Goal: Task Accomplishment & Management: Use online tool/utility

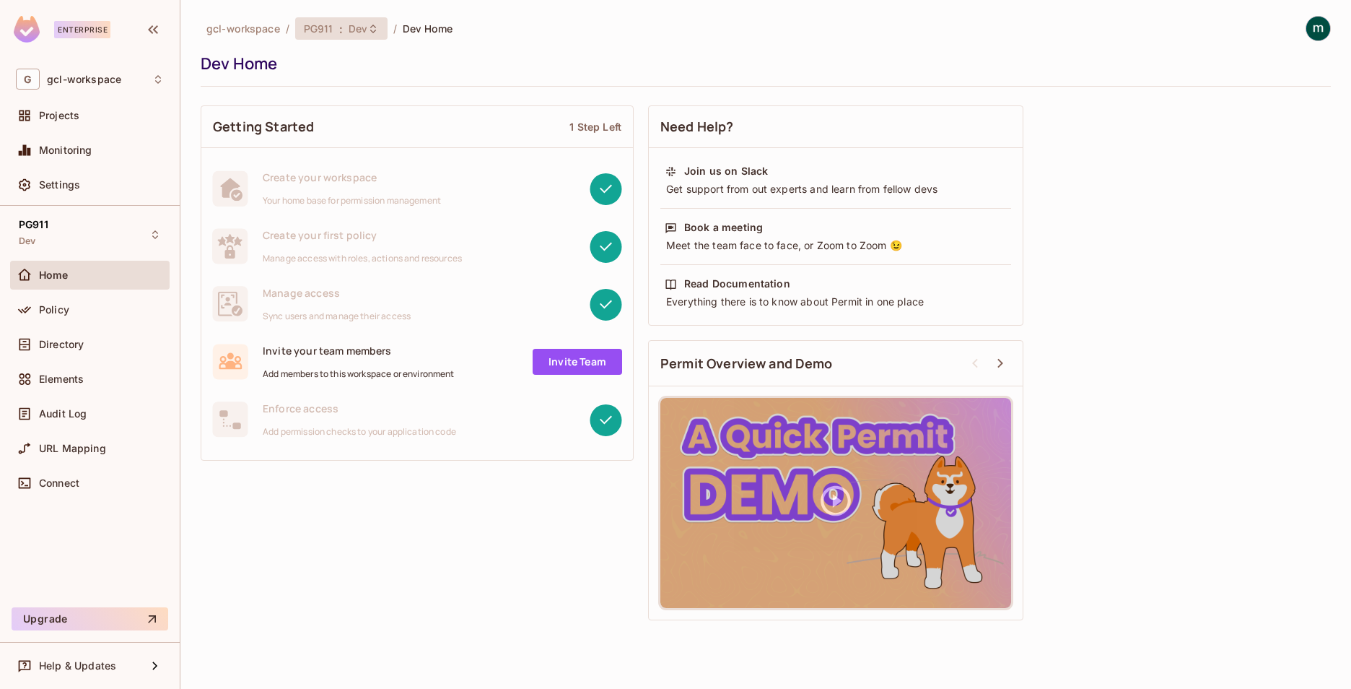
click at [317, 29] on span "PG911" at bounding box center [319, 29] width 30 height 14
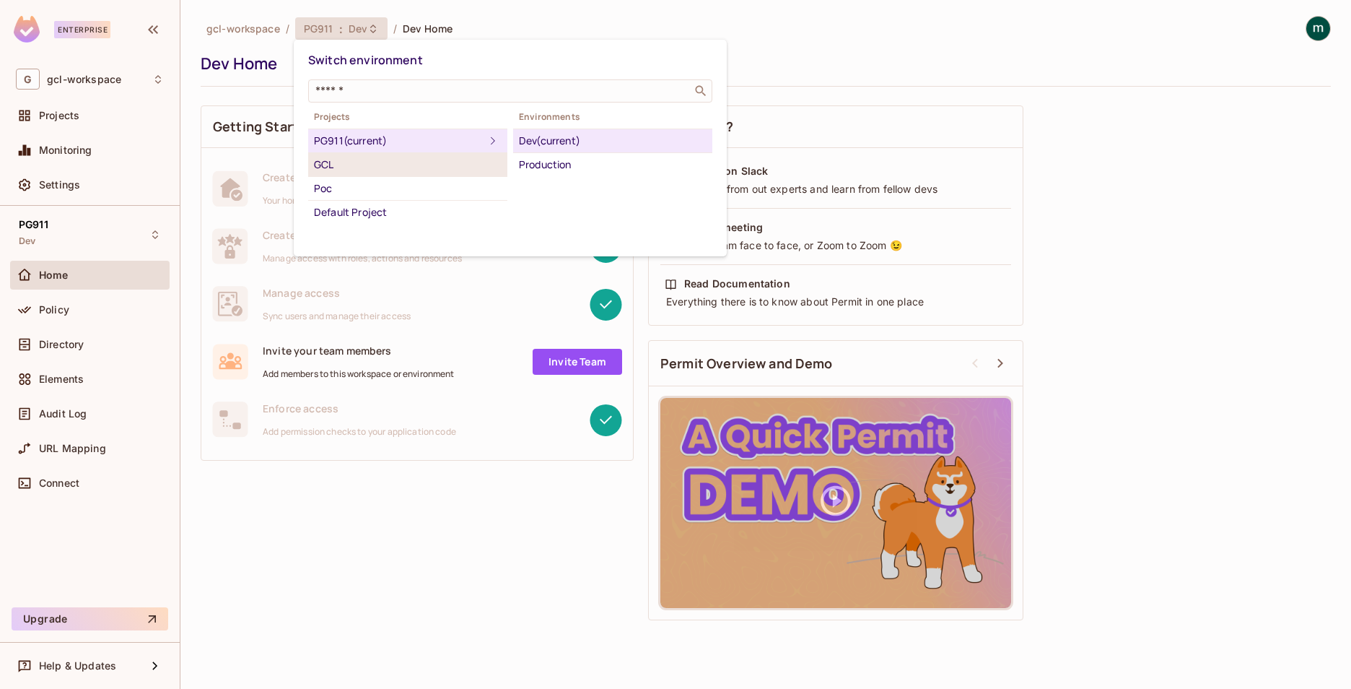
click at [344, 160] on div "GCL" at bounding box center [408, 164] width 188 height 17
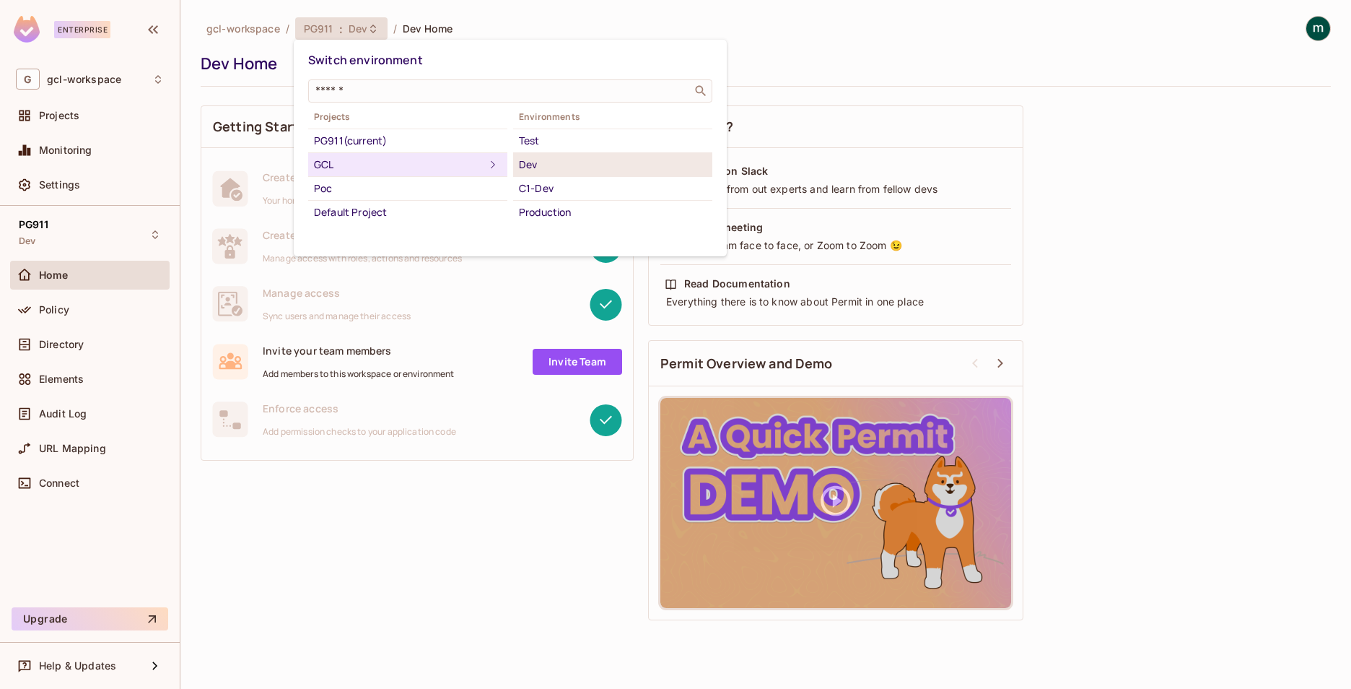
click at [538, 168] on div "Dev" at bounding box center [613, 164] width 188 height 17
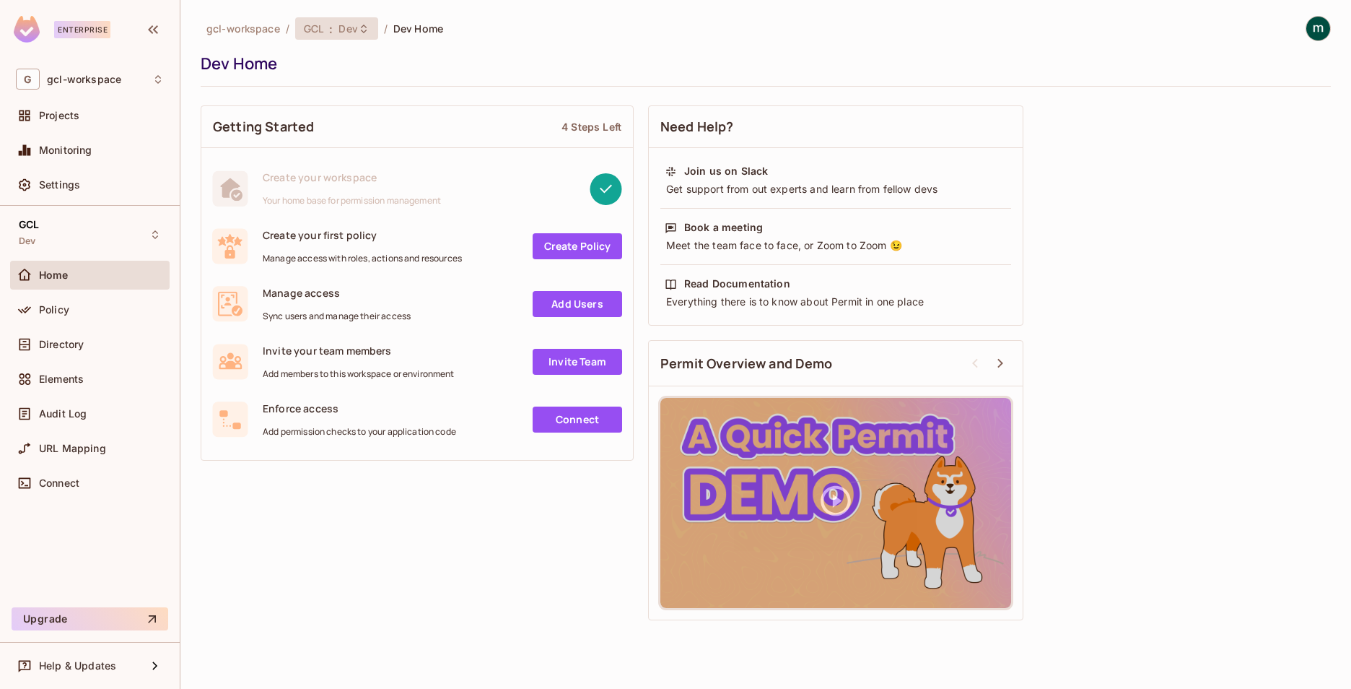
click at [318, 32] on span "GCL" at bounding box center [313, 29] width 19 height 14
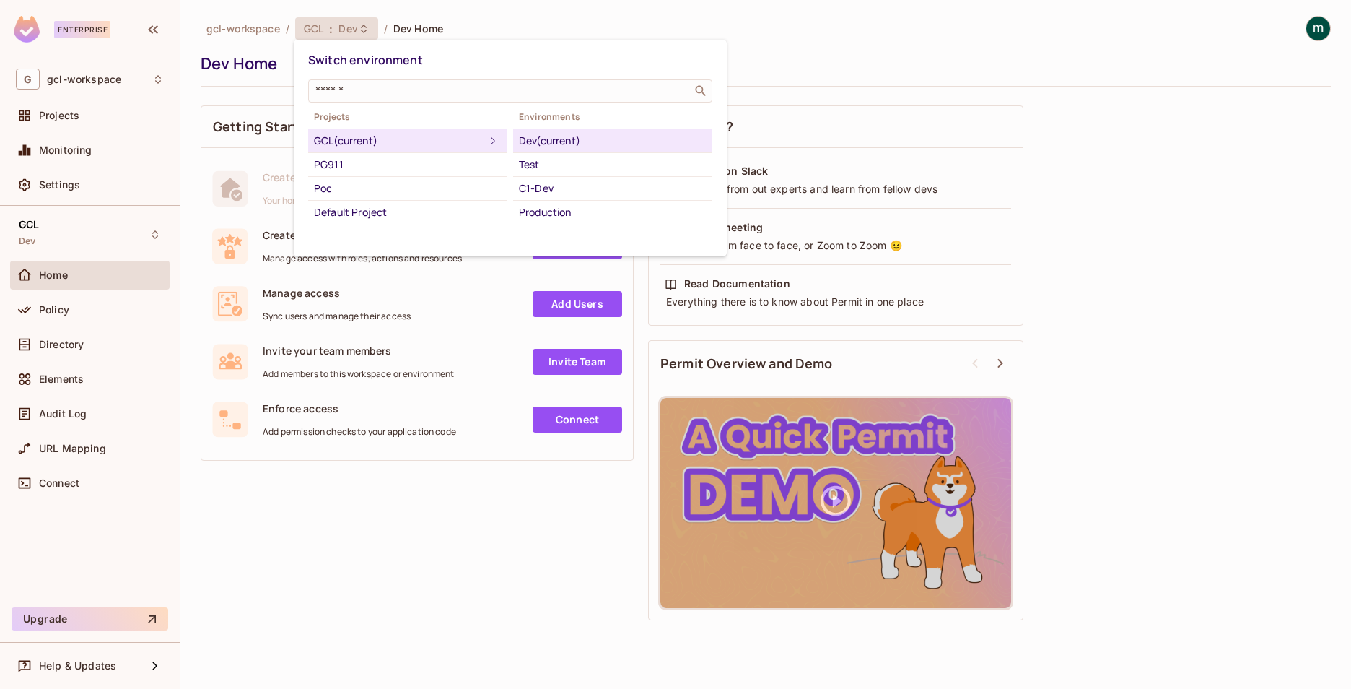
click at [74, 448] on div at bounding box center [675, 344] width 1351 height 689
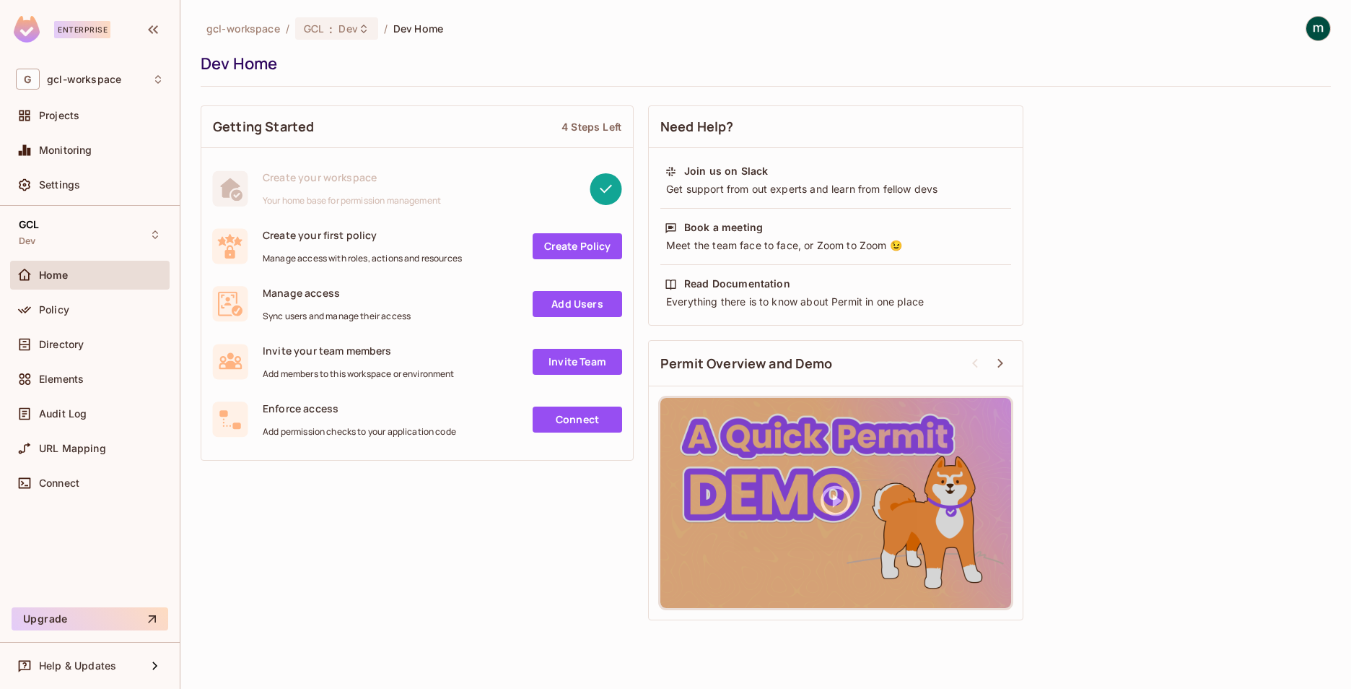
click at [74, 448] on span "URL Mapping" at bounding box center [72, 448] width 67 height 12
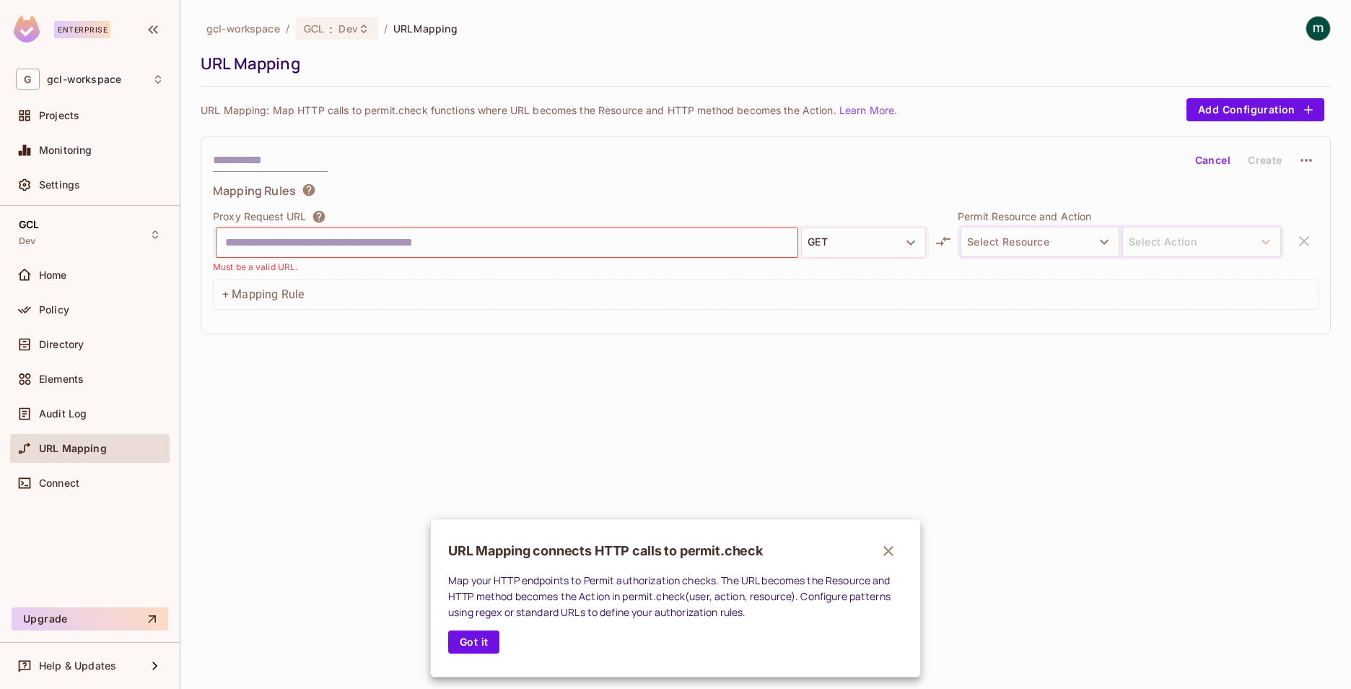
click at [53, 416] on div at bounding box center [675, 344] width 1351 height 689
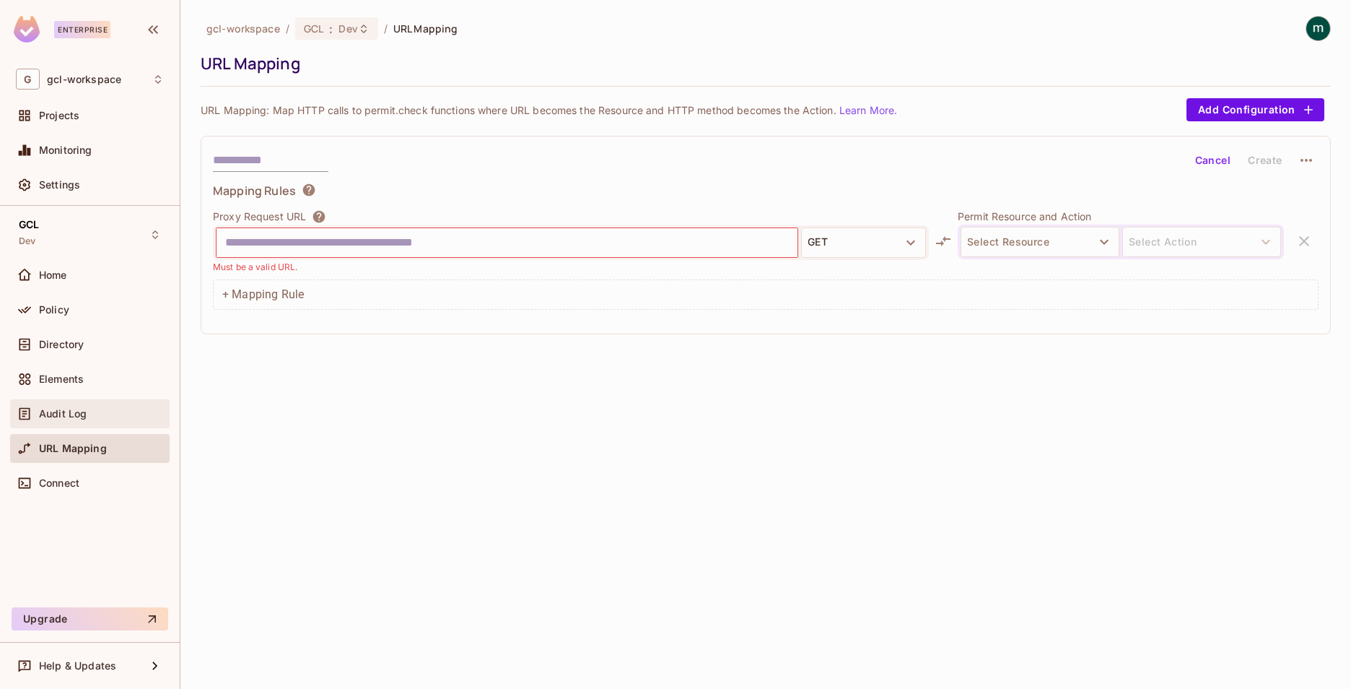
click at [51, 409] on span "Audit Log" at bounding box center [63, 414] width 48 height 12
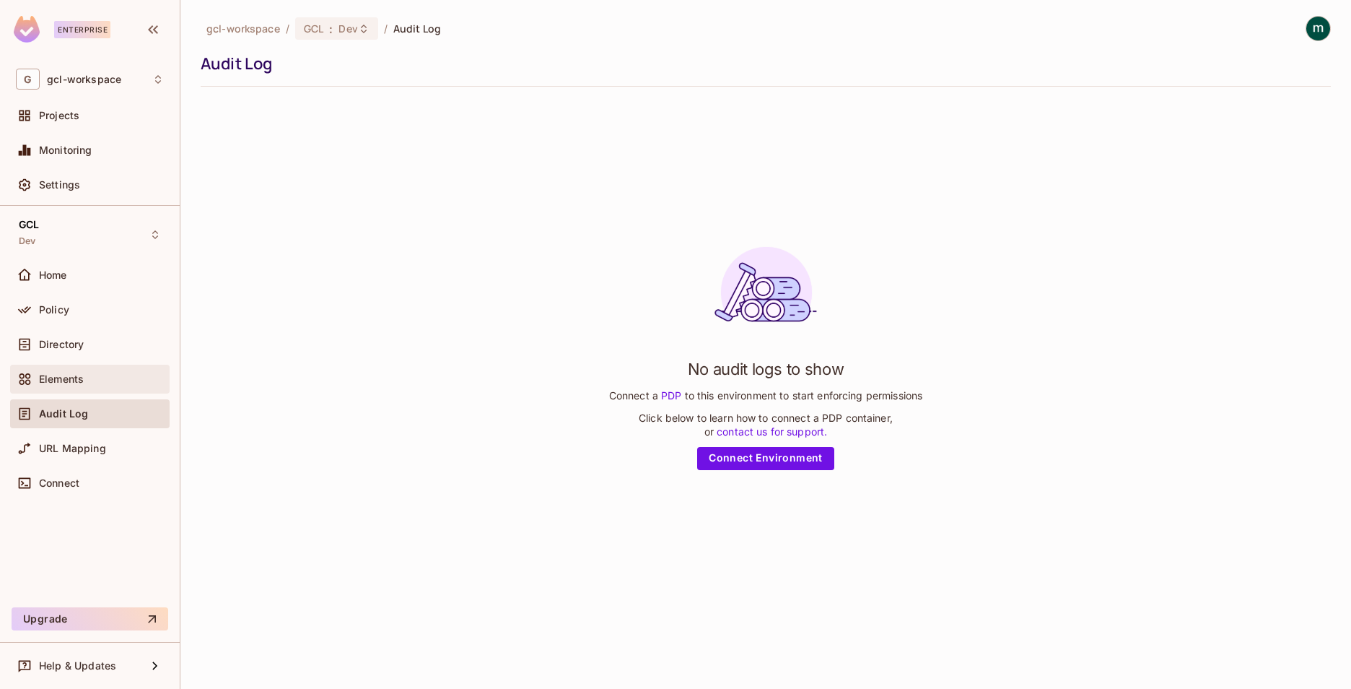
click at [51, 380] on span "Elements" at bounding box center [61, 379] width 45 height 12
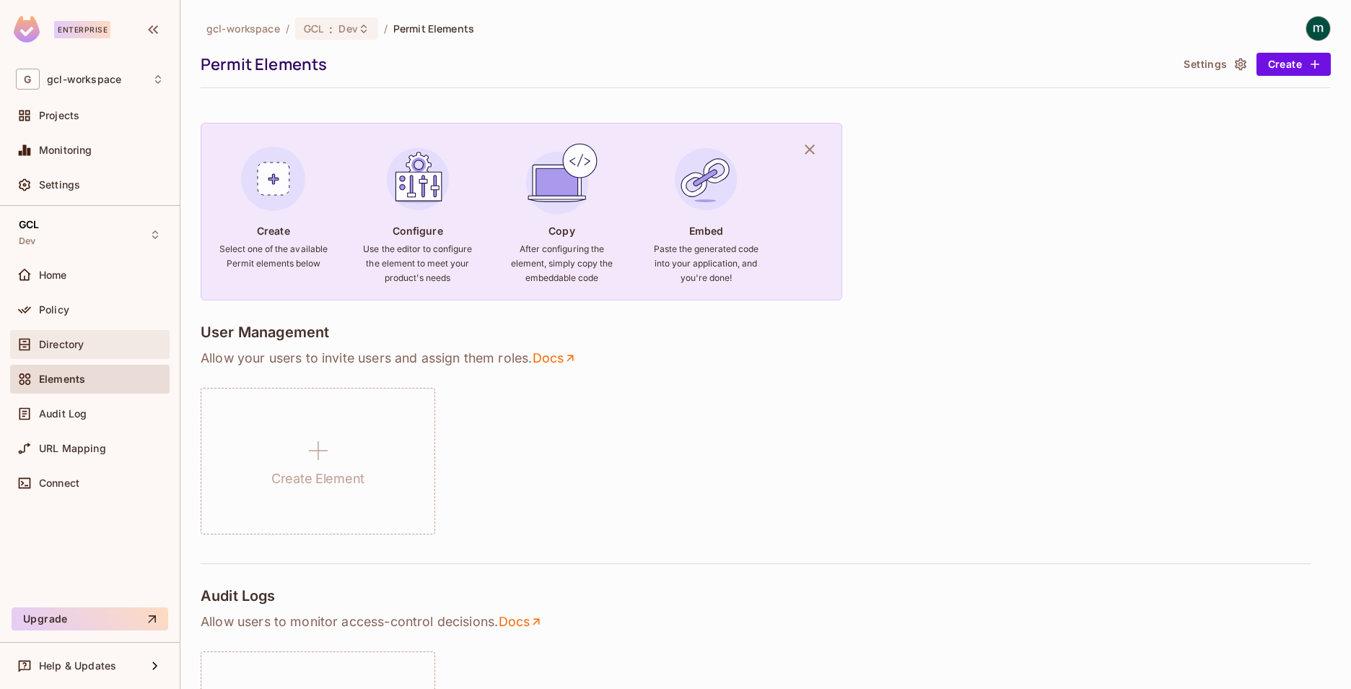
click at [57, 343] on span "Directory" at bounding box center [61, 345] width 45 height 12
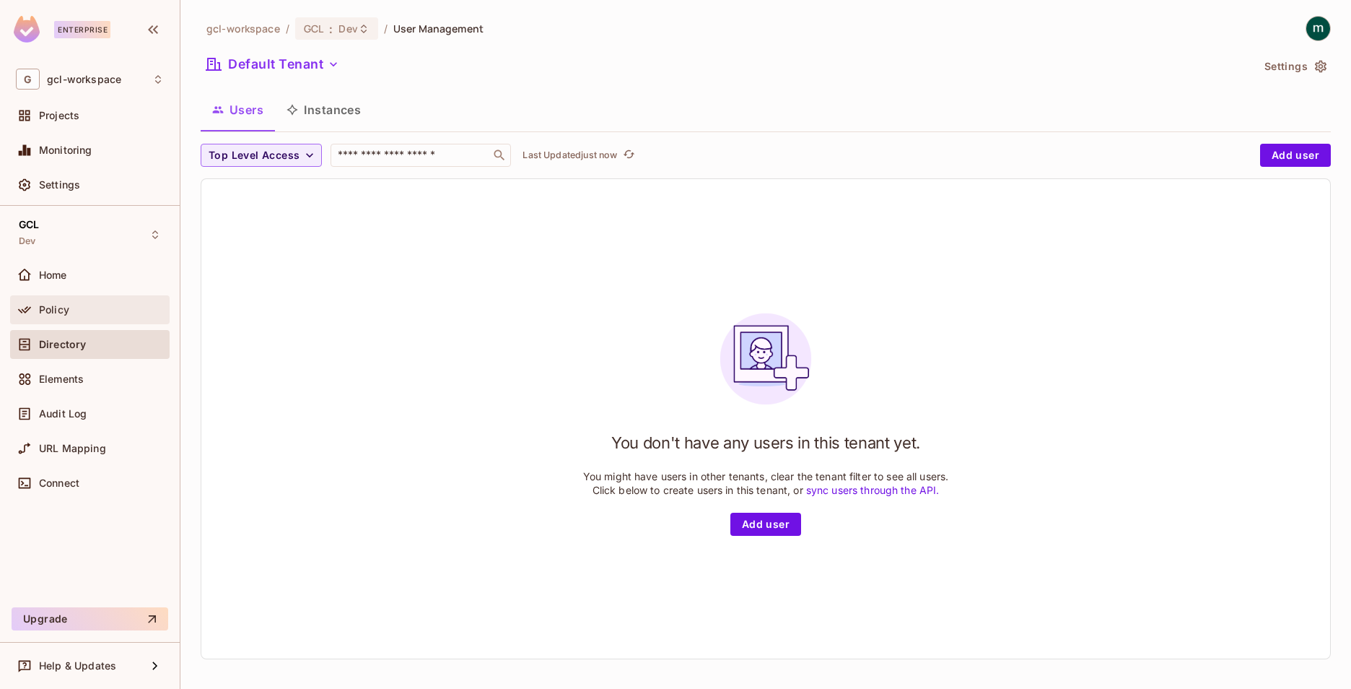
click at [55, 305] on span "Policy" at bounding box center [54, 310] width 30 height 12
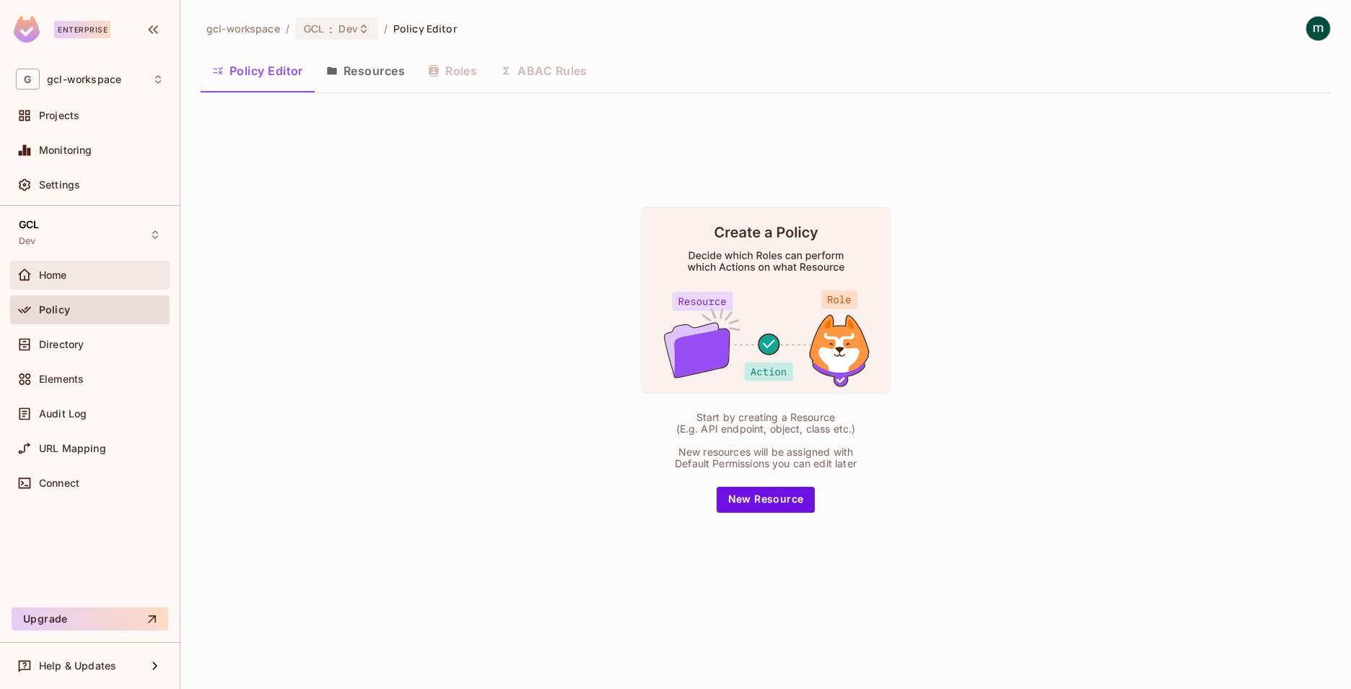
click at [43, 280] on span "Home" at bounding box center [53, 275] width 28 height 12
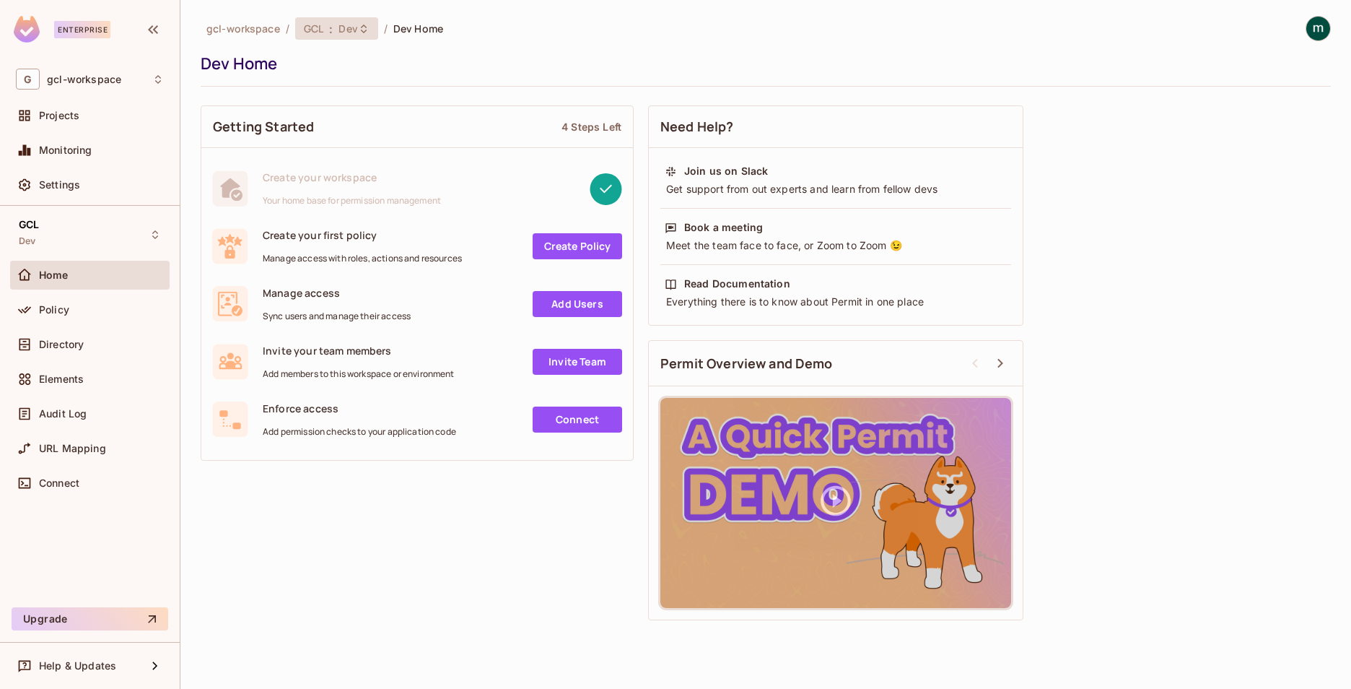
click at [308, 35] on span "GCL" at bounding box center [313, 29] width 19 height 14
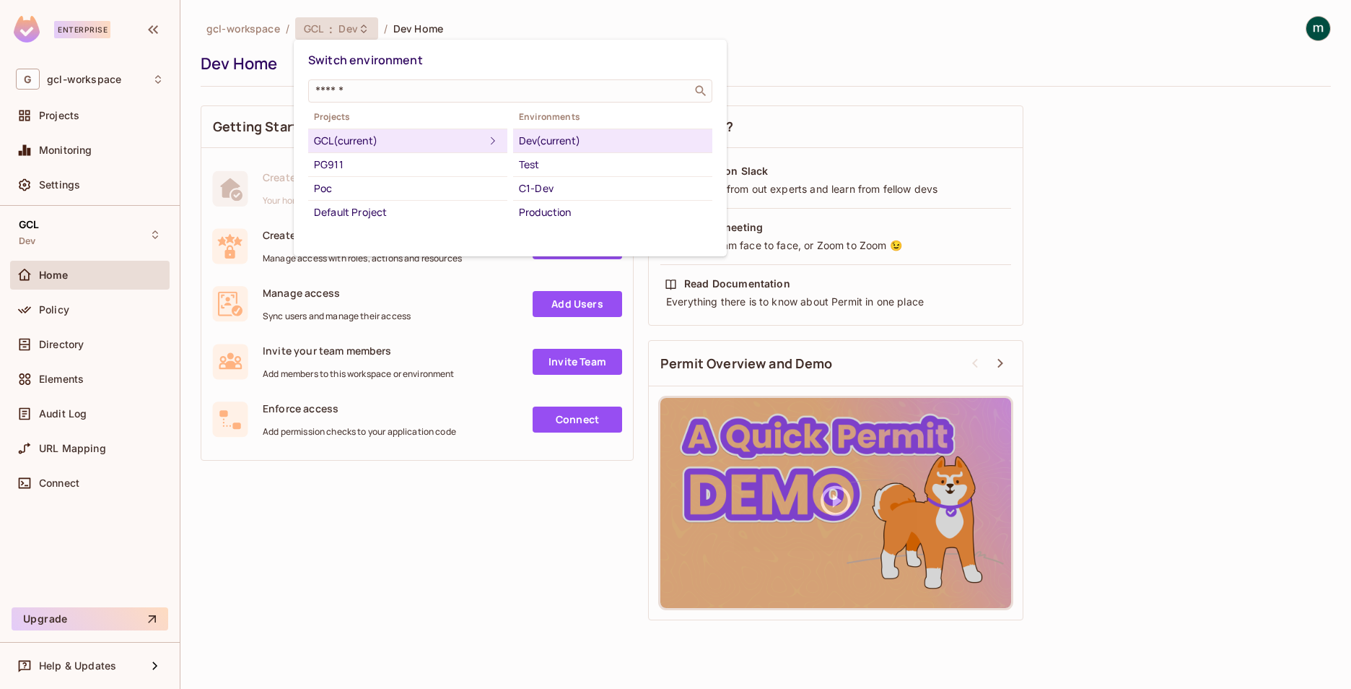
click at [56, 180] on div at bounding box center [675, 344] width 1351 height 689
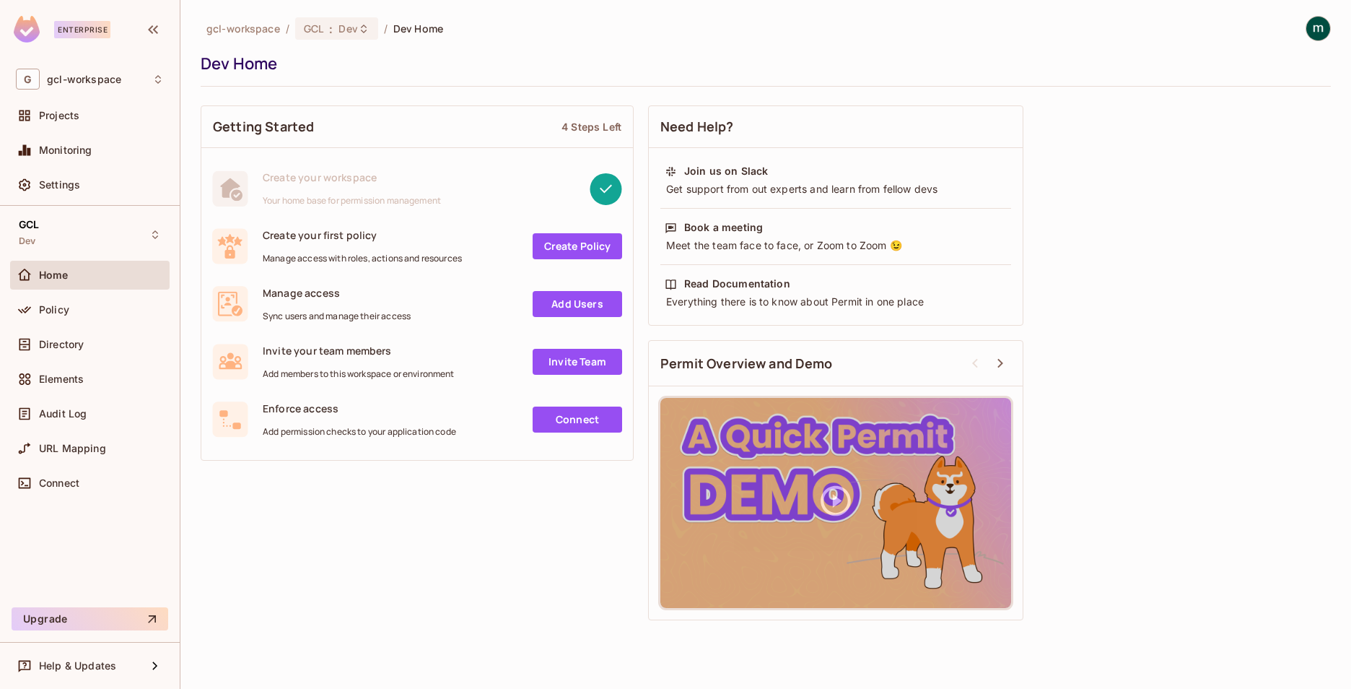
click at [61, 183] on span "Settings" at bounding box center [59, 185] width 41 height 12
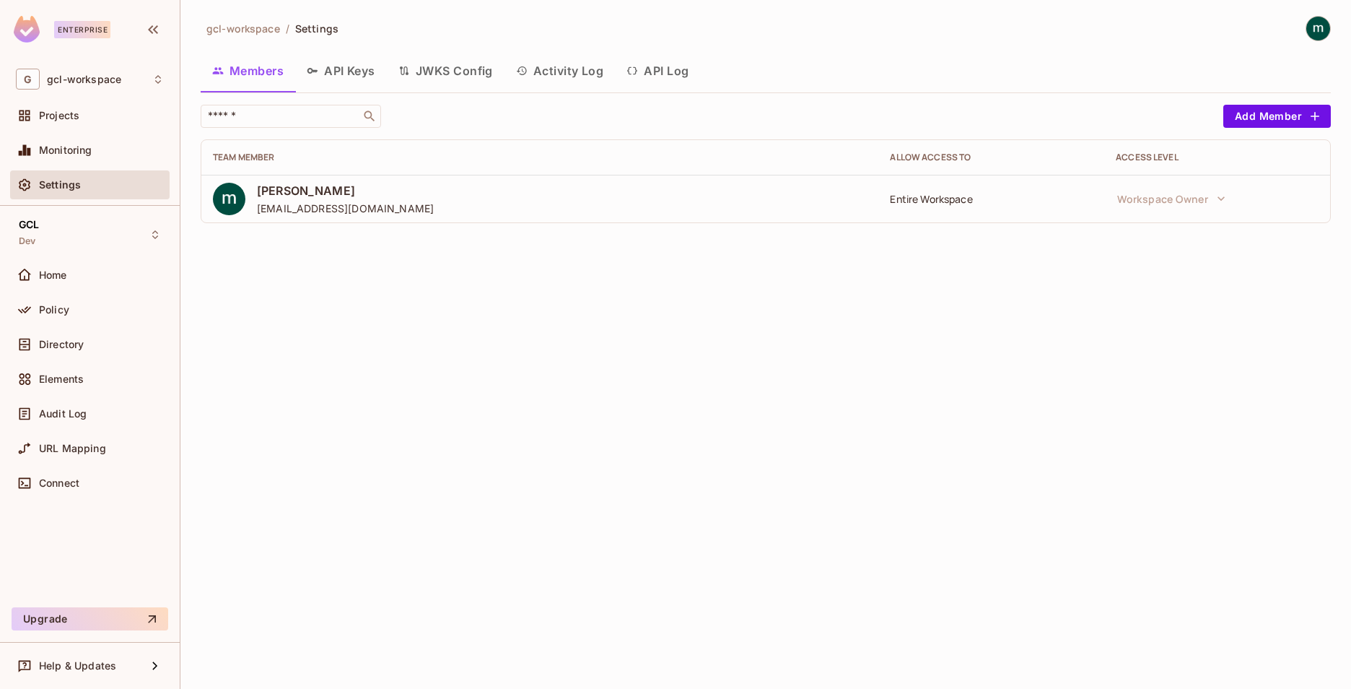
click at [360, 70] on button "API Keys" at bounding box center [341, 71] width 92 height 36
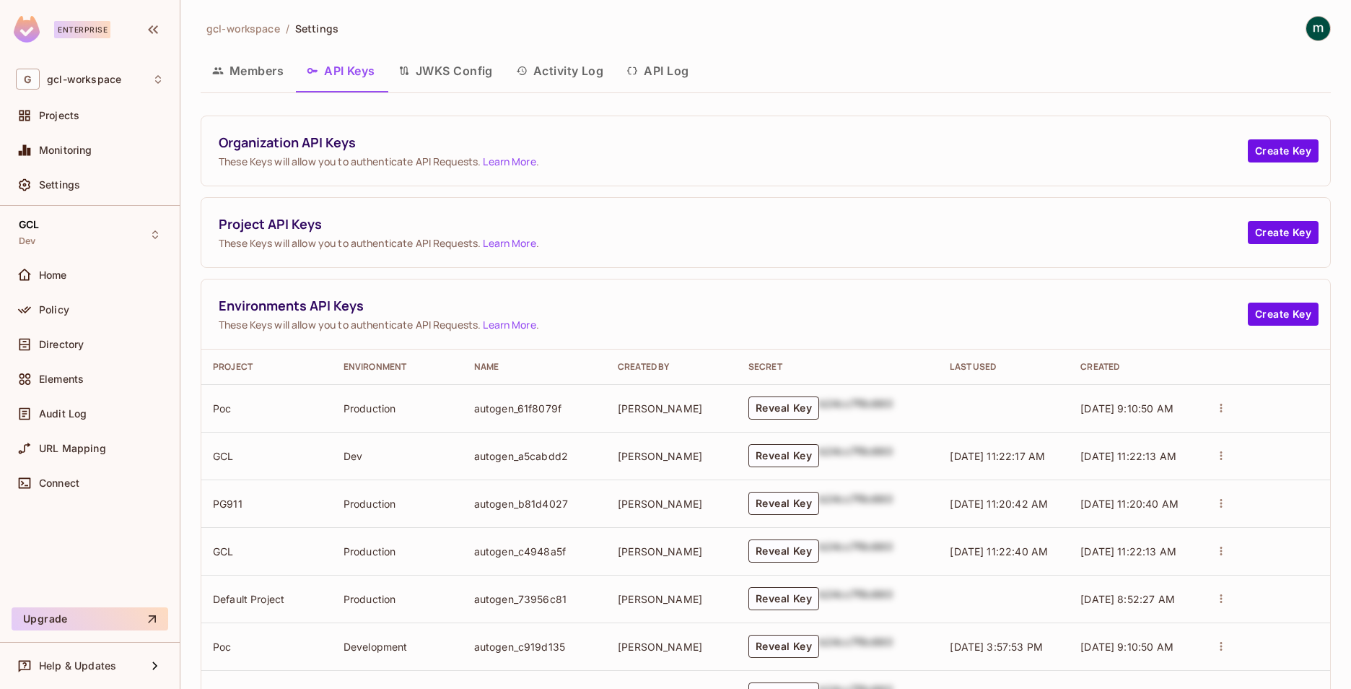
click at [265, 68] on button "Members" at bounding box center [248, 71] width 95 height 36
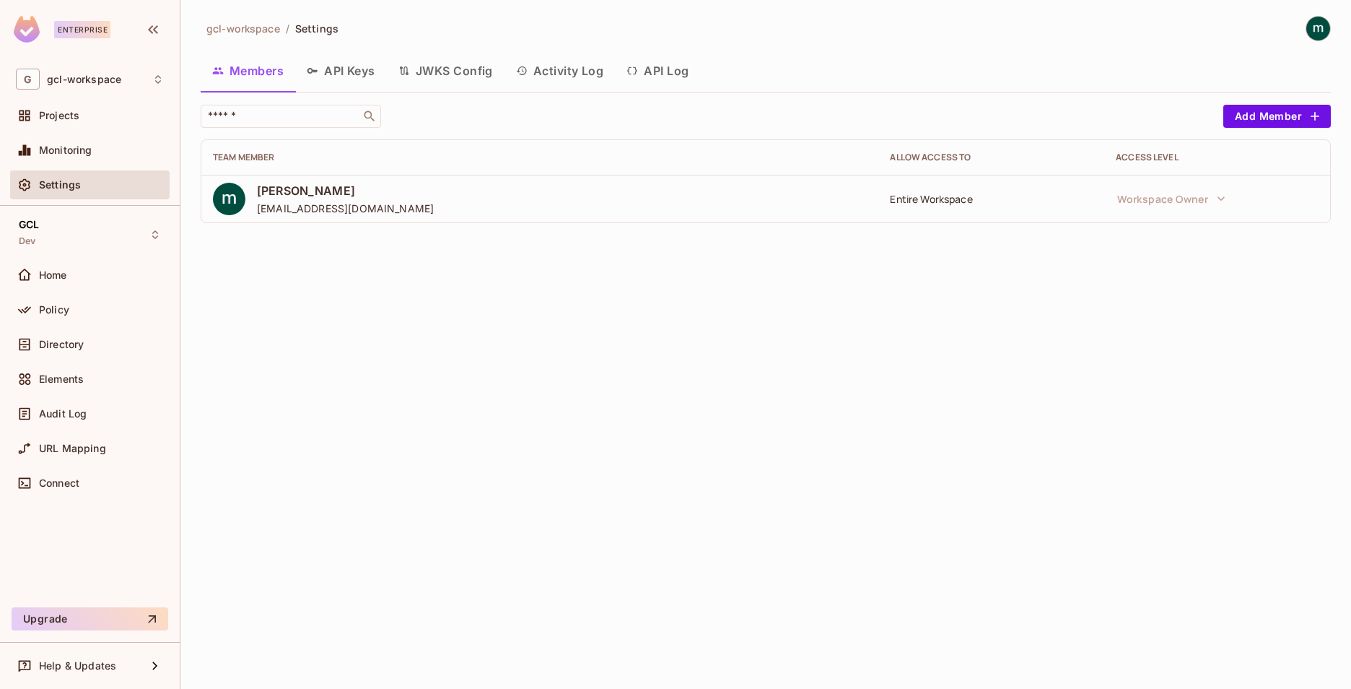
click at [349, 69] on button "API Keys" at bounding box center [341, 71] width 92 height 36
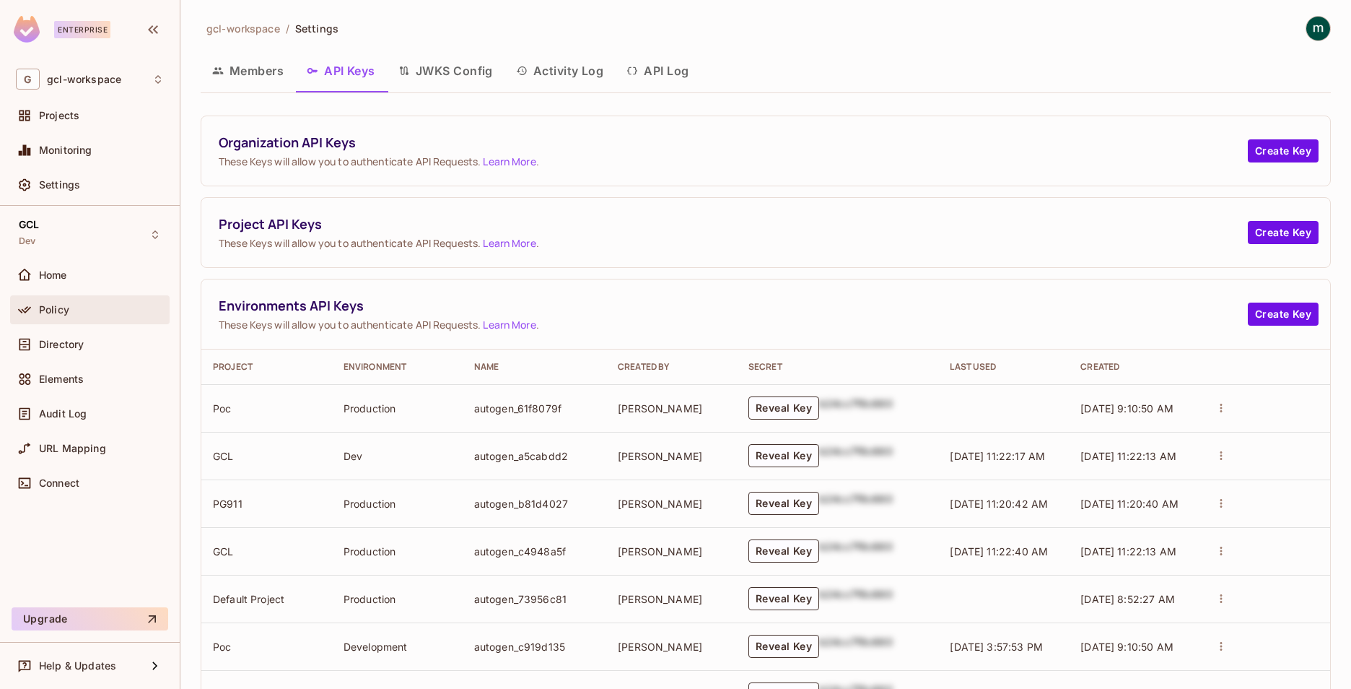
click at [38, 316] on div at bounding box center [27, 309] width 23 height 17
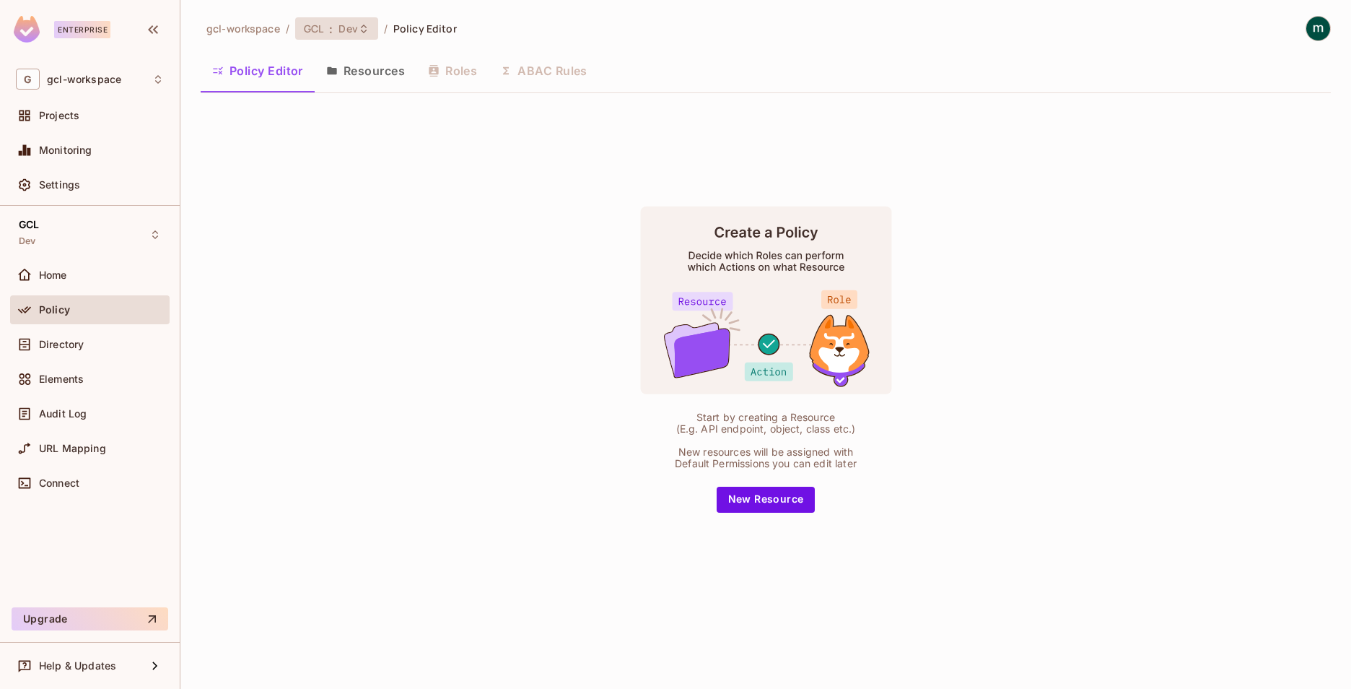
click at [344, 32] on span "Dev" at bounding box center [348, 29] width 19 height 14
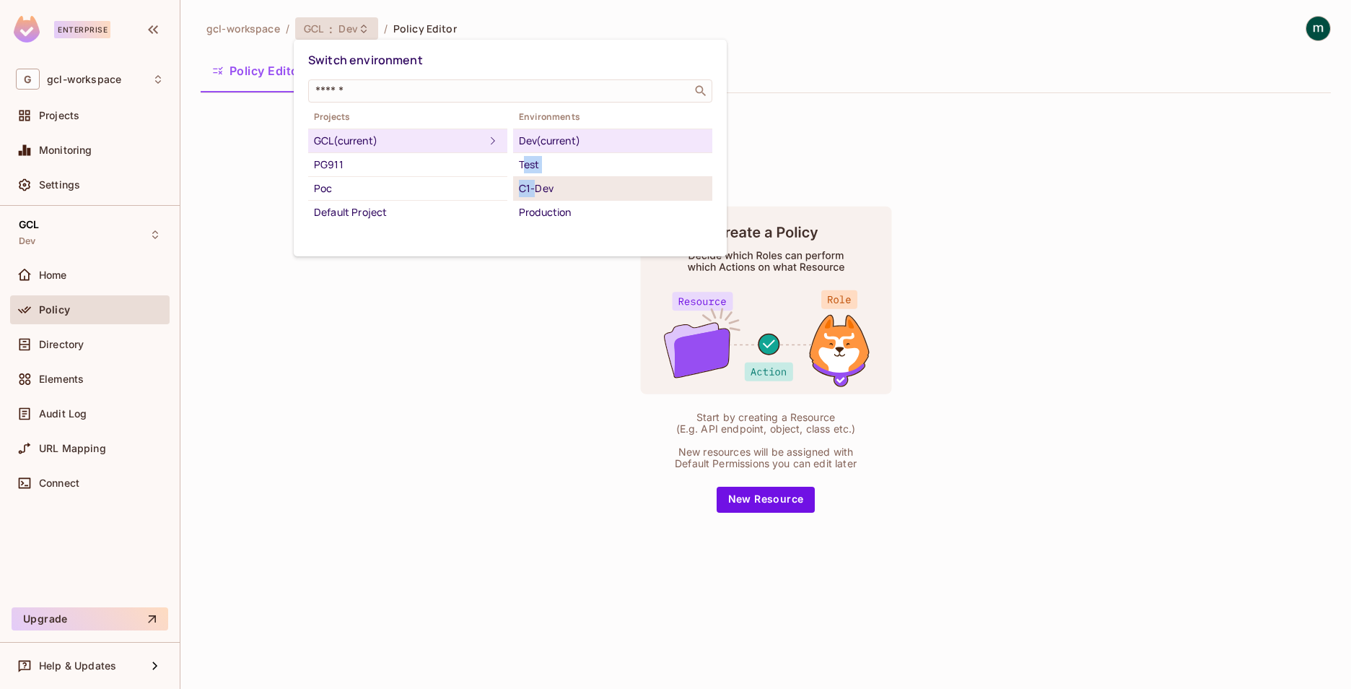
drag, startPoint x: 526, startPoint y: 157, endPoint x: 536, endPoint y: 186, distance: 29.9
click at [536, 186] on ul "Dev (current) Test C1-Dev Production" at bounding box center [612, 175] width 199 height 95
click at [536, 186] on div "C1-Dev" at bounding box center [613, 188] width 188 height 17
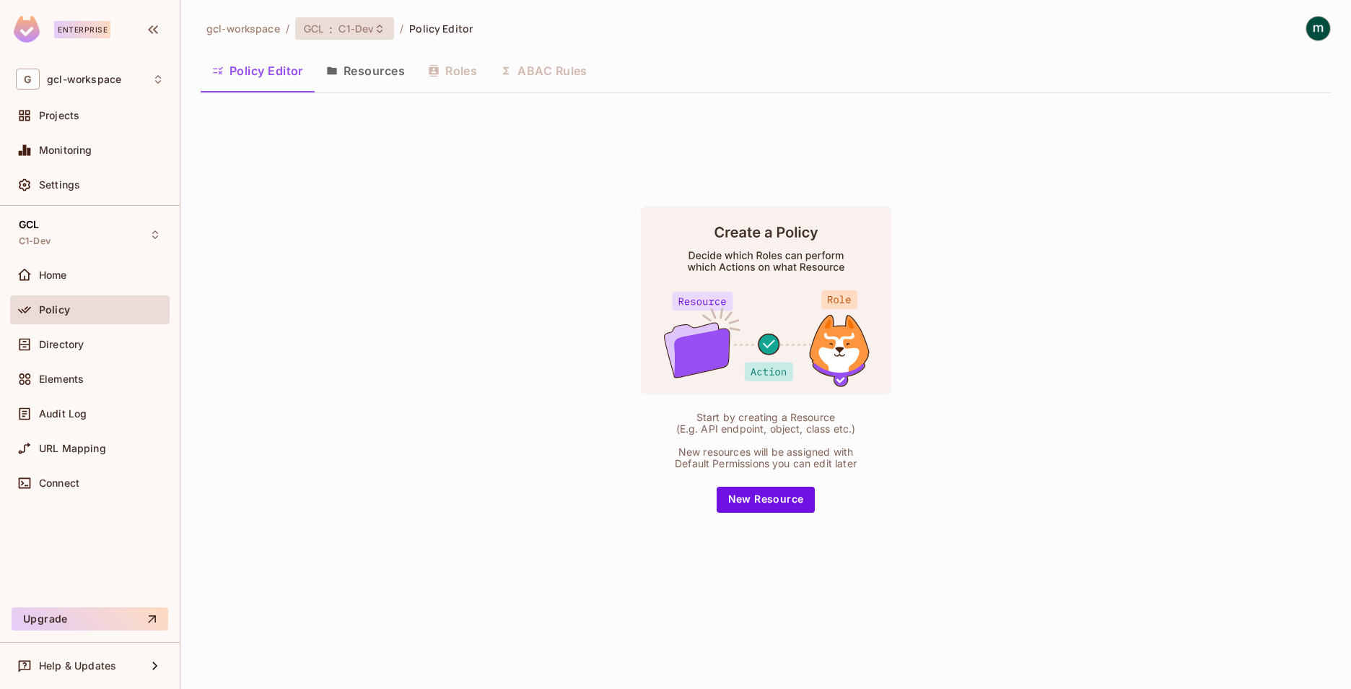
click at [346, 33] on span "C1-Dev" at bounding box center [356, 29] width 35 height 14
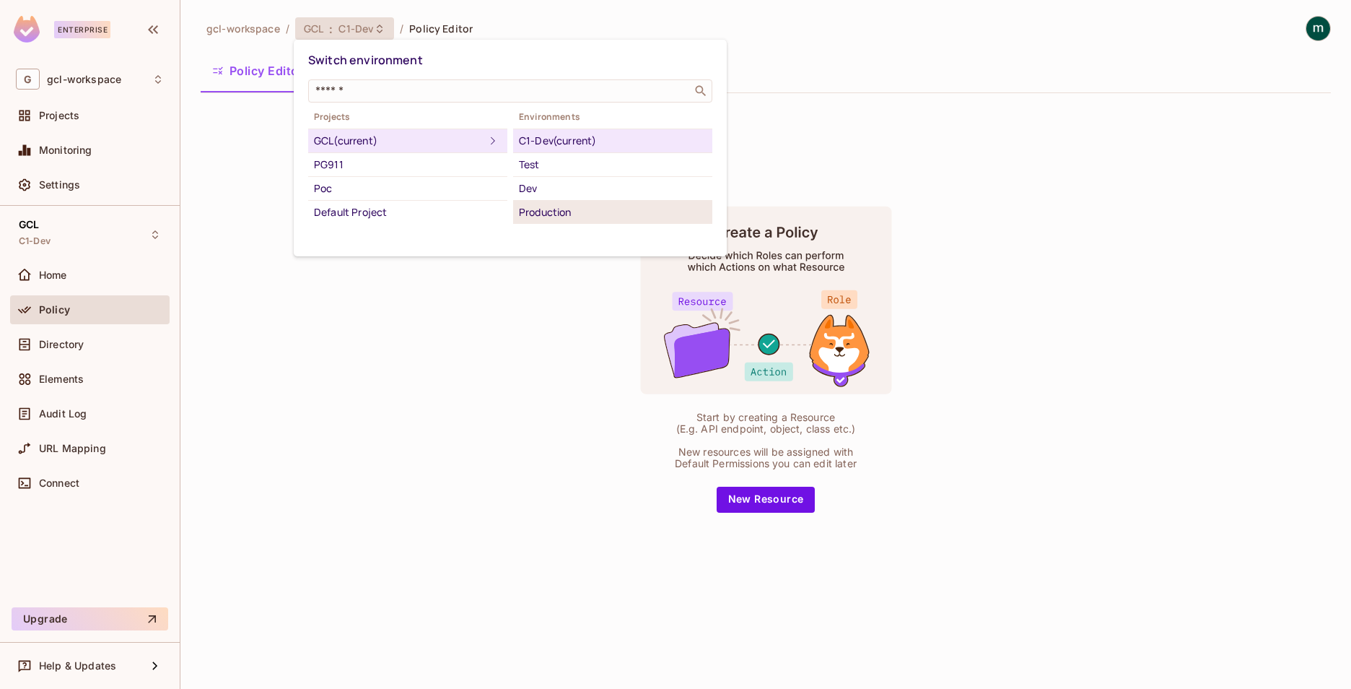
click at [549, 205] on div "Production" at bounding box center [613, 212] width 188 height 17
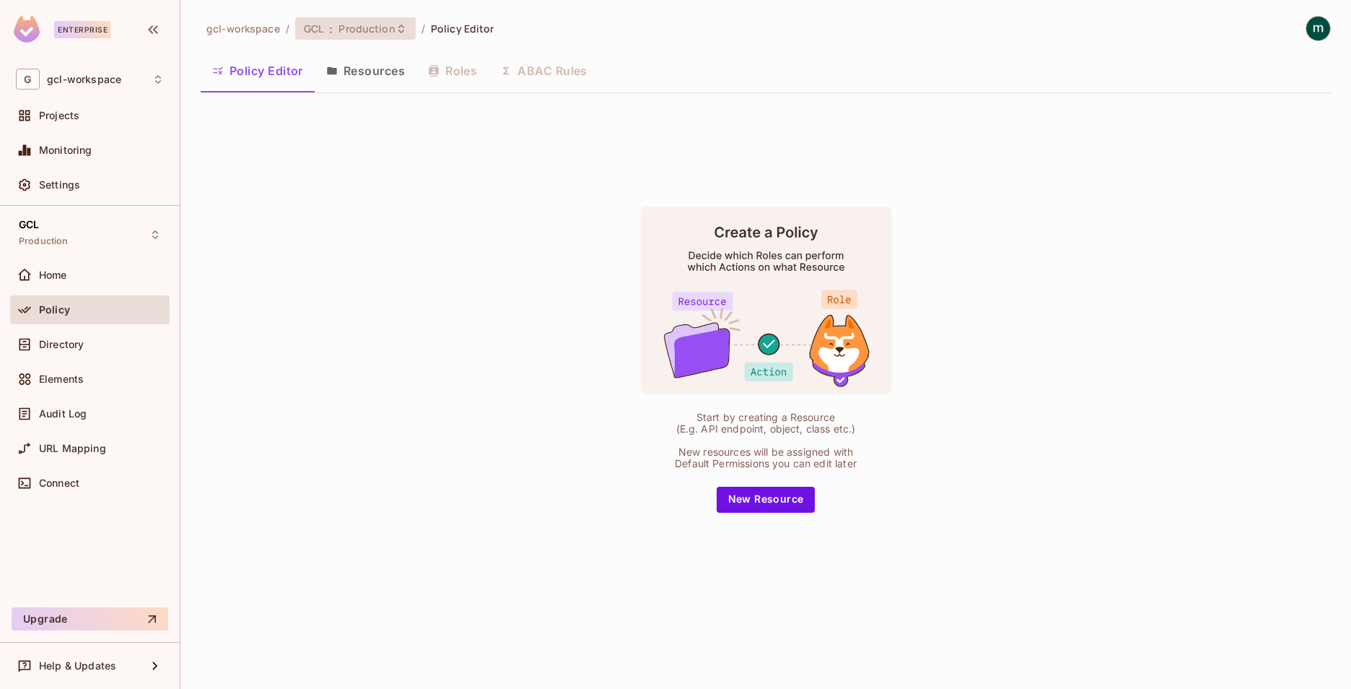
click at [310, 28] on span "GCL" at bounding box center [313, 29] width 19 height 14
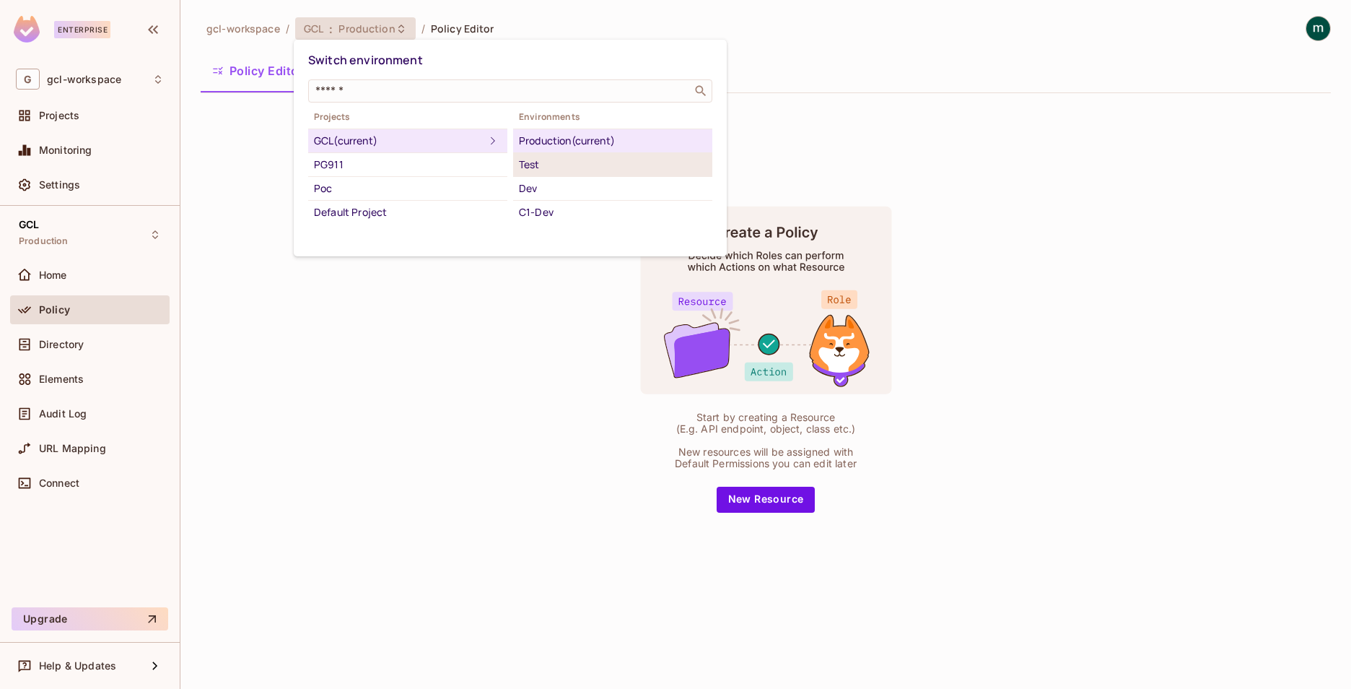
click at [531, 161] on div "Test" at bounding box center [613, 164] width 188 height 17
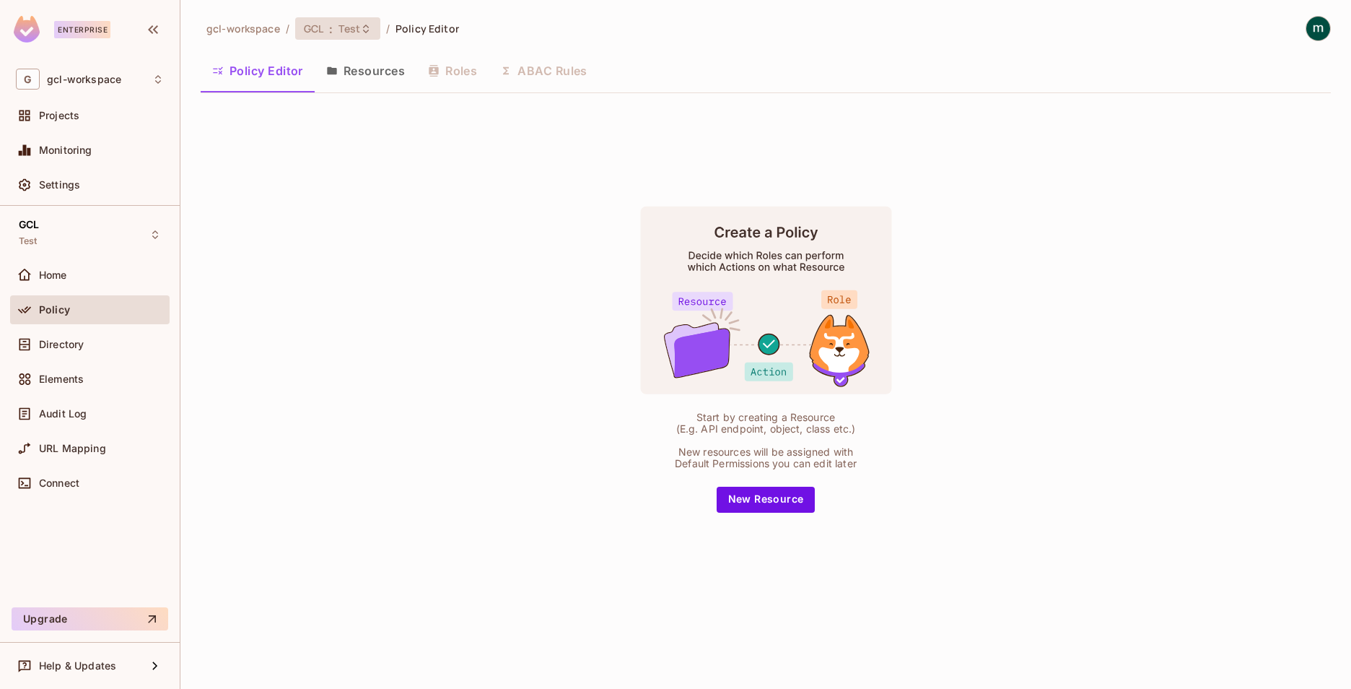
click at [329, 23] on span ":" at bounding box center [330, 29] width 5 height 12
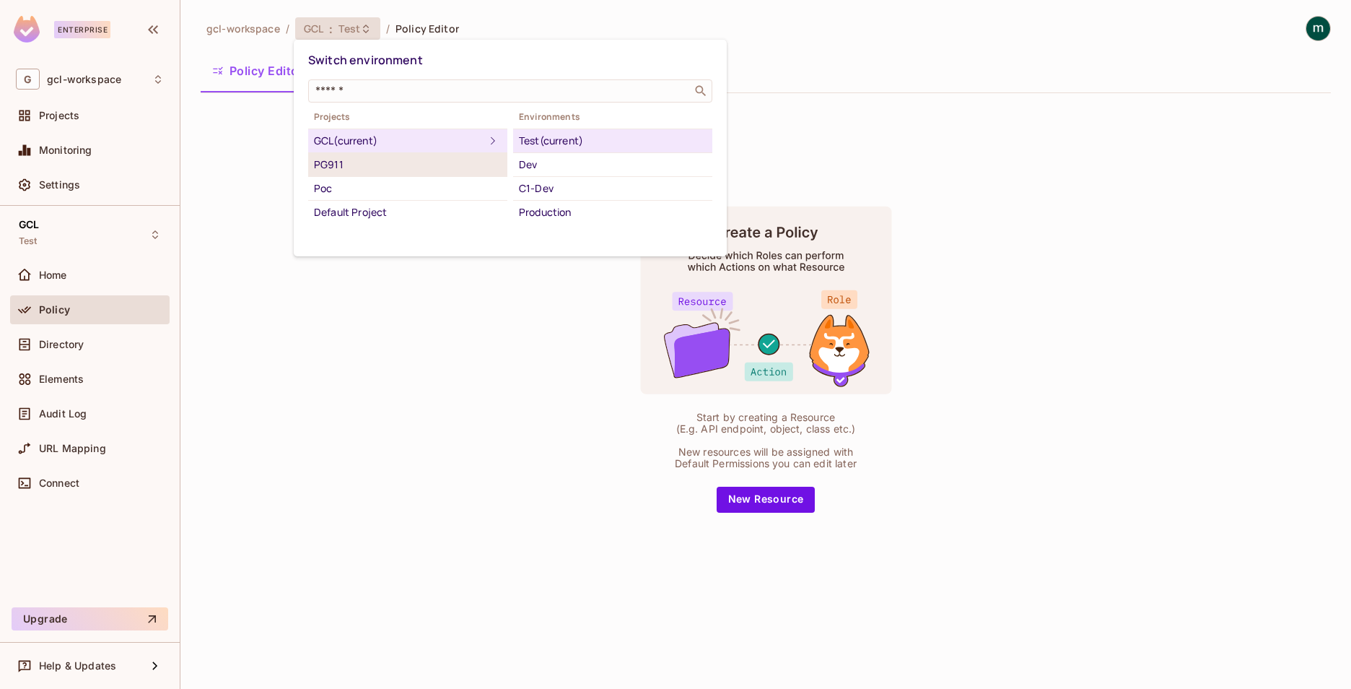
click at [336, 160] on div "PG911" at bounding box center [408, 164] width 188 height 17
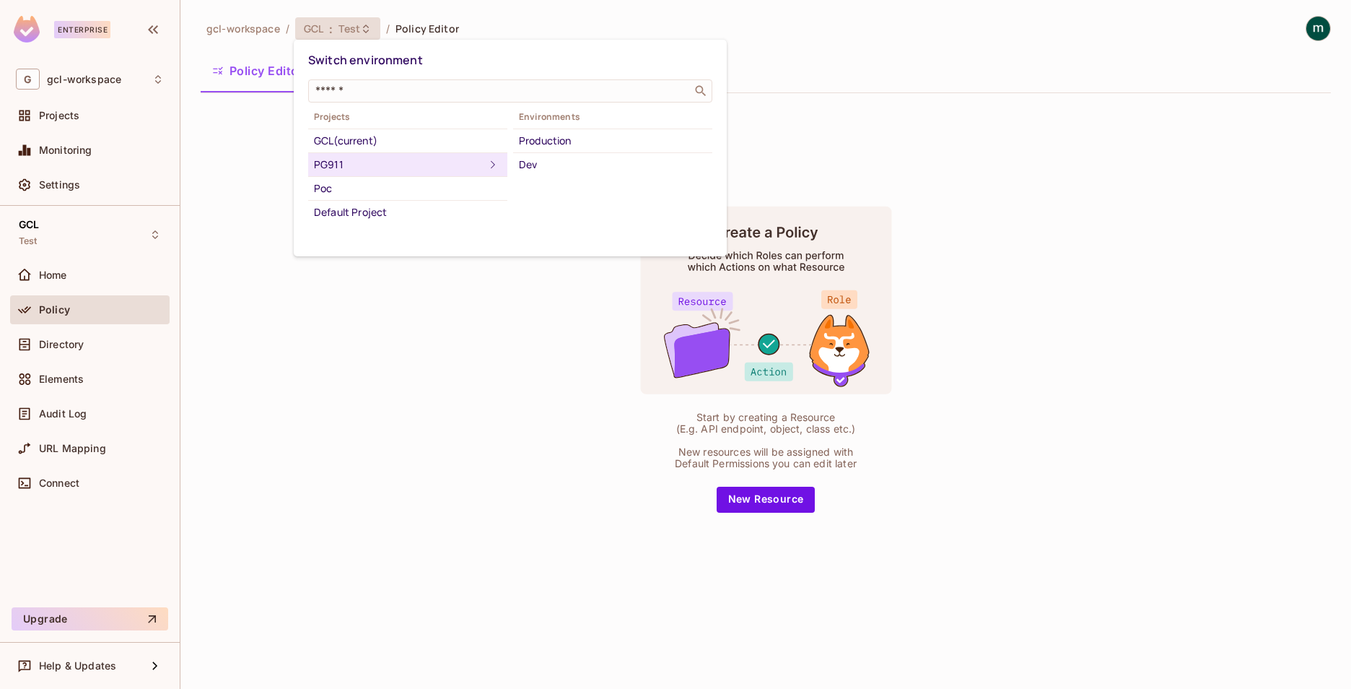
click at [331, 32] on div at bounding box center [675, 344] width 1351 height 689
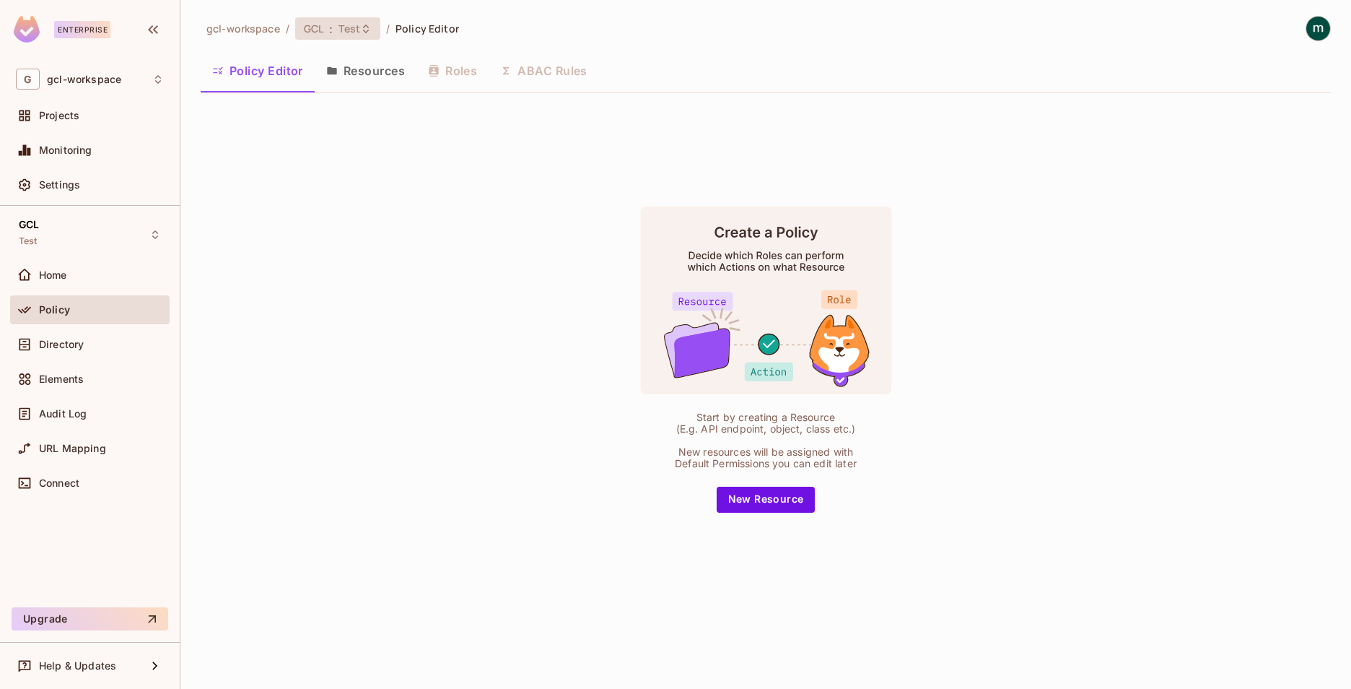
click at [310, 37] on div "GCL : Test" at bounding box center [337, 28] width 85 height 22
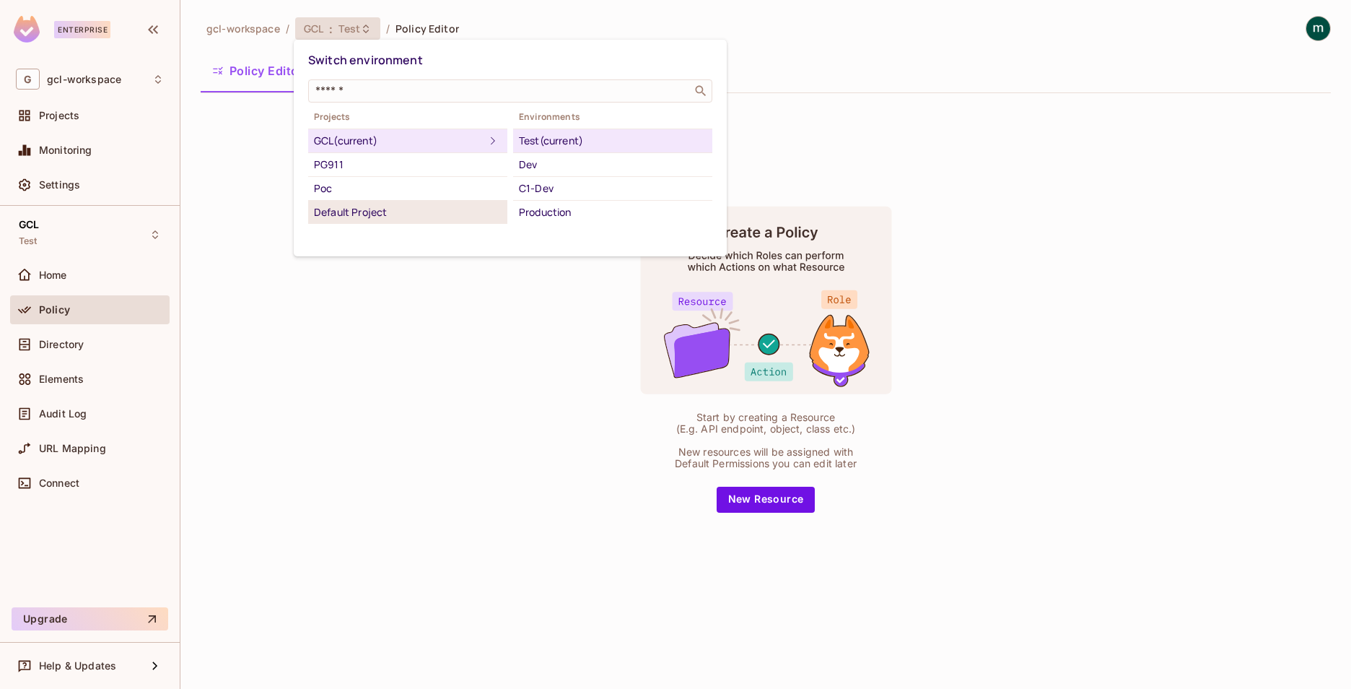
click at [337, 211] on div "Default Project" at bounding box center [408, 212] width 188 height 17
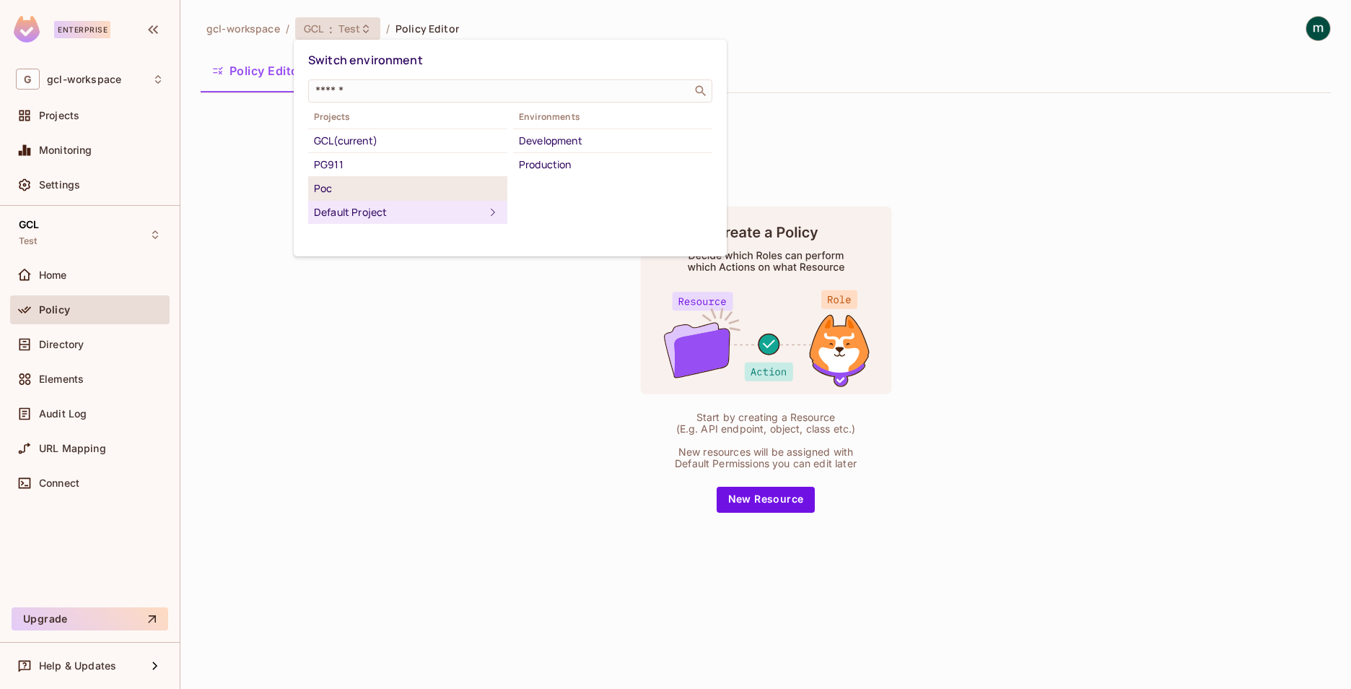
click at [326, 193] on div "Poc" at bounding box center [408, 188] width 188 height 17
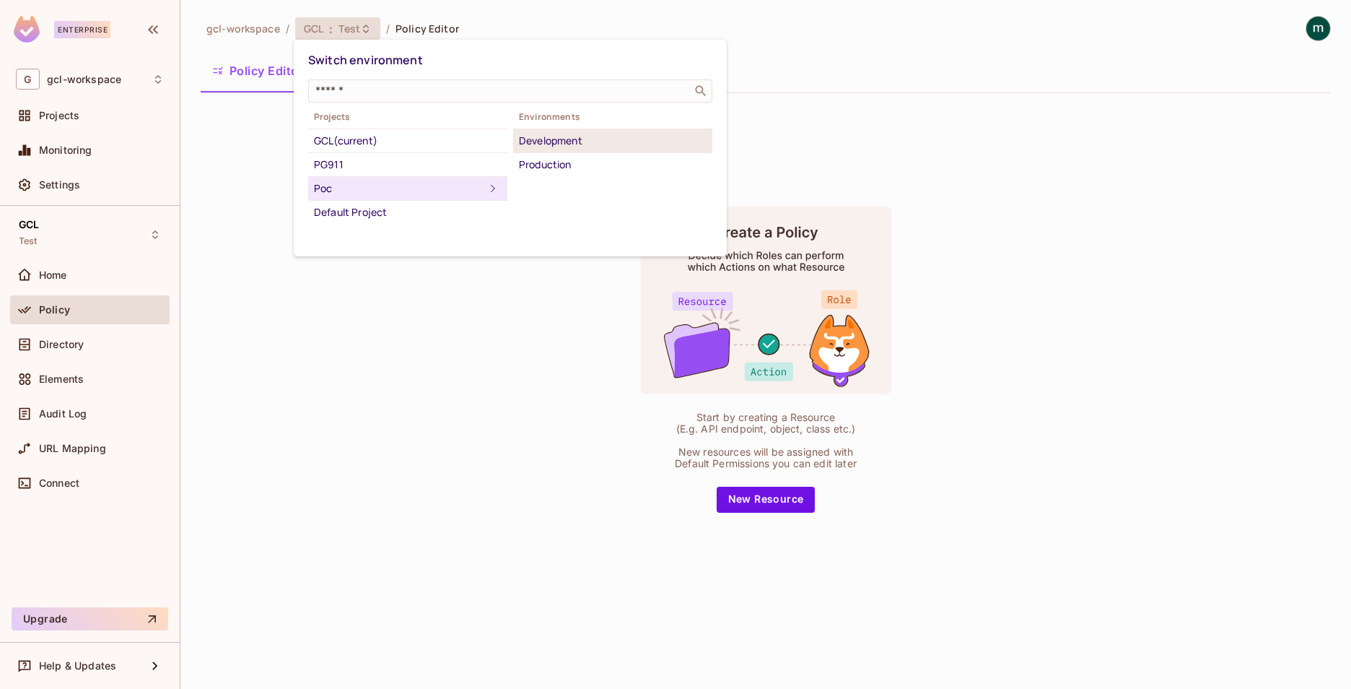
click at [570, 141] on div "Development" at bounding box center [613, 140] width 188 height 17
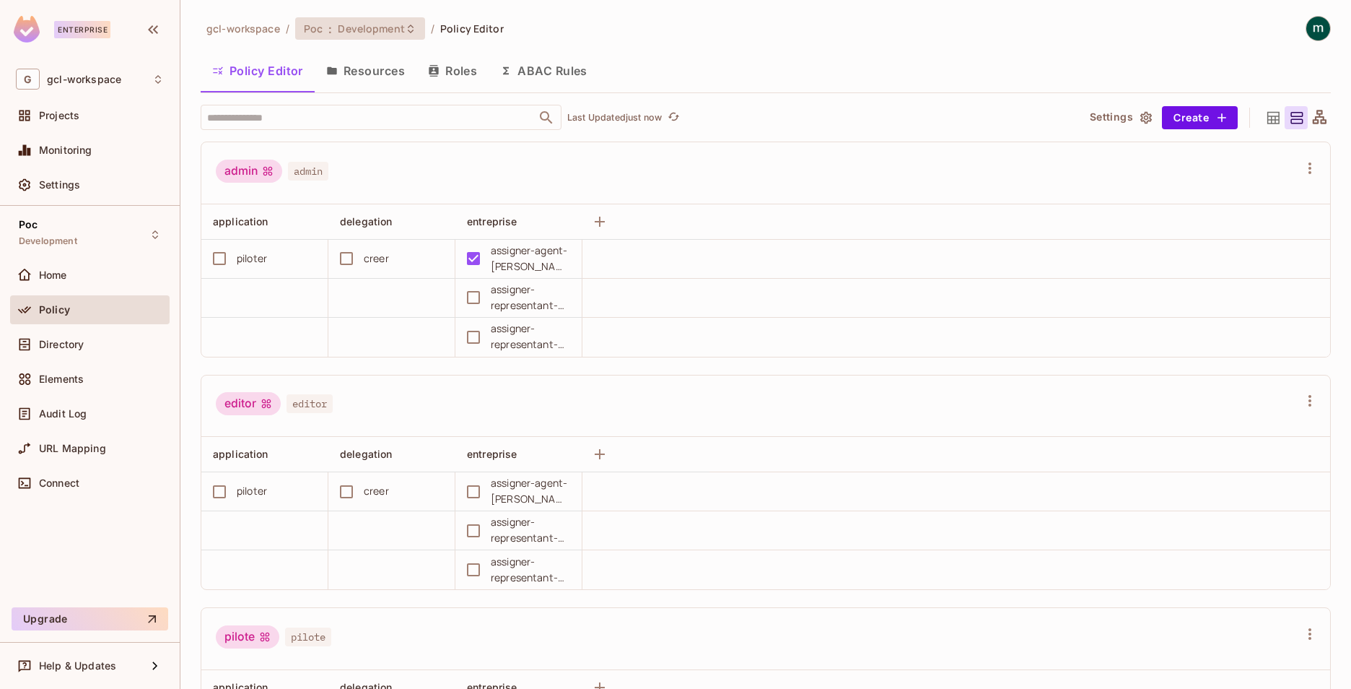
click at [352, 34] on span "Development" at bounding box center [371, 29] width 66 height 14
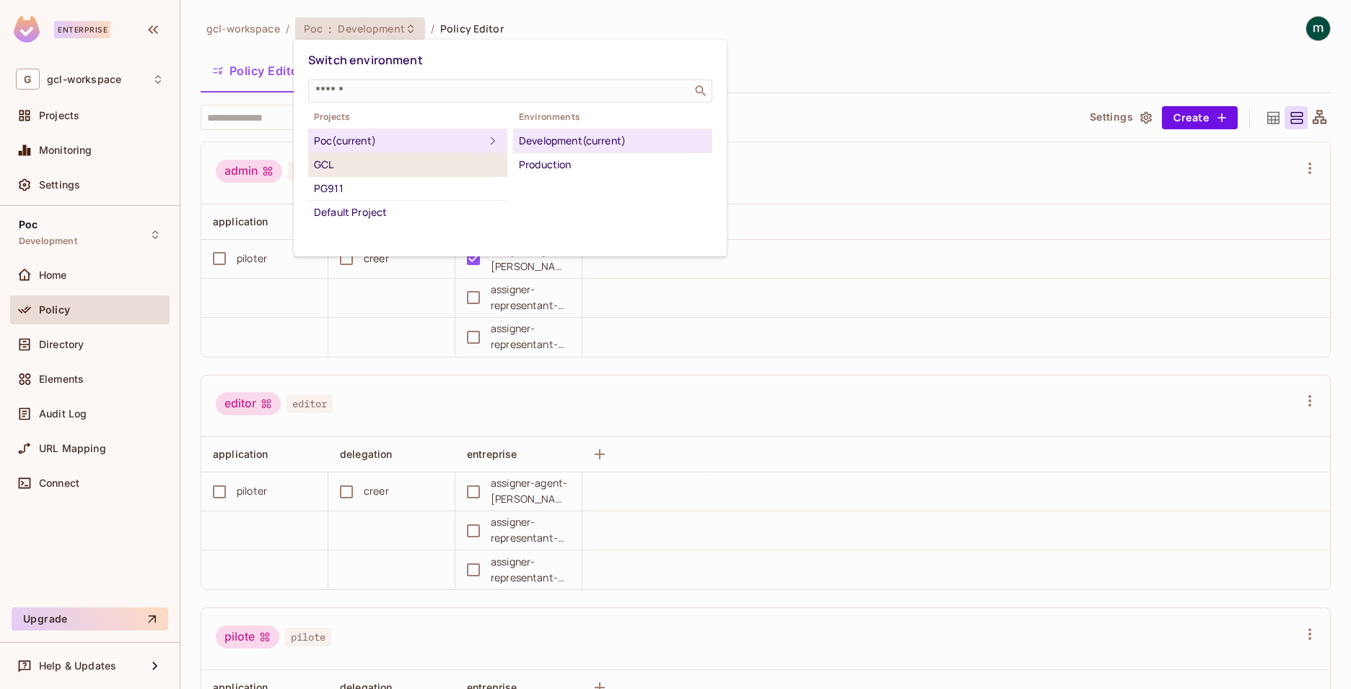
click at [321, 169] on div "GCL" at bounding box center [408, 164] width 188 height 17
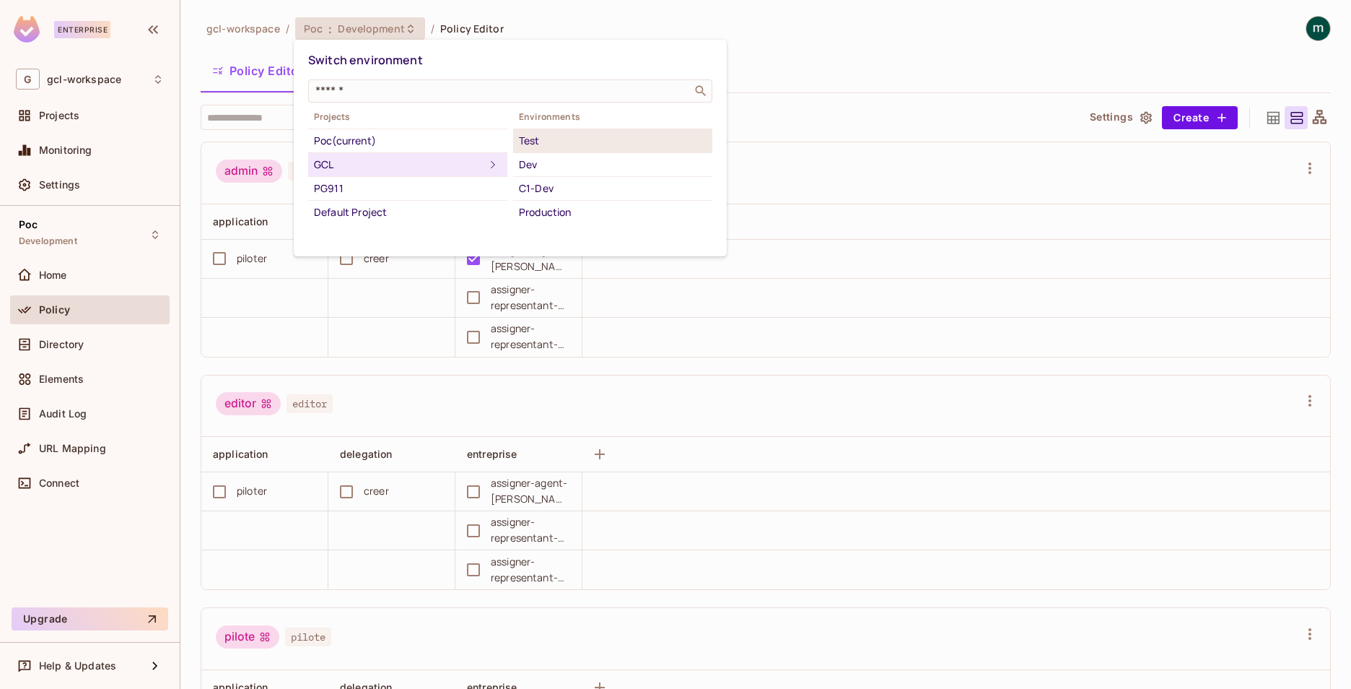
click at [523, 144] on div "Test" at bounding box center [613, 140] width 188 height 17
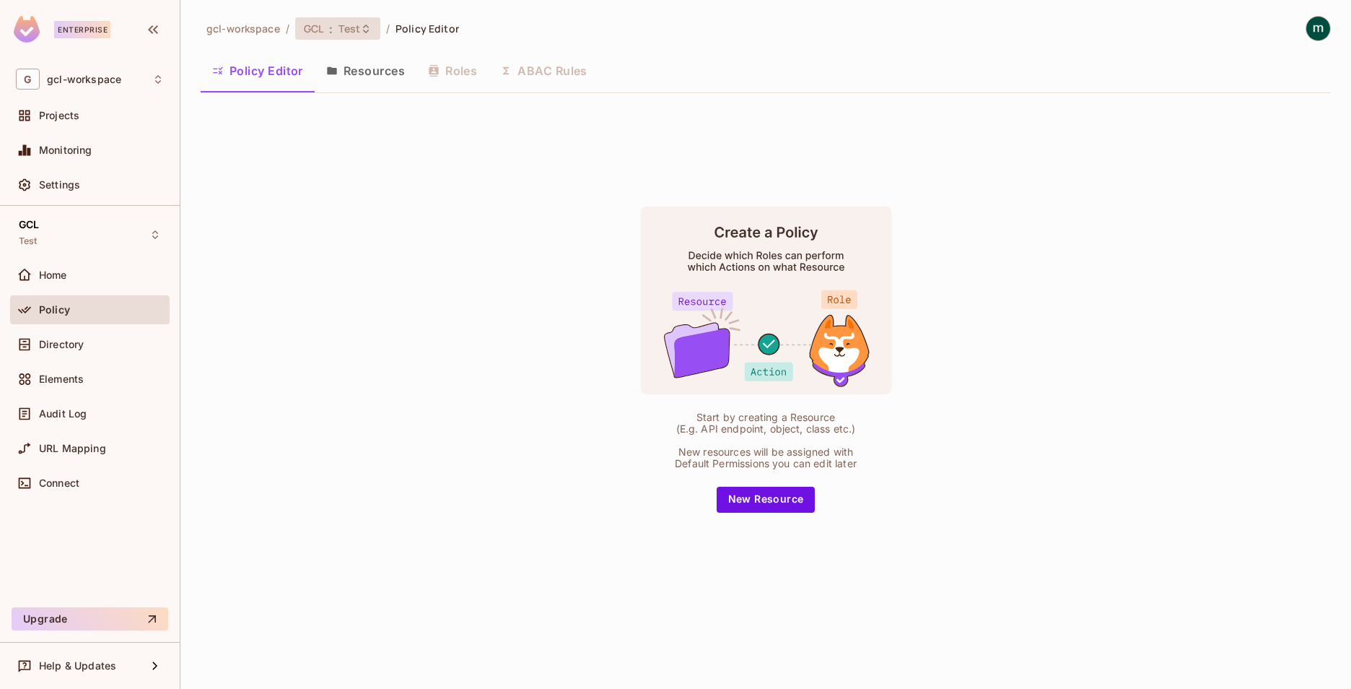
click at [343, 31] on span "Test" at bounding box center [350, 29] width 22 height 14
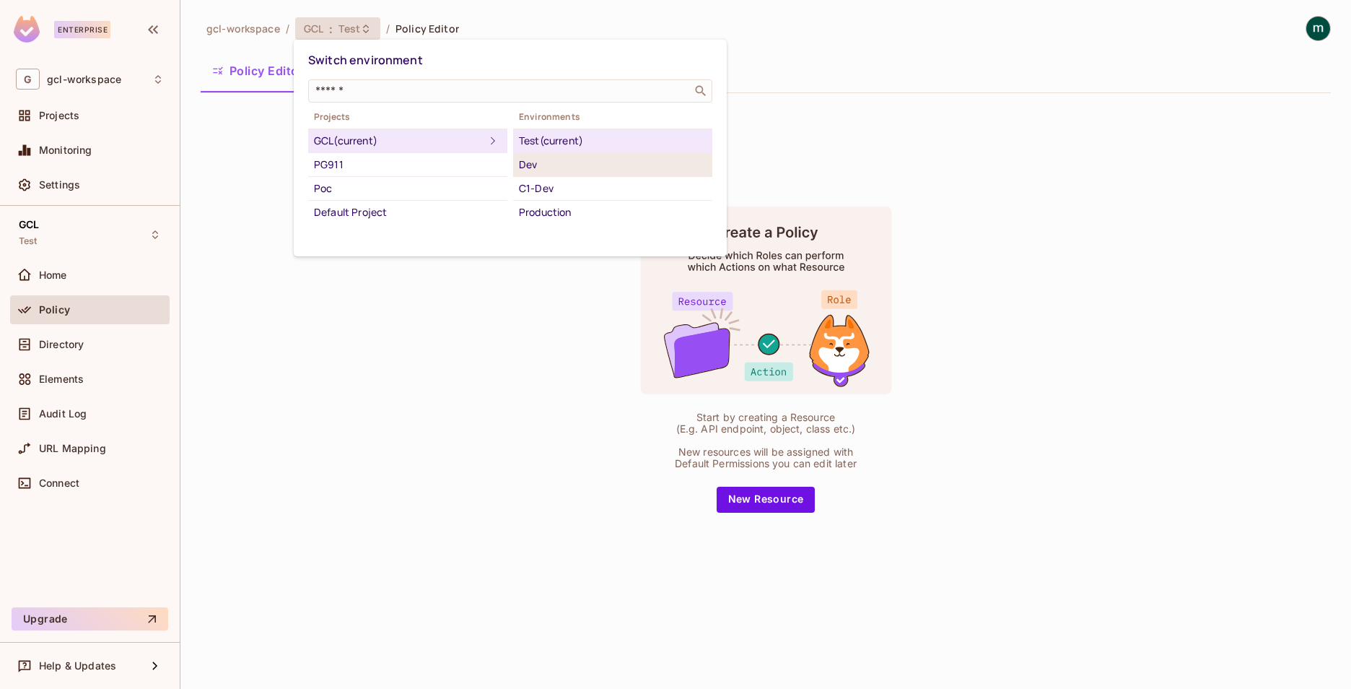
click at [541, 161] on div "Dev" at bounding box center [613, 164] width 188 height 17
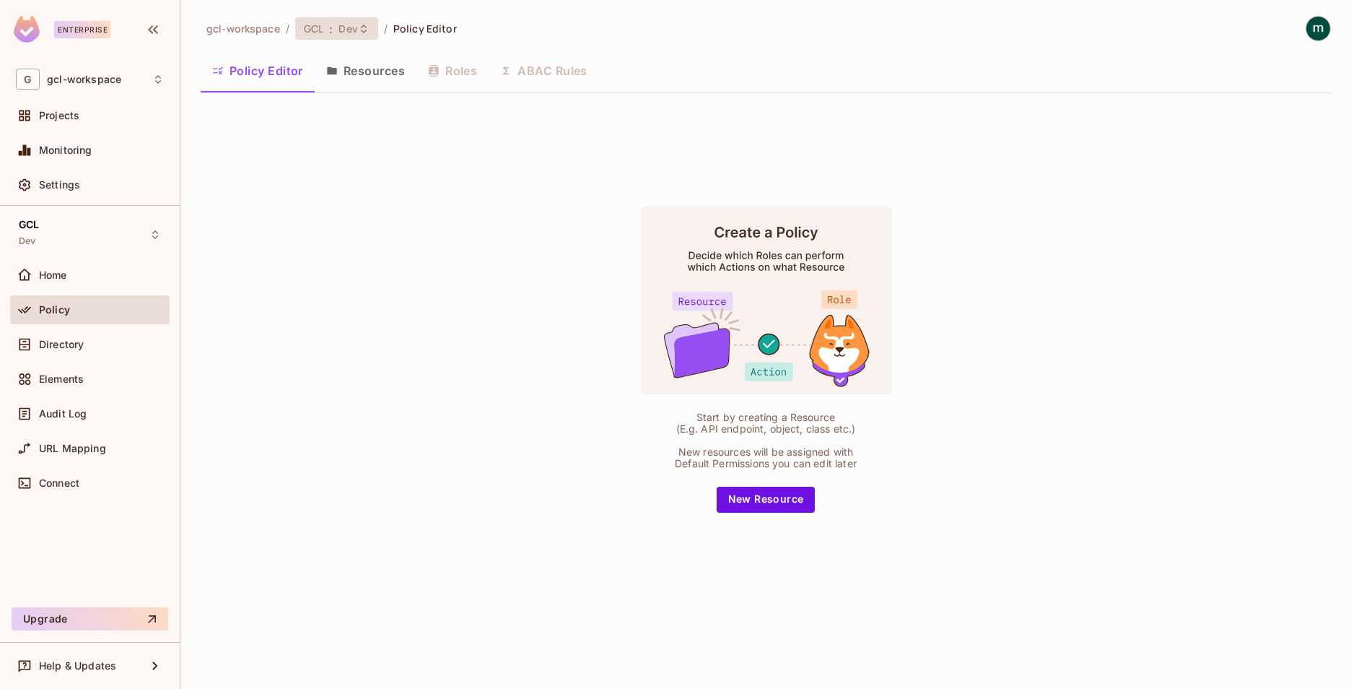
click at [318, 30] on span "GCL" at bounding box center [313, 29] width 19 height 14
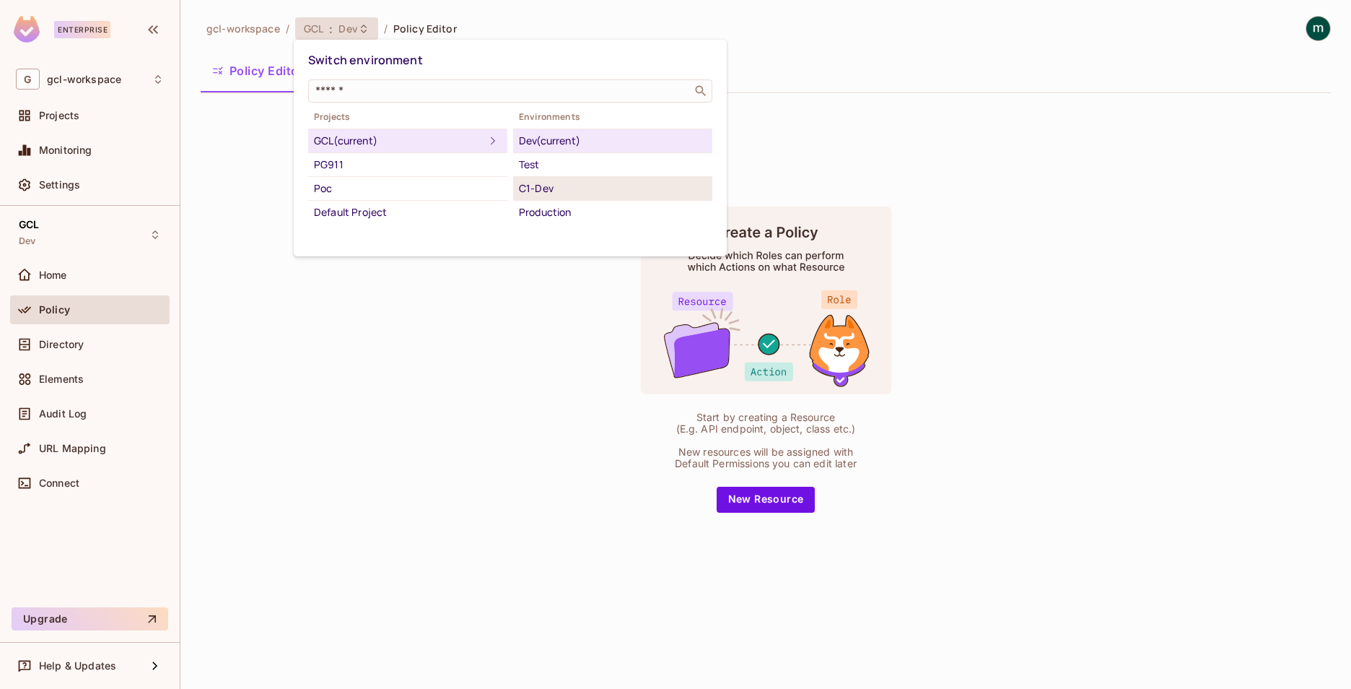
click at [541, 184] on div "C1-Dev" at bounding box center [613, 188] width 188 height 17
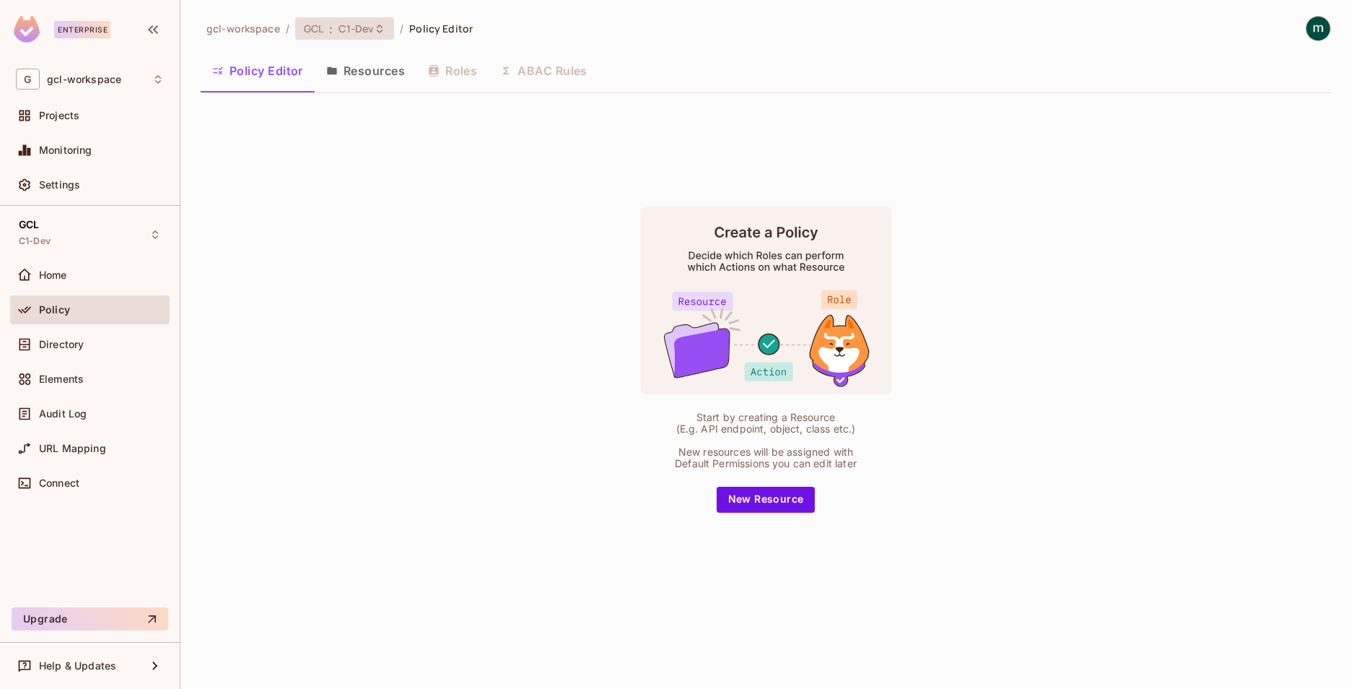
click at [328, 31] on span ":" at bounding box center [330, 29] width 5 height 12
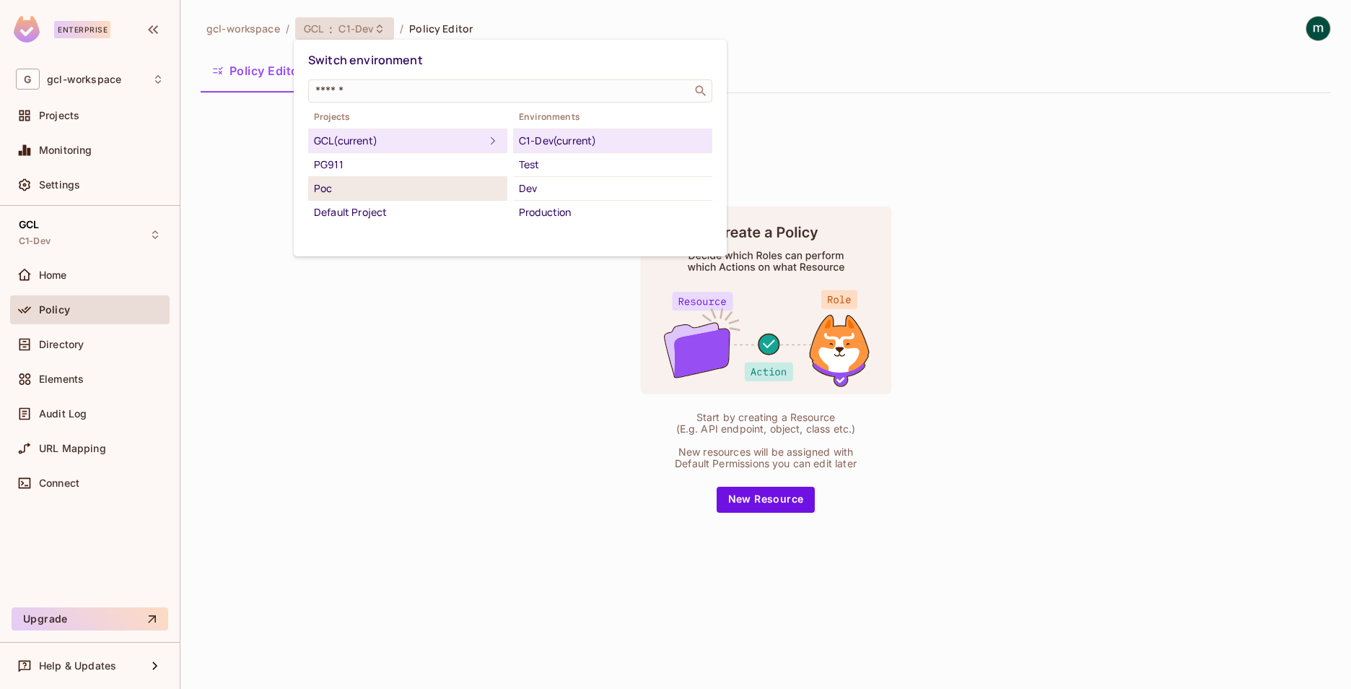
click at [328, 192] on div "Poc" at bounding box center [408, 188] width 188 height 17
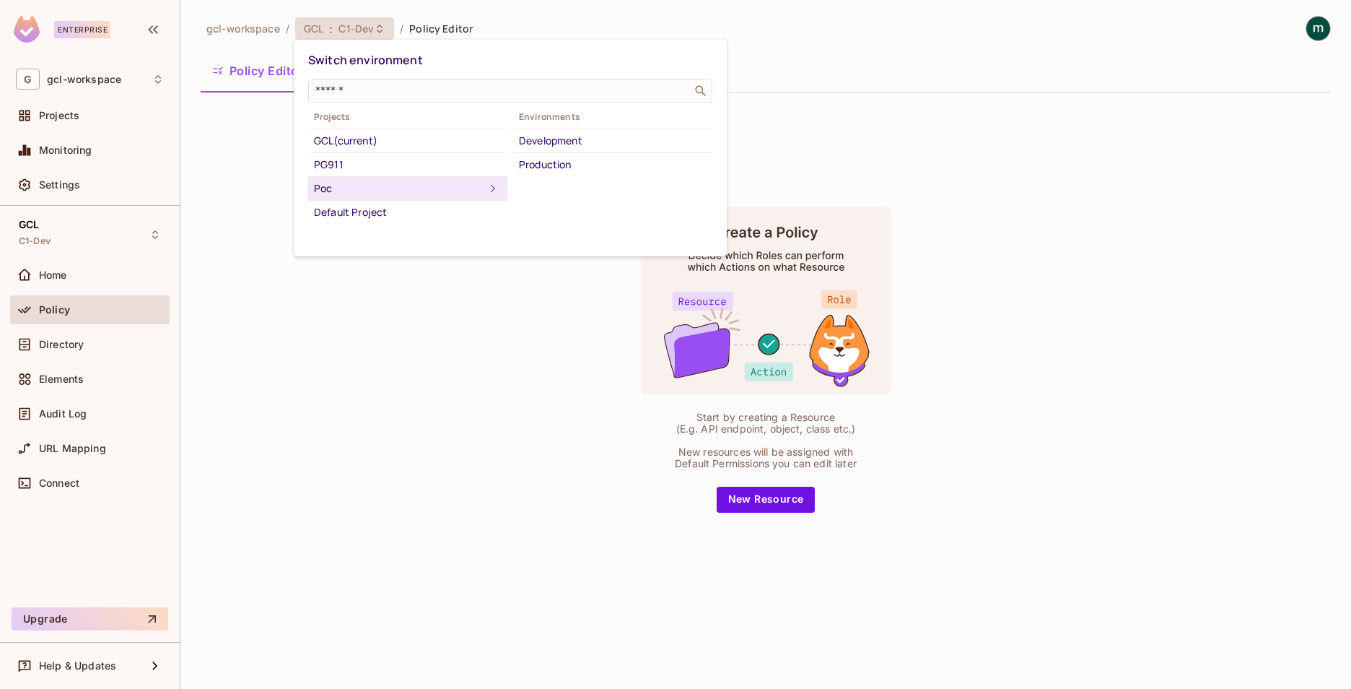
click at [323, 185] on div "Poc" at bounding box center [399, 188] width 170 height 17
click at [547, 133] on div "Development" at bounding box center [613, 140] width 188 height 17
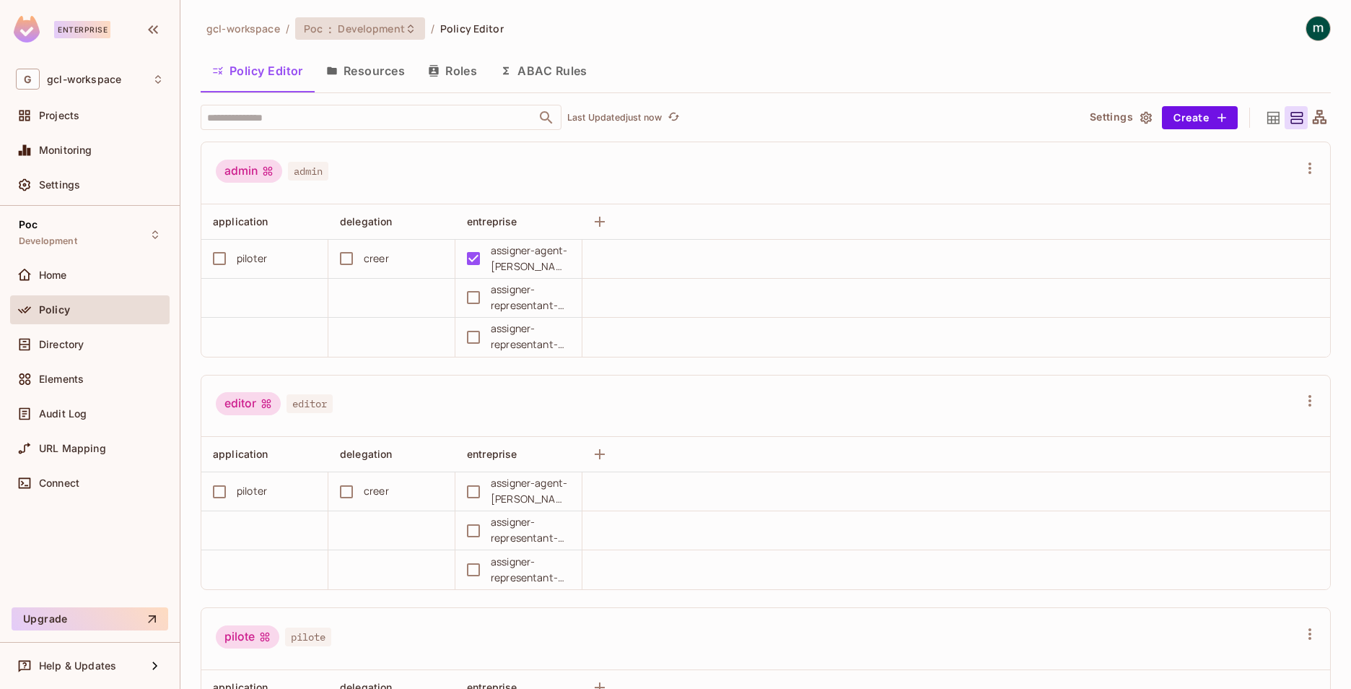
click at [318, 37] on div "Poc : Development" at bounding box center [360, 28] width 130 height 22
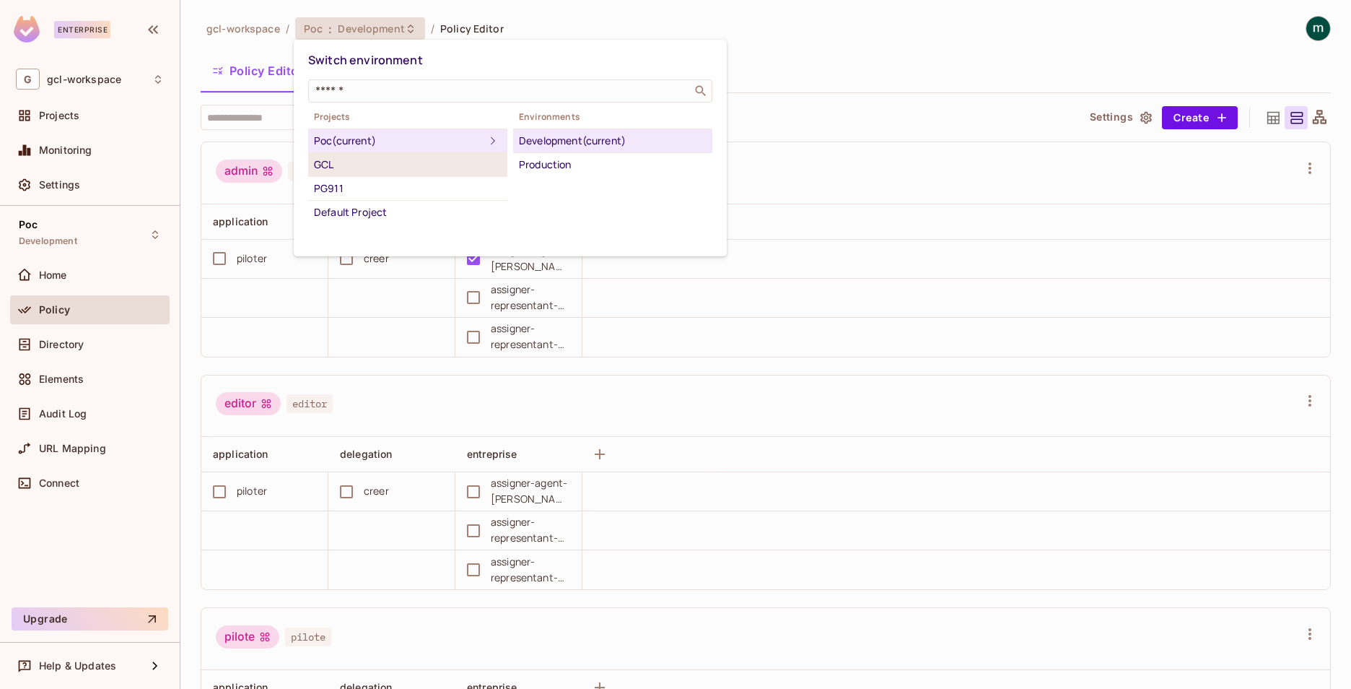
click at [332, 164] on div "GCL" at bounding box center [408, 164] width 188 height 17
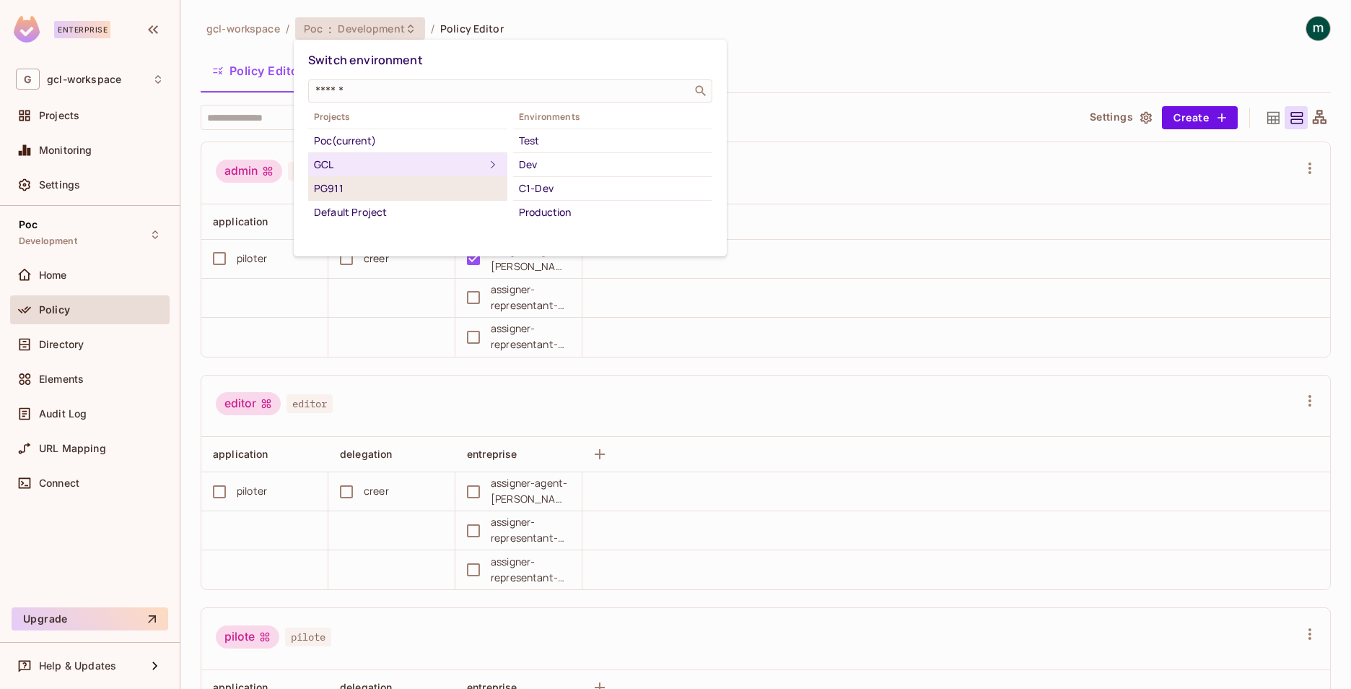
click at [328, 184] on div "PG911" at bounding box center [408, 188] width 188 height 17
click at [51, 185] on div at bounding box center [675, 344] width 1351 height 689
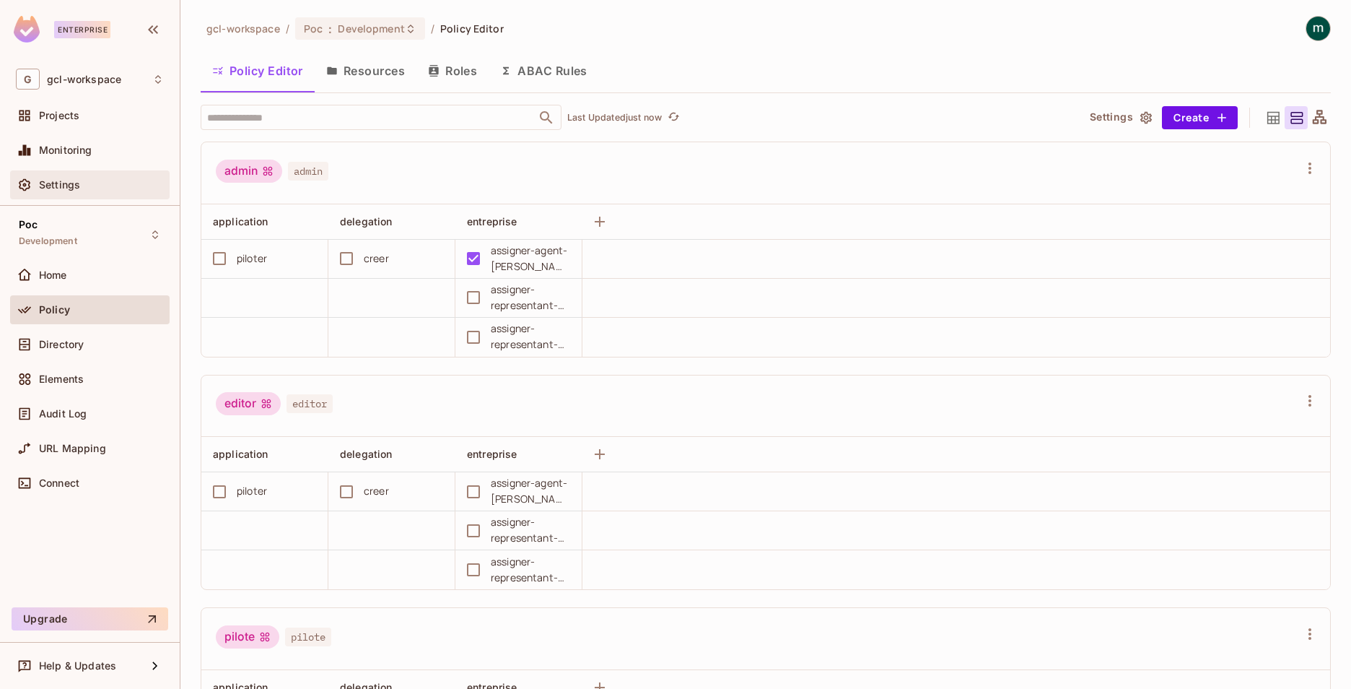
click at [56, 185] on span "Settings" at bounding box center [59, 185] width 41 height 12
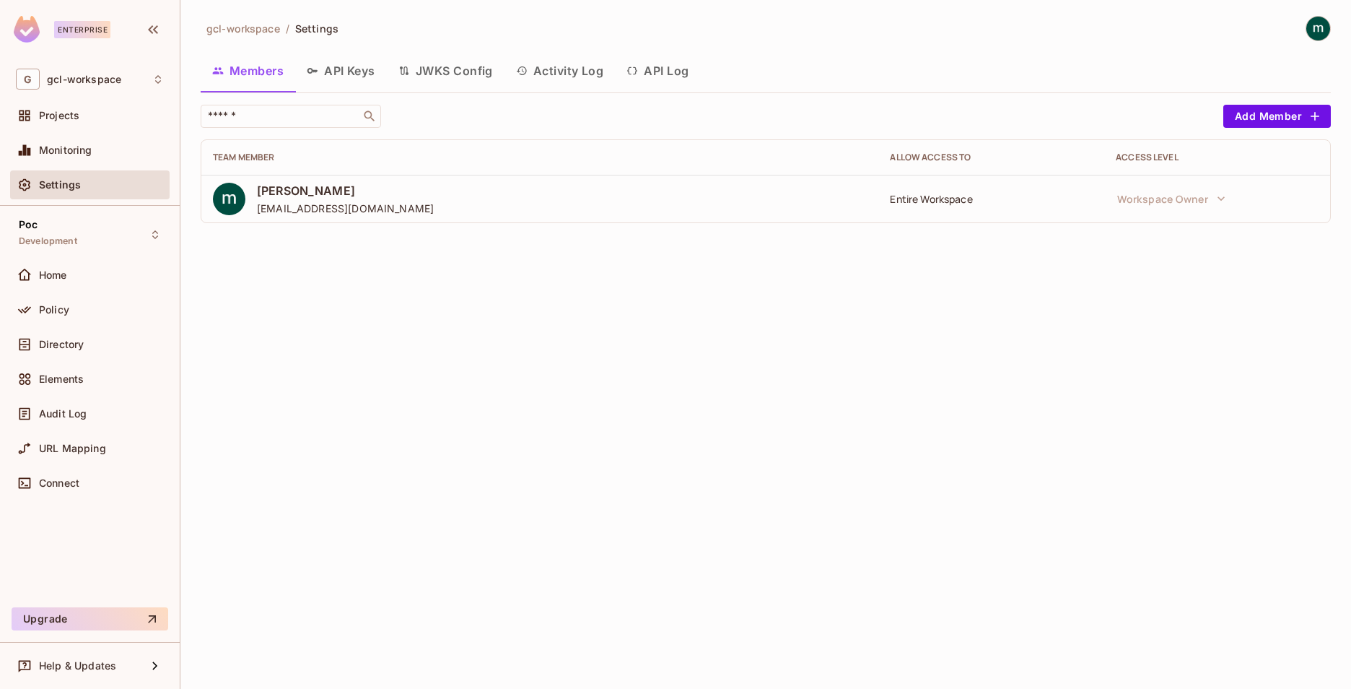
click at [66, 182] on span "Settings" at bounding box center [60, 185] width 42 height 12
click at [69, 150] on span "Monitoring" at bounding box center [65, 150] width 53 height 12
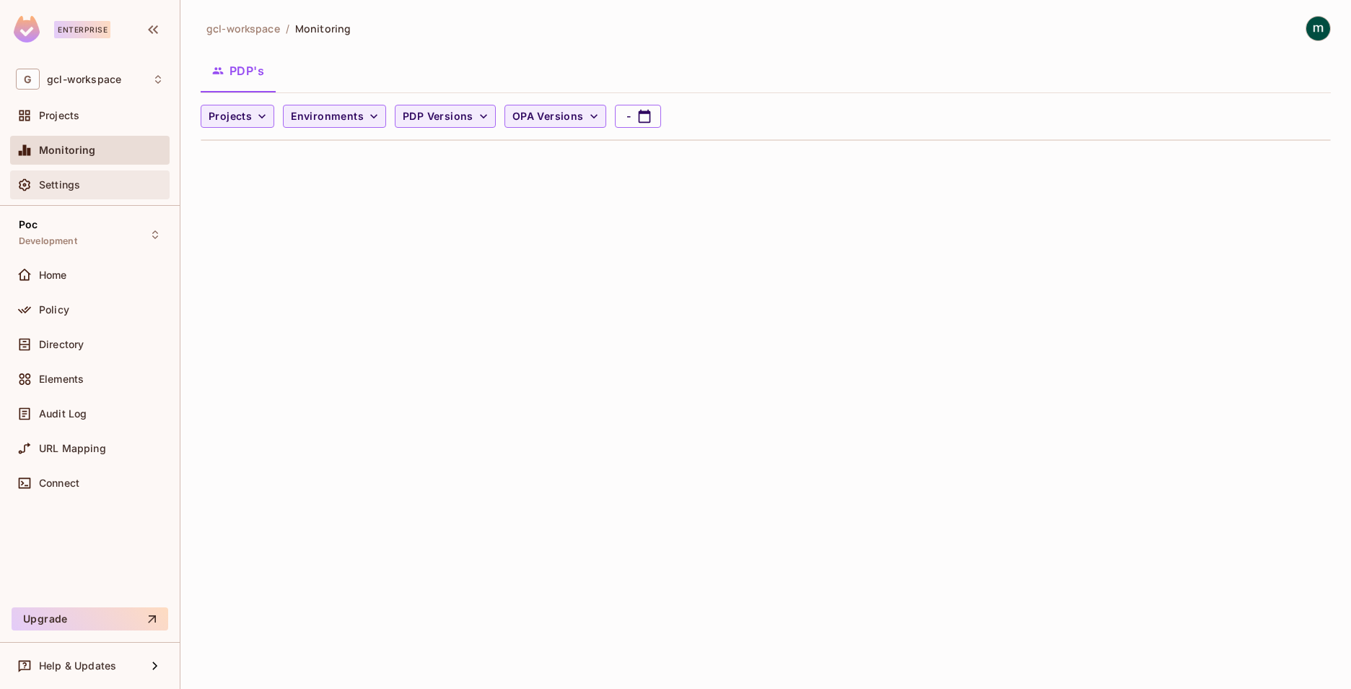
click at [71, 183] on span "Settings" at bounding box center [59, 185] width 41 height 12
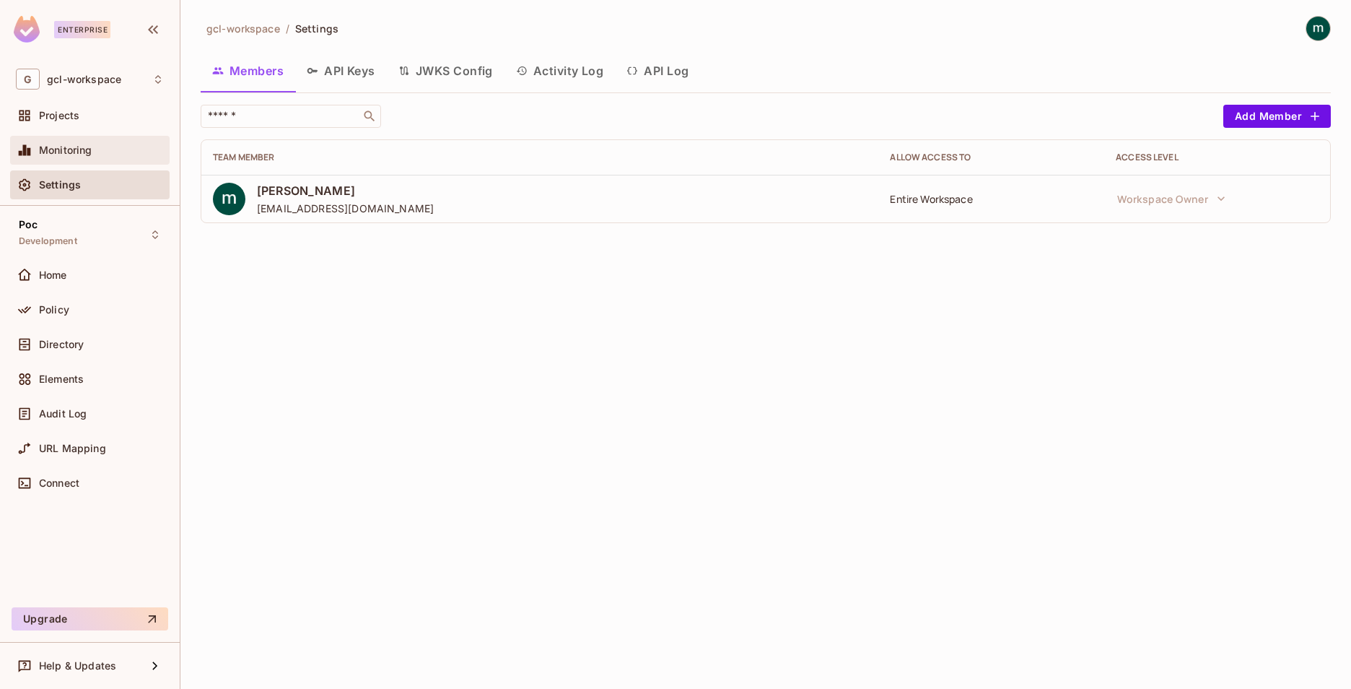
click at [70, 147] on span "Monitoring" at bounding box center [65, 150] width 53 height 12
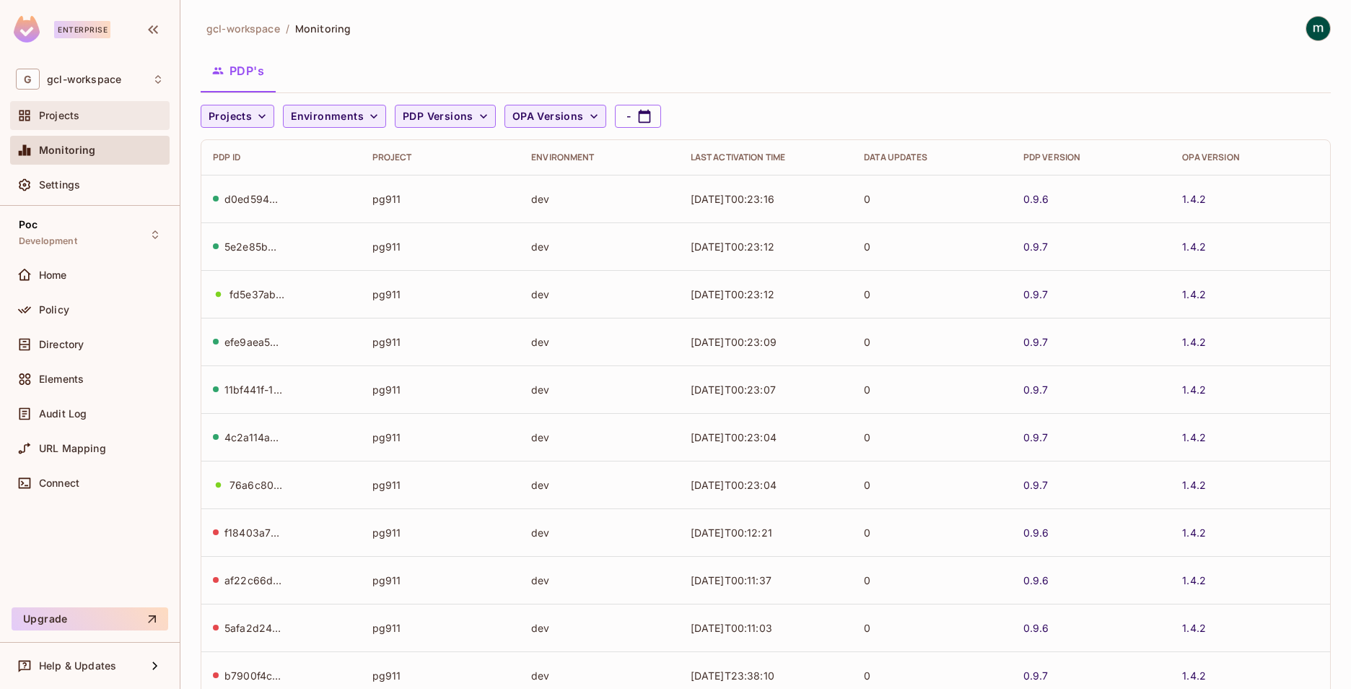
click at [63, 110] on span "Projects" at bounding box center [59, 116] width 40 height 12
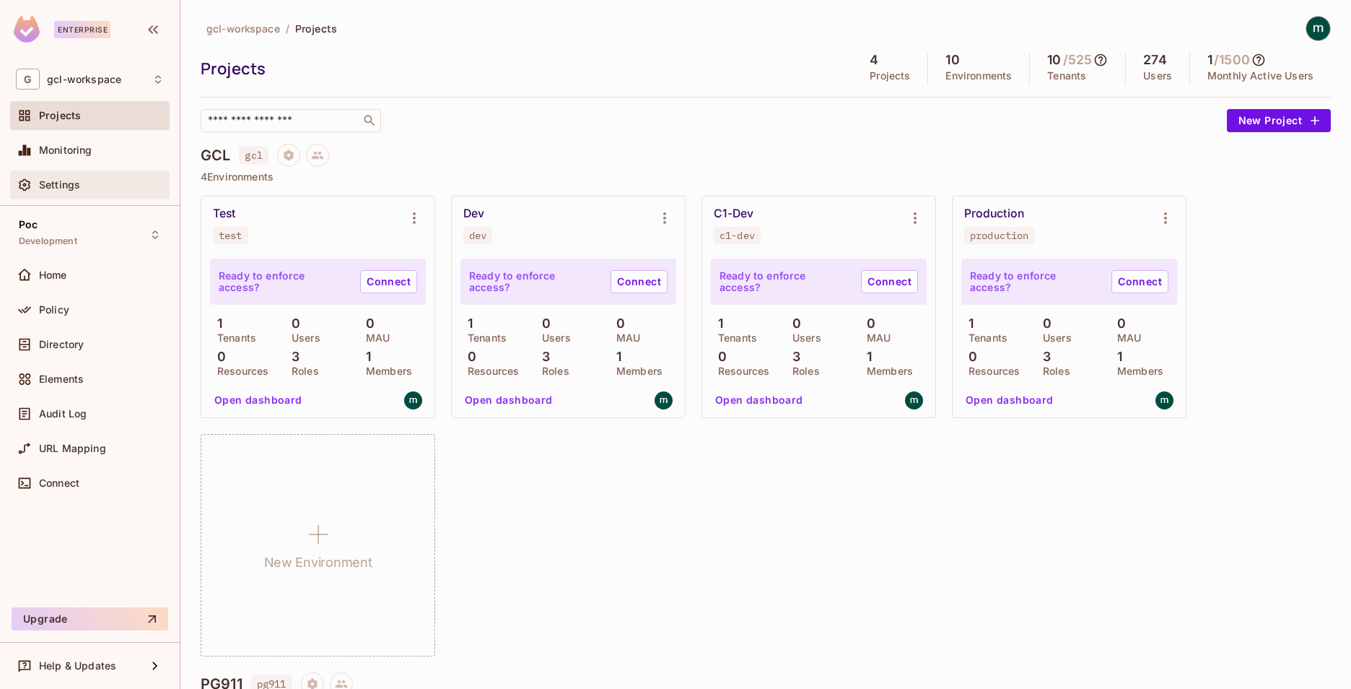
click at [66, 187] on span "Settings" at bounding box center [59, 185] width 41 height 12
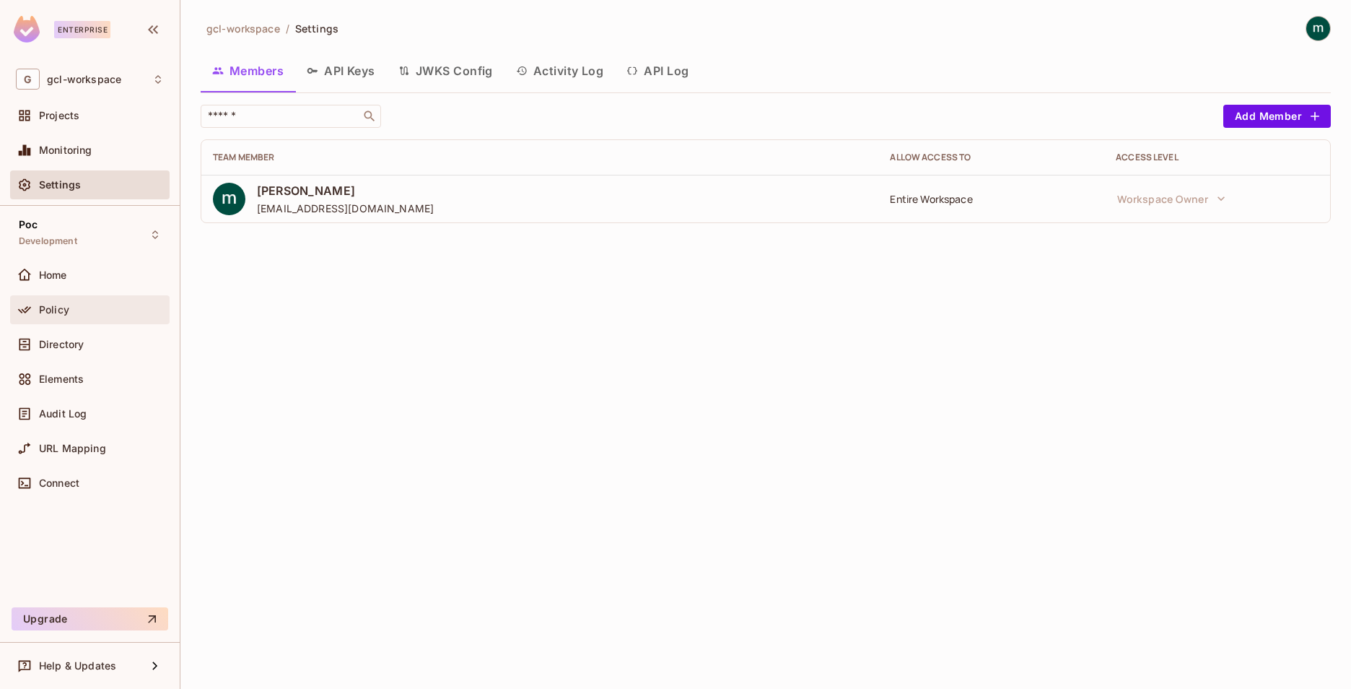
click at [58, 314] on span "Policy" at bounding box center [54, 310] width 30 height 12
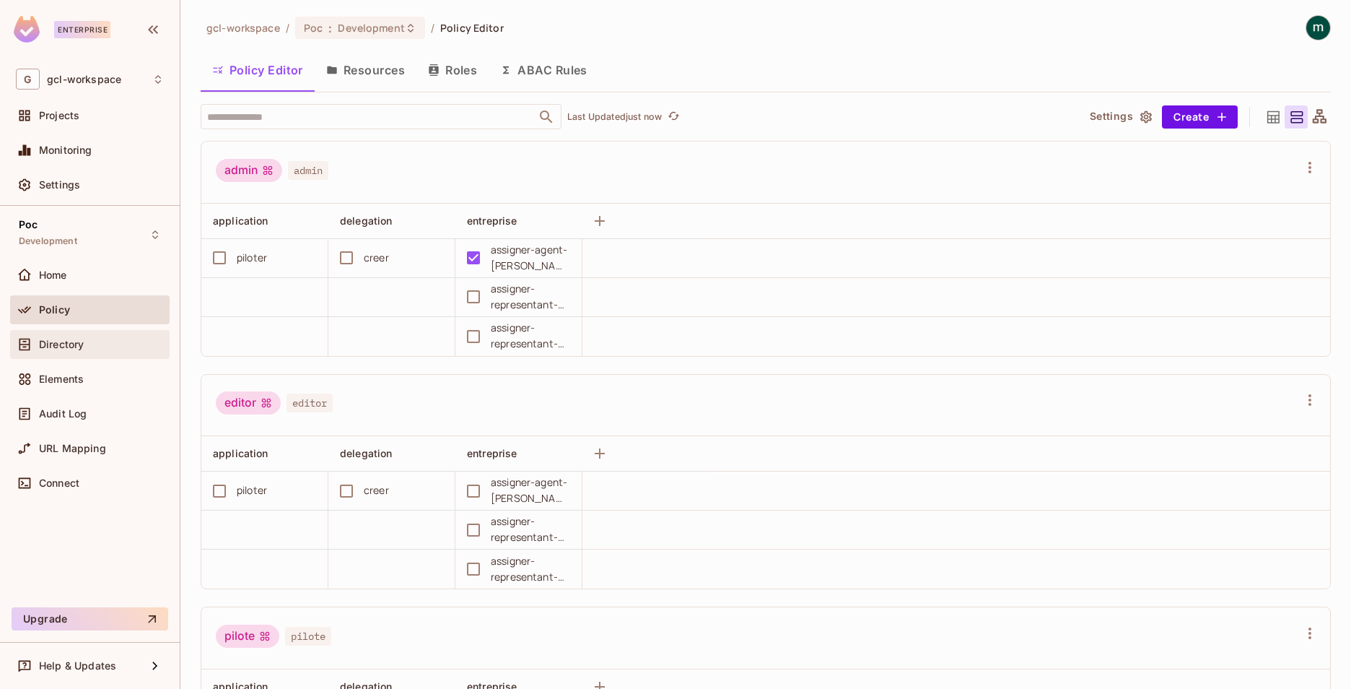
click at [62, 337] on div "Directory" at bounding box center [90, 344] width 148 height 17
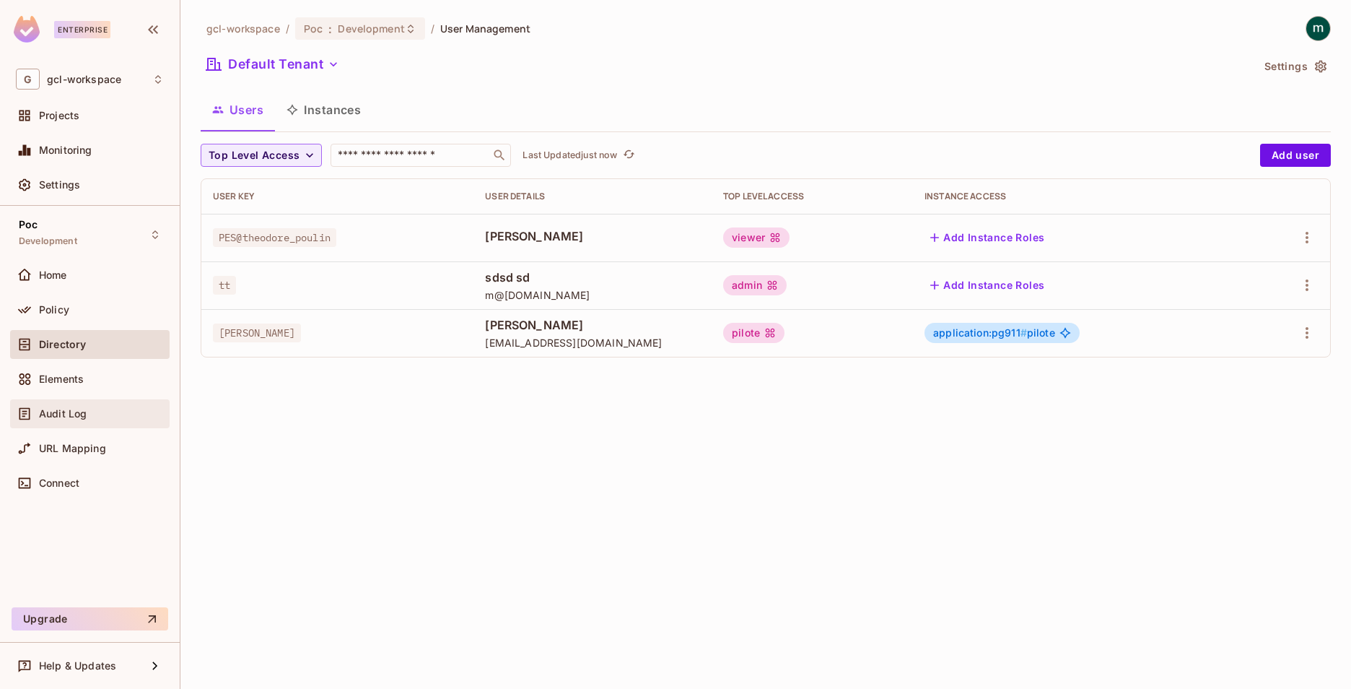
click at [80, 406] on div "Audit Log" at bounding box center [90, 413] width 148 height 17
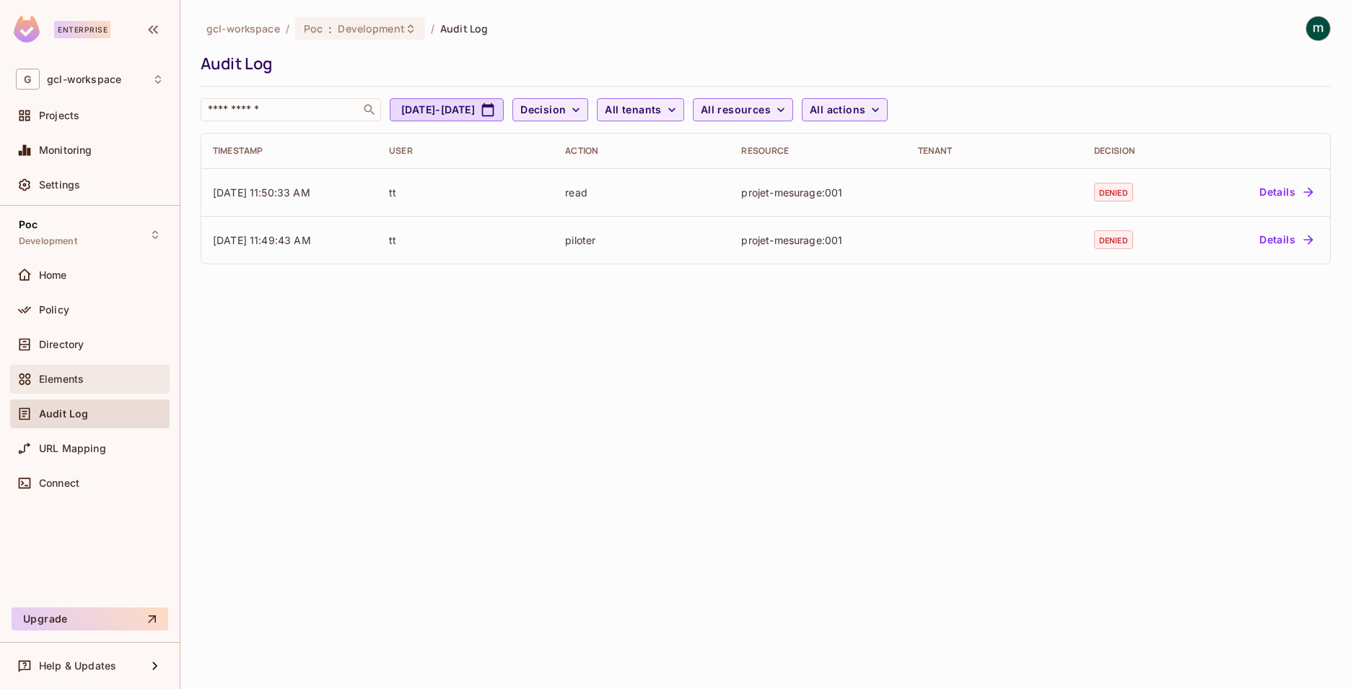
click at [56, 379] on span "Elements" at bounding box center [61, 379] width 45 height 12
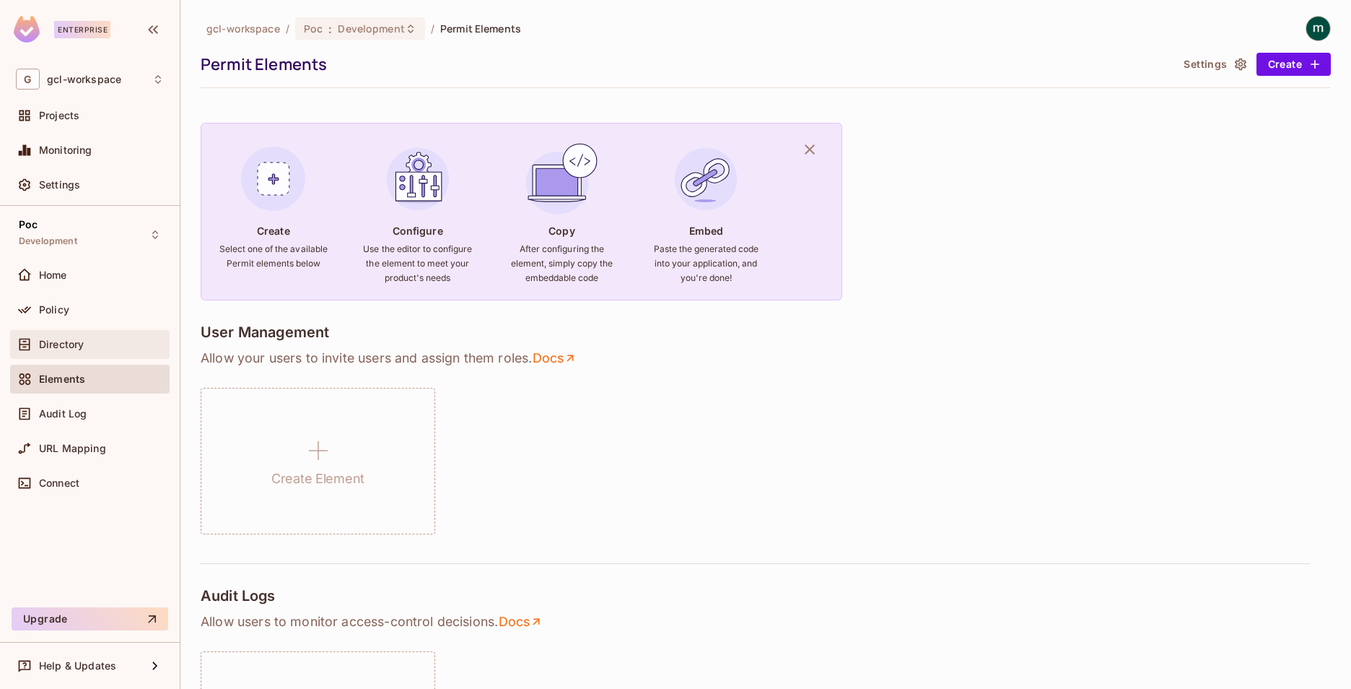
click at [56, 343] on span "Directory" at bounding box center [61, 345] width 45 height 12
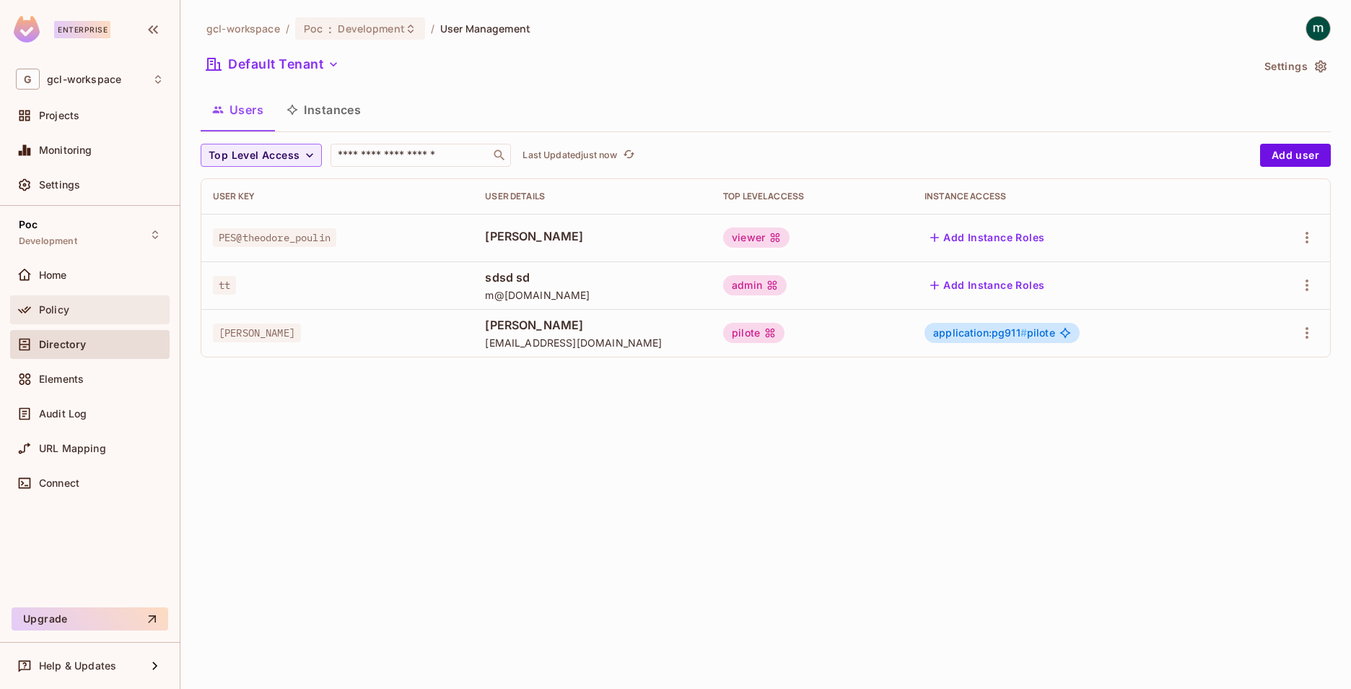
click at [47, 315] on span "Policy" at bounding box center [54, 310] width 30 height 12
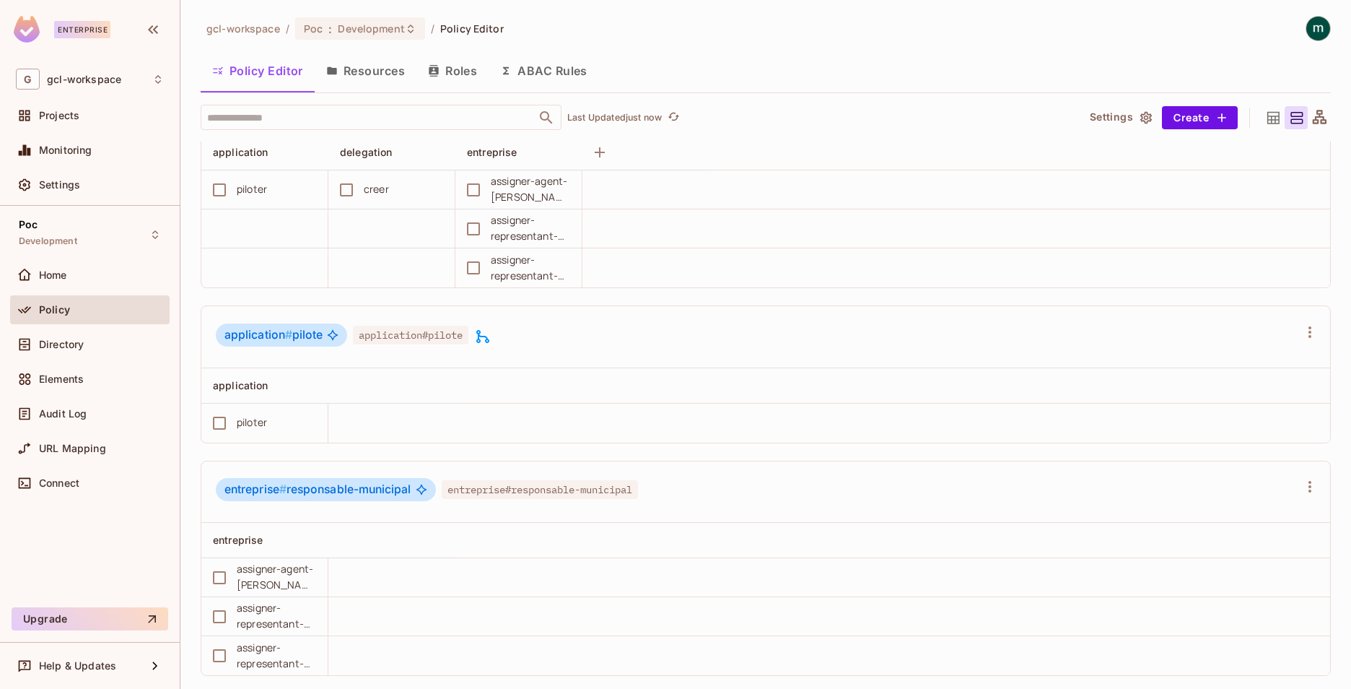
scroll to position [790, 0]
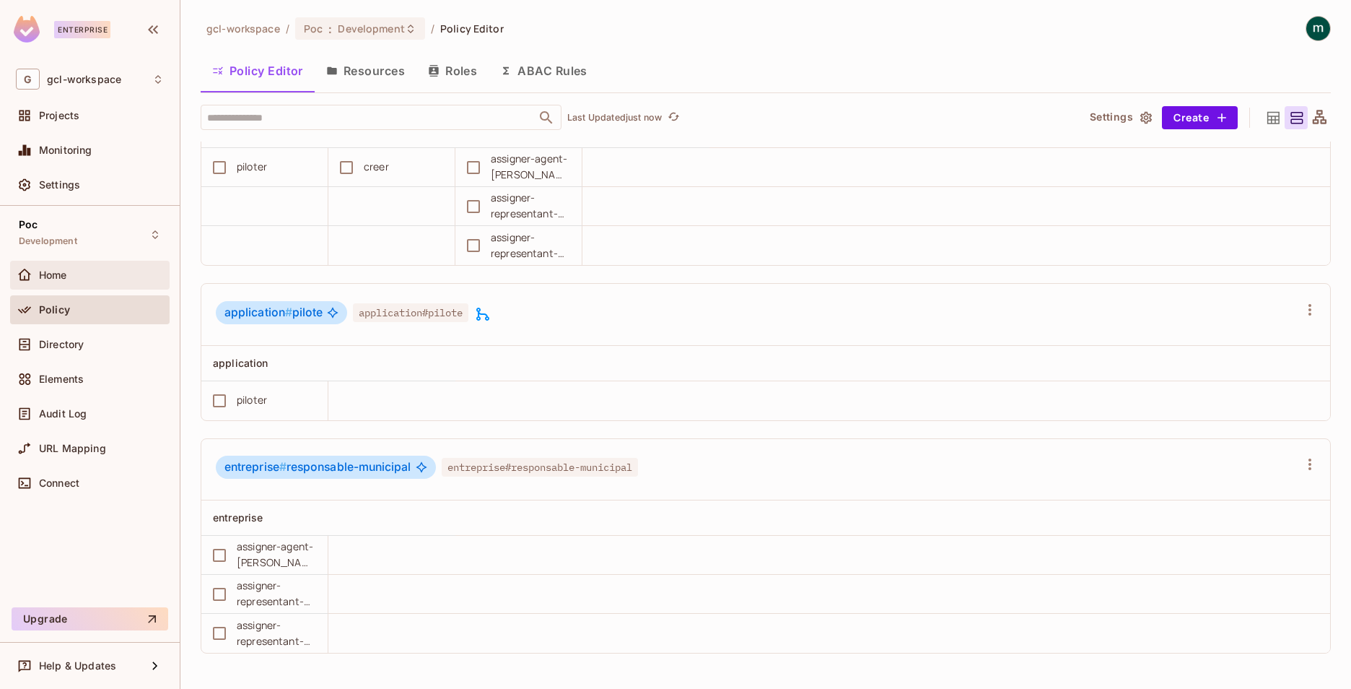
click at [79, 278] on div "Home" at bounding box center [101, 275] width 125 height 12
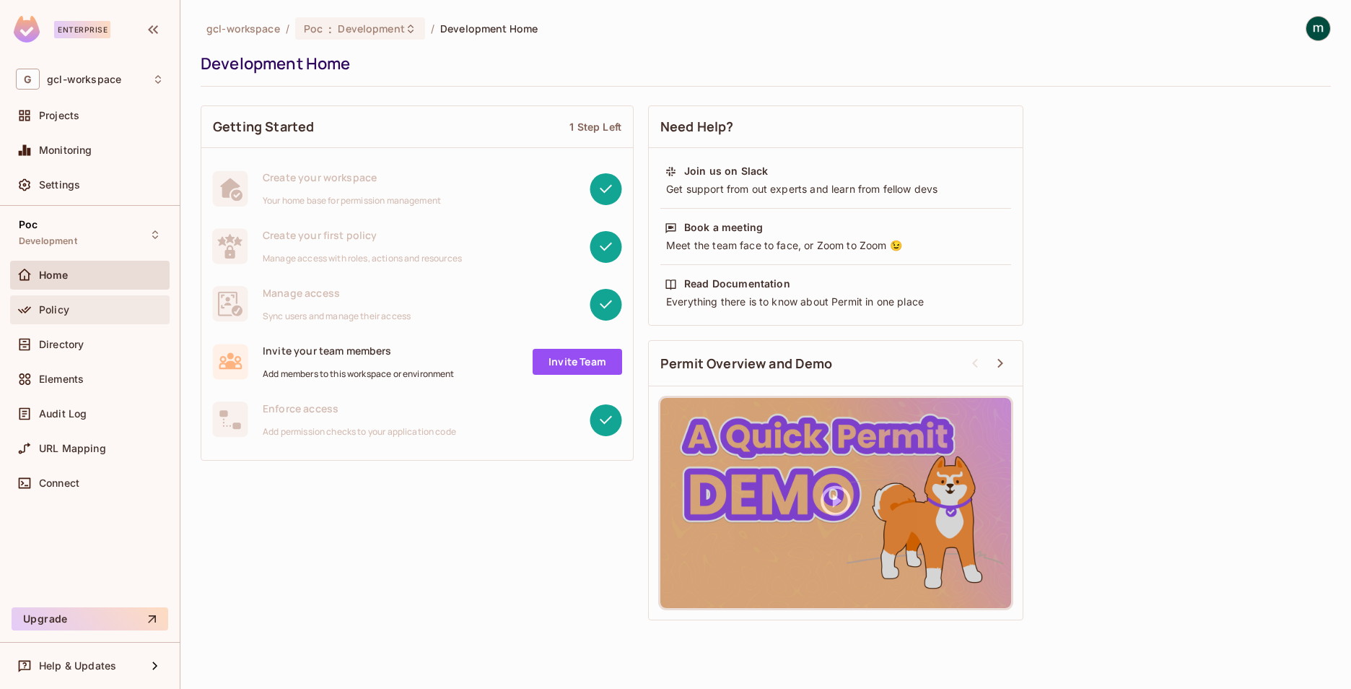
click at [61, 313] on span "Policy" at bounding box center [54, 310] width 30 height 12
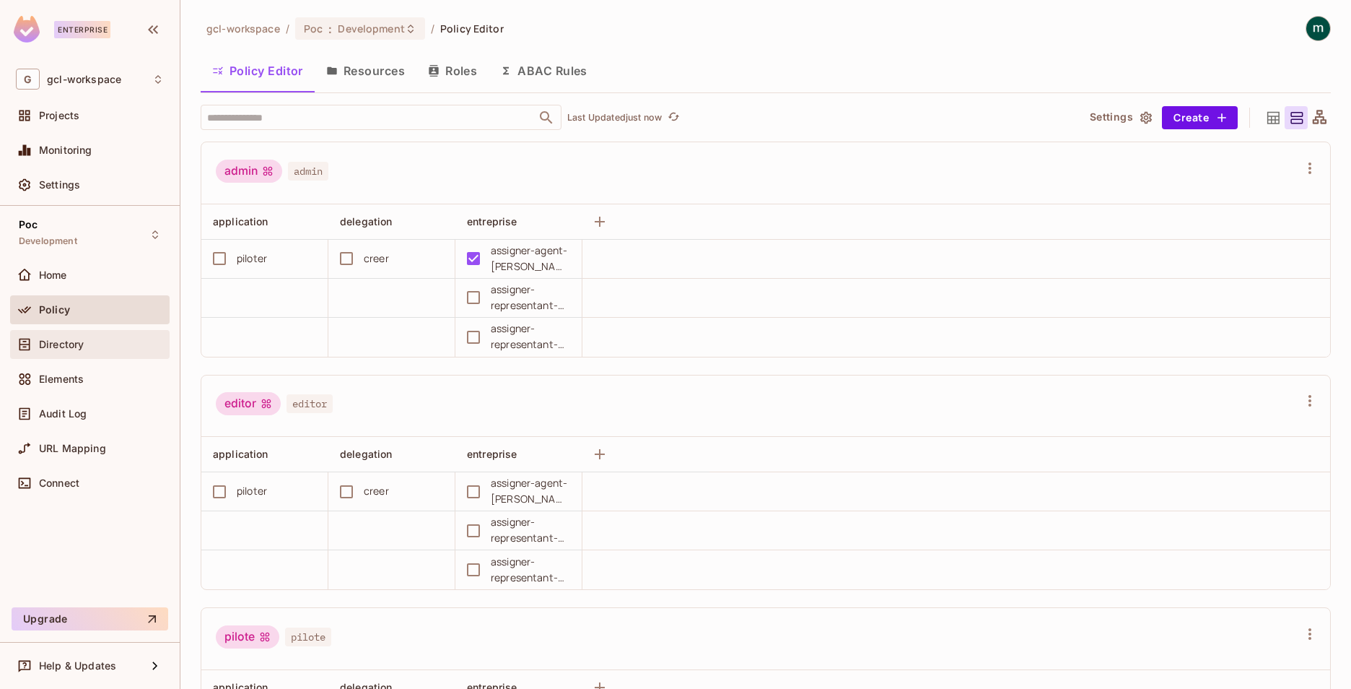
click at [57, 349] on span "Directory" at bounding box center [61, 345] width 45 height 12
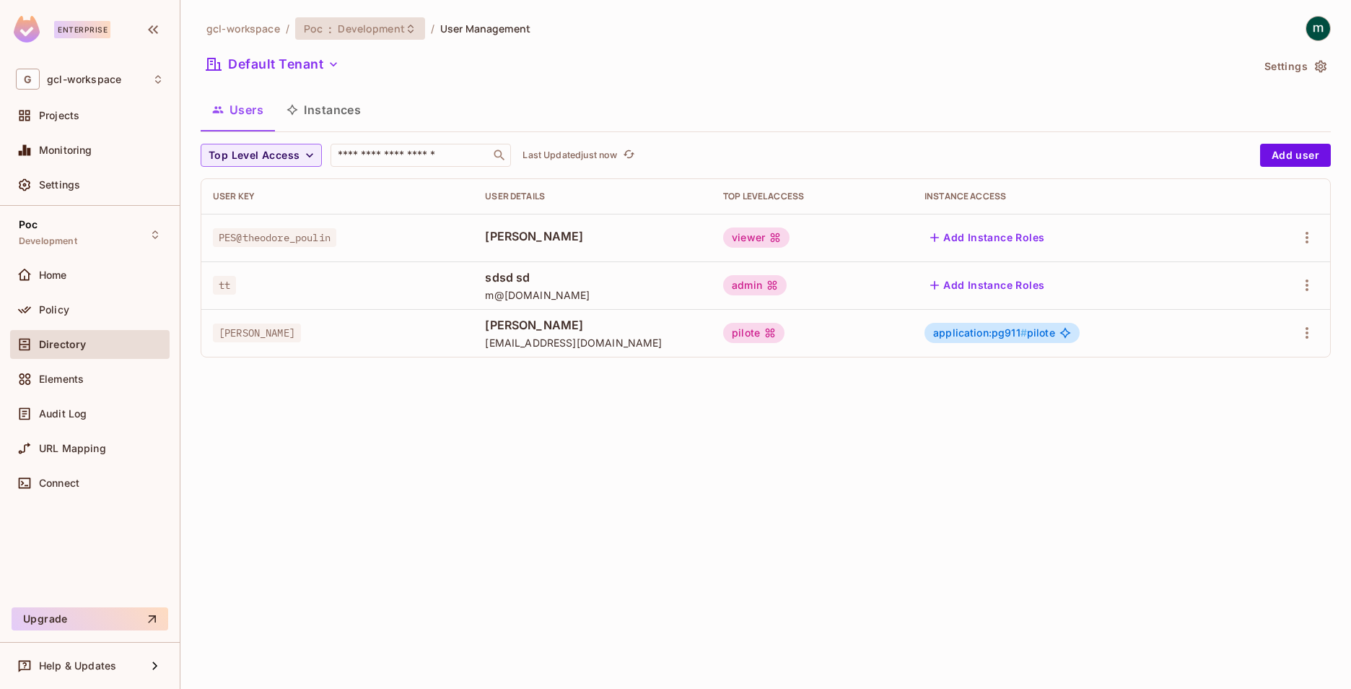
click at [304, 31] on span "Poc" at bounding box center [313, 29] width 19 height 14
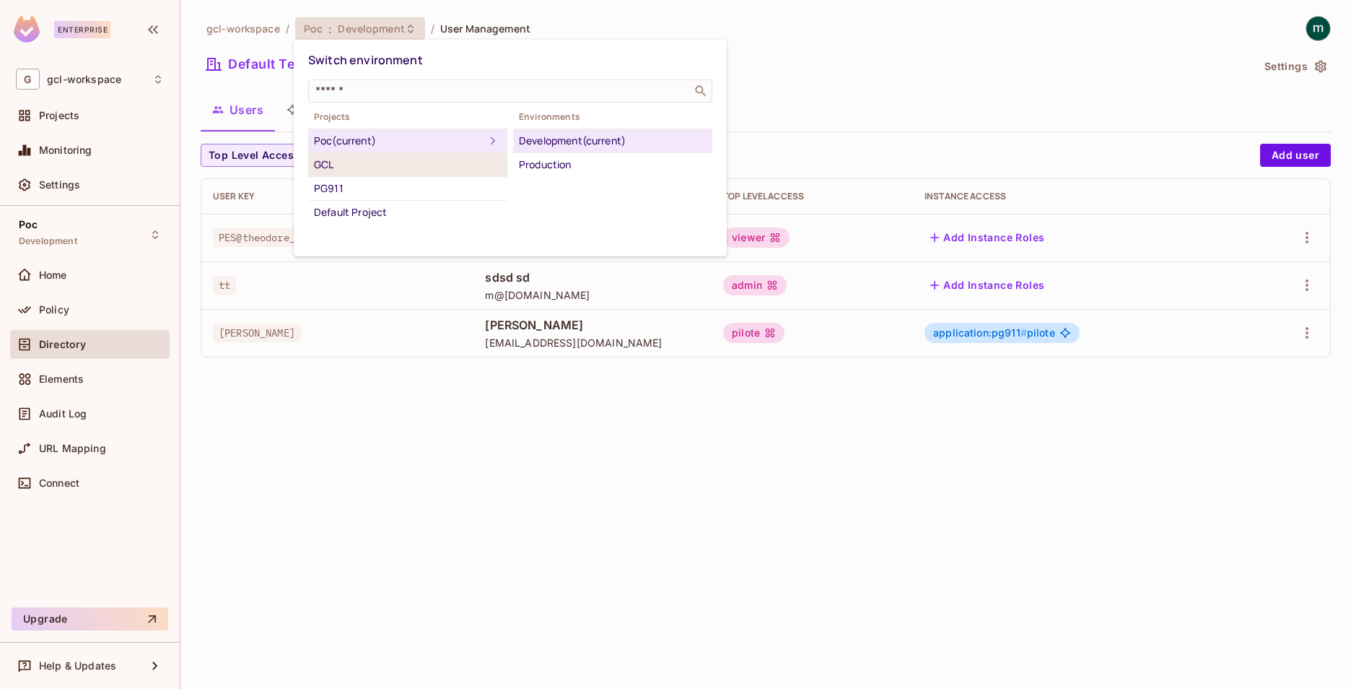
click at [325, 160] on div "GCL" at bounding box center [408, 164] width 188 height 17
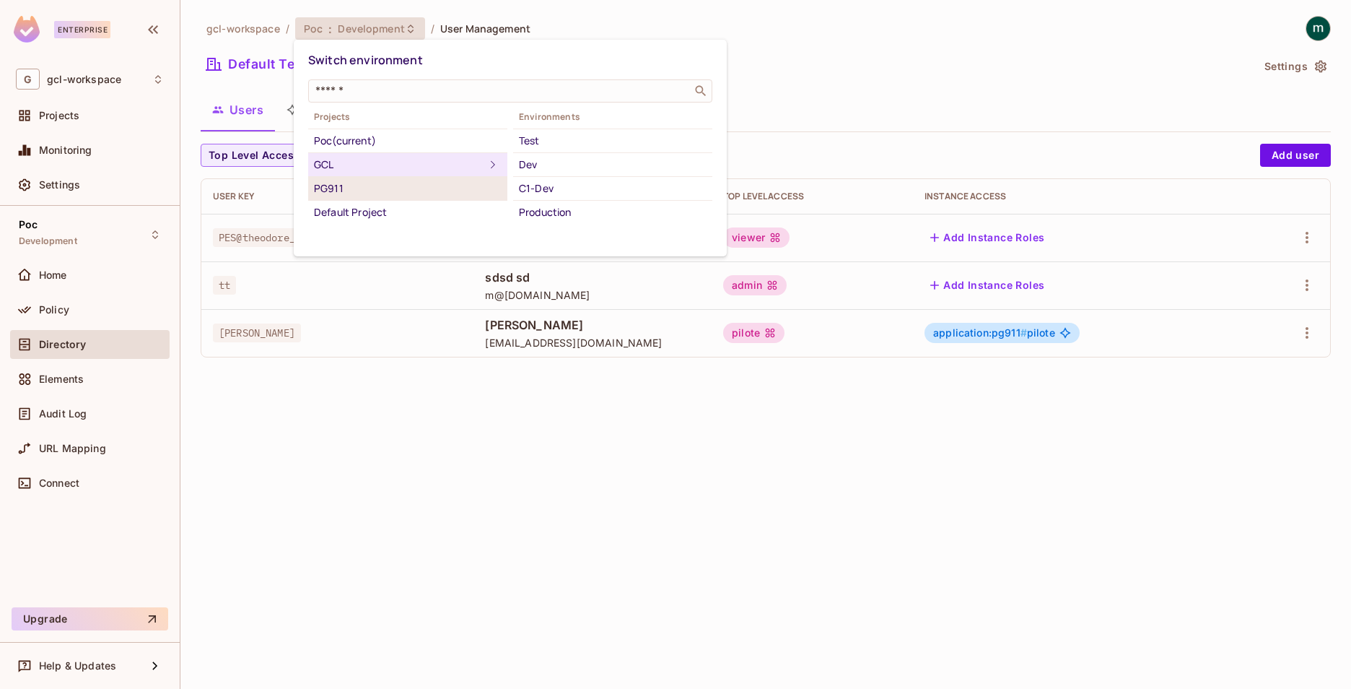
click at [336, 190] on div "PG911" at bounding box center [408, 188] width 188 height 17
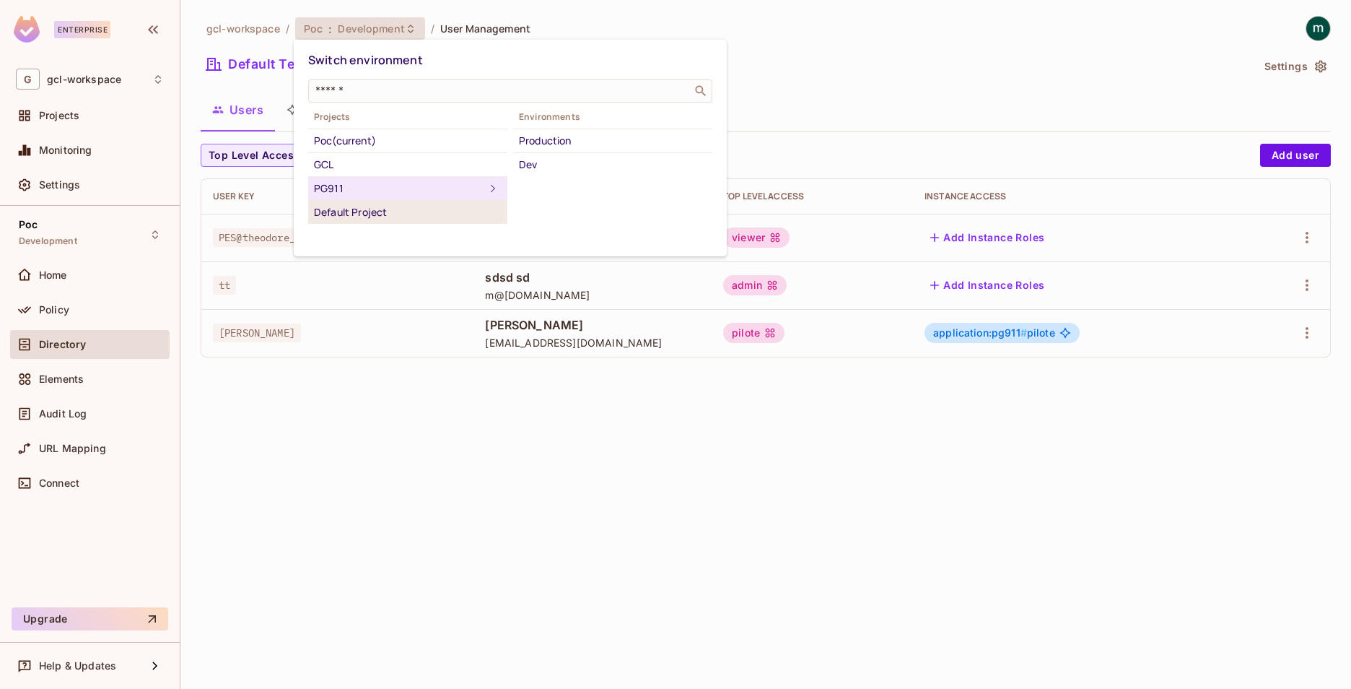
click at [346, 208] on div "Default Project" at bounding box center [408, 212] width 188 height 17
click at [331, 186] on div "PG911" at bounding box center [408, 188] width 188 height 17
click at [327, 162] on div "GCL" at bounding box center [408, 164] width 188 height 17
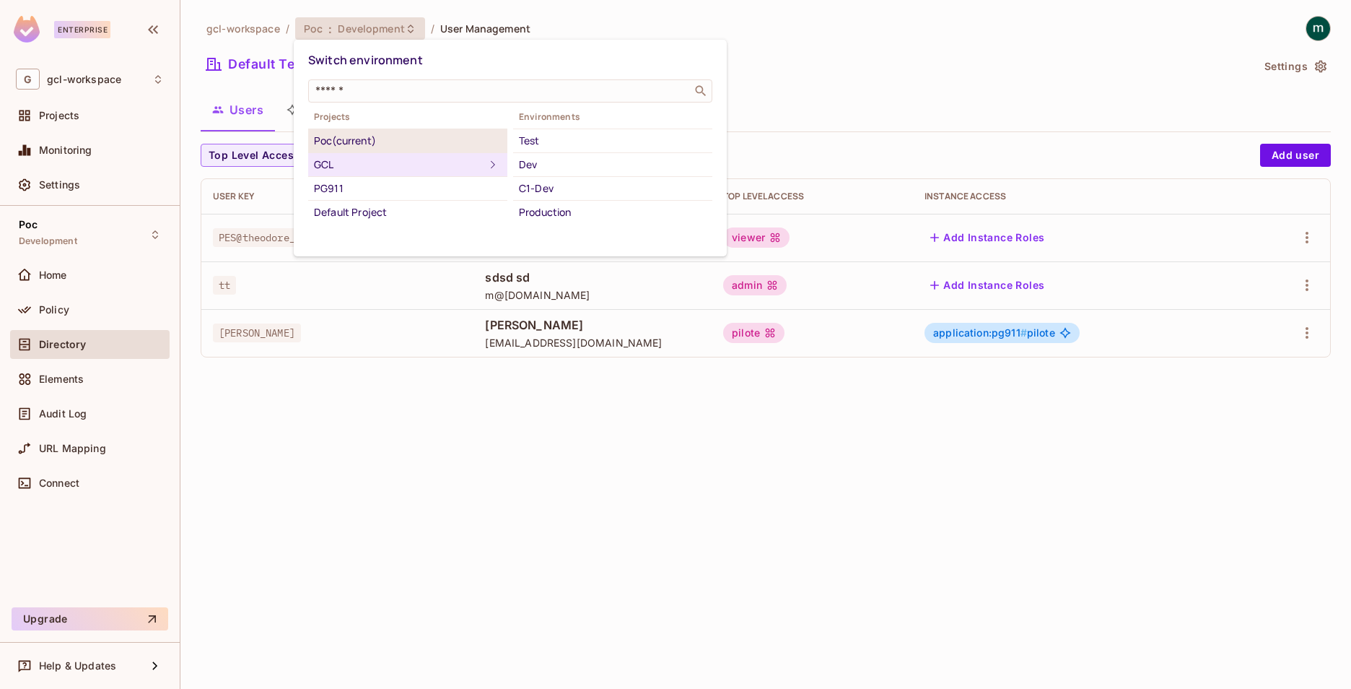
click at [326, 141] on div "Poc (current)" at bounding box center [408, 140] width 188 height 17
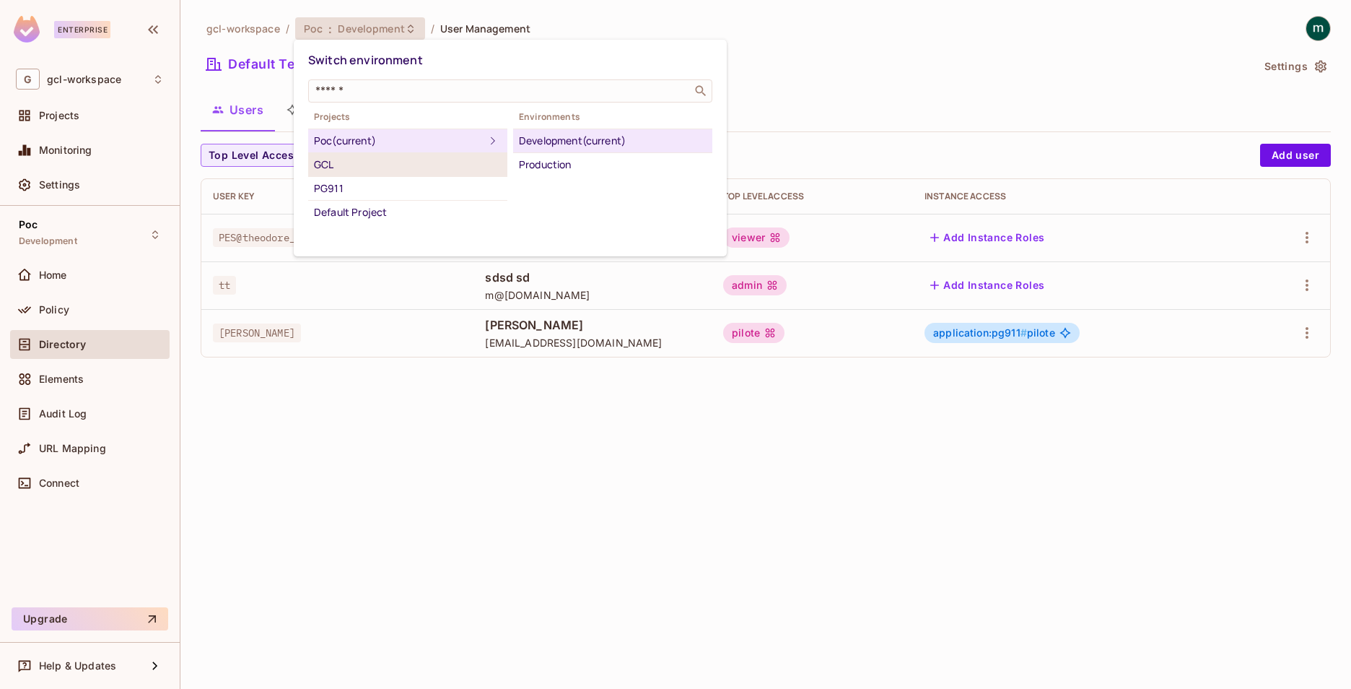
click at [329, 166] on div "GCL" at bounding box center [408, 164] width 188 height 17
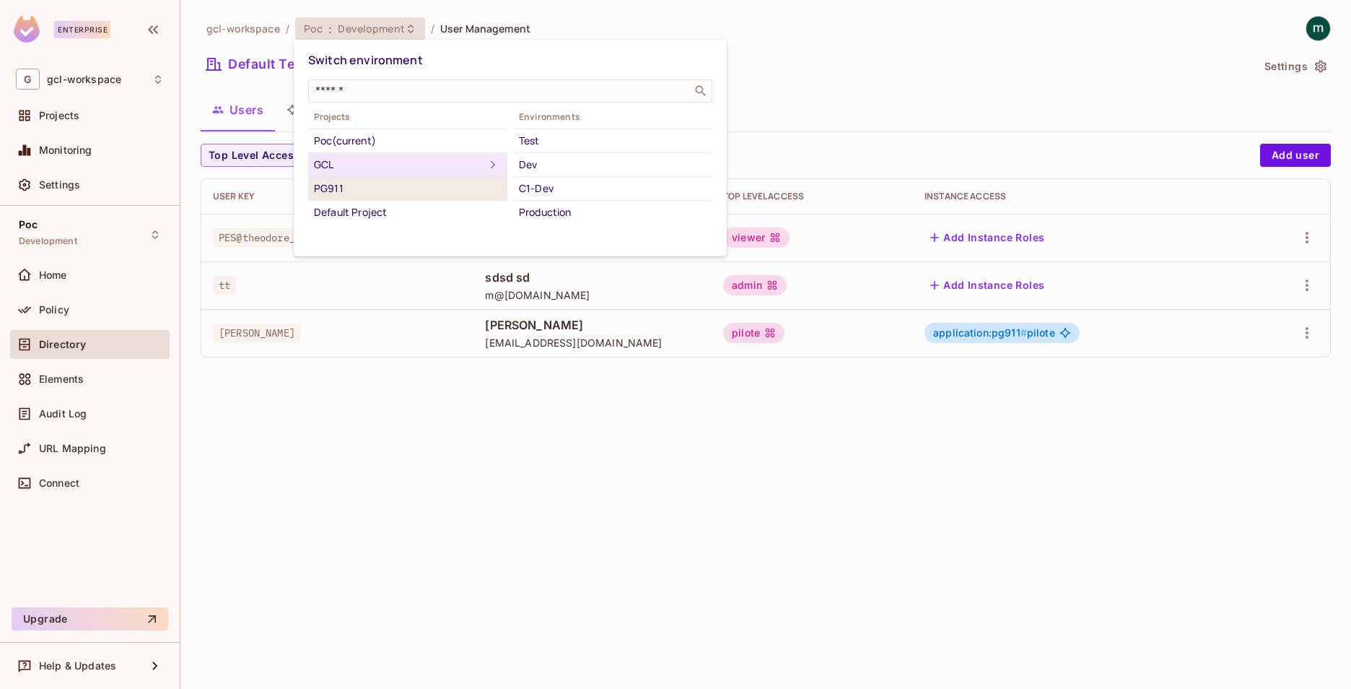
click at [334, 187] on div "PG911" at bounding box center [408, 188] width 188 height 17
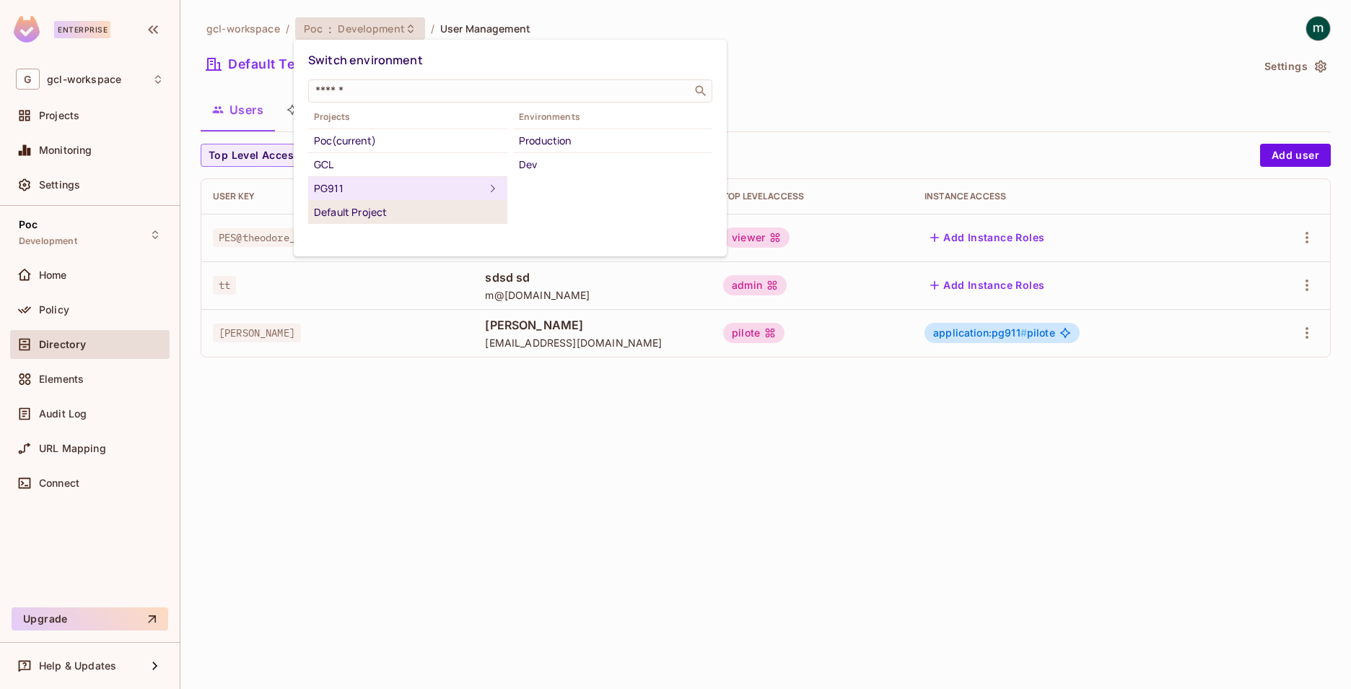
click at [342, 212] on div "Default Project" at bounding box center [408, 212] width 188 height 17
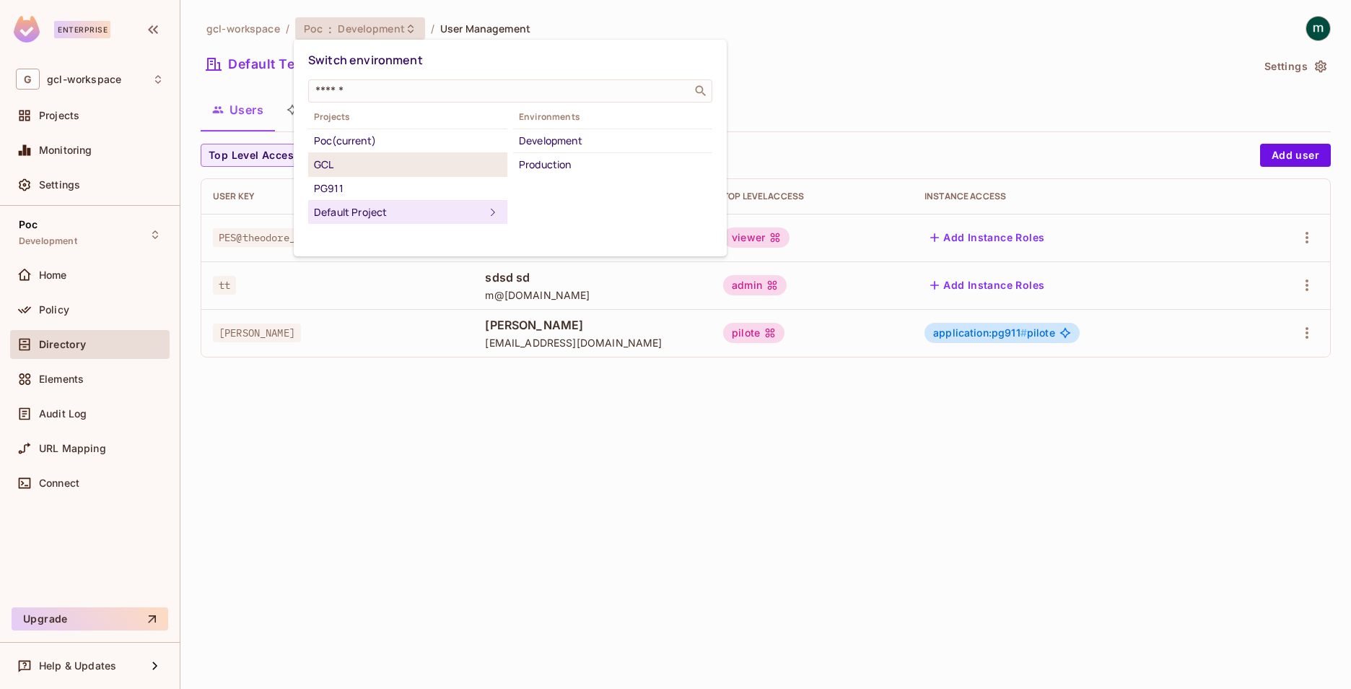
drag, startPoint x: 328, startPoint y: 191, endPoint x: 321, endPoint y: 168, distance: 24.2
click at [328, 191] on div "PG911" at bounding box center [408, 188] width 188 height 17
click at [321, 162] on div "GCL" at bounding box center [408, 164] width 188 height 17
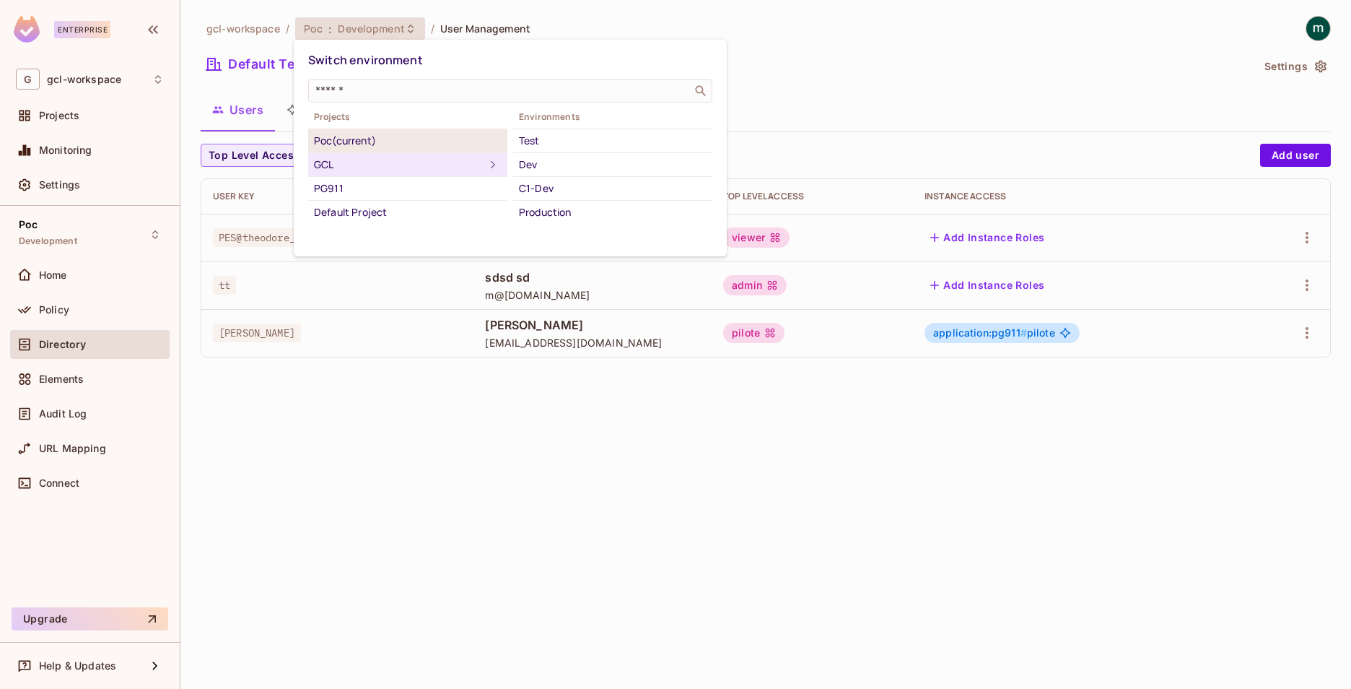
click at [319, 143] on div "Poc (current)" at bounding box center [408, 140] width 188 height 17
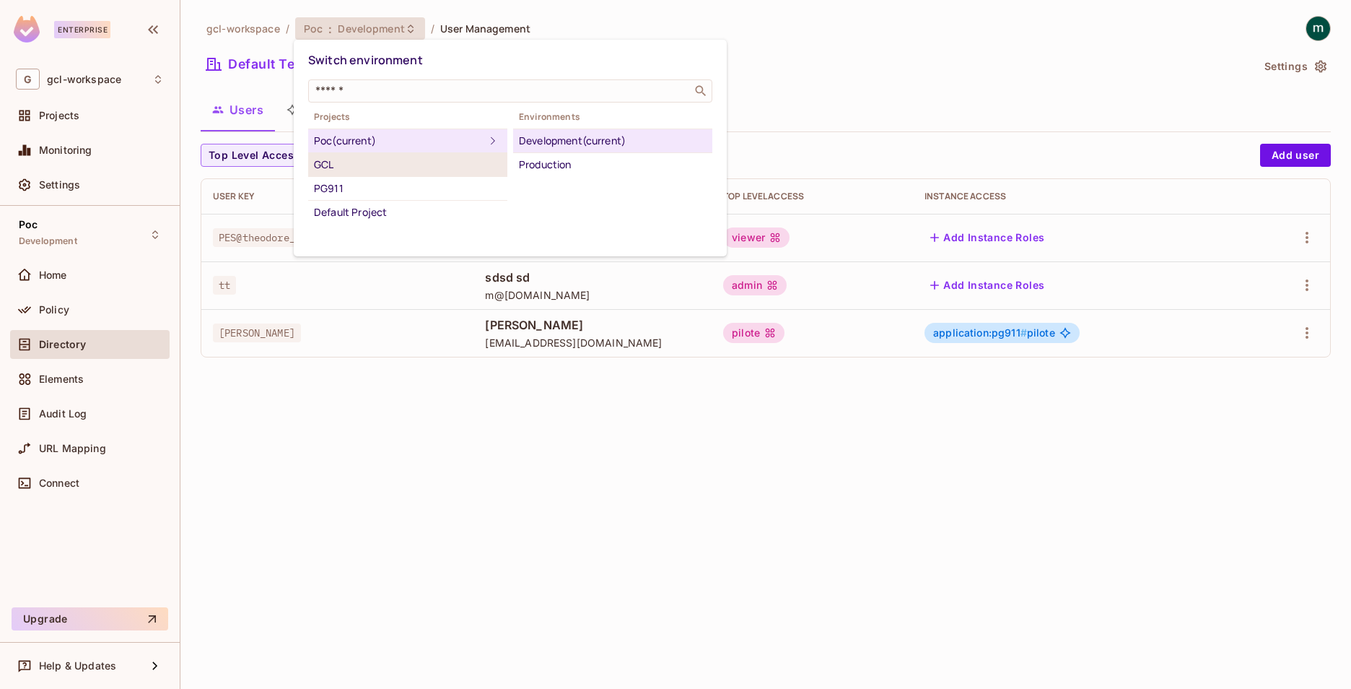
click at [318, 162] on div "GCL" at bounding box center [408, 164] width 188 height 17
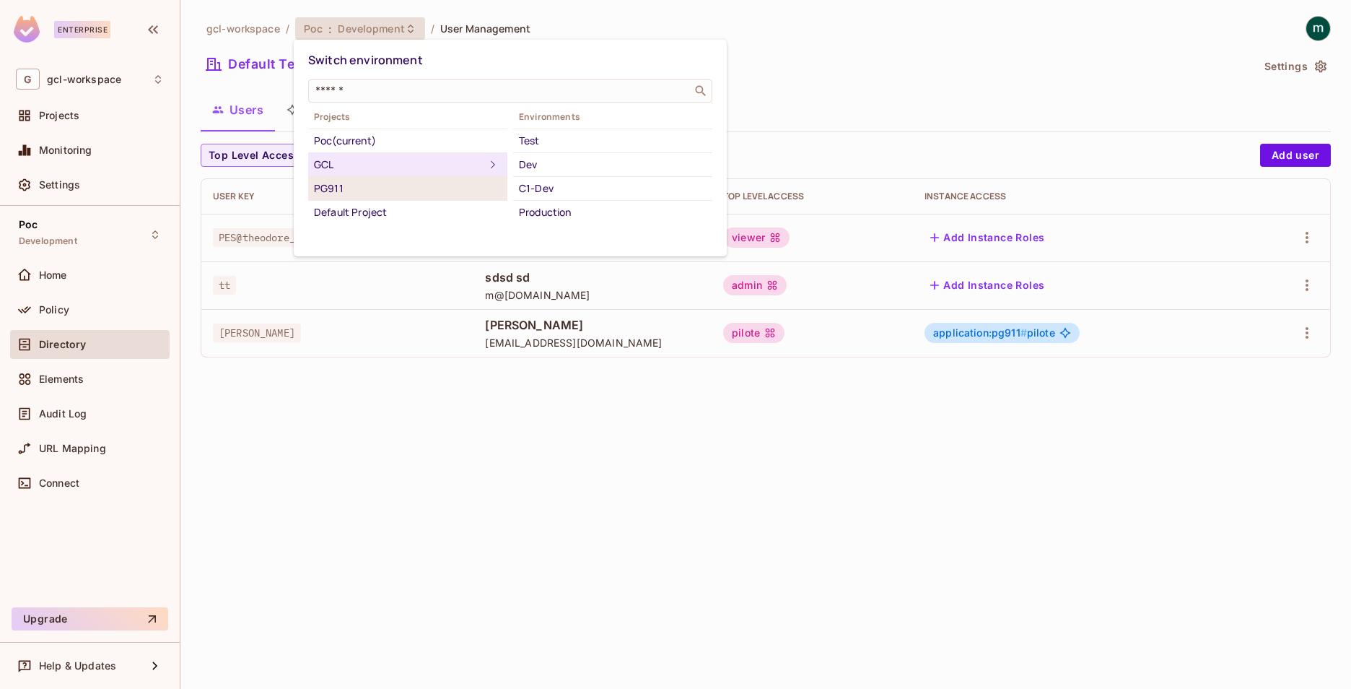
click at [329, 187] on div "PG911" at bounding box center [408, 188] width 188 height 17
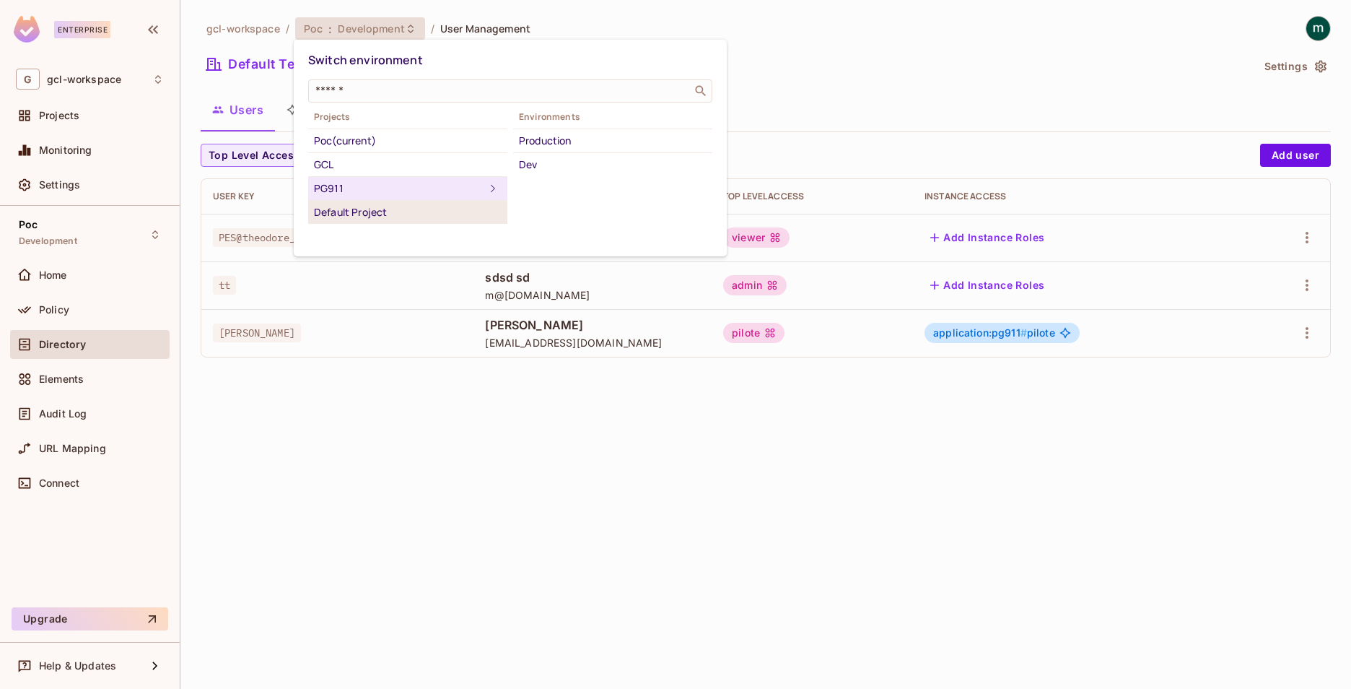
click at [339, 210] on div "Default Project" at bounding box center [408, 212] width 188 height 17
click at [326, 192] on div "PG911" at bounding box center [408, 188] width 188 height 17
click at [322, 167] on div "GCL" at bounding box center [408, 164] width 188 height 17
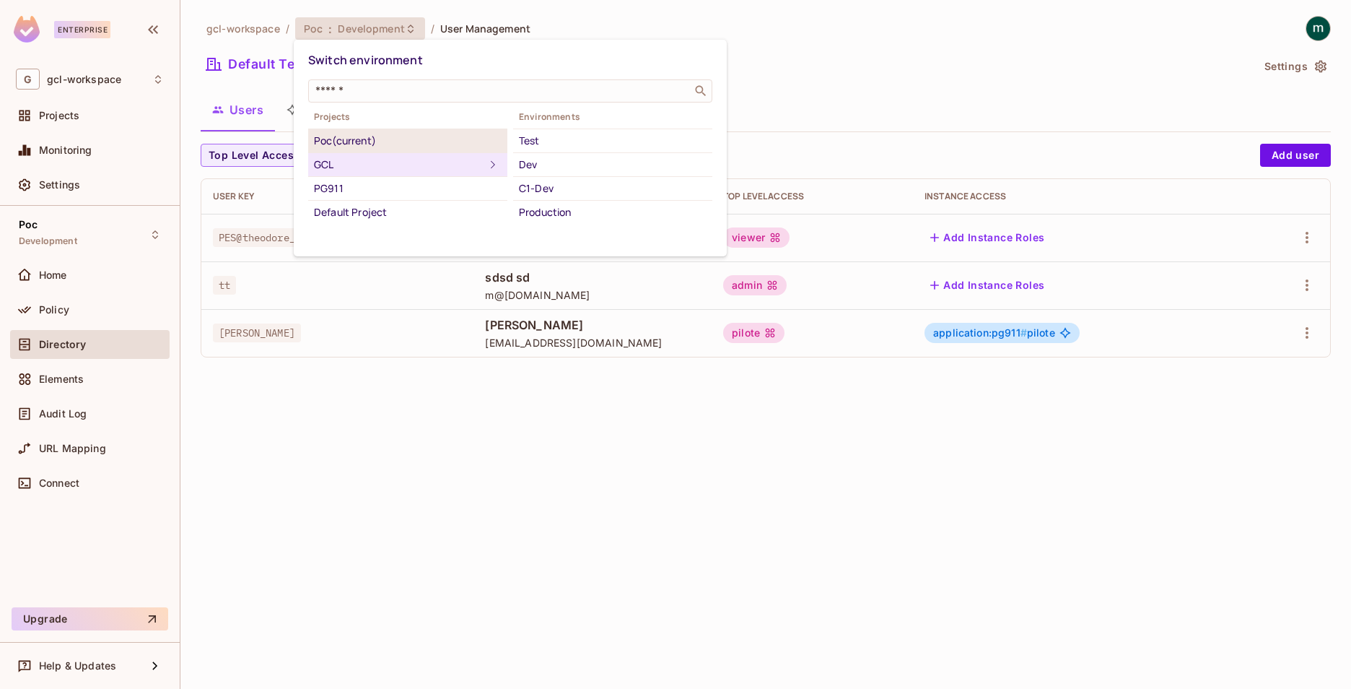
click at [319, 144] on div "Poc (current)" at bounding box center [408, 140] width 188 height 17
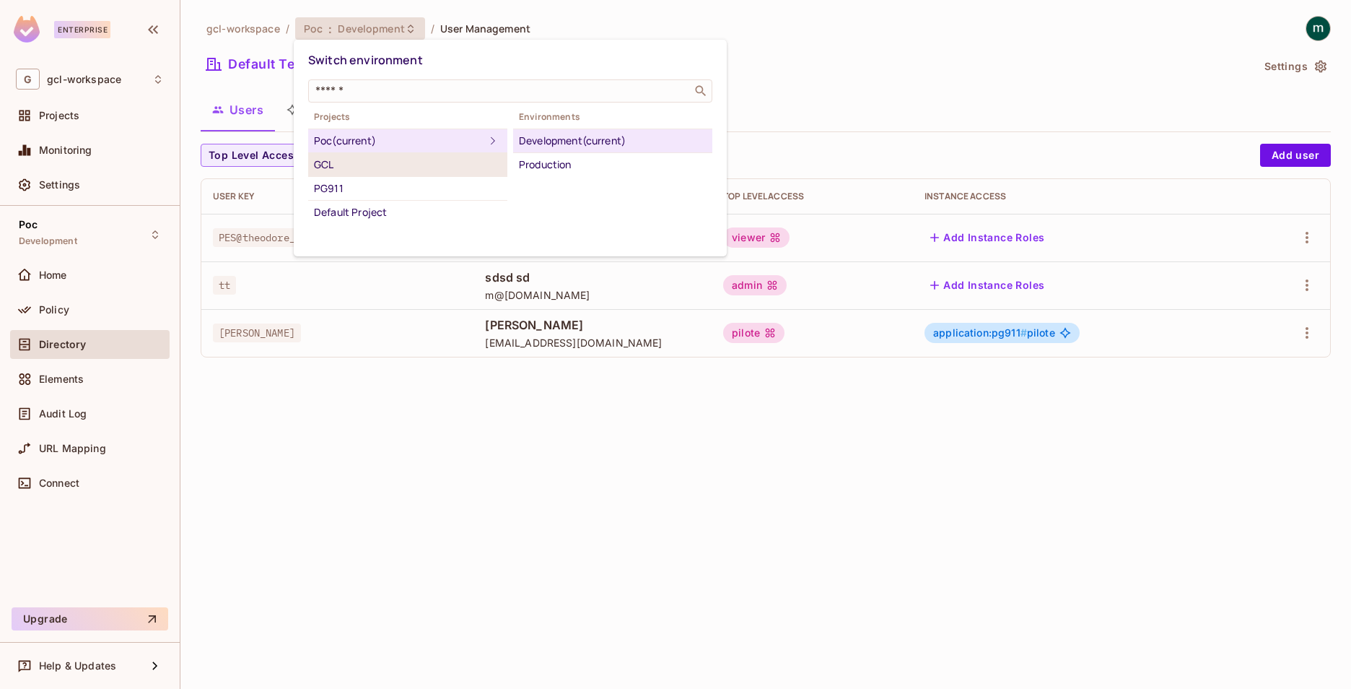
click at [321, 163] on div "GCL" at bounding box center [408, 164] width 188 height 17
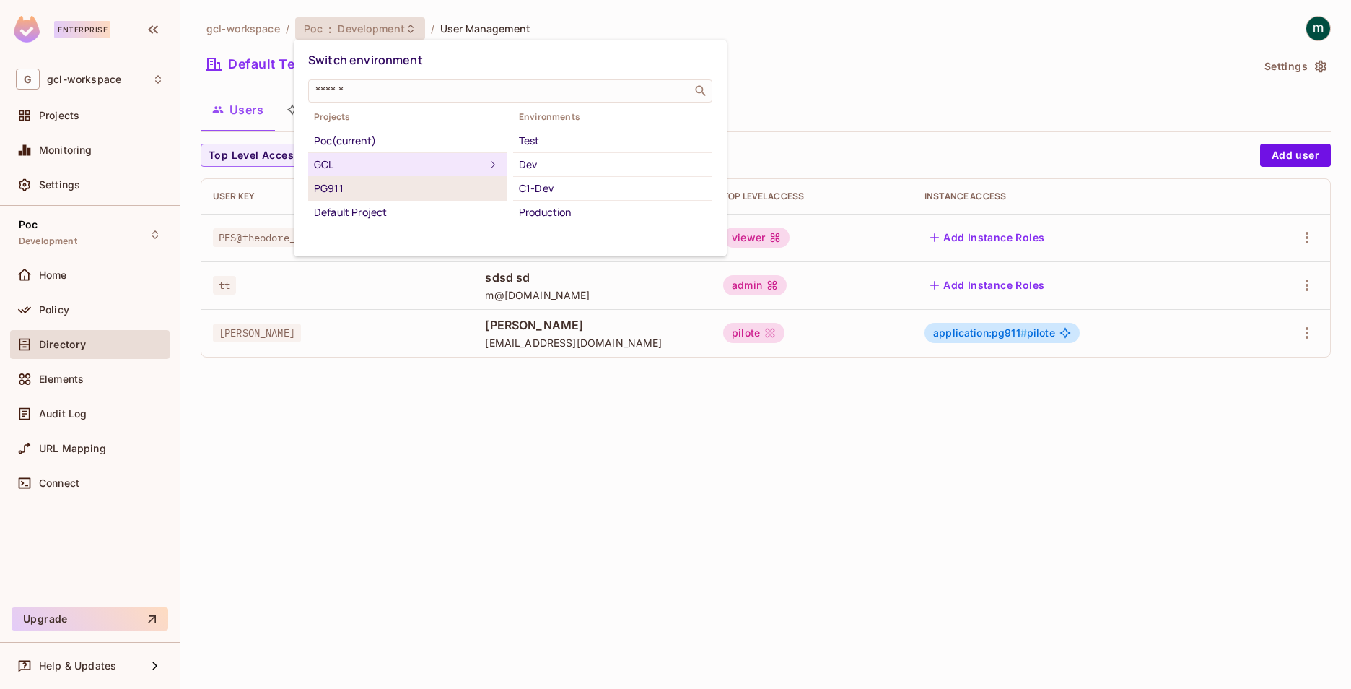
click at [326, 191] on div "PG911" at bounding box center [408, 188] width 188 height 17
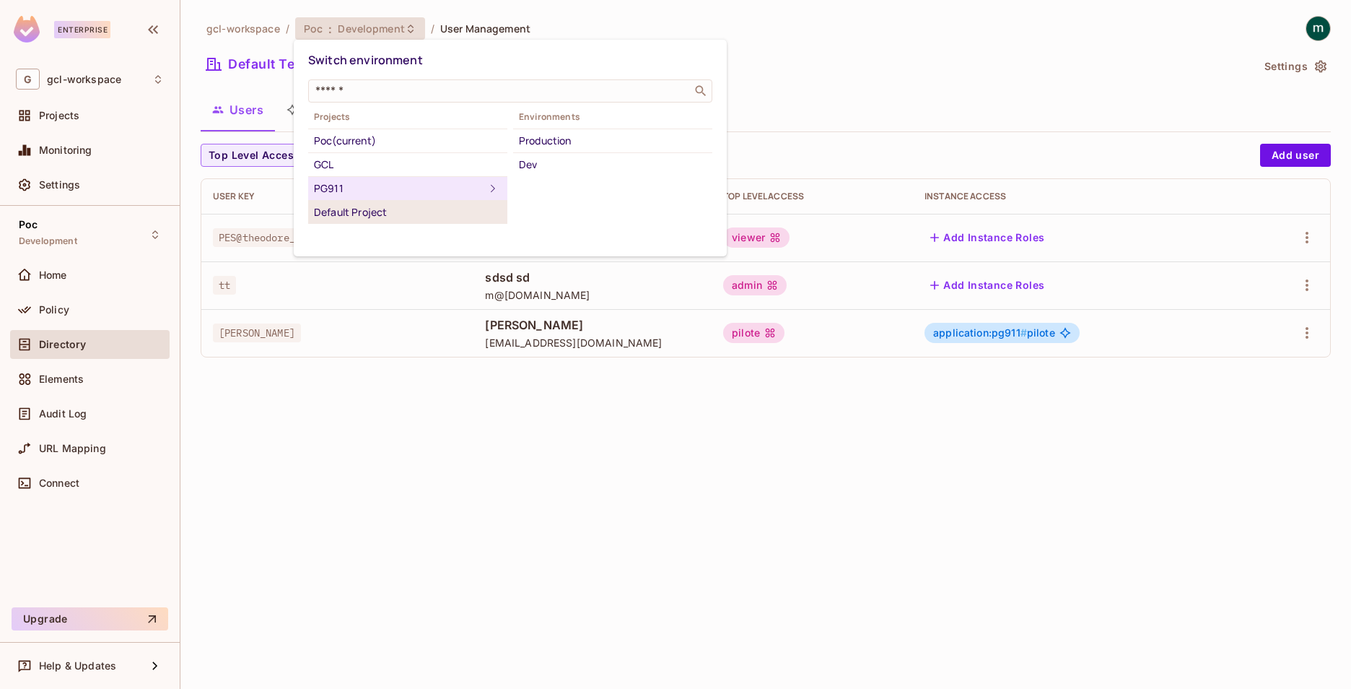
click at [339, 212] on div "Default Project" at bounding box center [408, 212] width 188 height 17
drag, startPoint x: 789, startPoint y: 113, endPoint x: 772, endPoint y: 115, distance: 17.5
click at [786, 113] on div at bounding box center [675, 344] width 1351 height 689
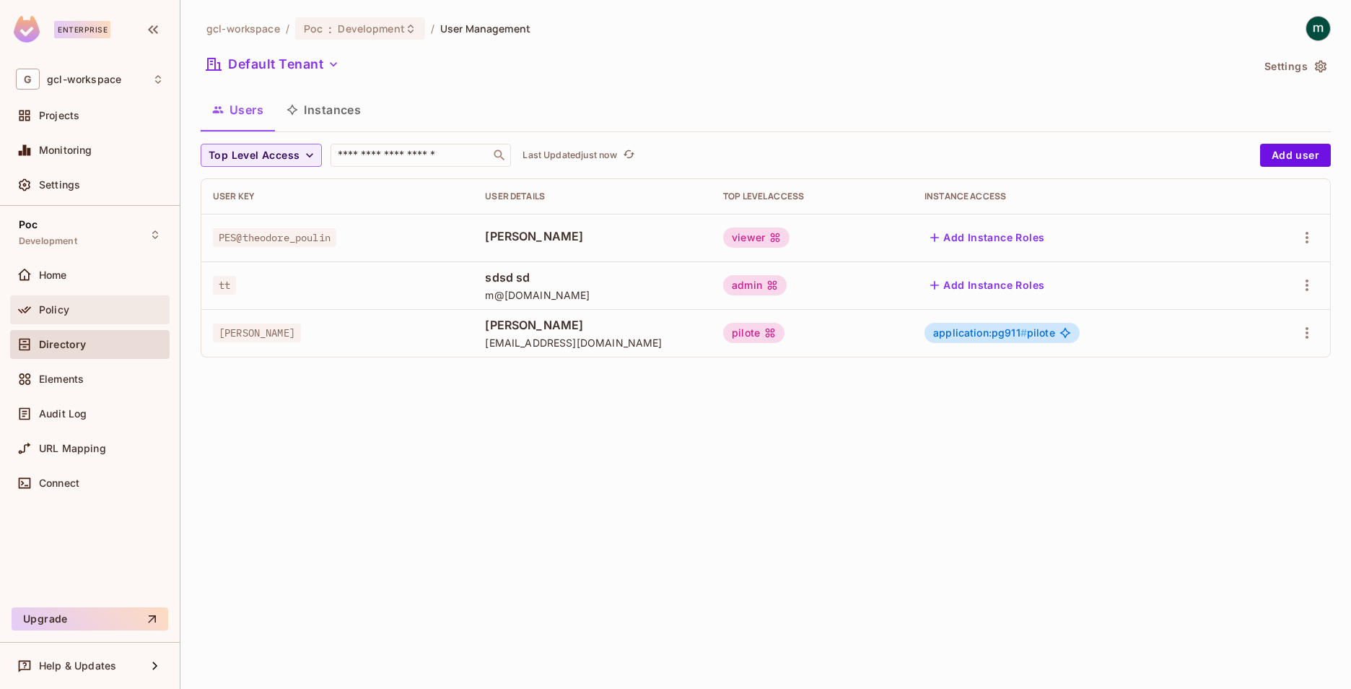
click at [46, 311] on span "Policy" at bounding box center [54, 310] width 30 height 12
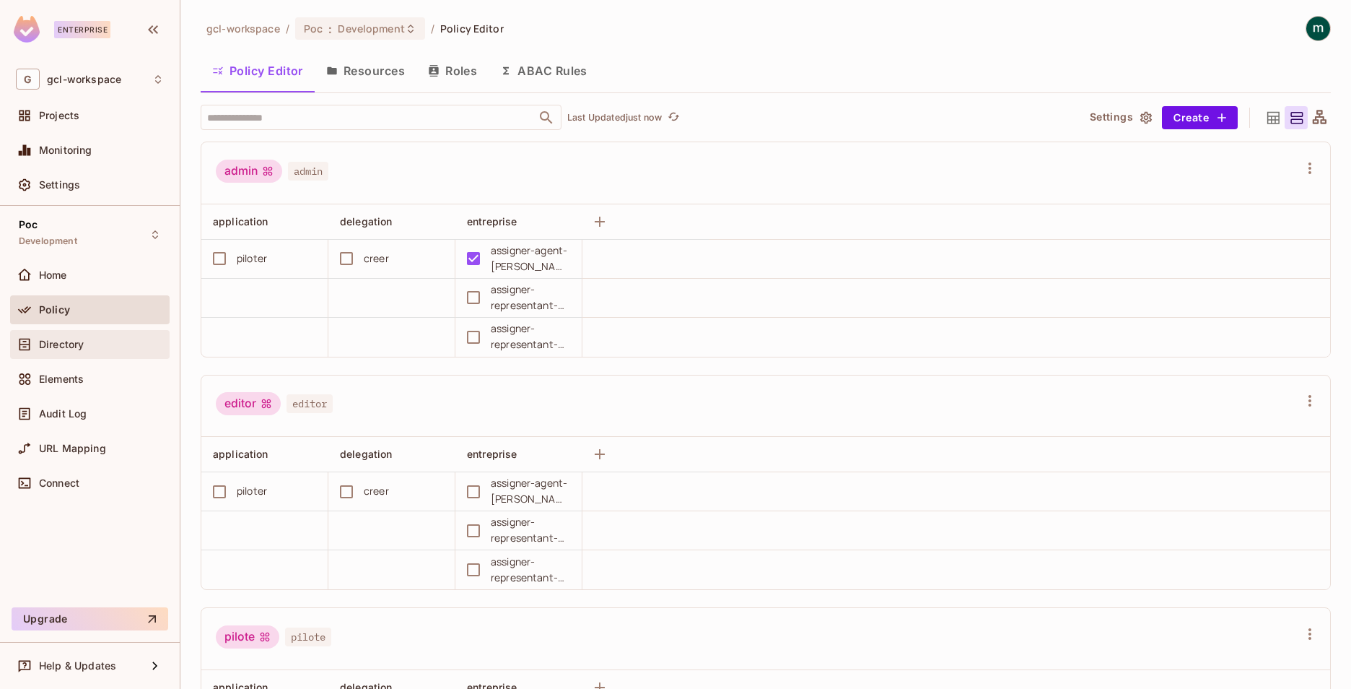
click at [56, 343] on span "Directory" at bounding box center [61, 345] width 45 height 12
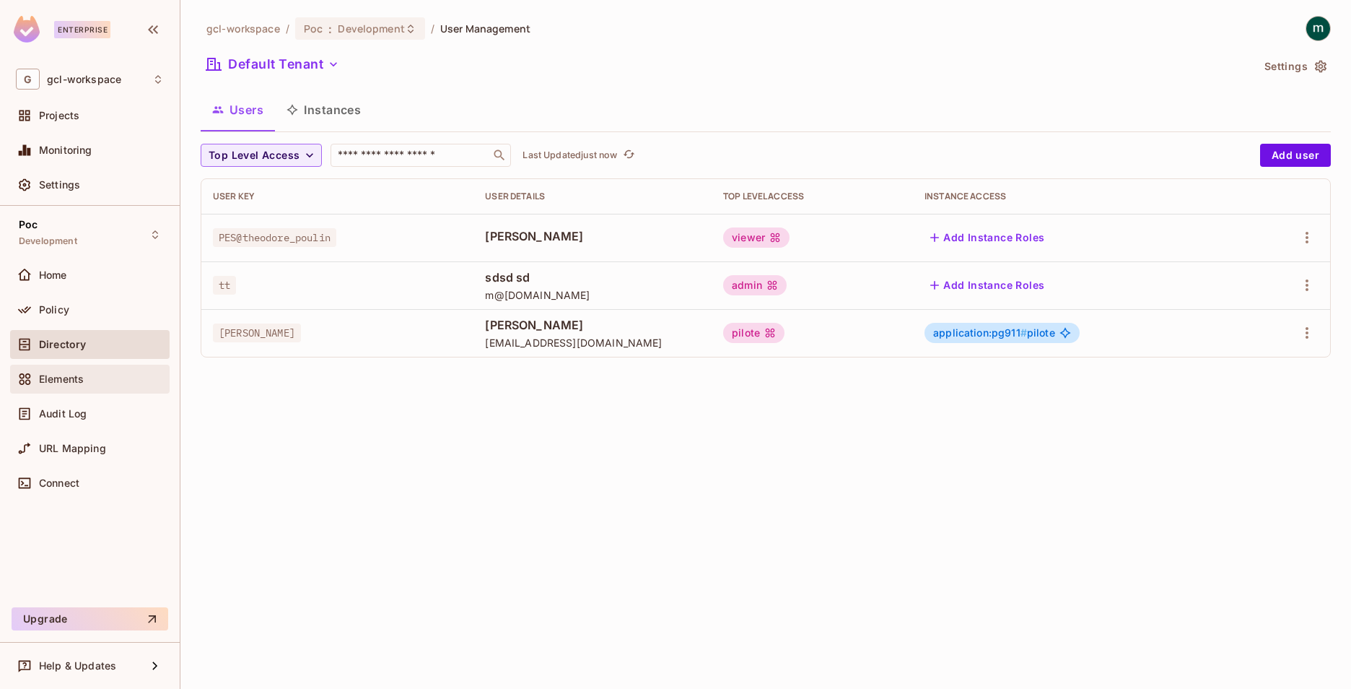
click at [73, 375] on span "Elements" at bounding box center [61, 379] width 45 height 12
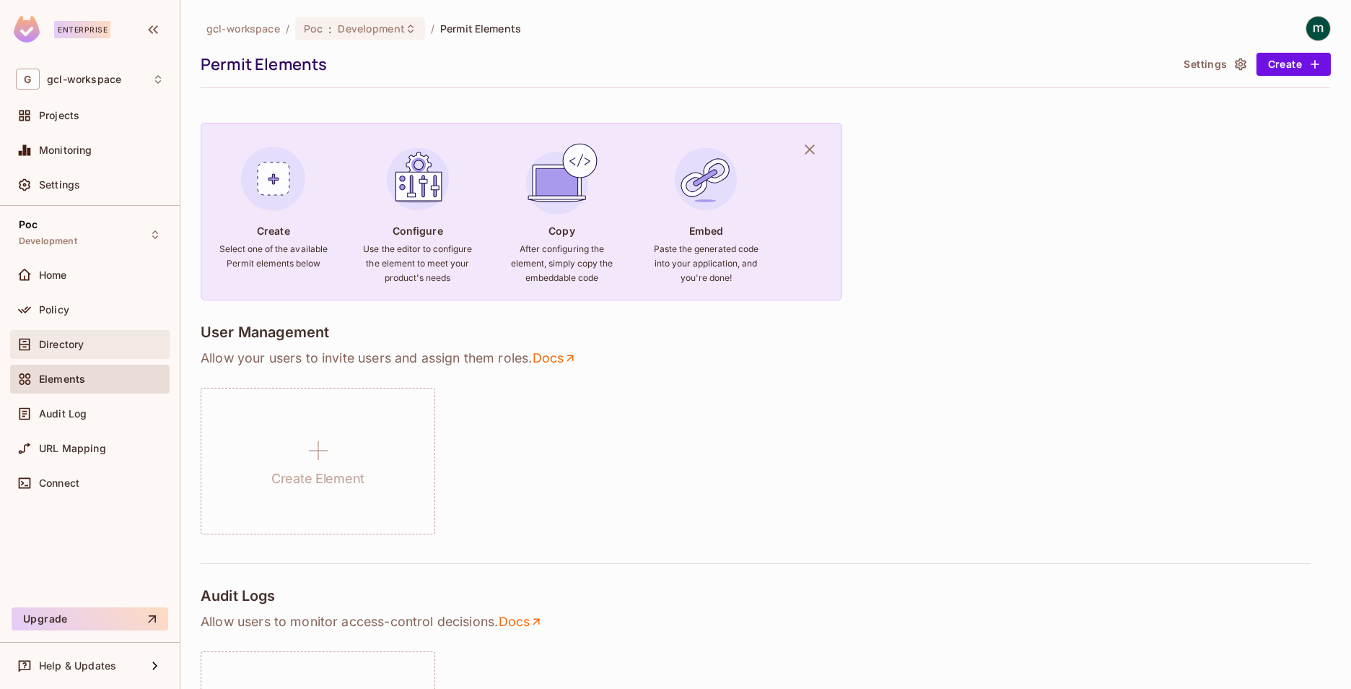
click at [56, 346] on span "Directory" at bounding box center [61, 345] width 45 height 12
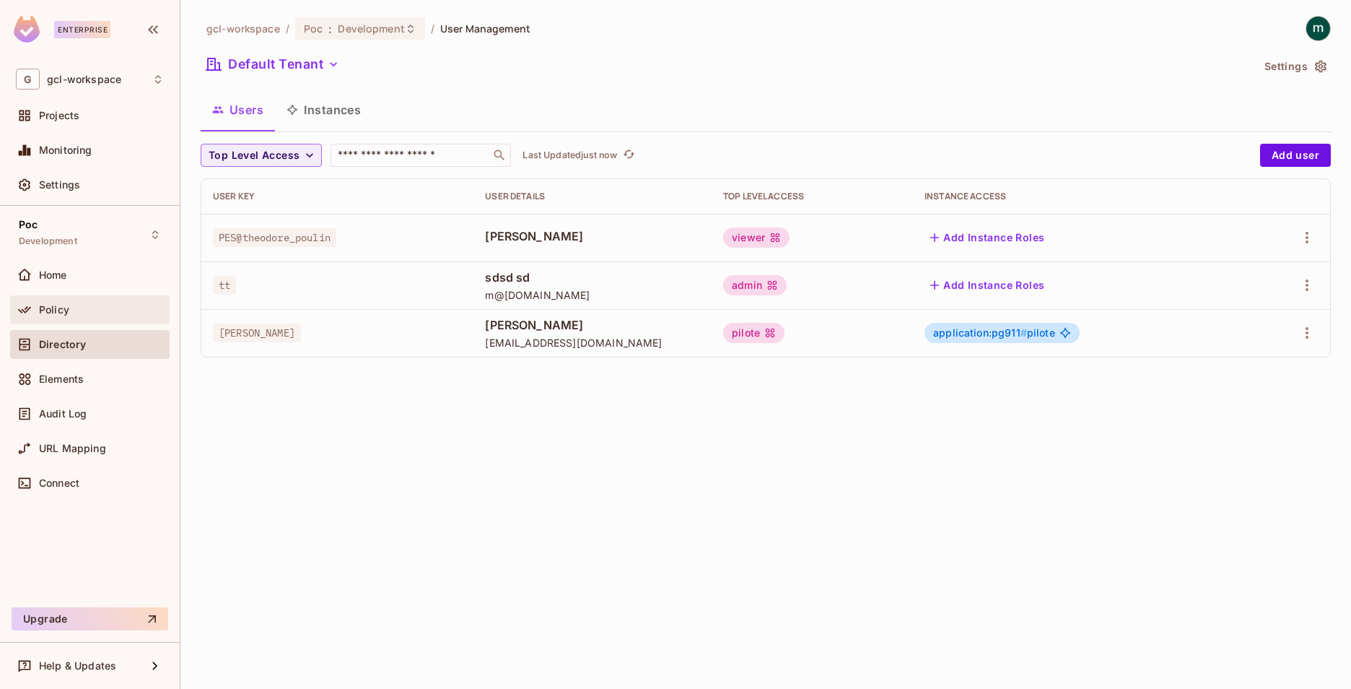
click at [69, 309] on span "Policy" at bounding box center [54, 310] width 30 height 12
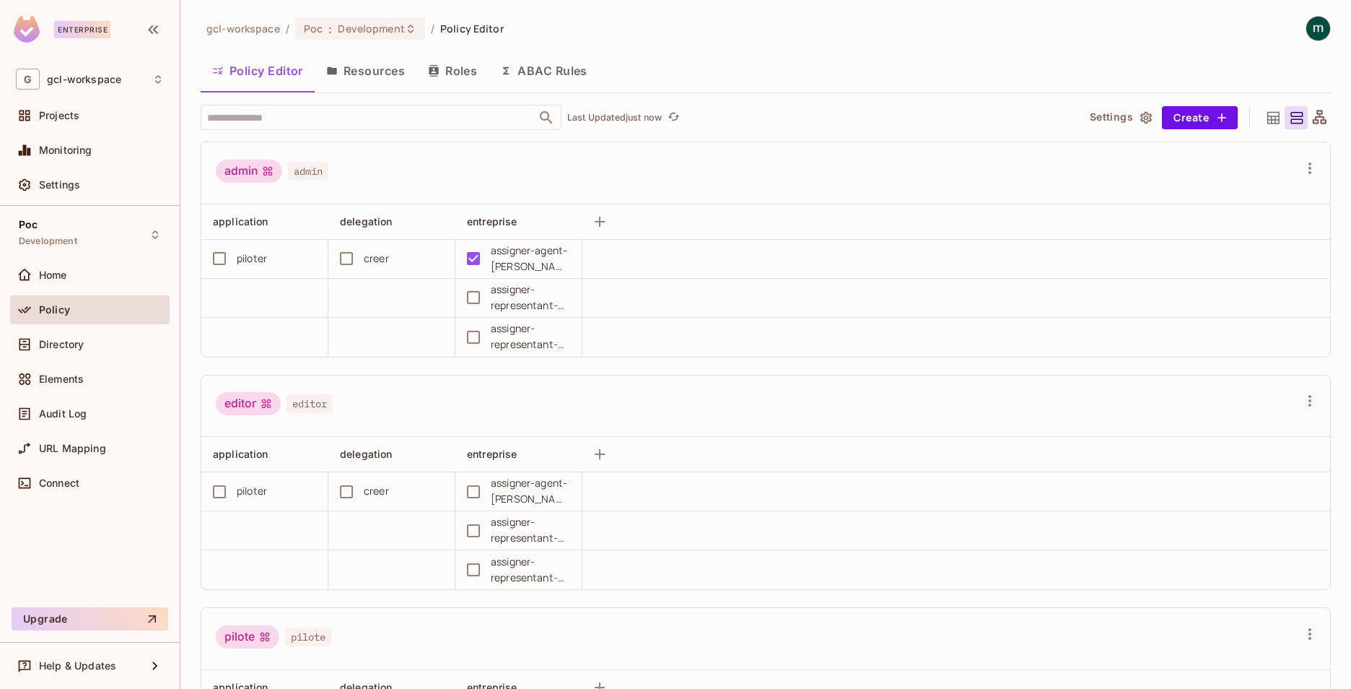
click at [344, 67] on button "Resources" at bounding box center [366, 71] width 102 height 36
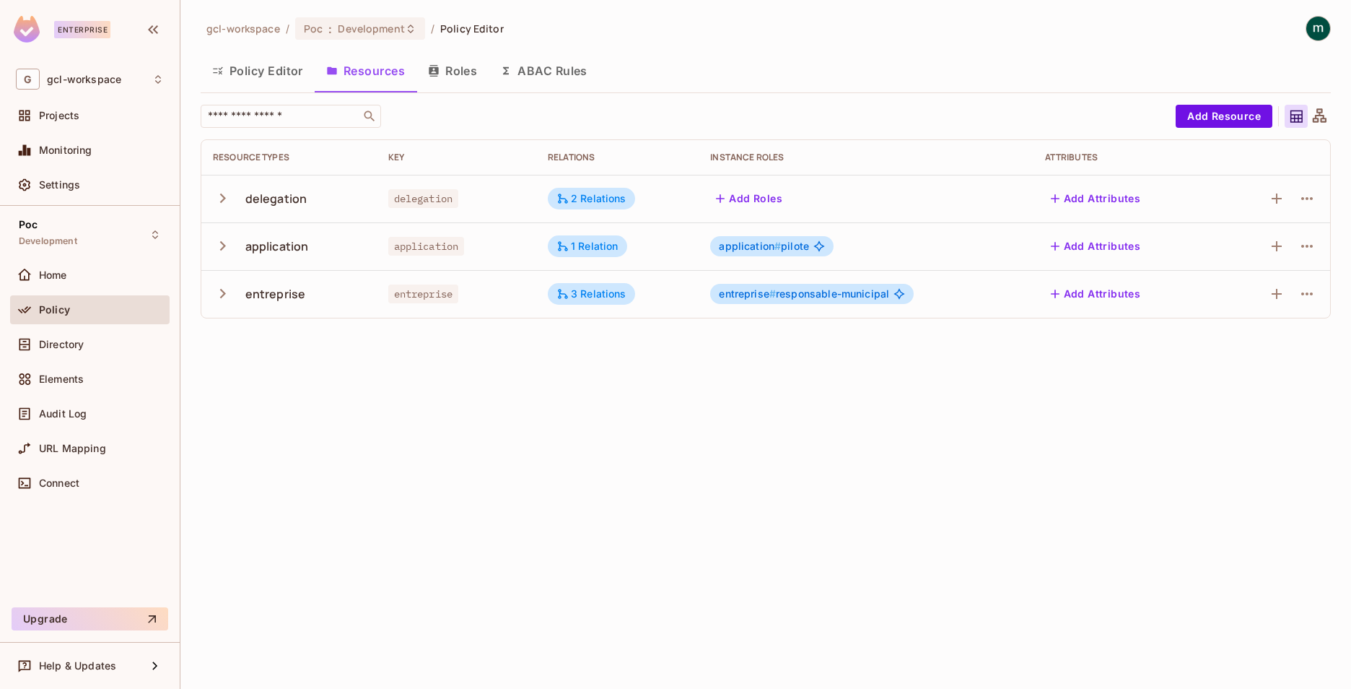
click at [432, 75] on icon "button" at bounding box center [434, 71] width 12 height 12
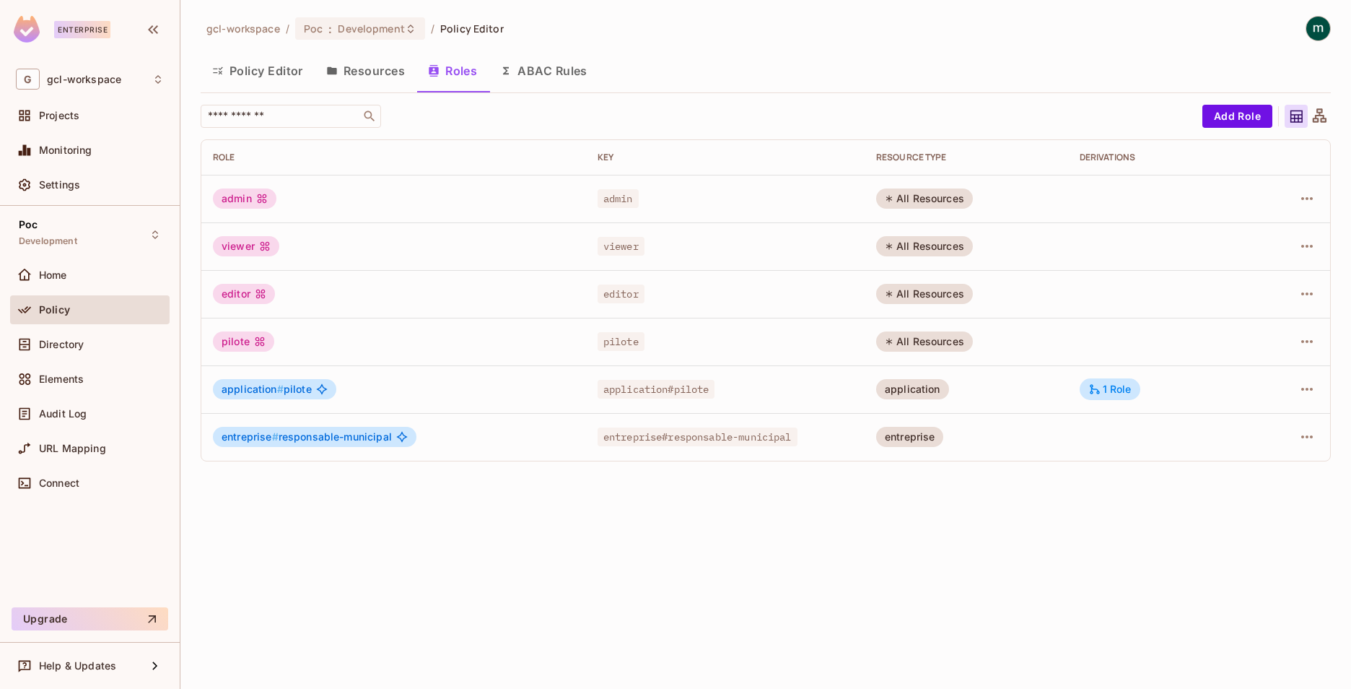
click at [553, 67] on button "ABAC Rules" at bounding box center [544, 71] width 110 height 36
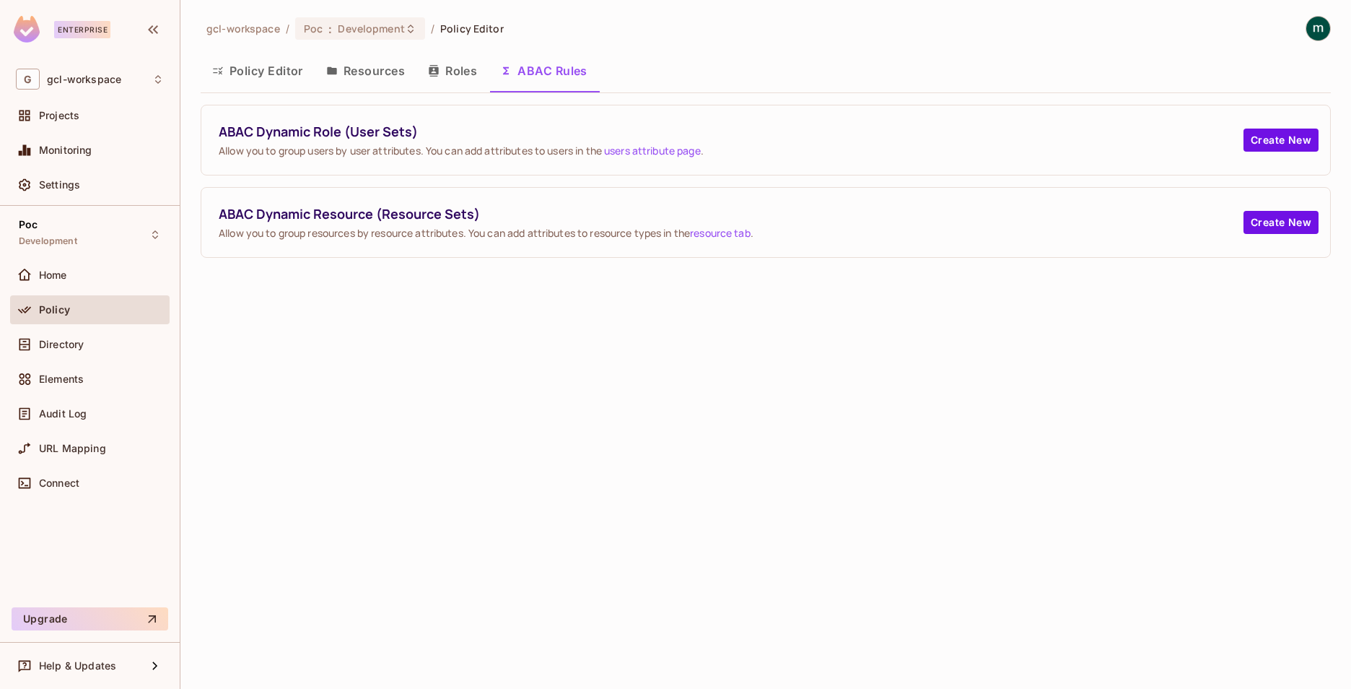
click at [456, 70] on button "Roles" at bounding box center [453, 71] width 72 height 36
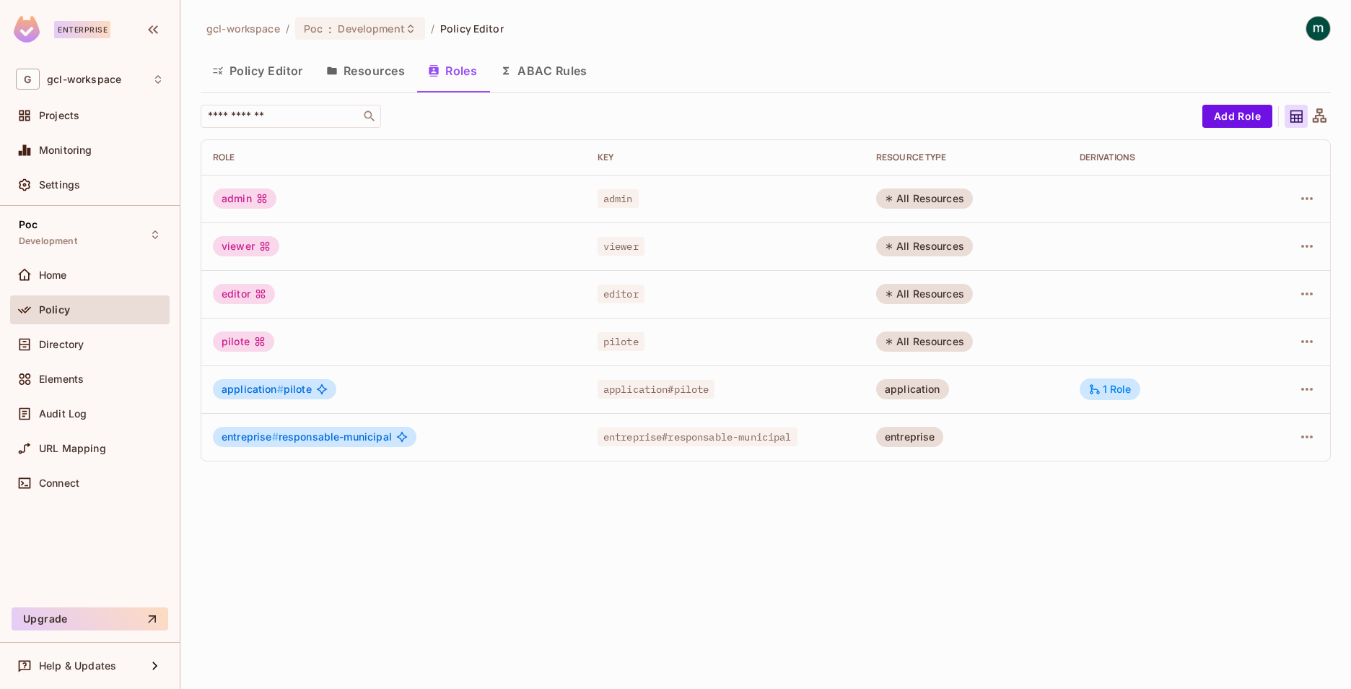
click at [372, 65] on button "Resources" at bounding box center [366, 71] width 102 height 36
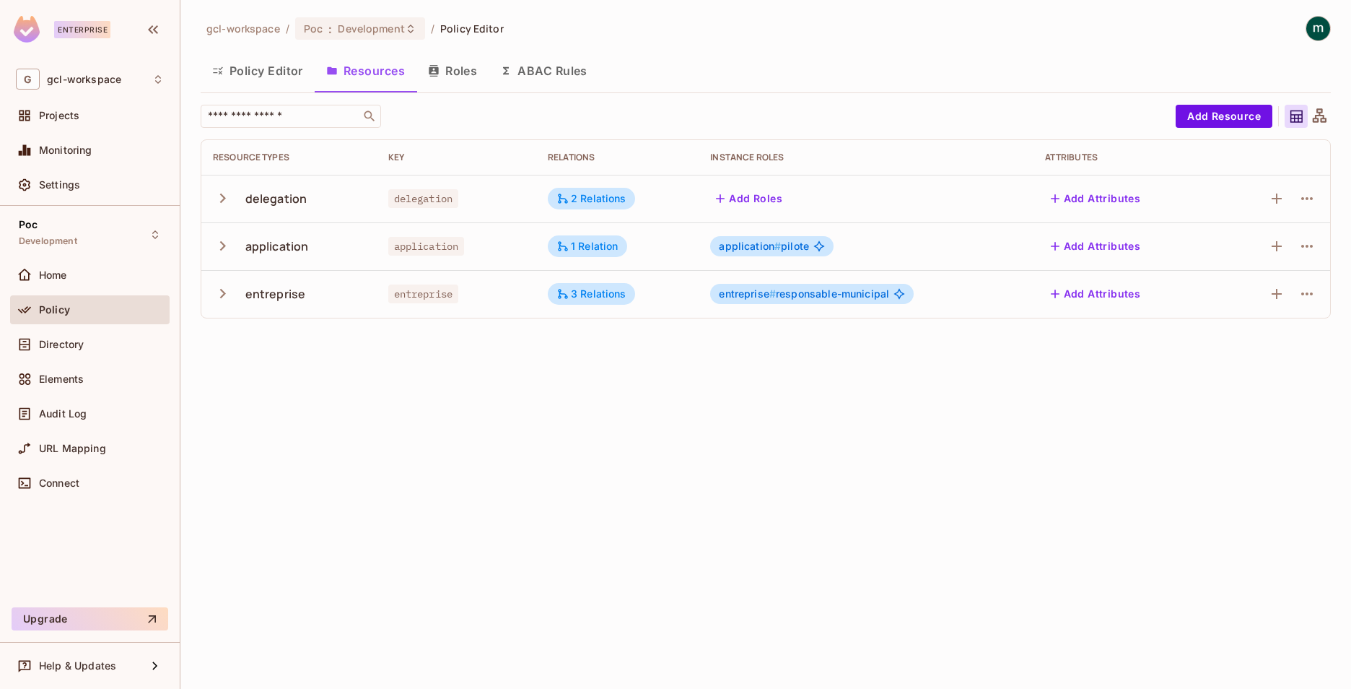
click at [245, 69] on button "Policy Editor" at bounding box center [258, 71] width 114 height 36
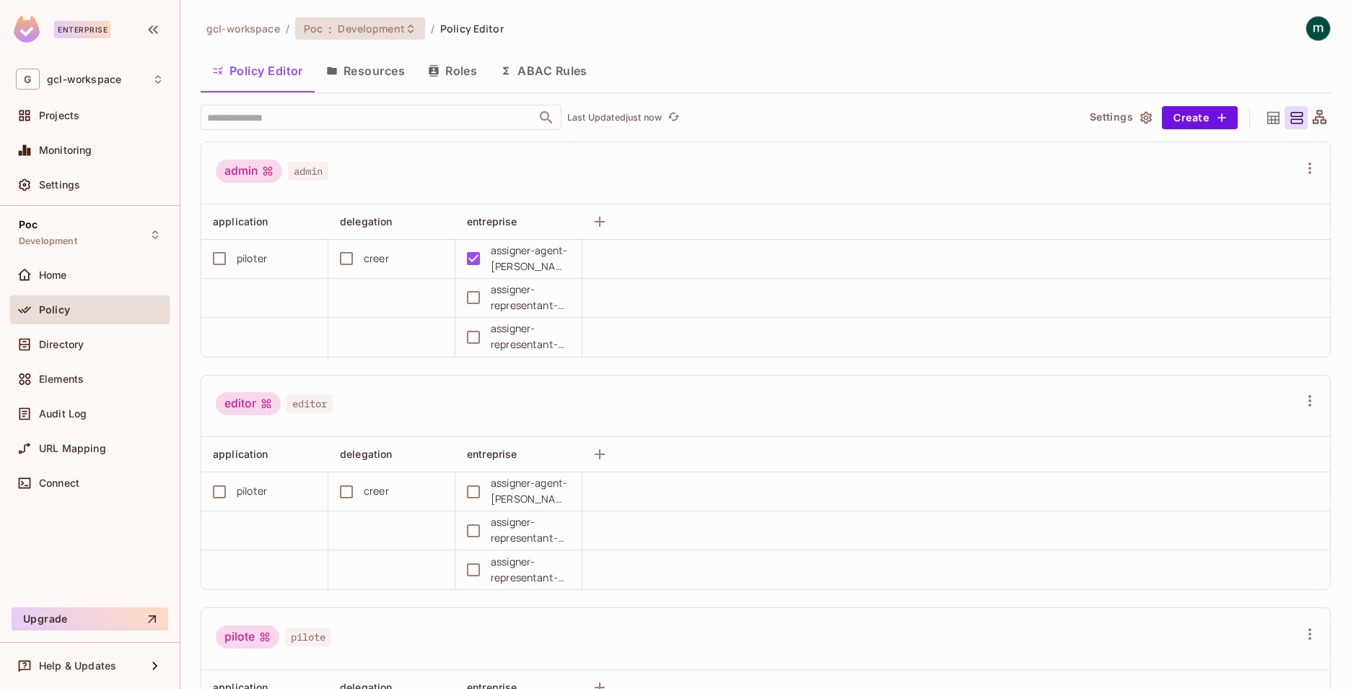
click at [313, 25] on span "Poc" at bounding box center [313, 29] width 19 height 14
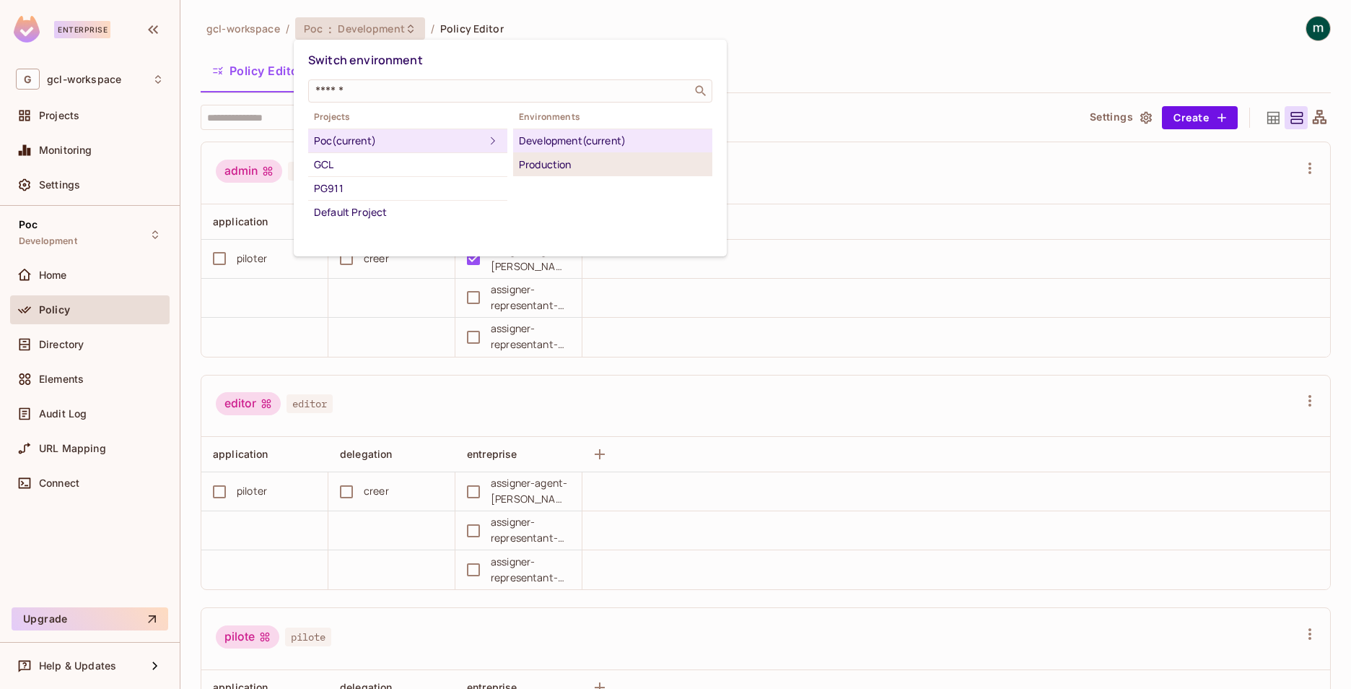
click at [529, 161] on div "Production" at bounding box center [613, 164] width 188 height 17
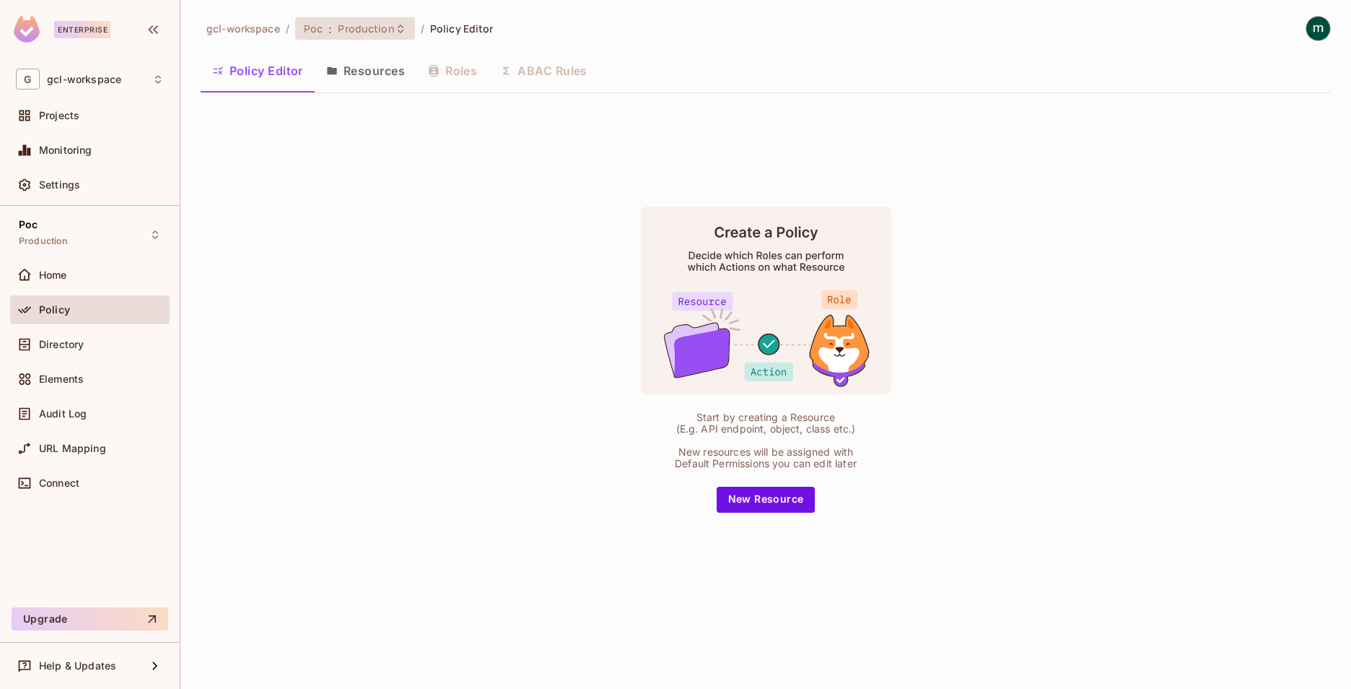
click at [343, 27] on span "Production" at bounding box center [366, 29] width 56 height 14
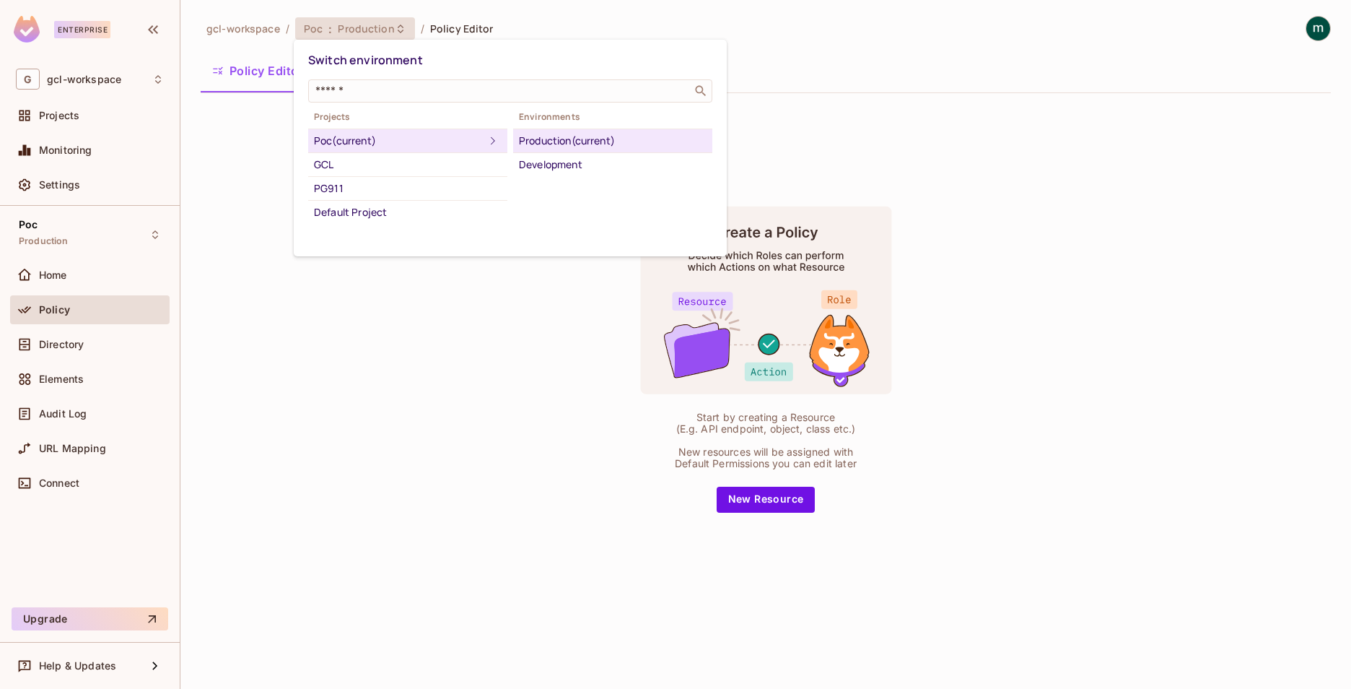
click at [191, 156] on div at bounding box center [675, 344] width 1351 height 689
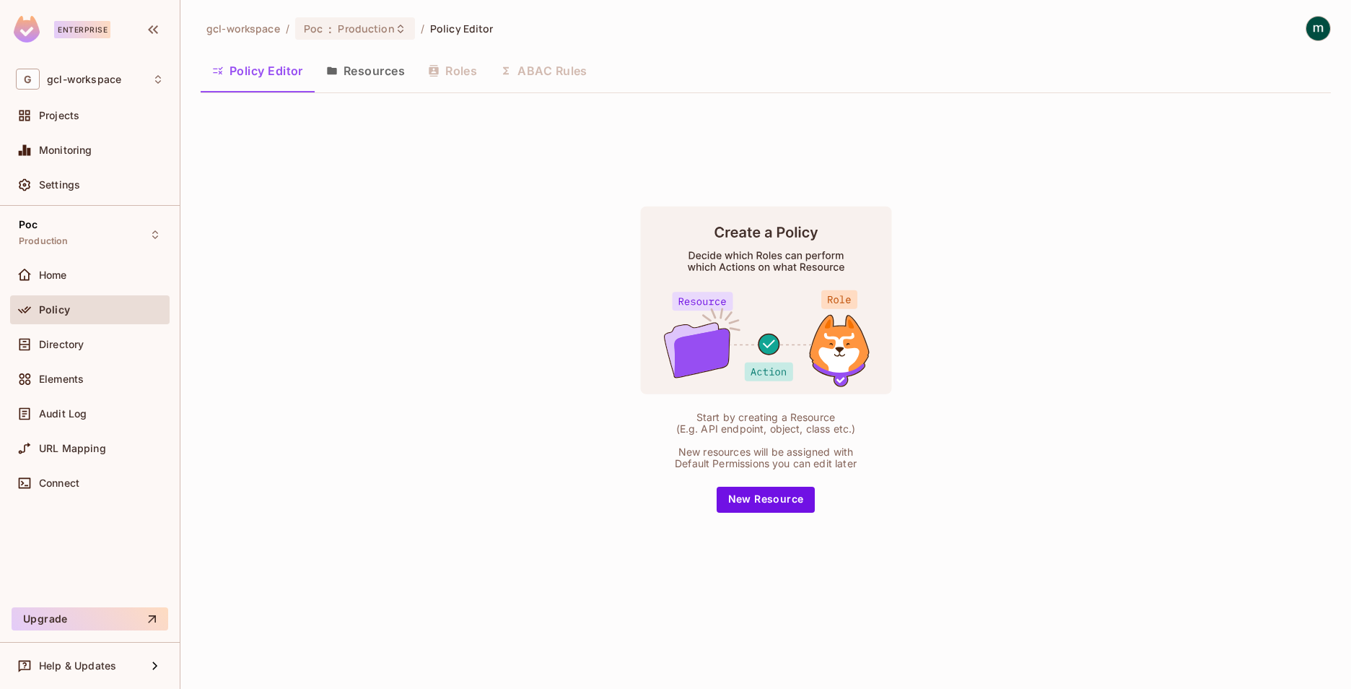
click at [359, 75] on button "Resources" at bounding box center [366, 71] width 102 height 36
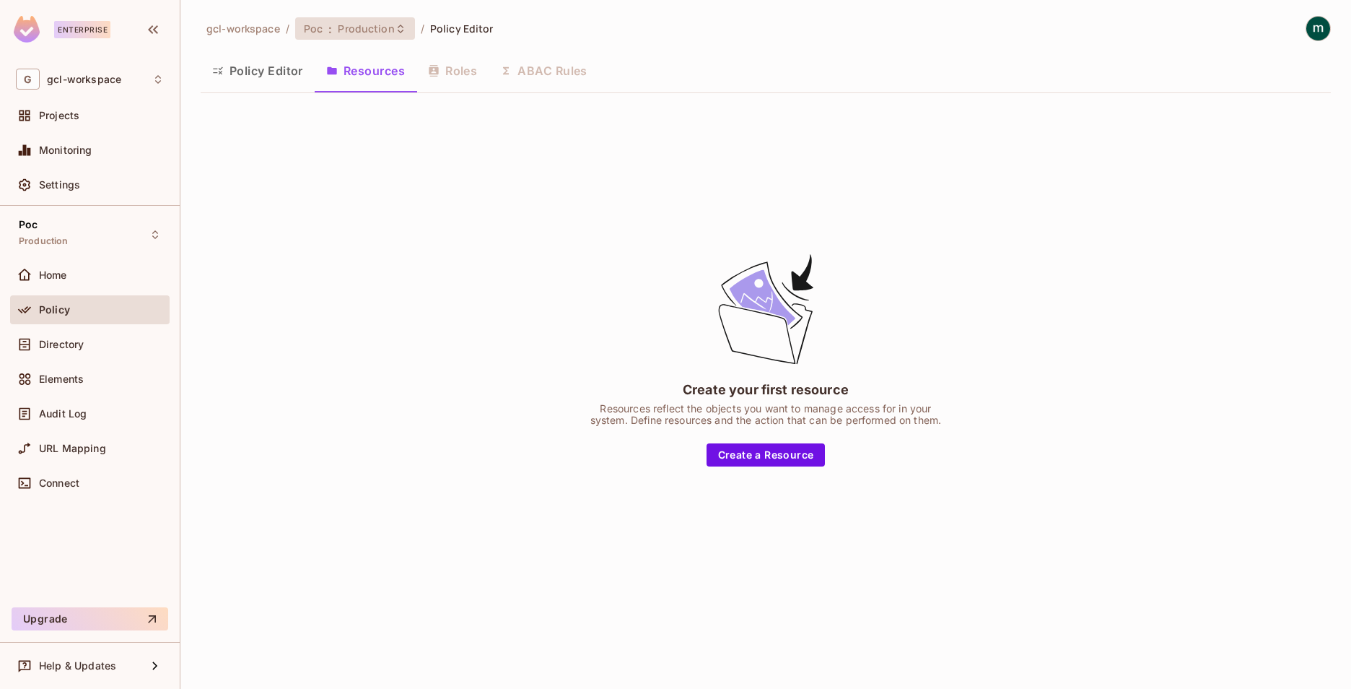
click at [332, 25] on div "Poc : Production" at bounding box center [346, 29] width 85 height 14
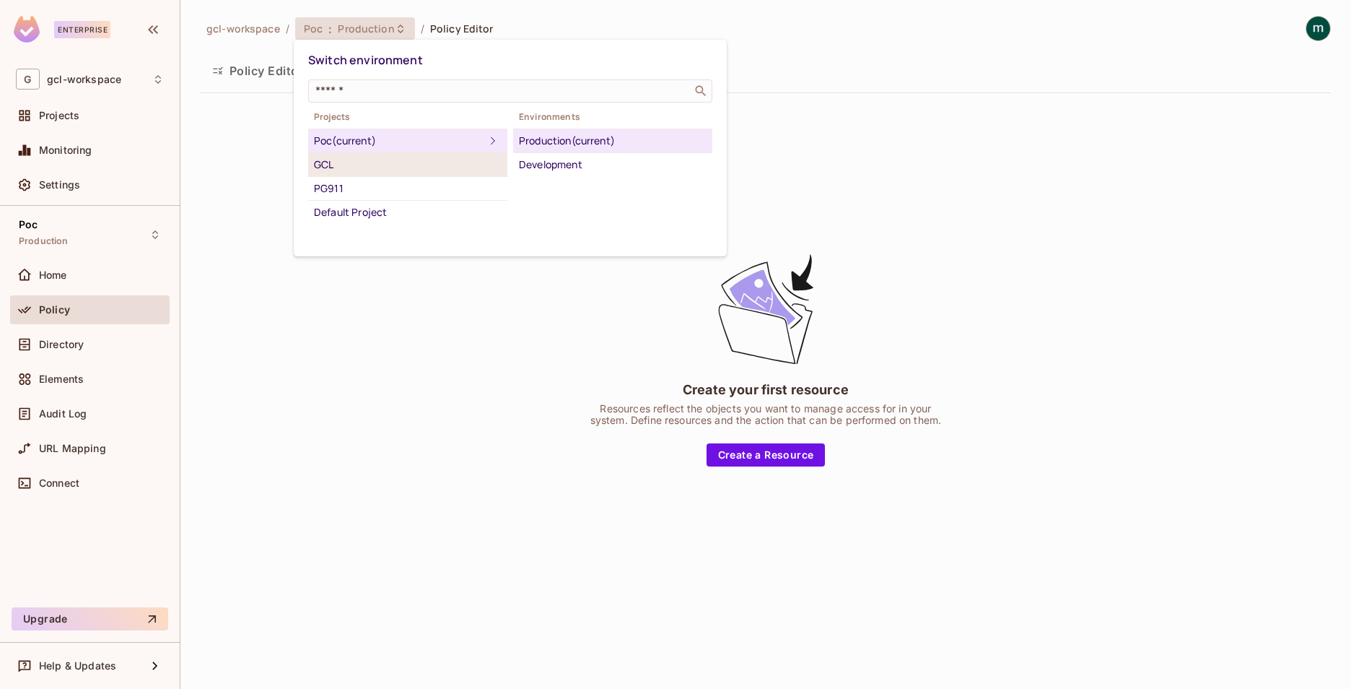
click at [325, 160] on div "GCL" at bounding box center [408, 164] width 188 height 17
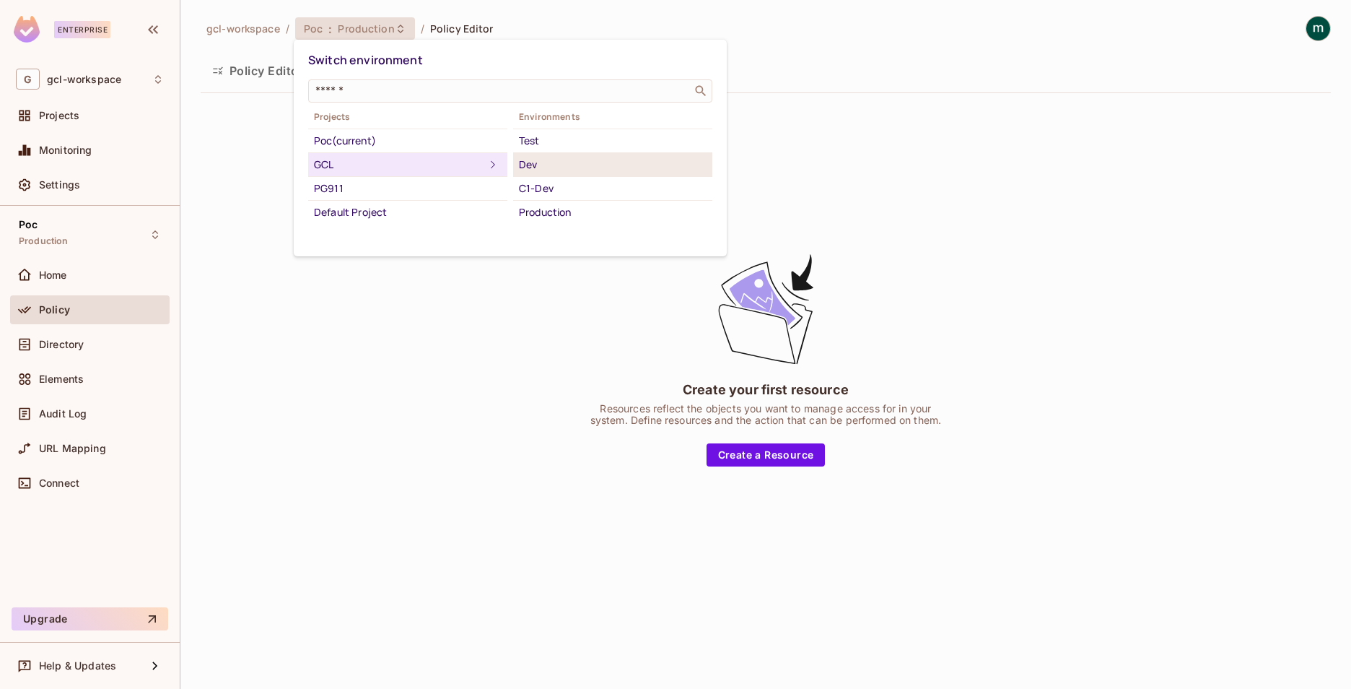
click at [546, 160] on div "Dev" at bounding box center [613, 164] width 188 height 17
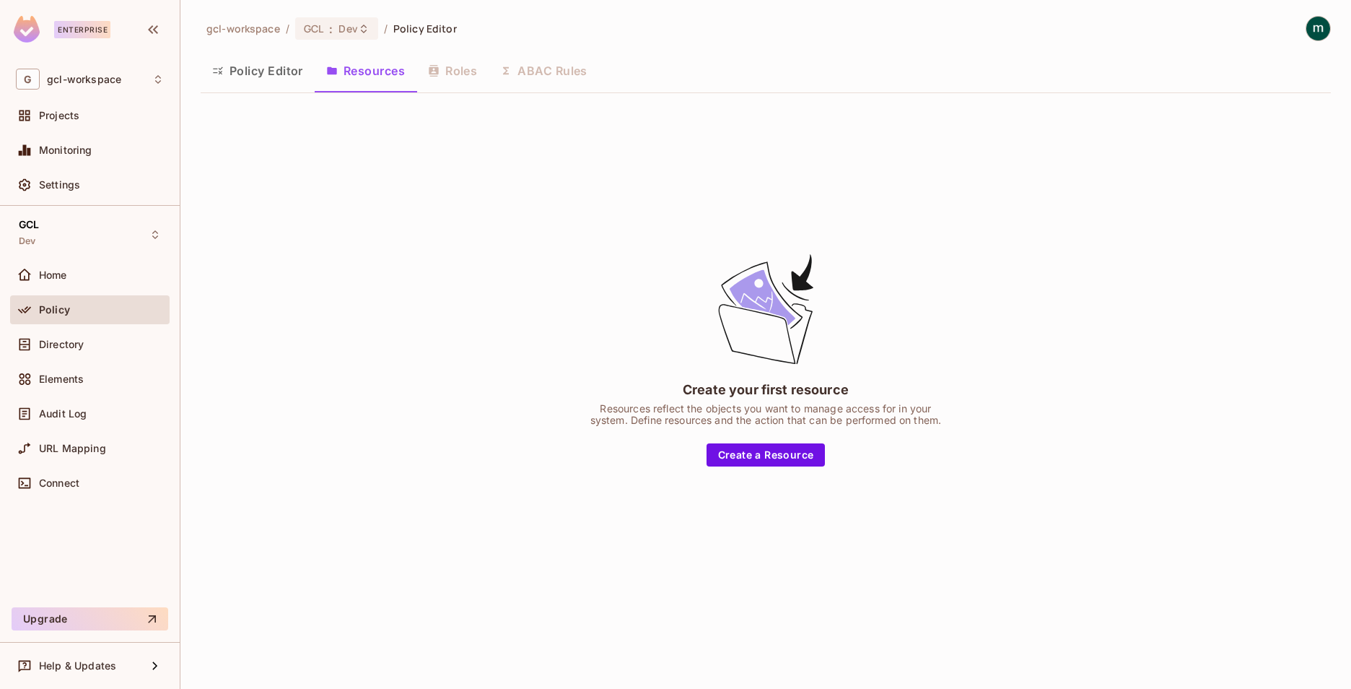
click at [256, 73] on button "Policy Editor" at bounding box center [258, 71] width 114 height 36
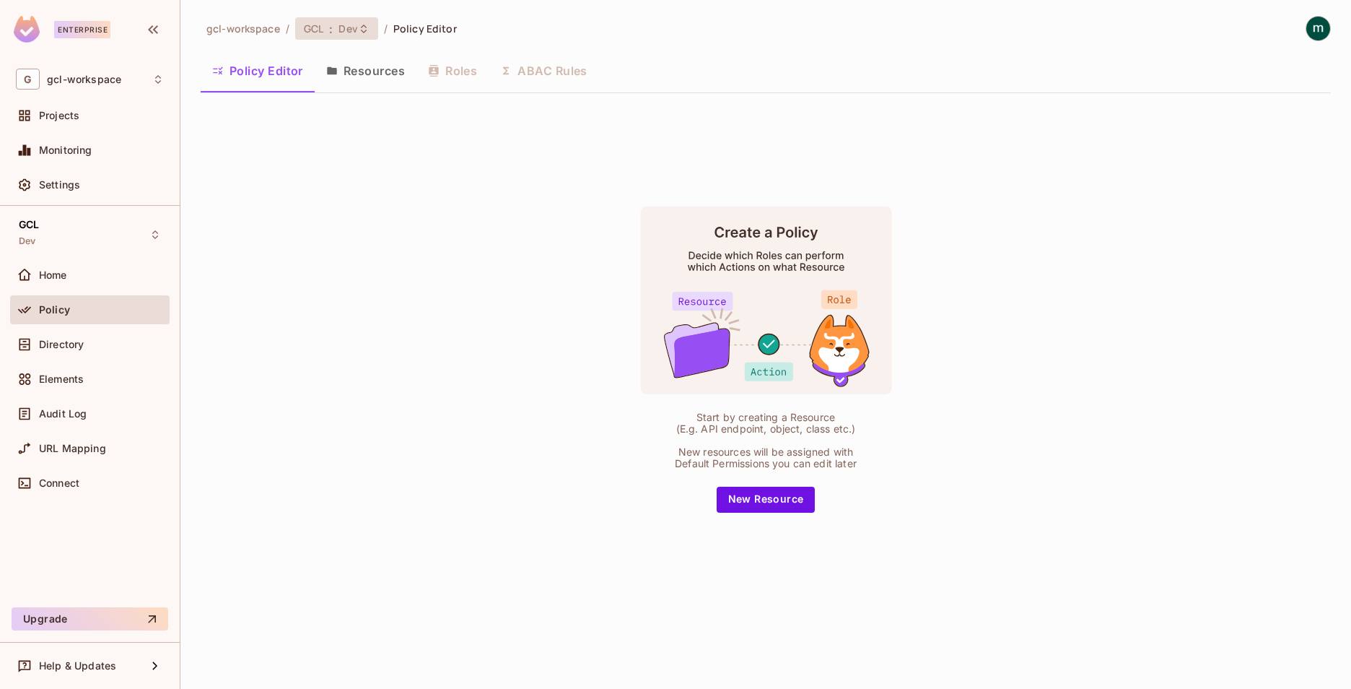
click at [322, 22] on span "GCL" at bounding box center [313, 29] width 19 height 14
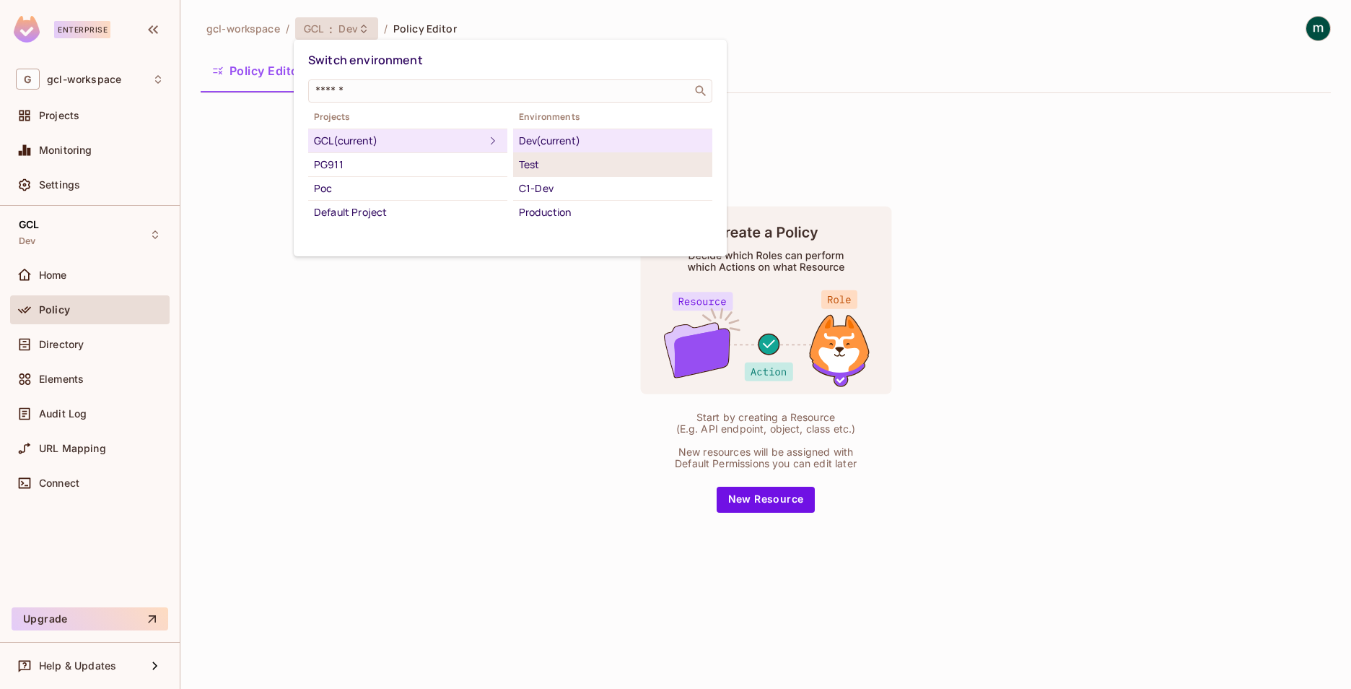
click at [555, 173] on div "Test" at bounding box center [613, 164] width 188 height 17
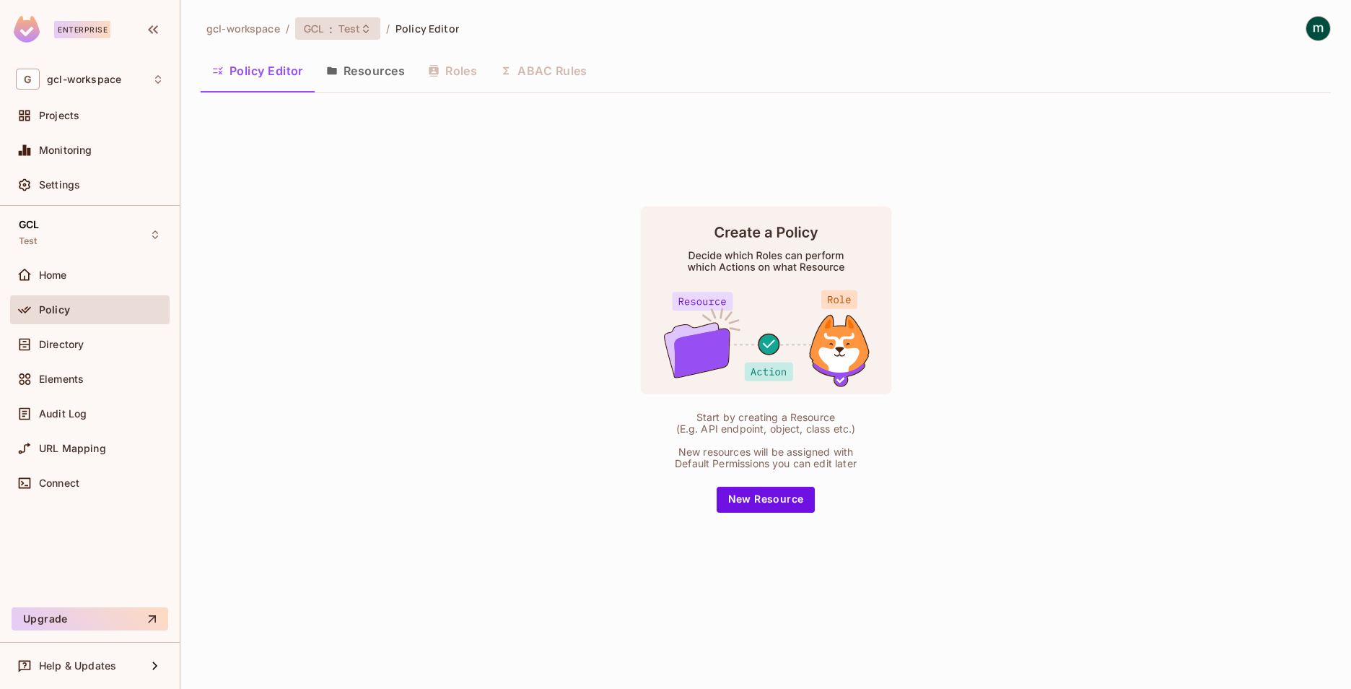
click at [324, 26] on div "GCL : Test" at bounding box center [329, 29] width 51 height 14
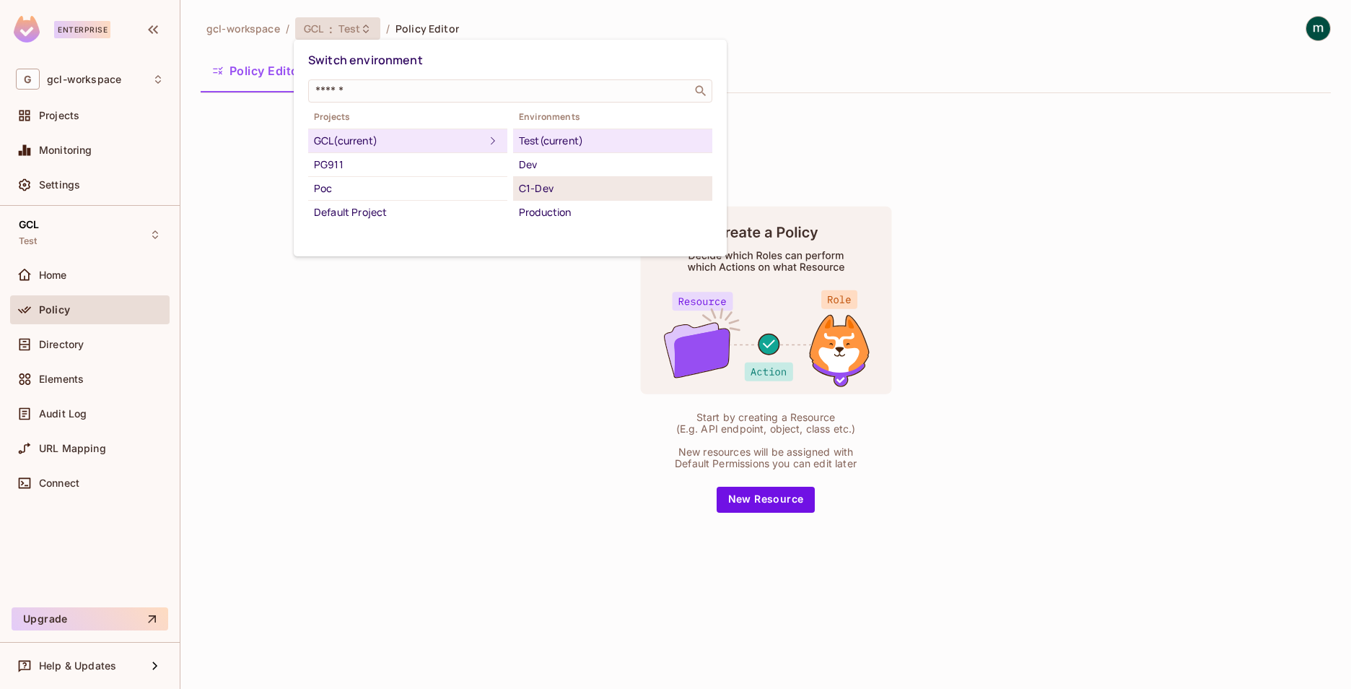
click at [539, 194] on div "C1-Dev" at bounding box center [613, 188] width 188 height 17
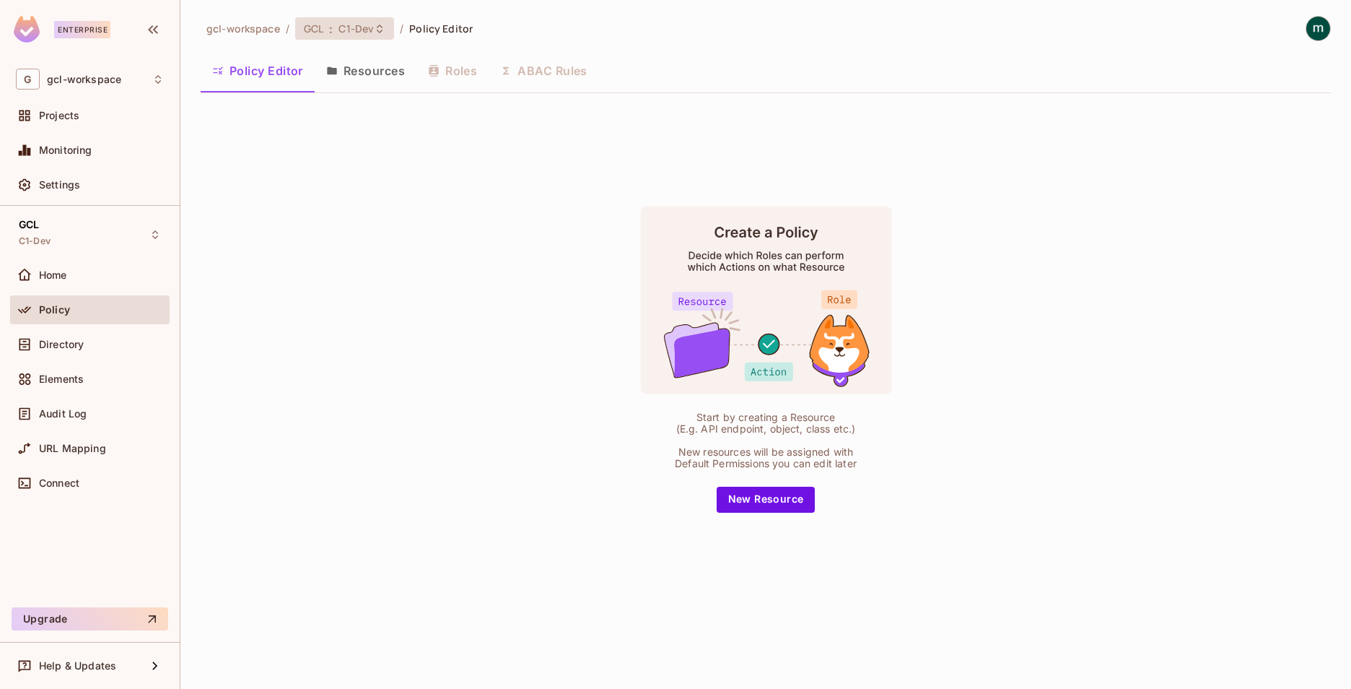
click at [339, 30] on span "C1-Dev" at bounding box center [356, 29] width 35 height 14
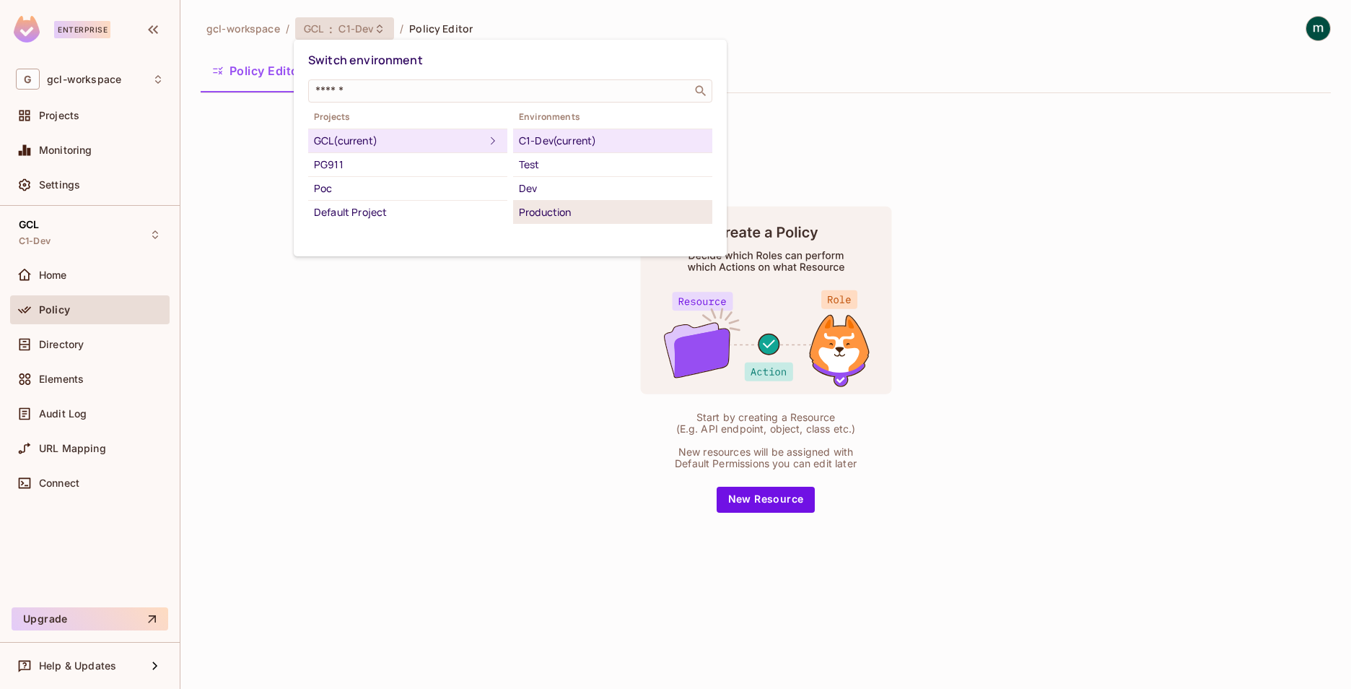
click at [526, 214] on div "Production" at bounding box center [613, 212] width 188 height 17
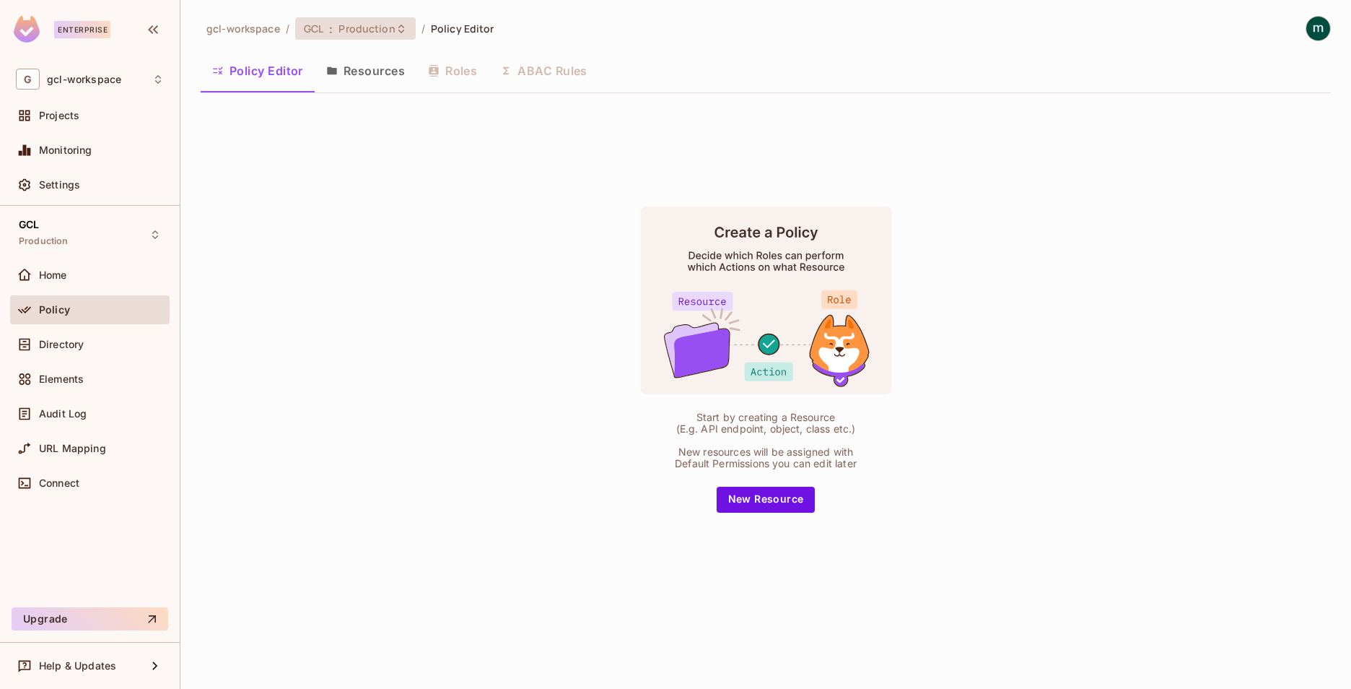
click at [305, 34] on span "GCL" at bounding box center [313, 29] width 19 height 14
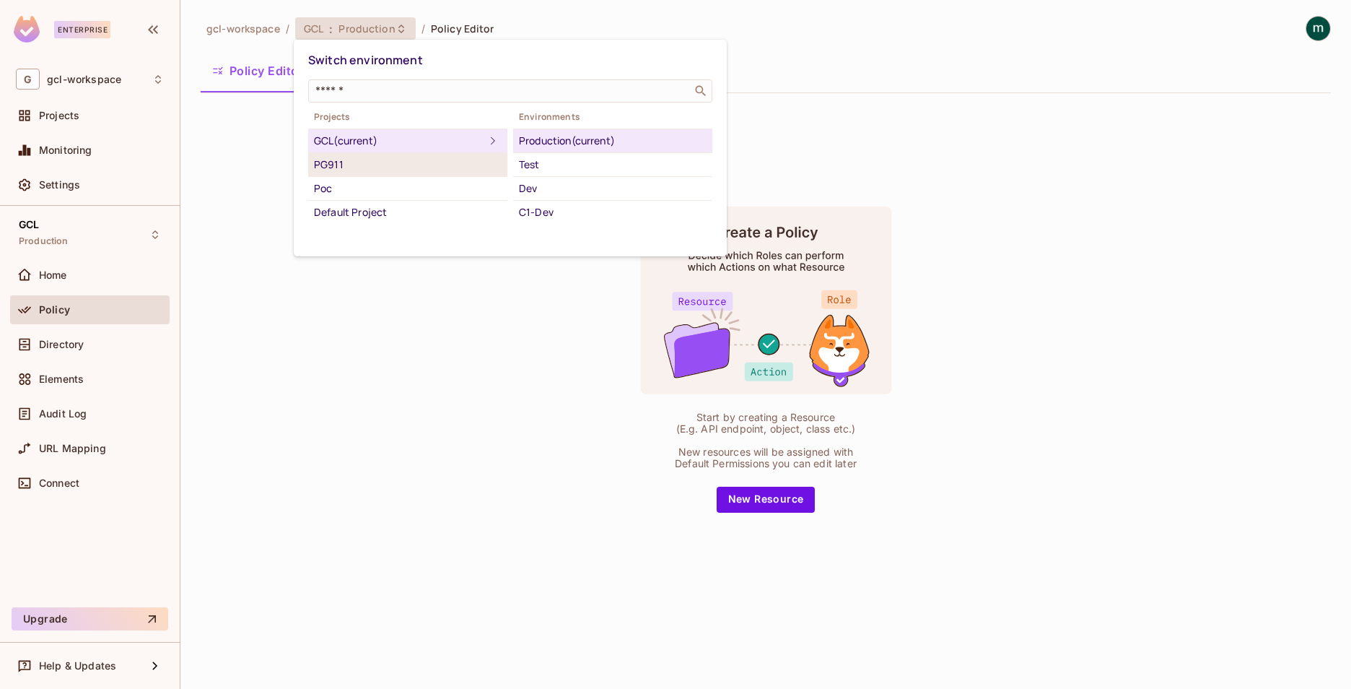
click at [336, 165] on div "PG911" at bounding box center [408, 164] width 188 height 17
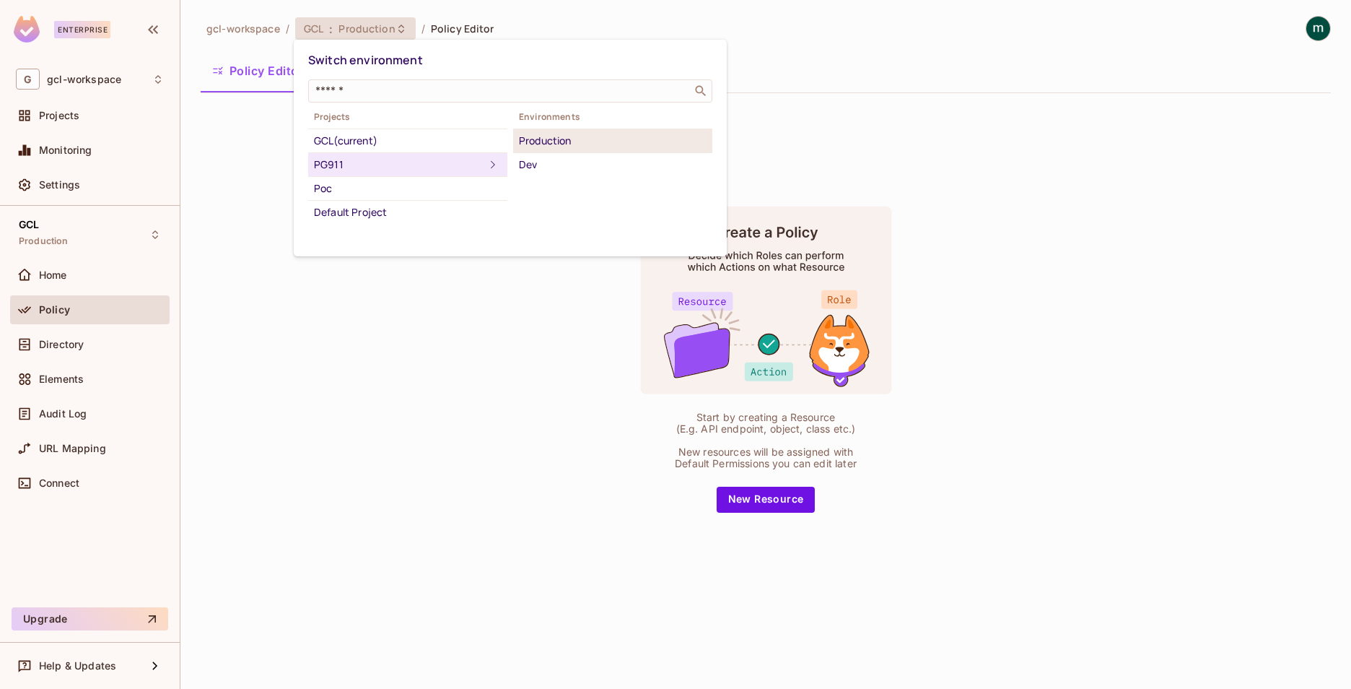
click at [533, 140] on div "Production" at bounding box center [613, 140] width 188 height 17
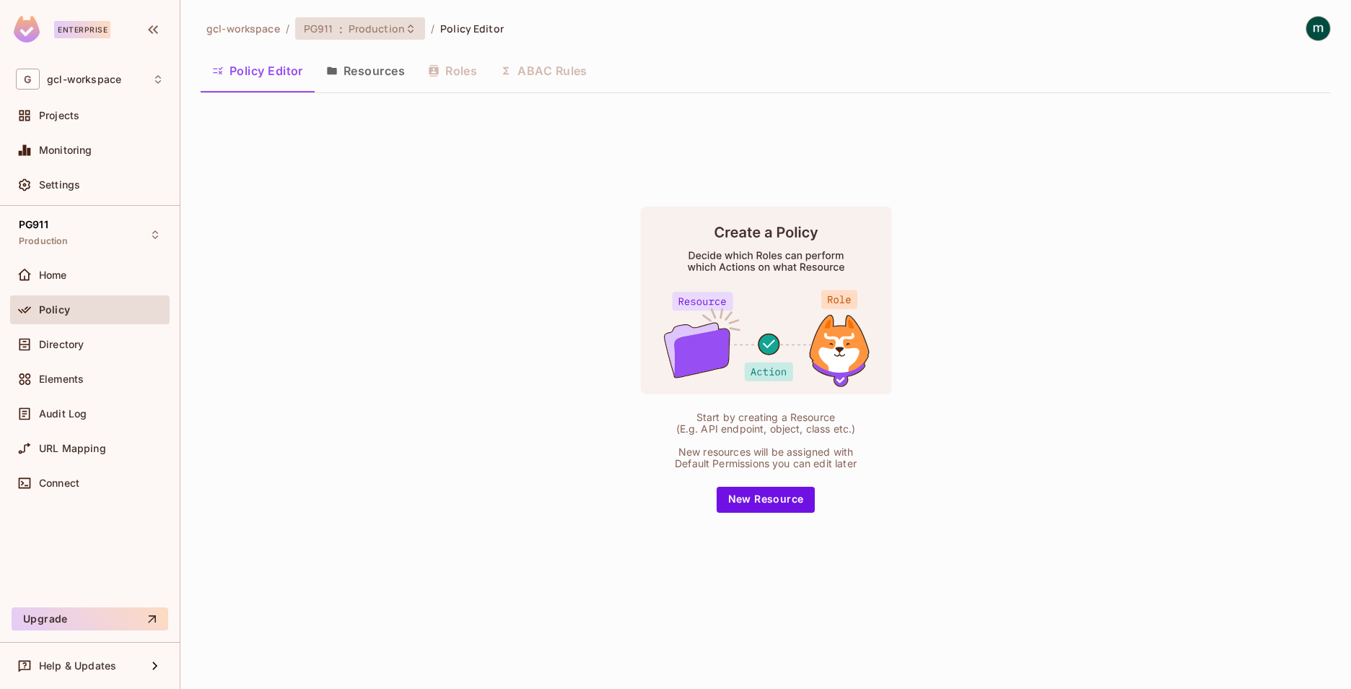
click at [375, 30] on span "Production" at bounding box center [377, 29] width 56 height 14
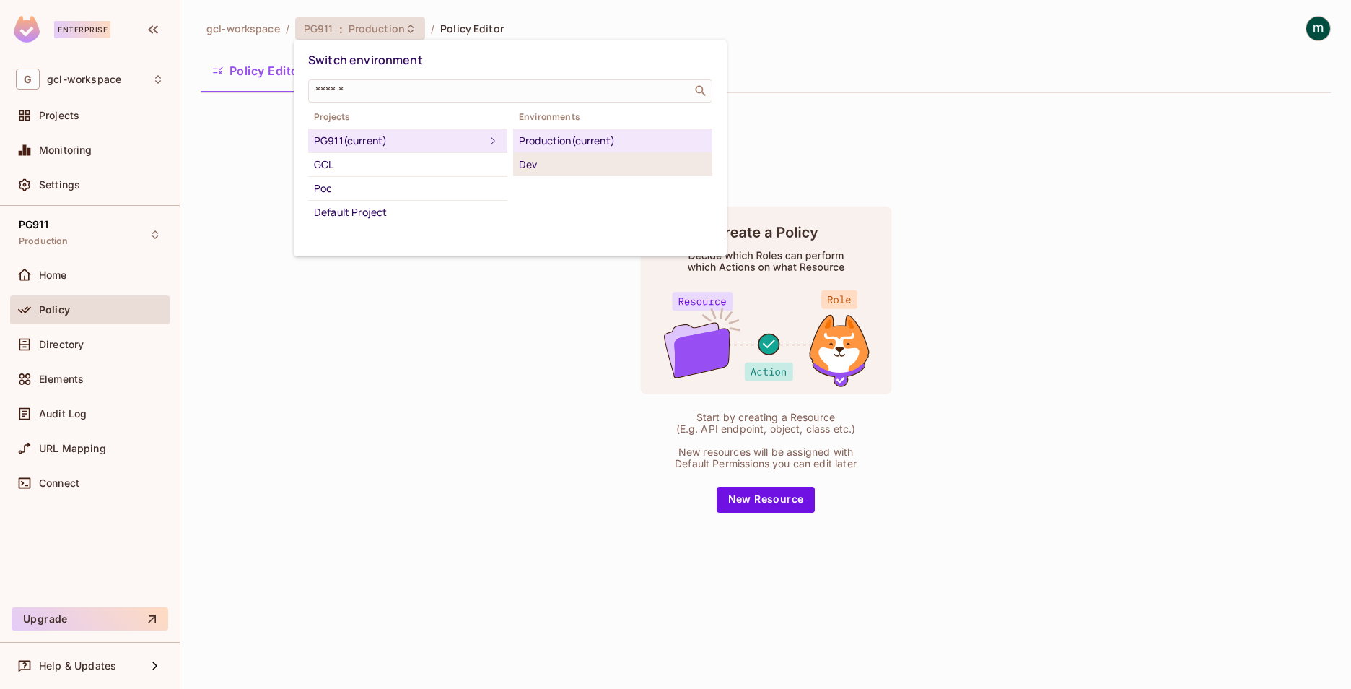
click at [539, 160] on div "Dev" at bounding box center [613, 164] width 188 height 17
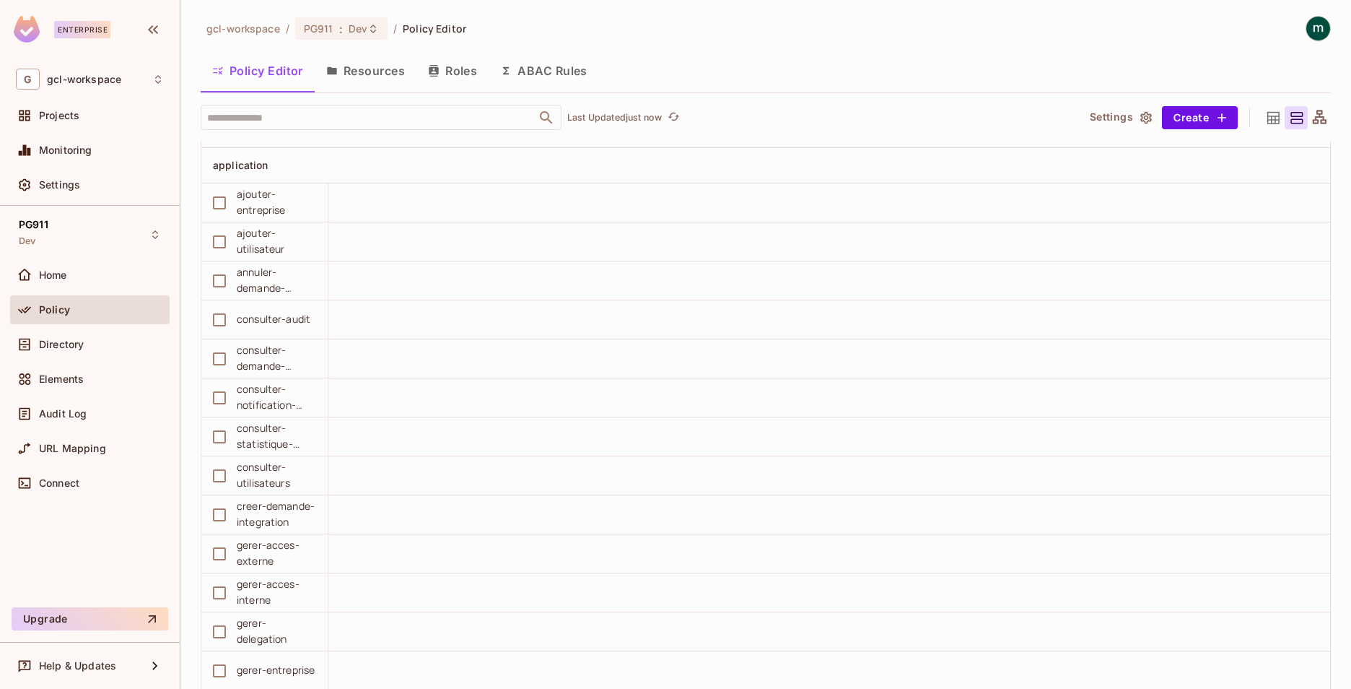
scroll to position [16170, 0]
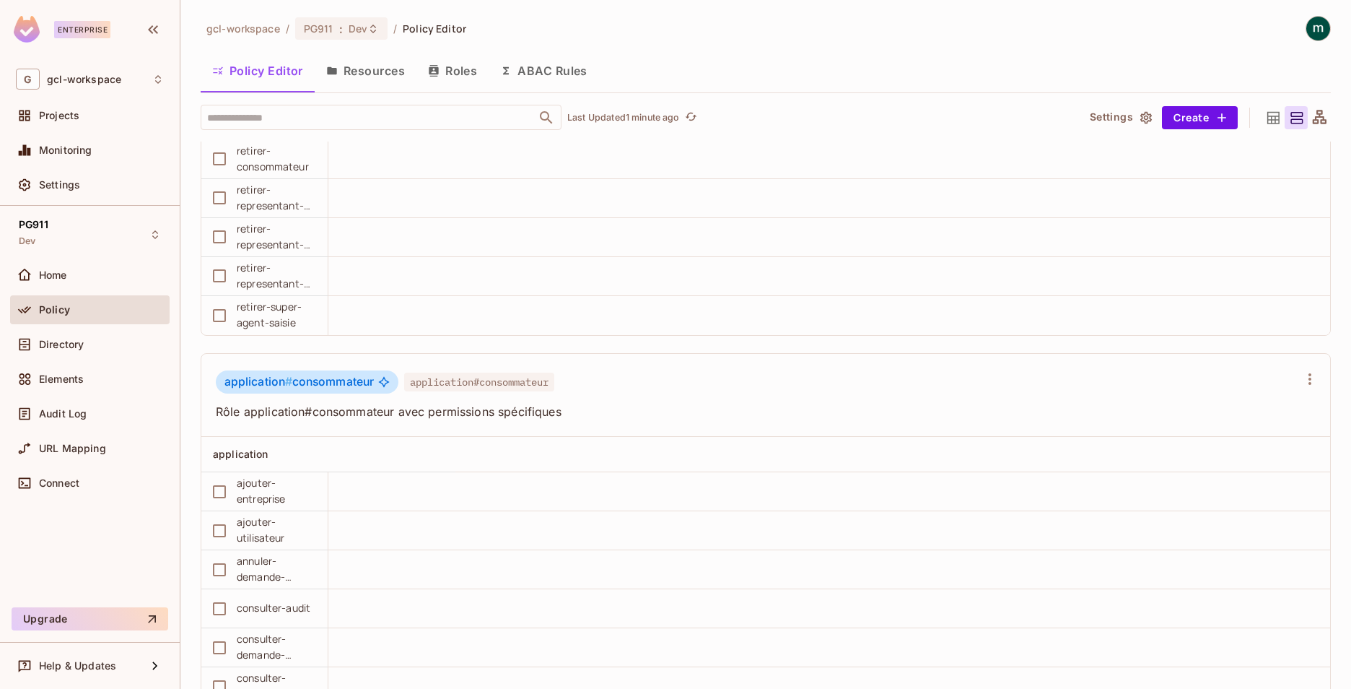
click at [353, 72] on button "Resources" at bounding box center [366, 71] width 102 height 36
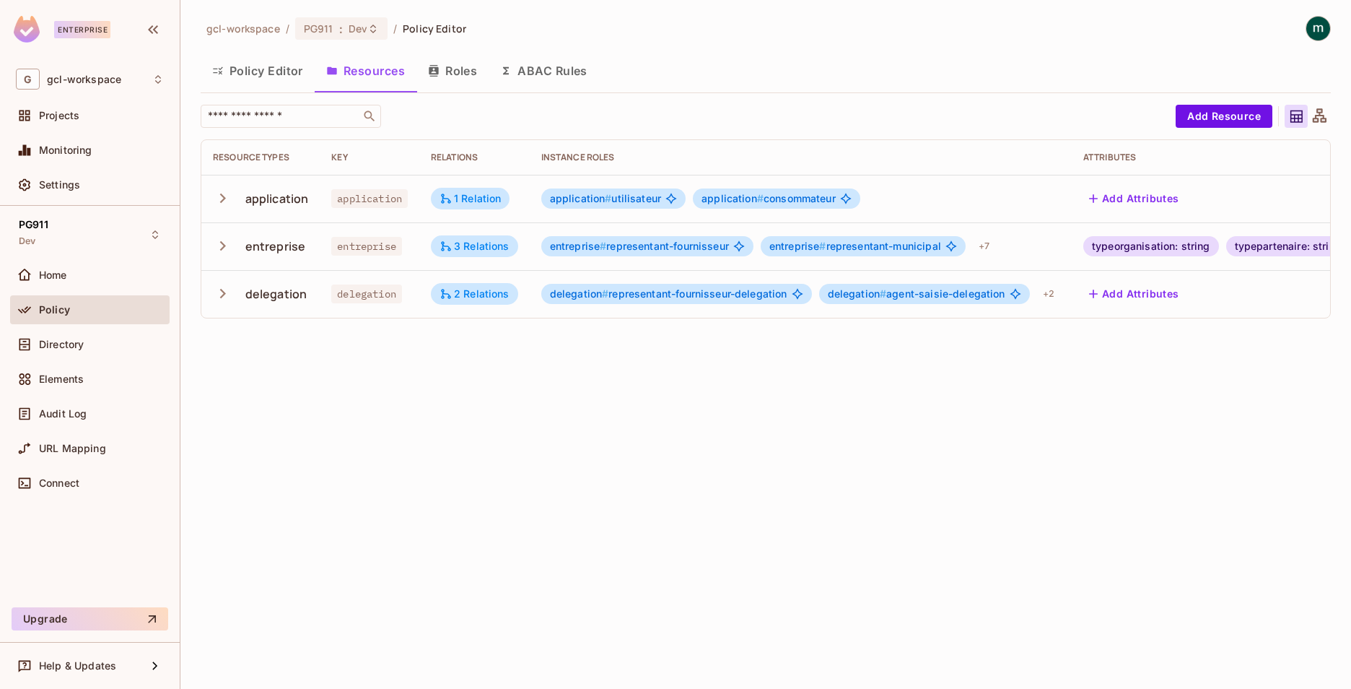
click at [223, 199] on icon "button" at bounding box center [223, 197] width 6 height 9
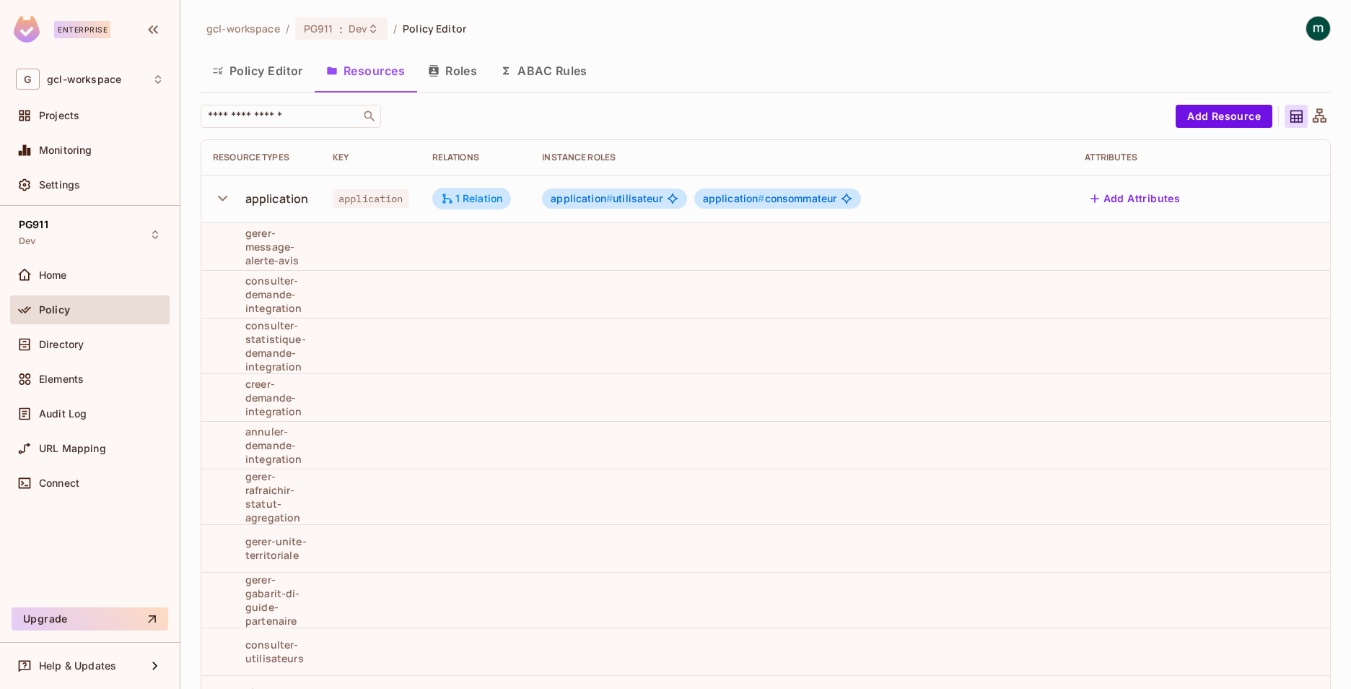
click at [223, 199] on icon "button" at bounding box center [222, 199] width 9 height 6
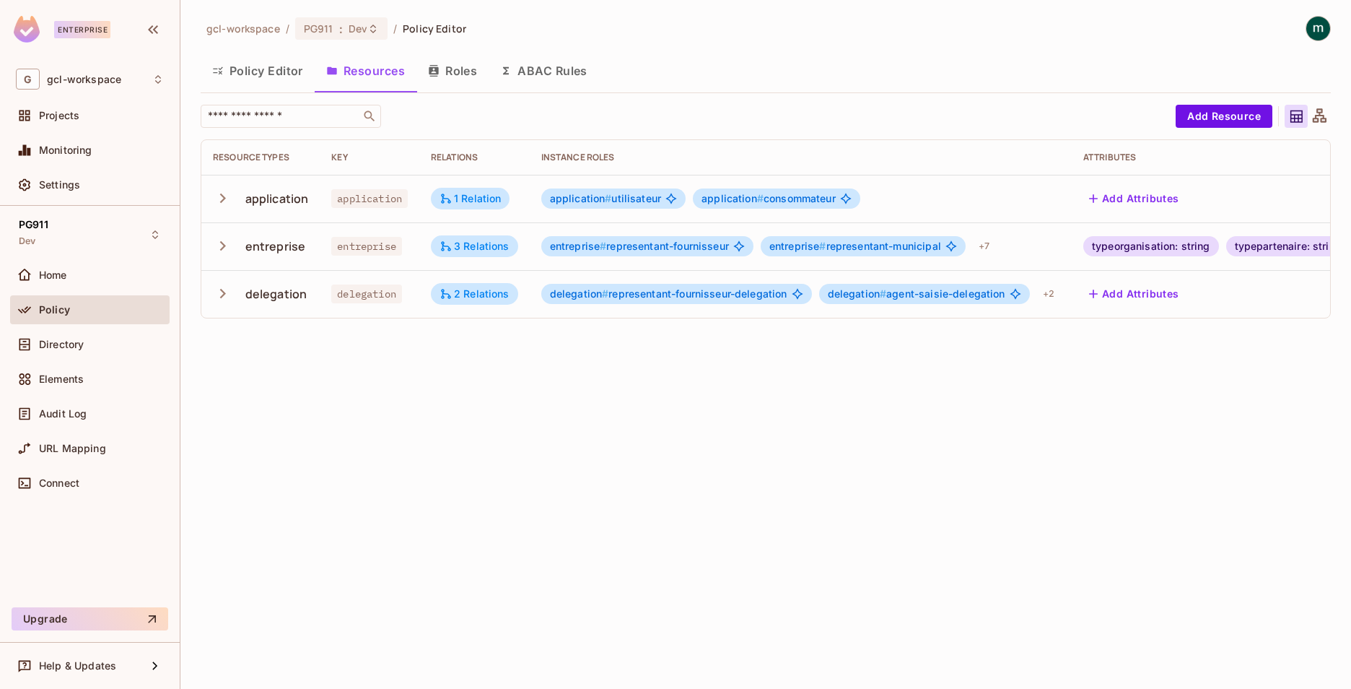
click at [222, 243] on icon "button" at bounding box center [223, 245] width 6 height 9
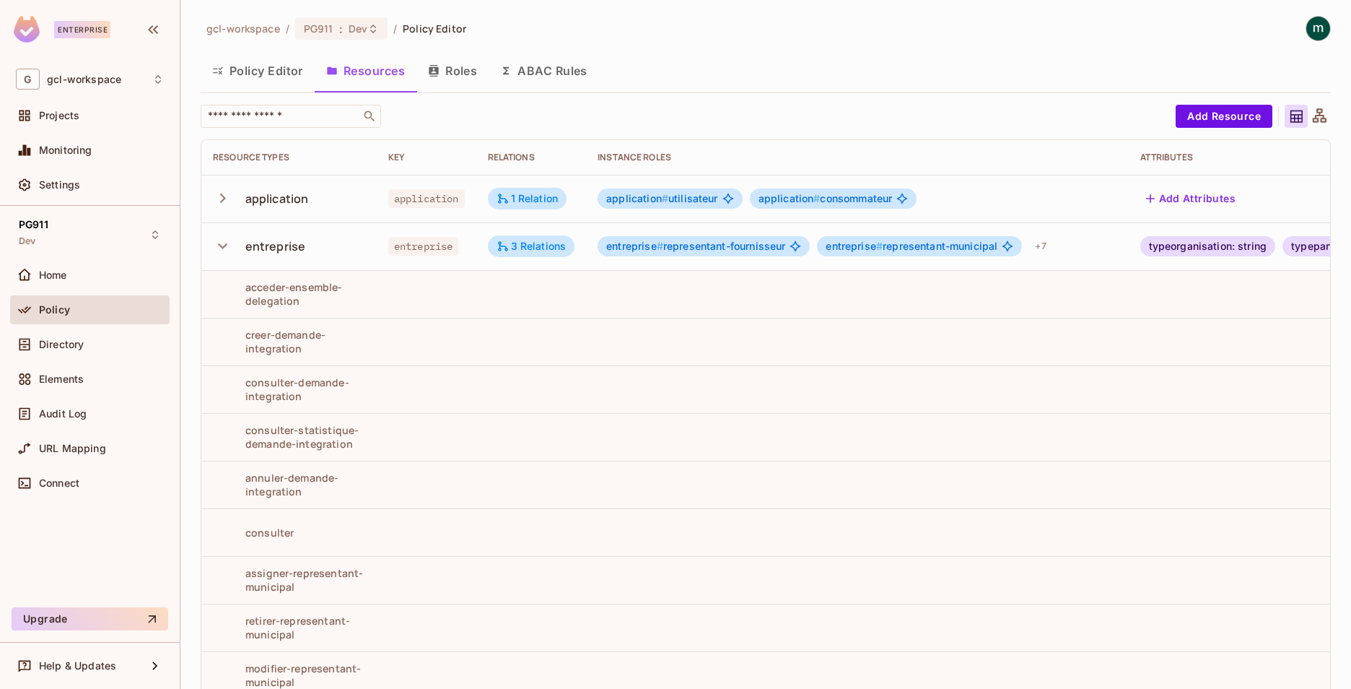
click at [222, 243] on icon "button" at bounding box center [222, 245] width 19 height 19
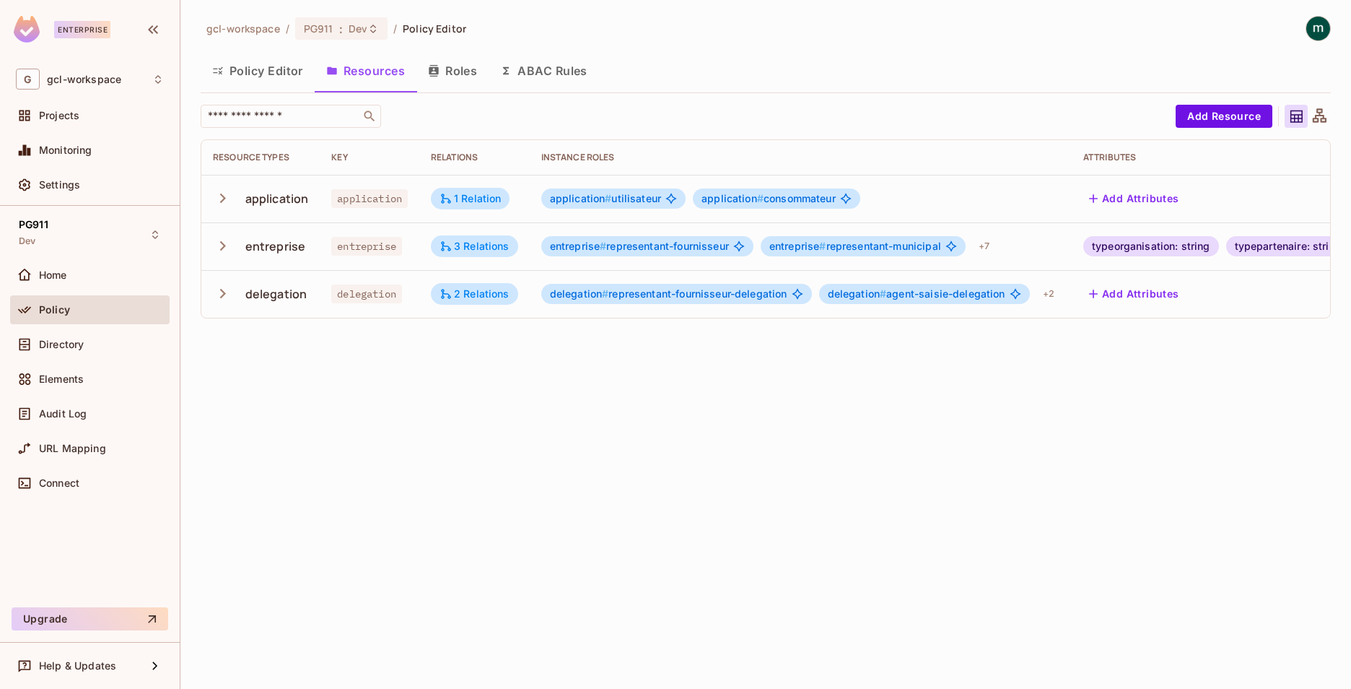
click at [222, 243] on icon "button" at bounding box center [223, 245] width 6 height 9
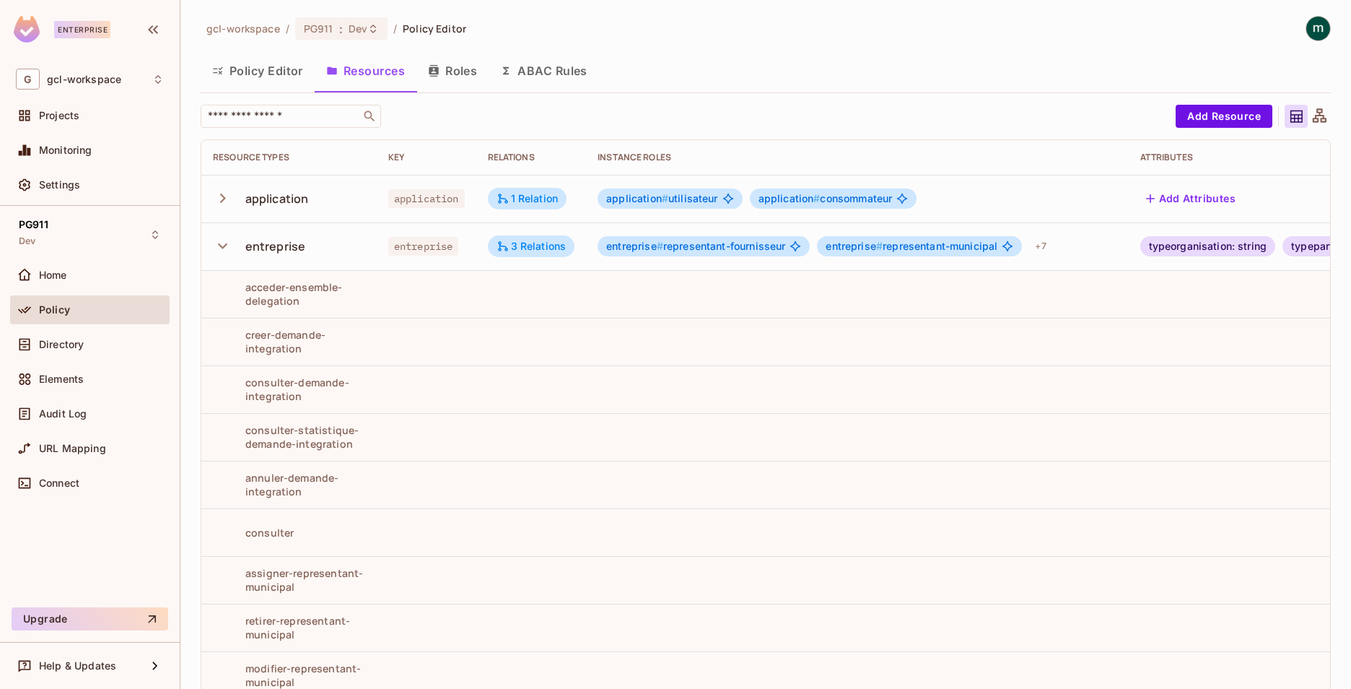
click at [222, 243] on icon "button" at bounding box center [222, 245] width 19 height 19
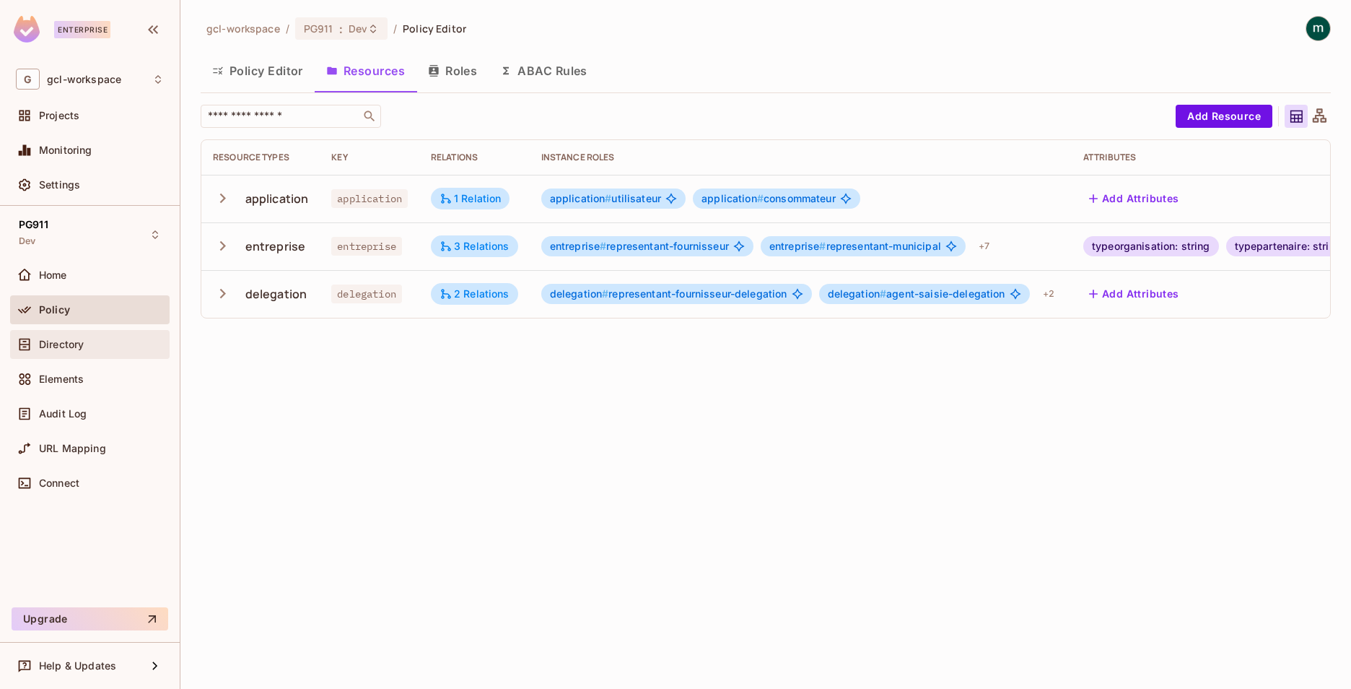
click at [43, 343] on span "Directory" at bounding box center [61, 345] width 45 height 12
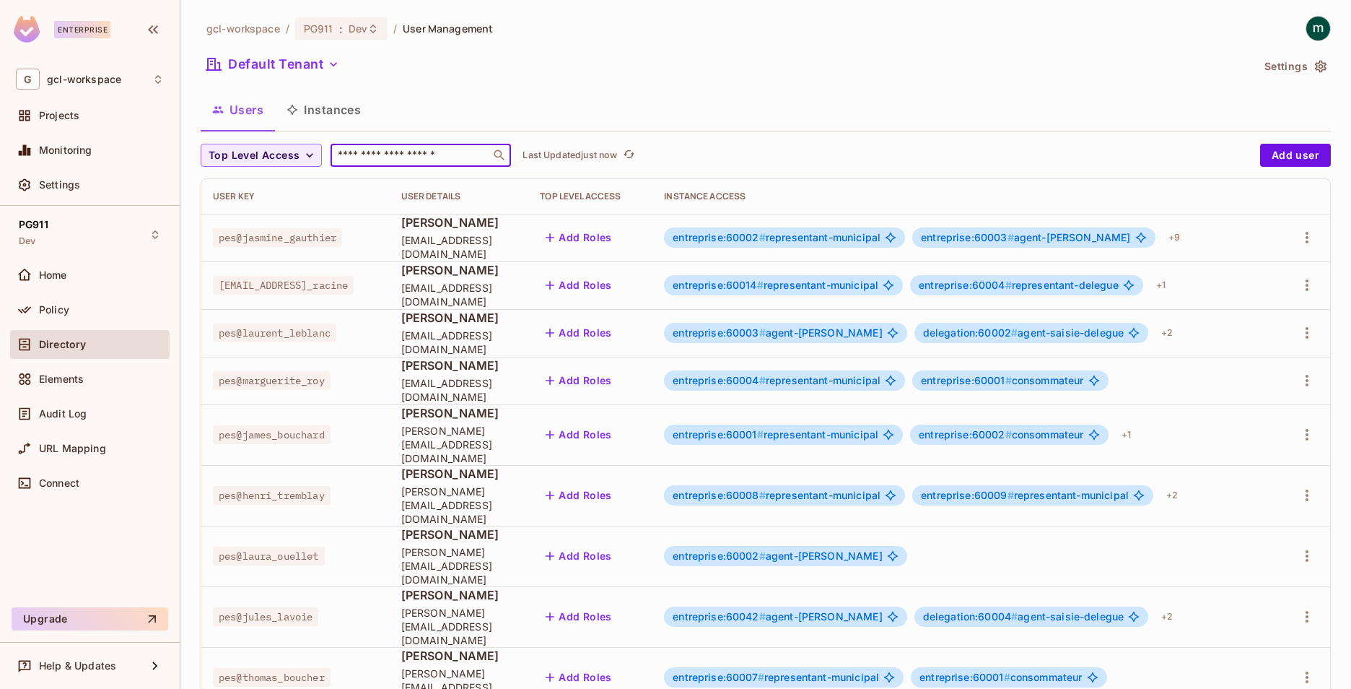
click at [415, 162] on input "text" at bounding box center [411, 155] width 152 height 14
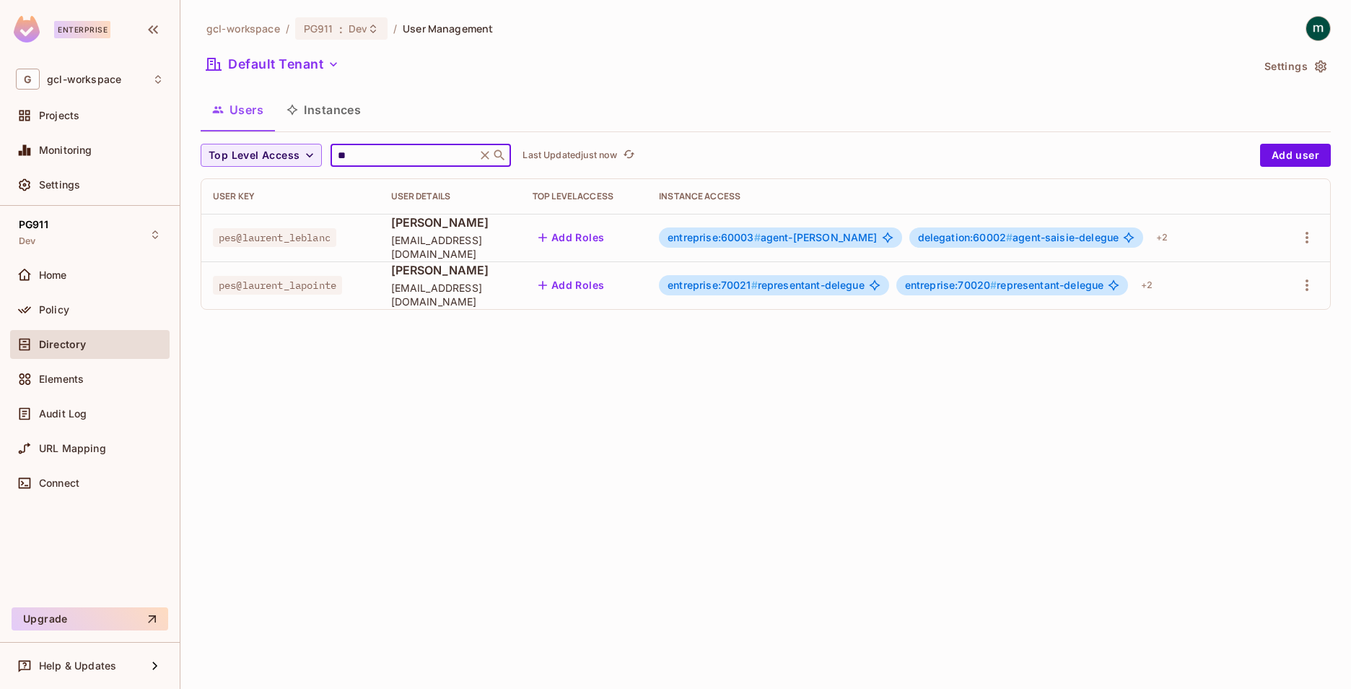
type input "*"
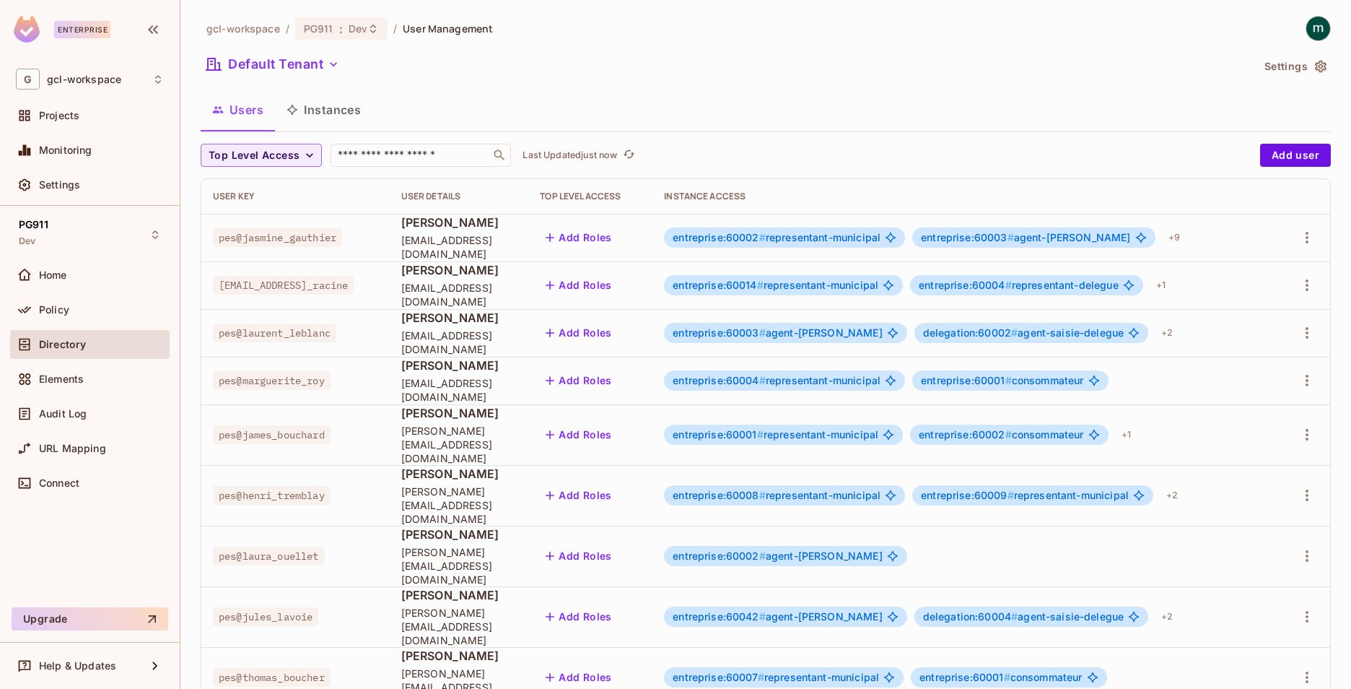
click at [344, 114] on button "Instances" at bounding box center [323, 110] width 97 height 36
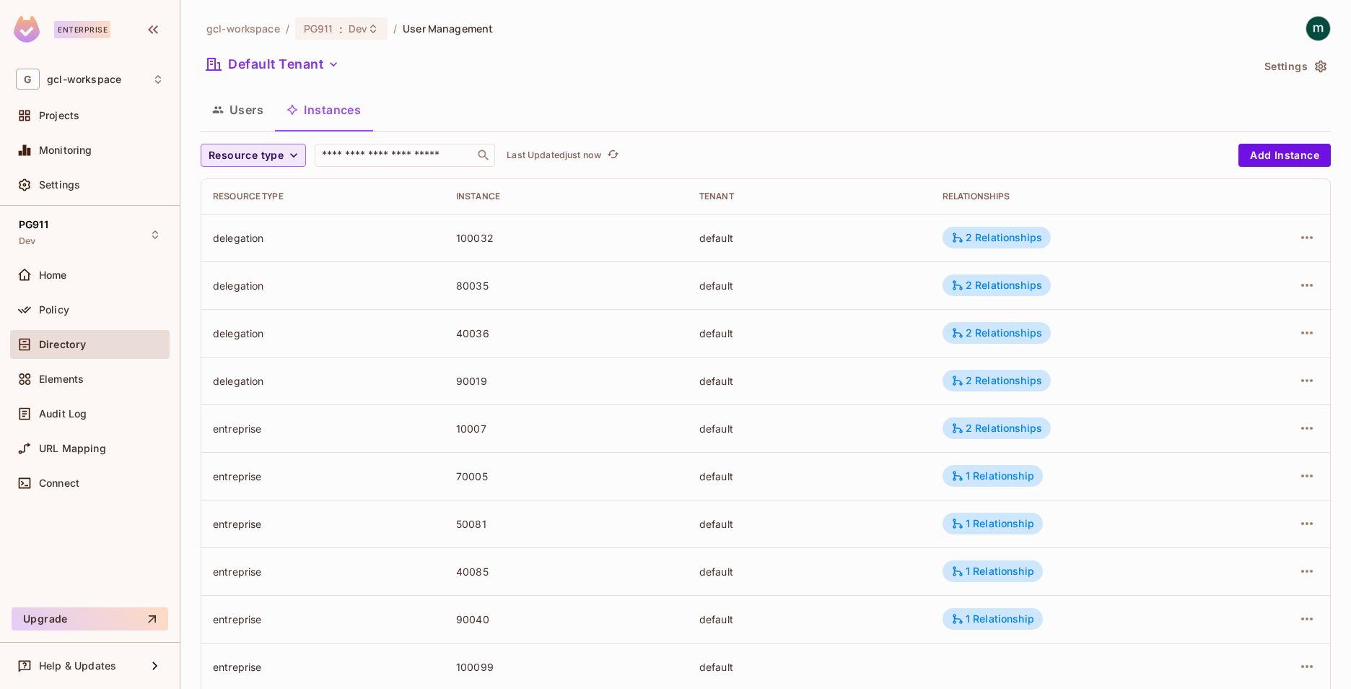
click at [277, 150] on span "Resource type" at bounding box center [246, 156] width 75 height 18
click at [241, 222] on span "entreprise" at bounding box center [238, 219] width 53 height 14
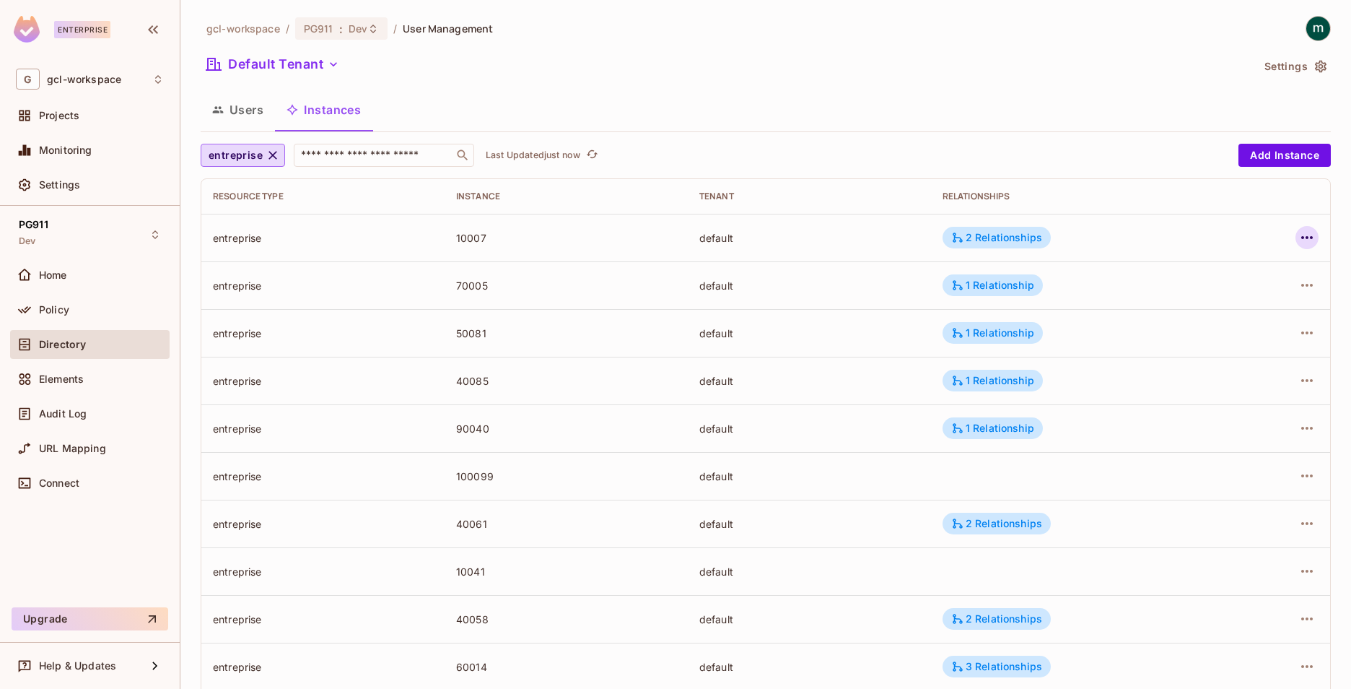
click at [1299, 237] on icon "button" at bounding box center [1307, 237] width 17 height 17
click at [1181, 274] on div "Edit Resource Instance" at bounding box center [1211, 270] width 113 height 14
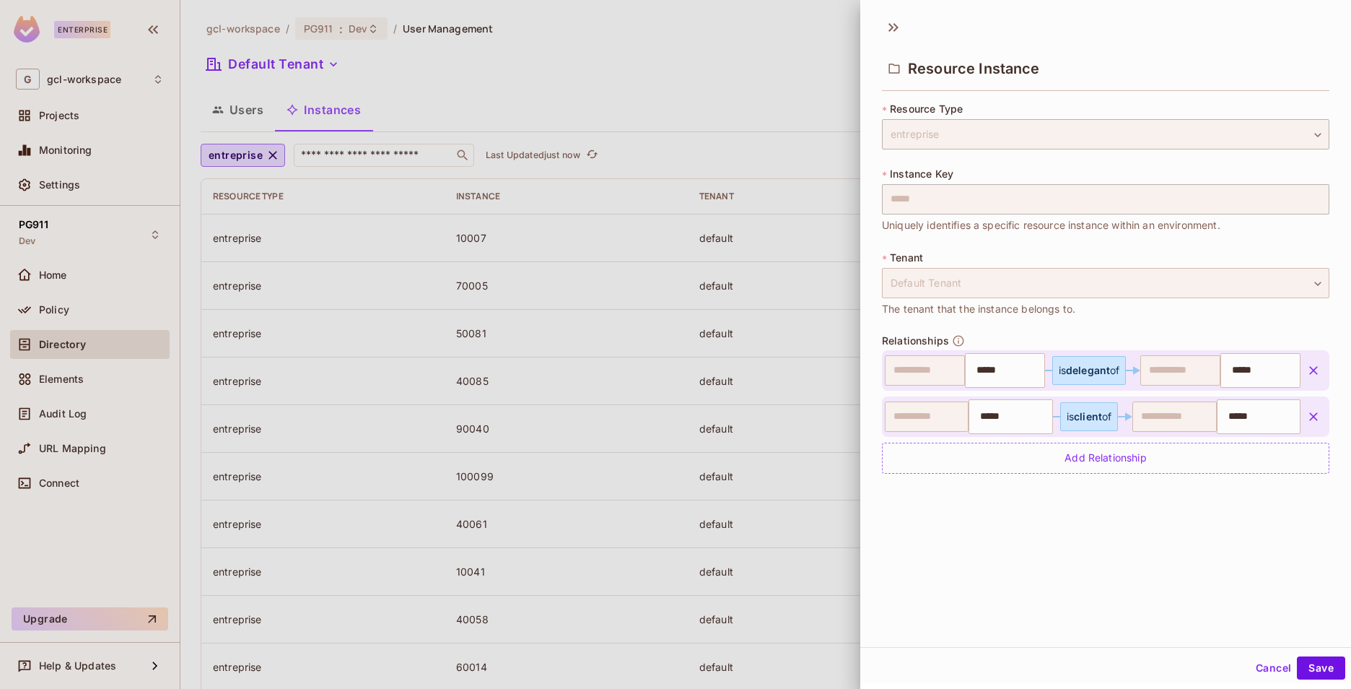
click at [1288, 285] on div "Default Tenant" at bounding box center [1106, 283] width 448 height 30
click at [1255, 666] on button "Cancel" at bounding box center [1273, 667] width 47 height 23
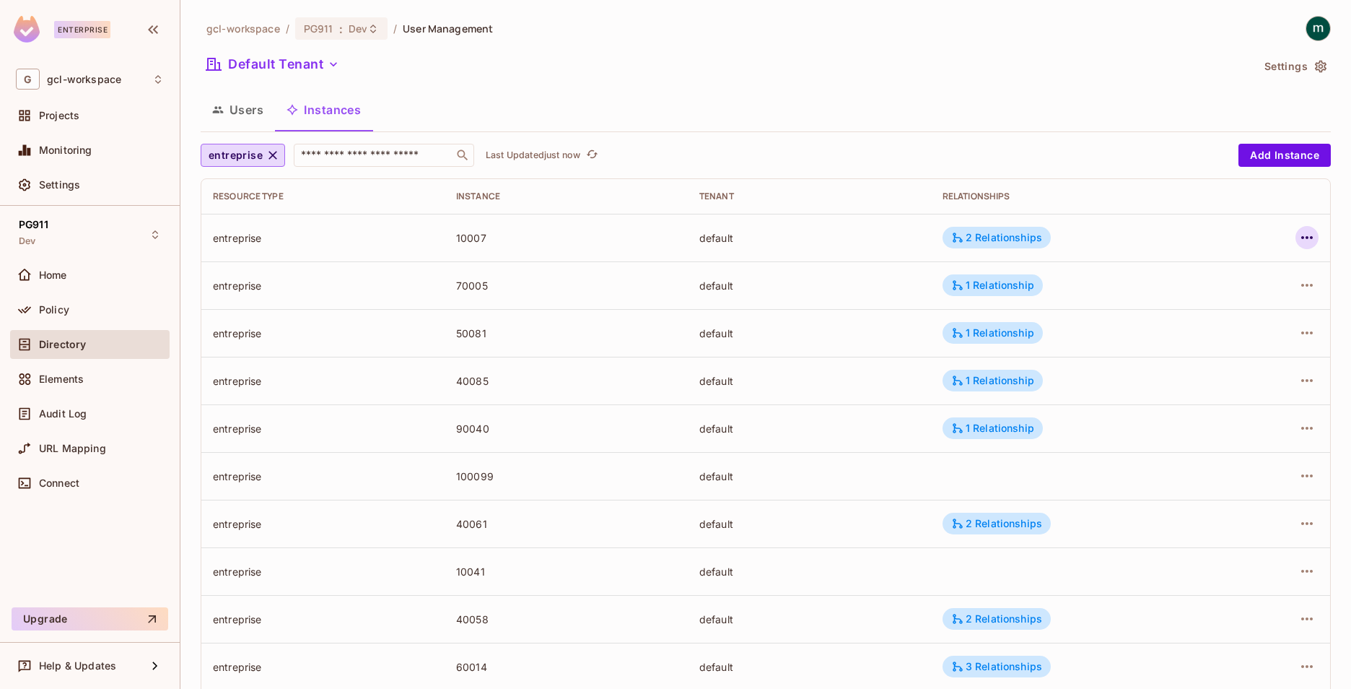
click at [1302, 237] on icon "button" at bounding box center [1308, 237] width 12 height 3
click at [323, 155] on div at bounding box center [675, 344] width 1351 height 689
click at [271, 152] on icon "button" at bounding box center [273, 155] width 14 height 14
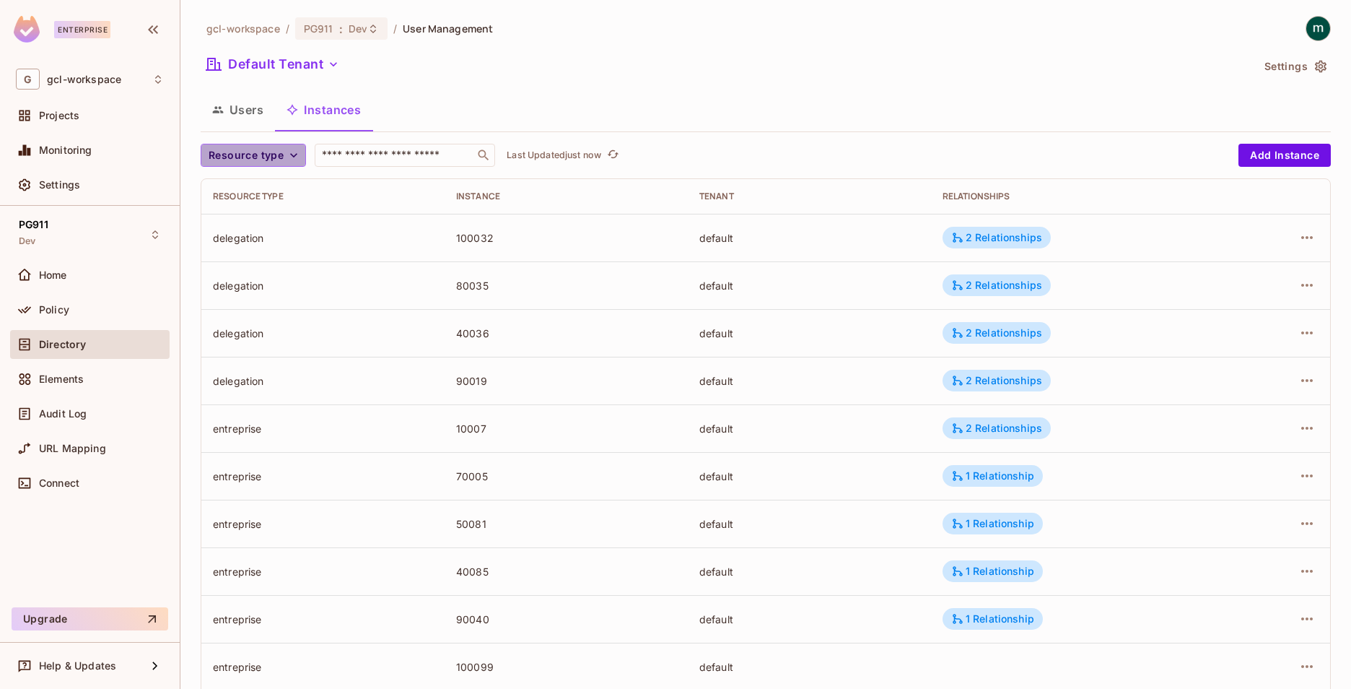
click at [295, 150] on icon "button" at bounding box center [294, 155] width 14 height 14
click at [227, 195] on li "application" at bounding box center [239, 188] width 76 height 31
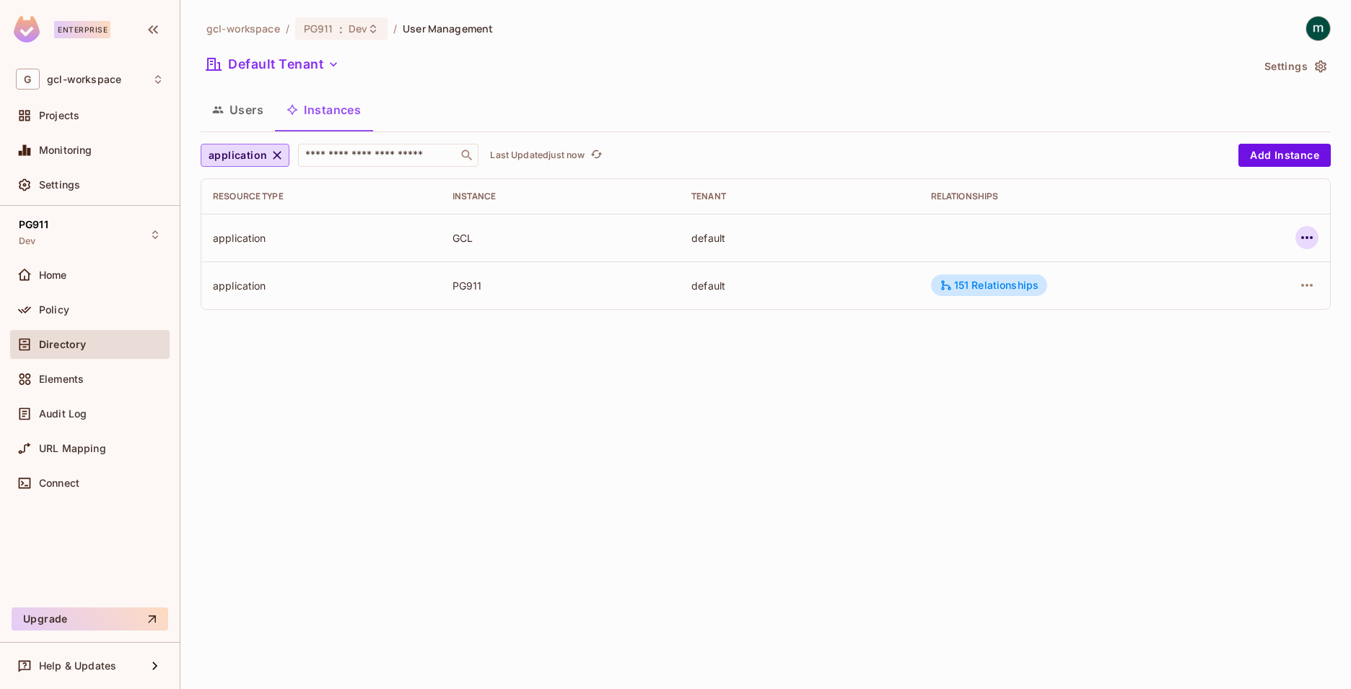
click at [1312, 232] on icon "button" at bounding box center [1307, 237] width 17 height 17
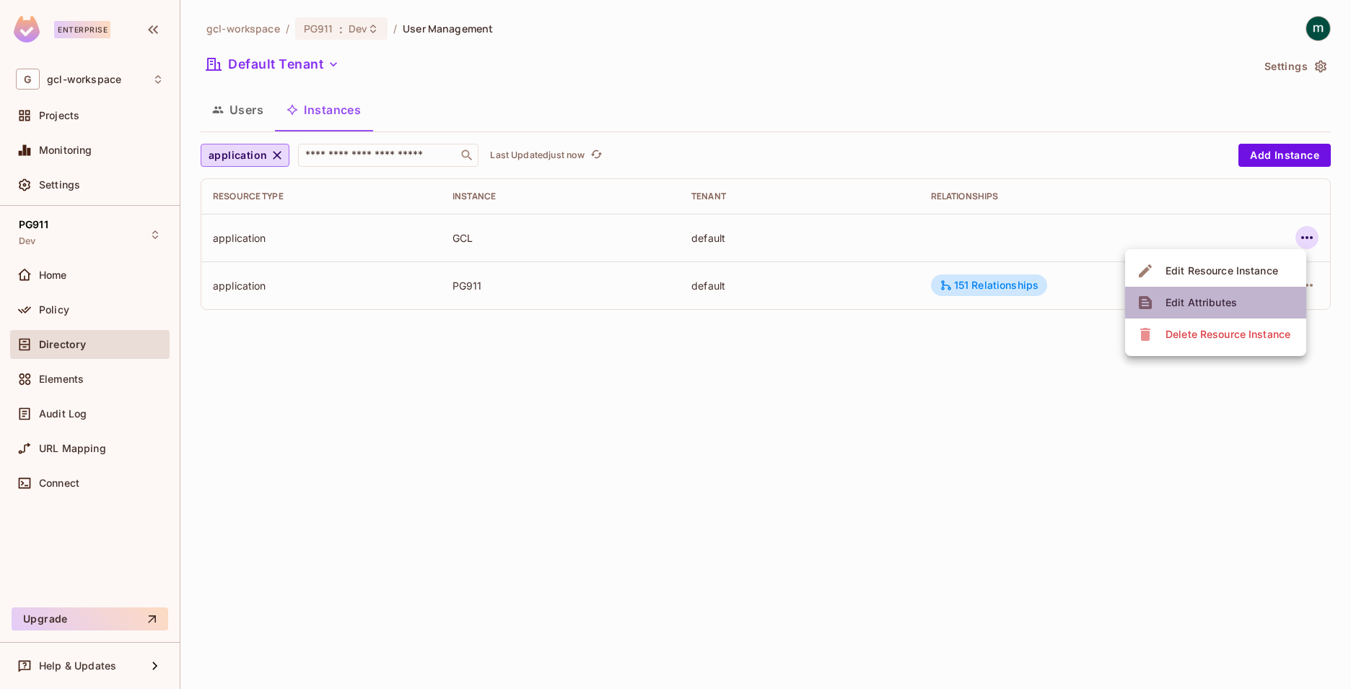
click at [1224, 297] on div "Edit Attributes" at bounding box center [1201, 302] width 71 height 14
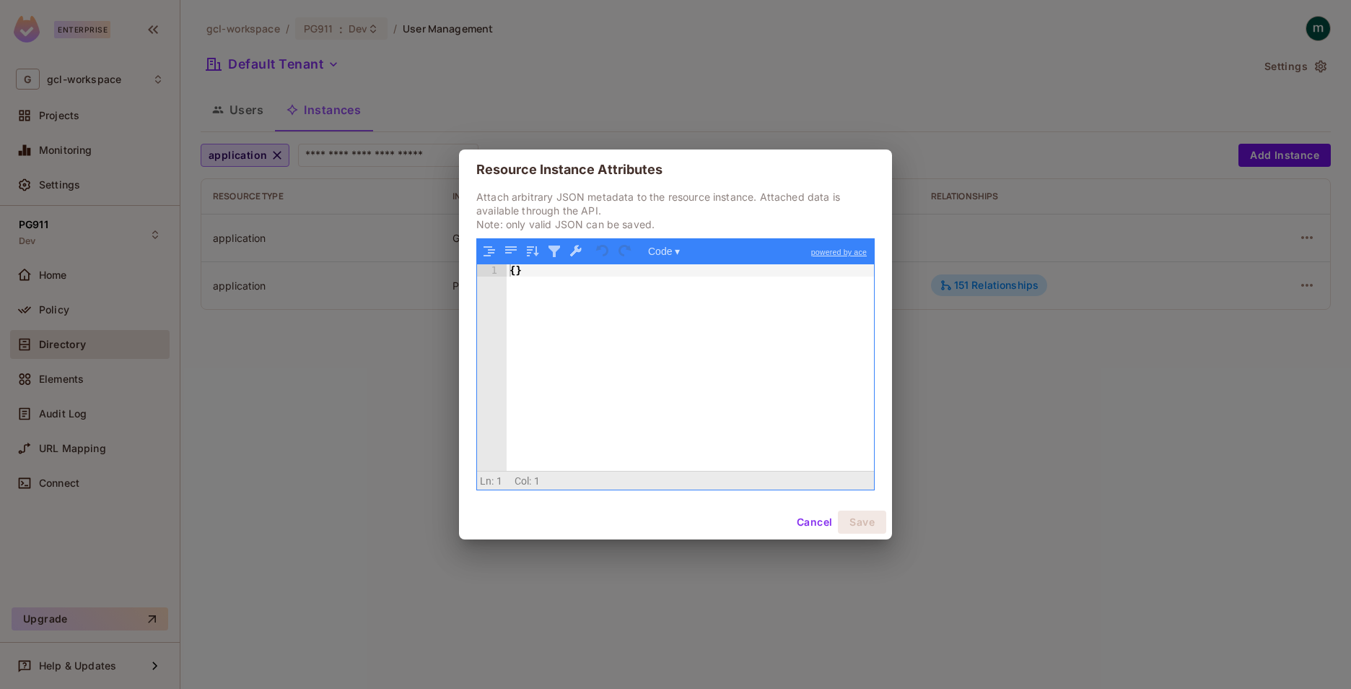
click at [819, 520] on button "Cancel" at bounding box center [814, 521] width 47 height 23
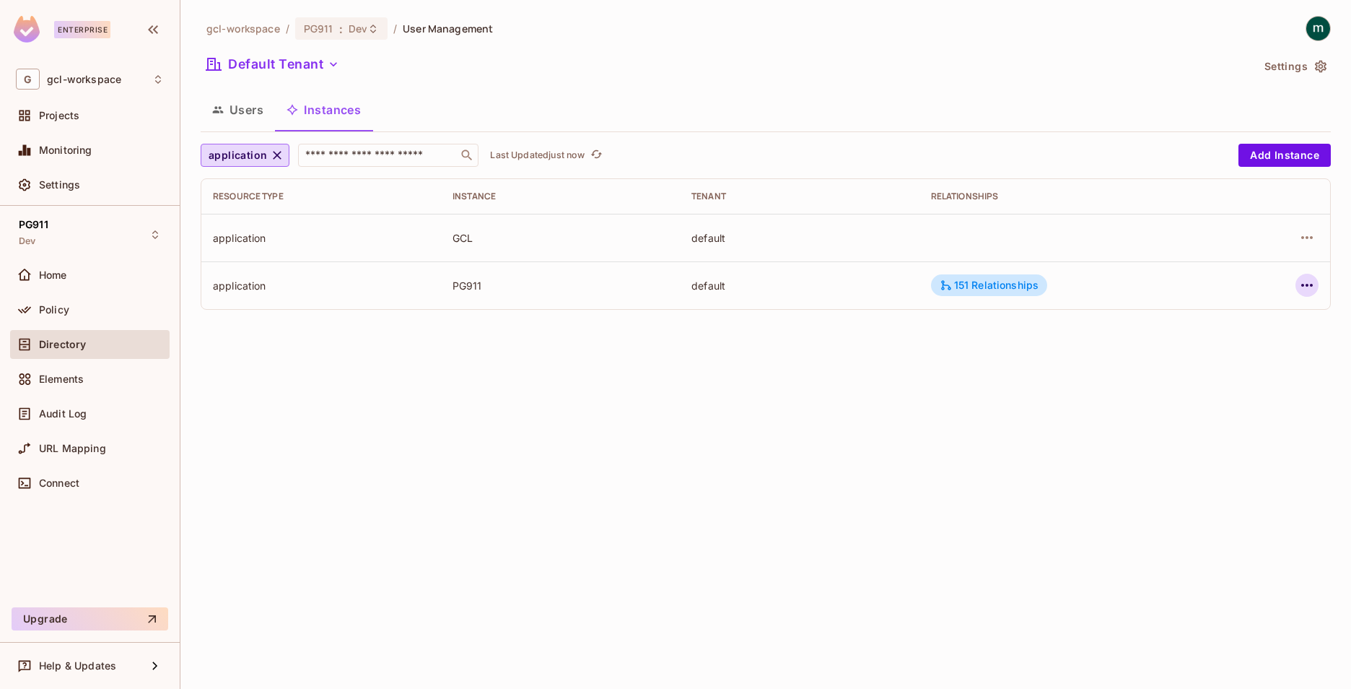
click at [1309, 287] on icon "button" at bounding box center [1307, 284] width 17 height 17
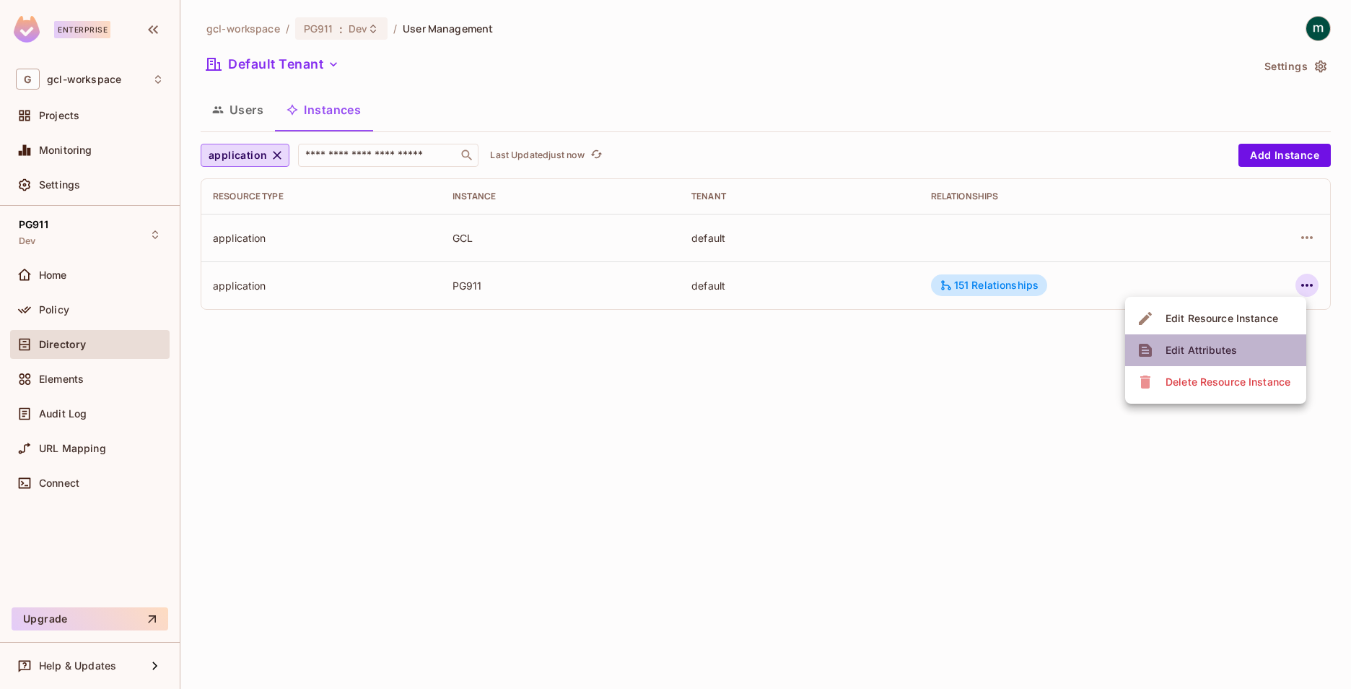
click at [1198, 350] on div "Edit Attributes" at bounding box center [1201, 350] width 71 height 14
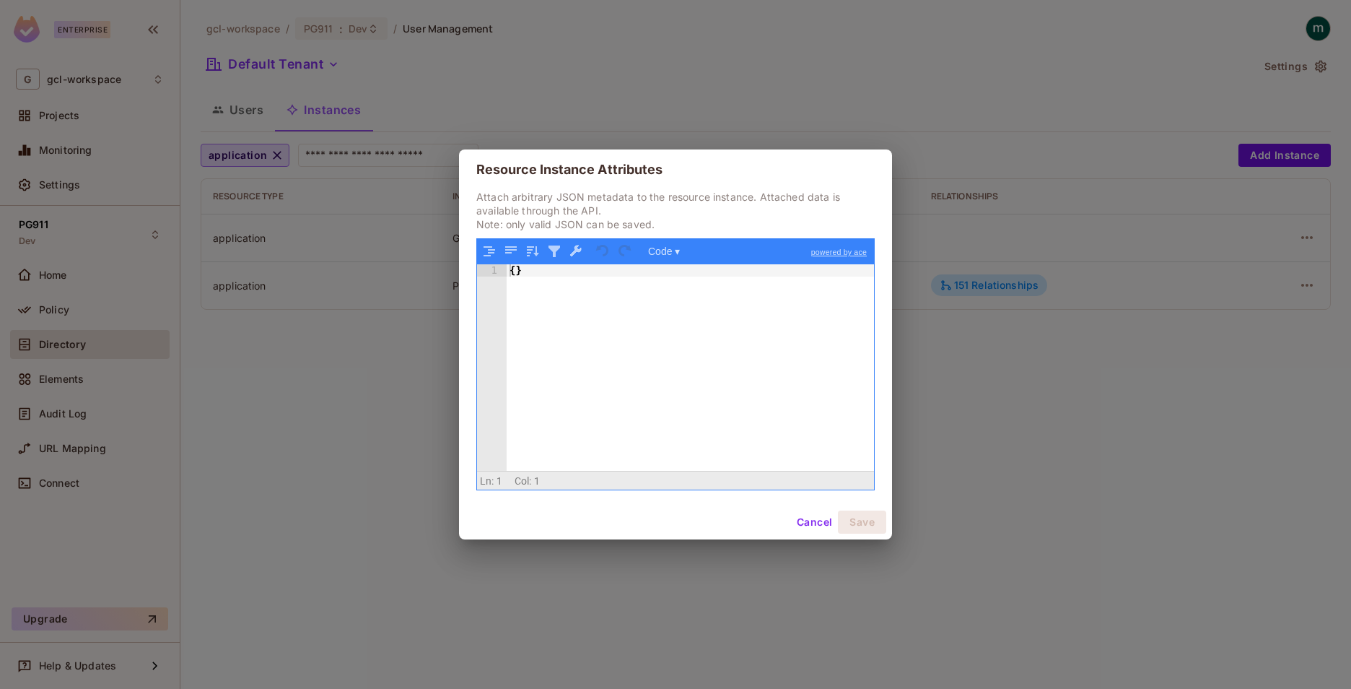
click at [821, 518] on button "Cancel" at bounding box center [814, 521] width 47 height 23
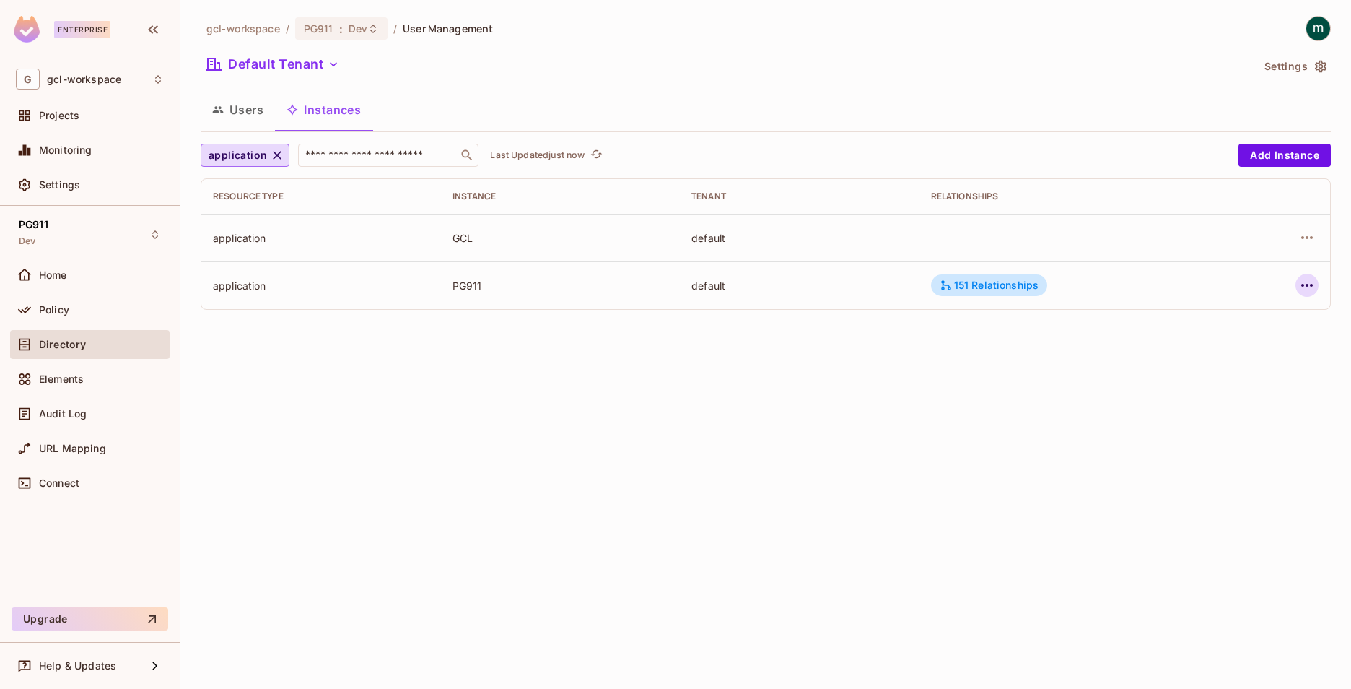
click at [1301, 287] on icon "button" at bounding box center [1307, 284] width 17 height 17
click at [972, 287] on div at bounding box center [675, 344] width 1351 height 689
click at [972, 287] on div "151 Relationships" at bounding box center [990, 285] width 100 height 13
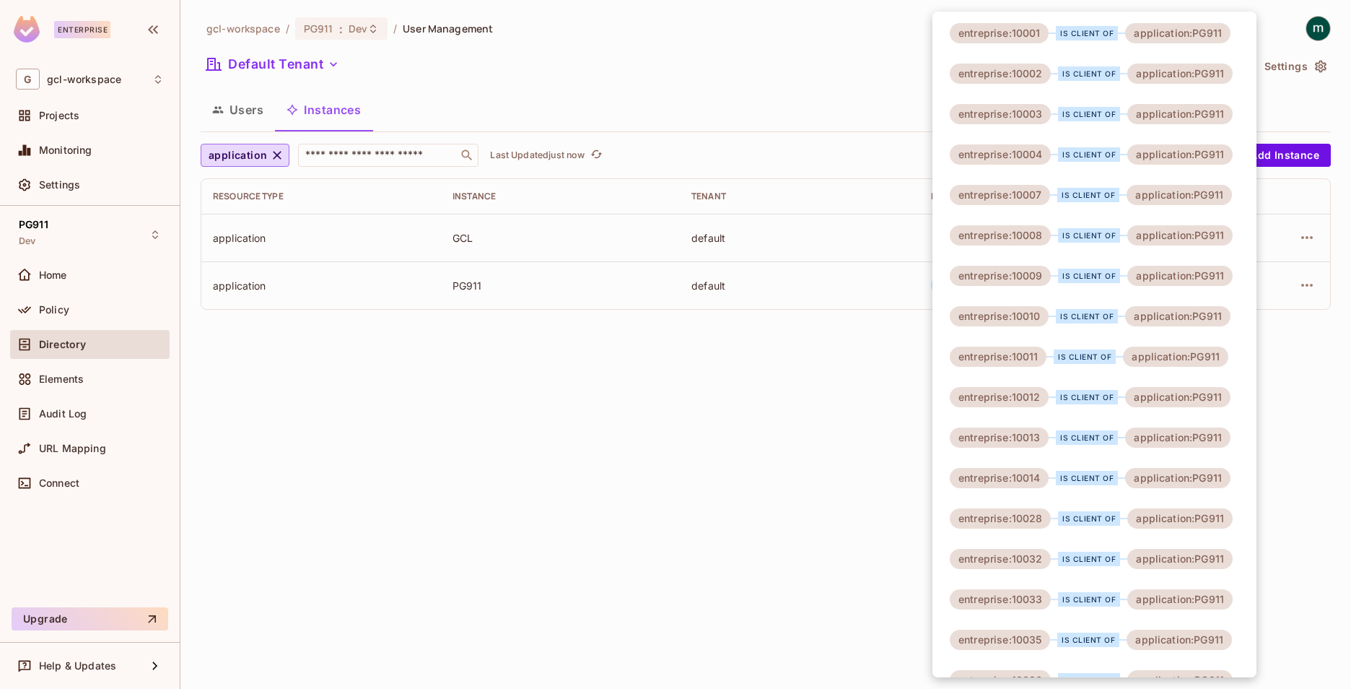
scroll to position [5453, 0]
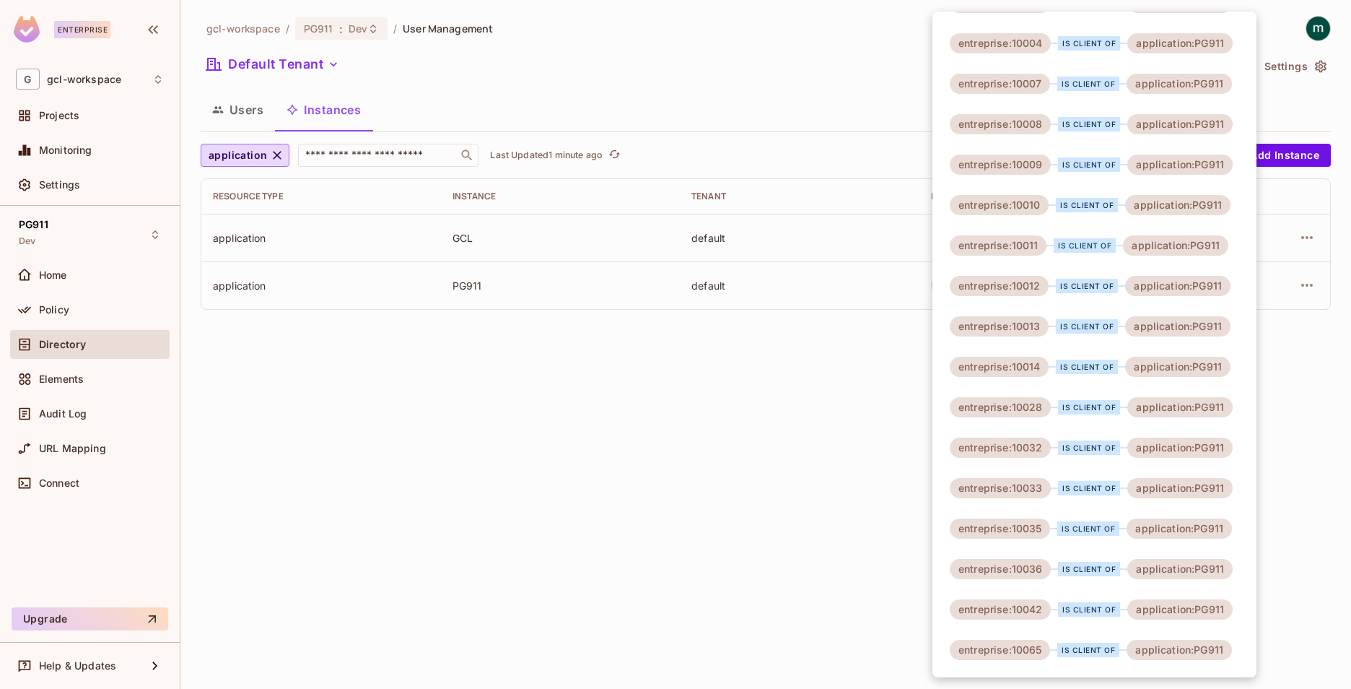
click at [691, 433] on div at bounding box center [675, 344] width 1351 height 689
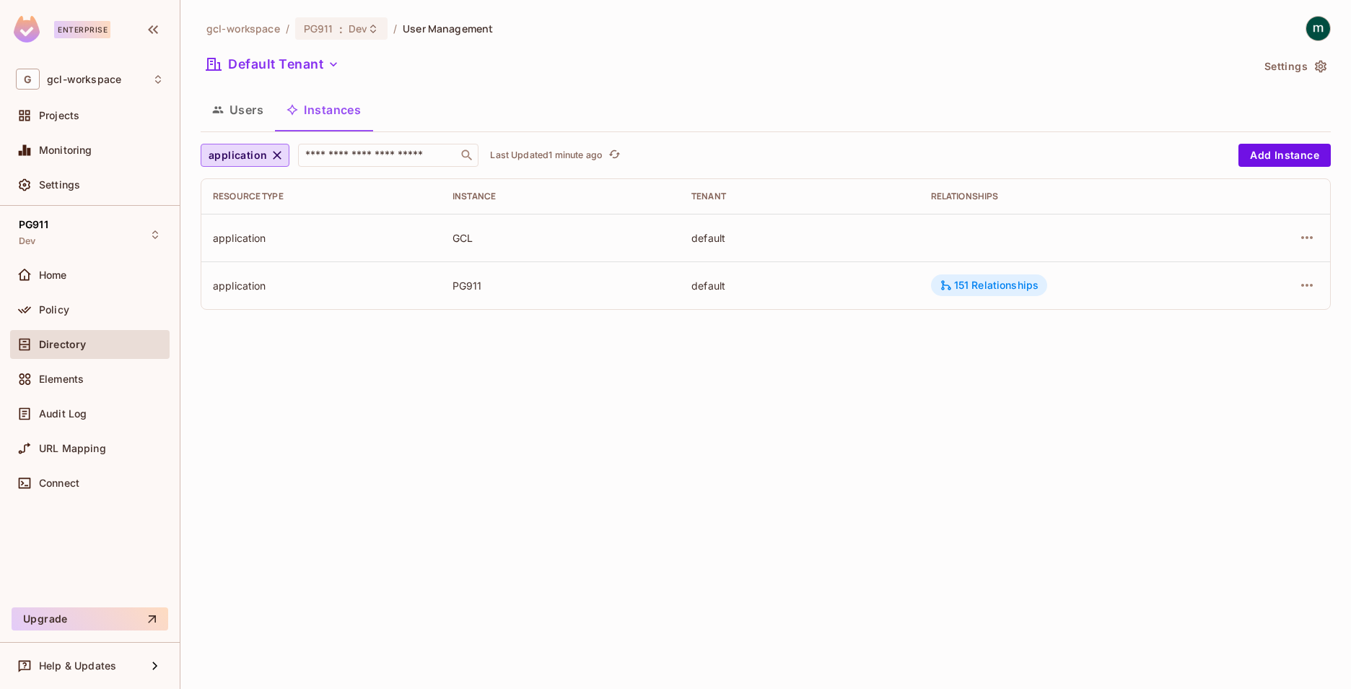
click at [990, 287] on div "151 Relationships" at bounding box center [990, 285] width 100 height 13
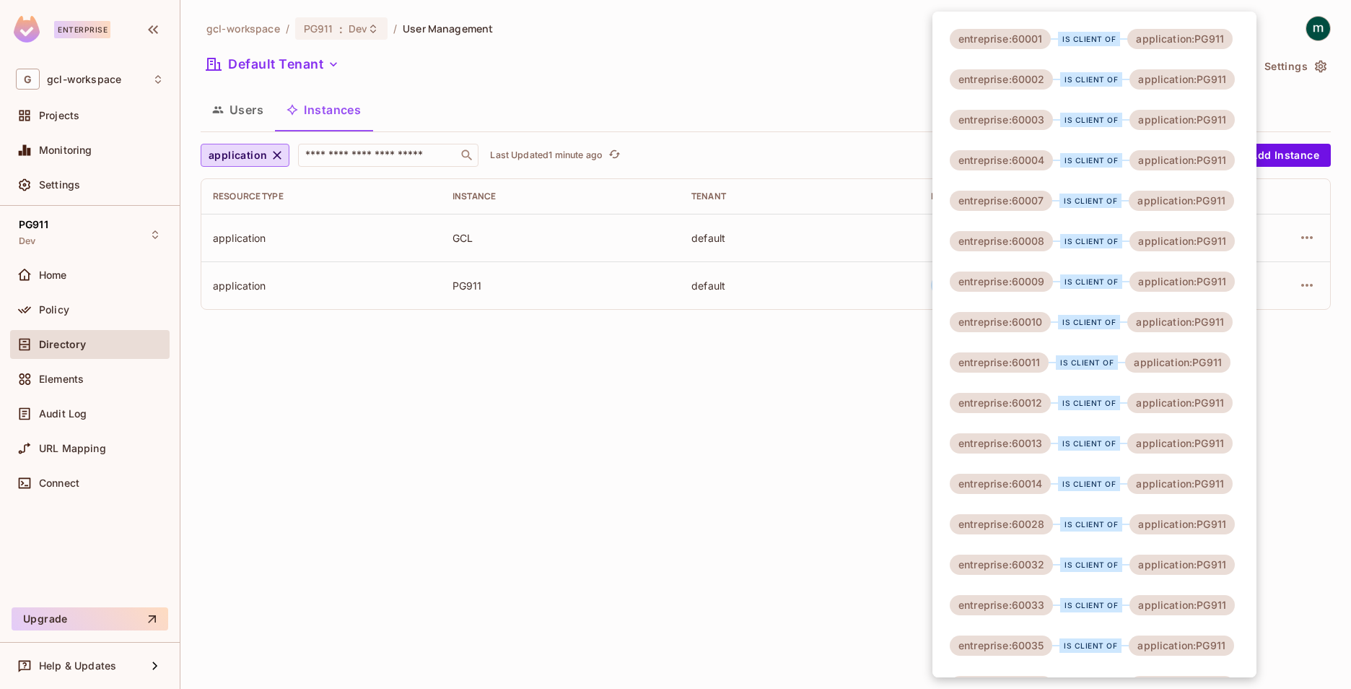
click at [775, 425] on div at bounding box center [675, 344] width 1351 height 689
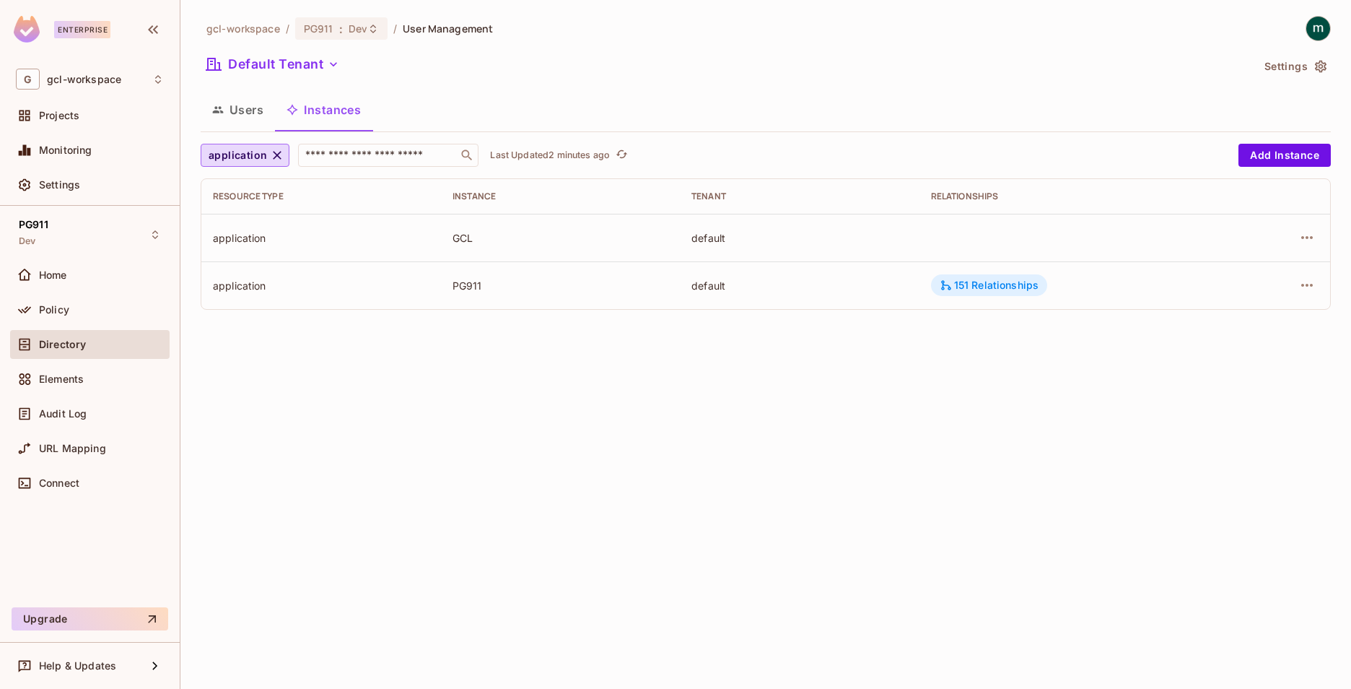
click at [1019, 287] on div "151 Relationships" at bounding box center [990, 285] width 100 height 13
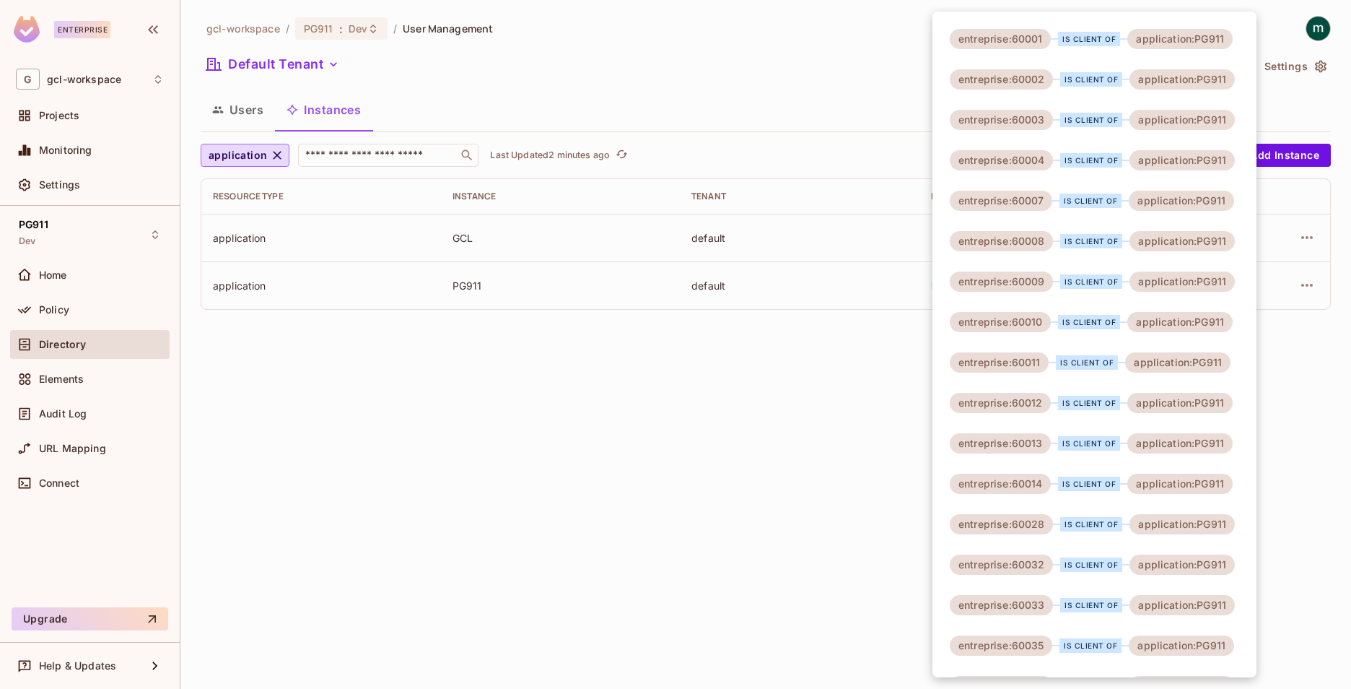
click at [1019, 287] on div "entreprise:60009" at bounding box center [1001, 281] width 103 height 20
click at [755, 439] on div at bounding box center [675, 344] width 1351 height 689
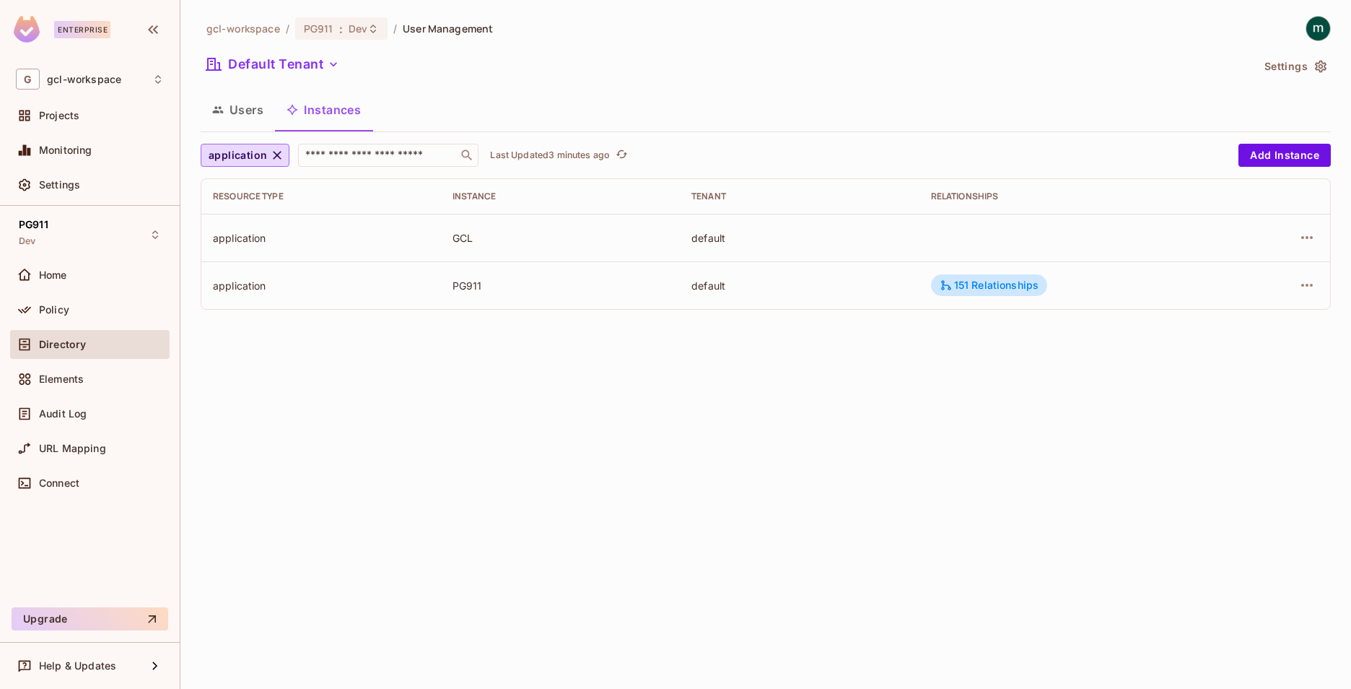
click at [246, 104] on button "Users" at bounding box center [238, 110] width 74 height 36
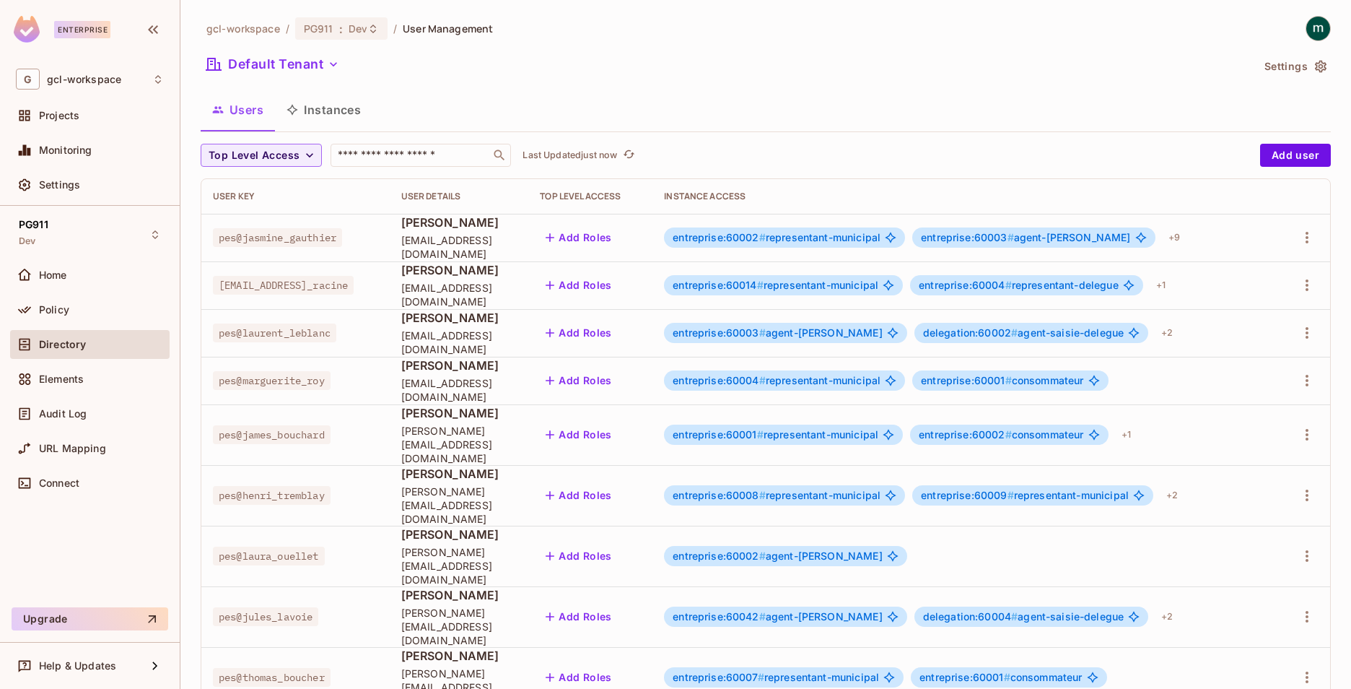
click at [314, 109] on button "Instances" at bounding box center [323, 110] width 97 height 36
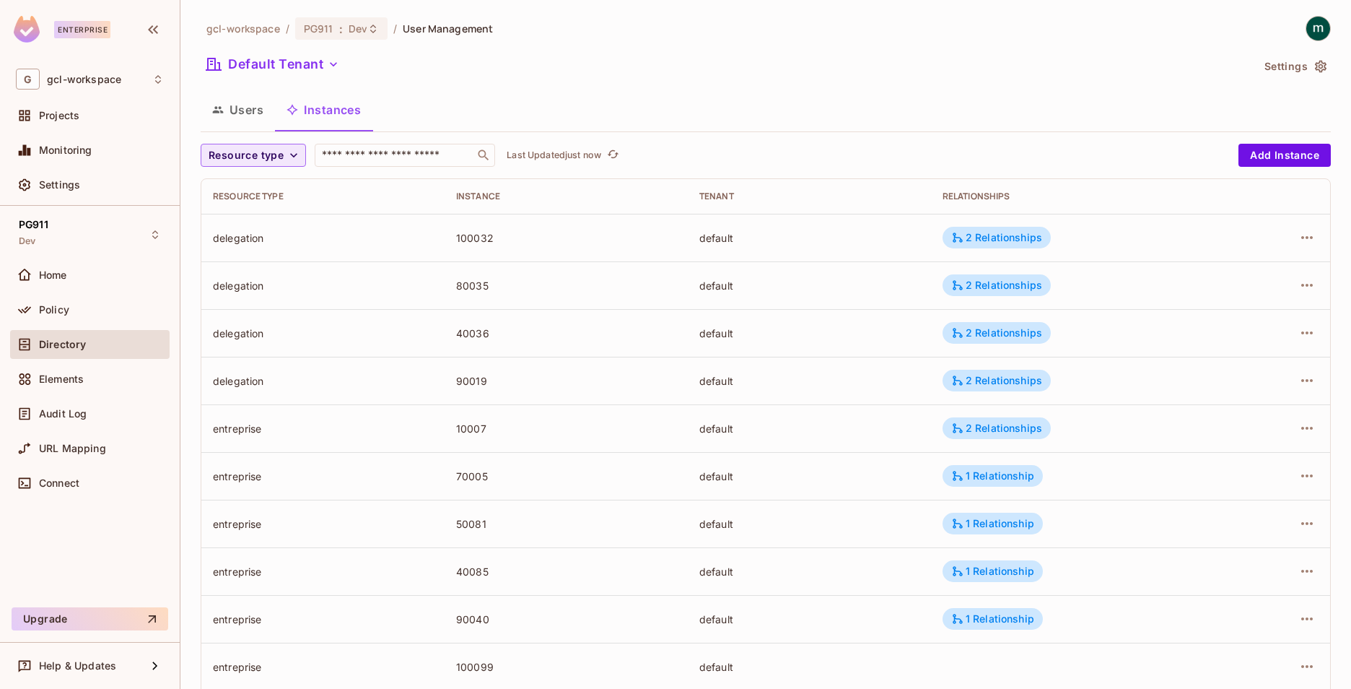
click at [279, 154] on span "Resource type" at bounding box center [246, 156] width 75 height 18
click at [256, 243] on li "delegation" at bounding box center [239, 250] width 76 height 31
click at [1008, 237] on div "2 Relationships" at bounding box center [996, 237] width 91 height 13
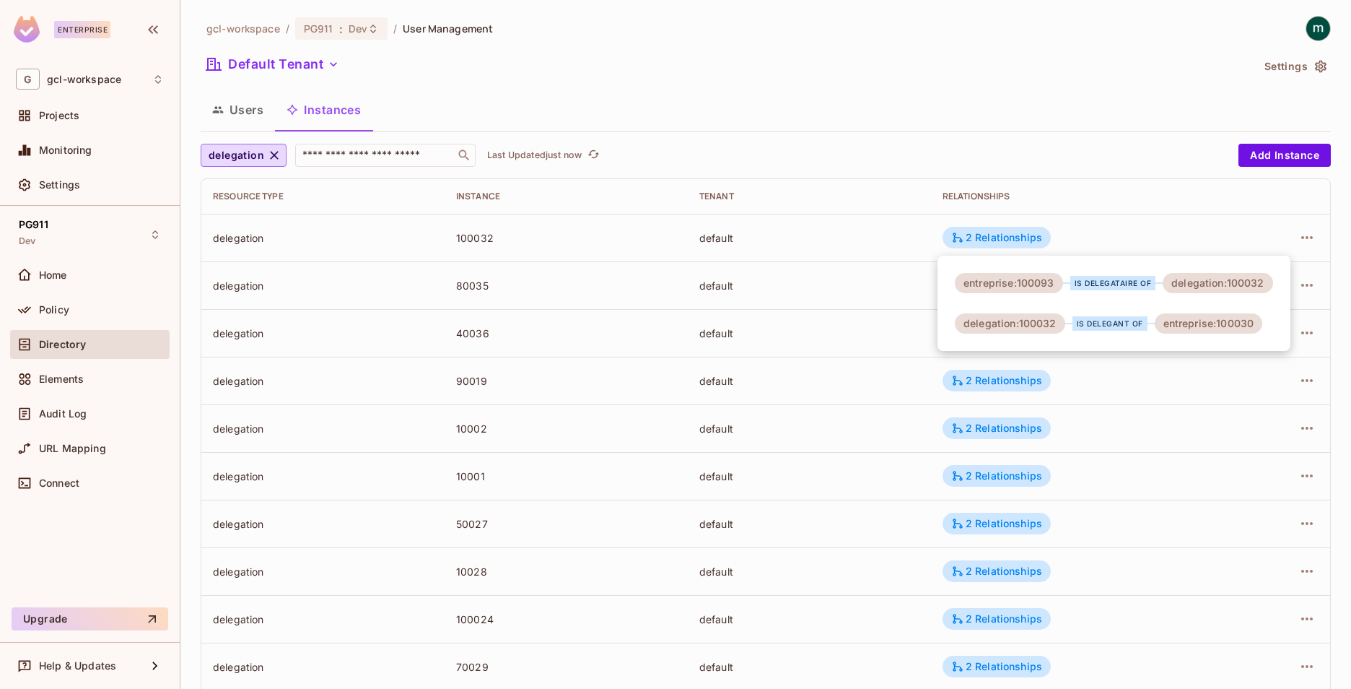
click at [273, 152] on div at bounding box center [675, 344] width 1351 height 689
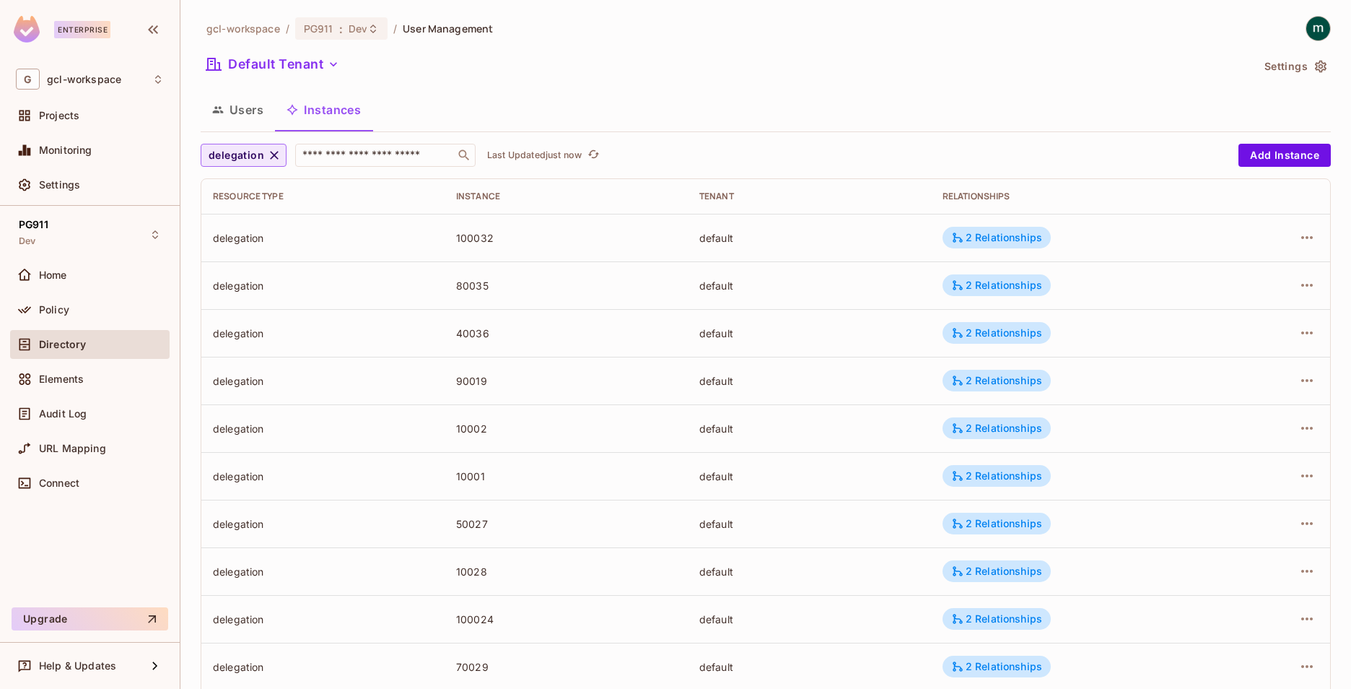
click at [274, 153] on icon "button" at bounding box center [274, 155] width 14 height 14
click at [291, 152] on icon "button" at bounding box center [294, 155] width 14 height 14
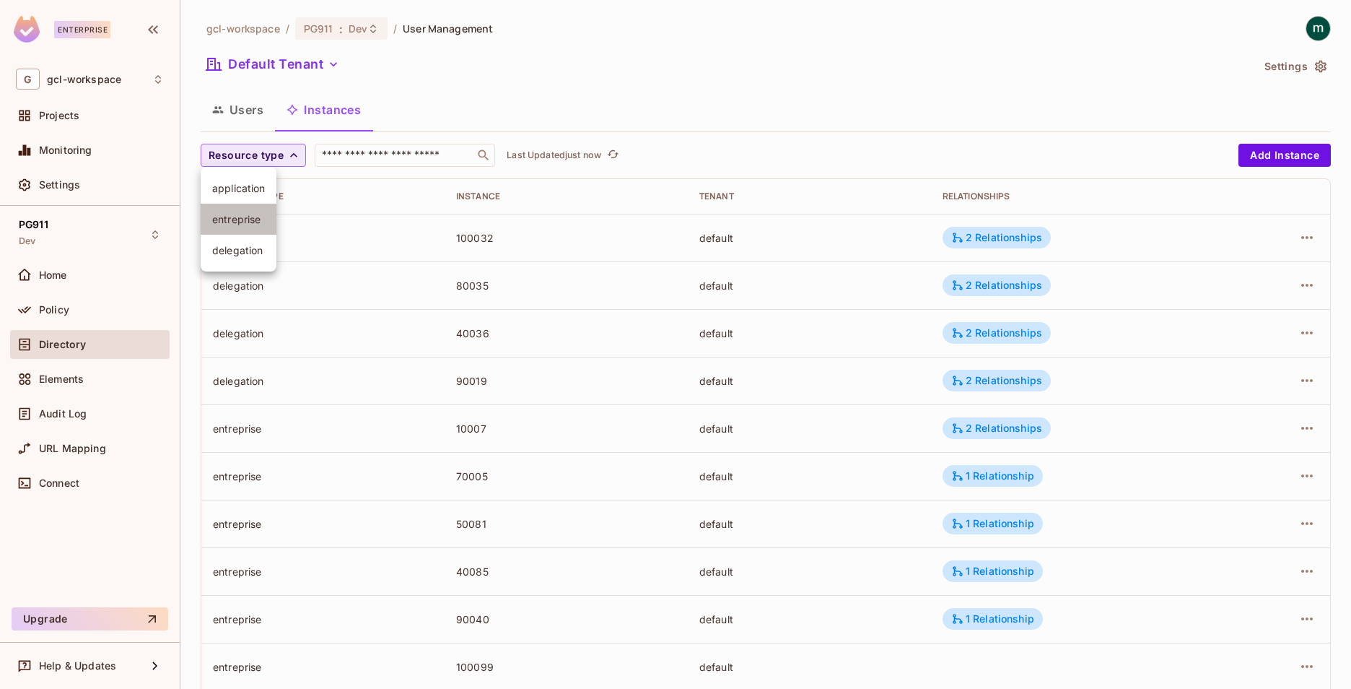
click at [255, 219] on span "entreprise" at bounding box center [238, 219] width 53 height 14
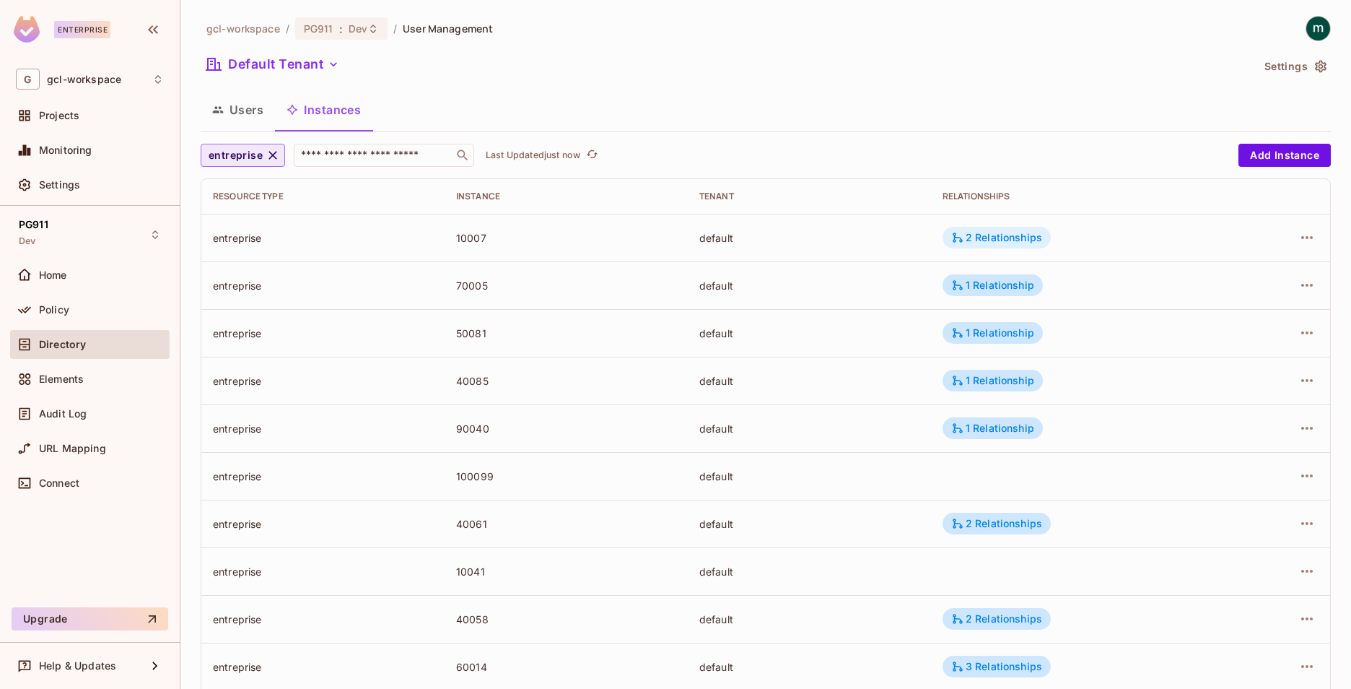
click at [991, 243] on div "2 Relationships" at bounding box center [996, 237] width 91 height 13
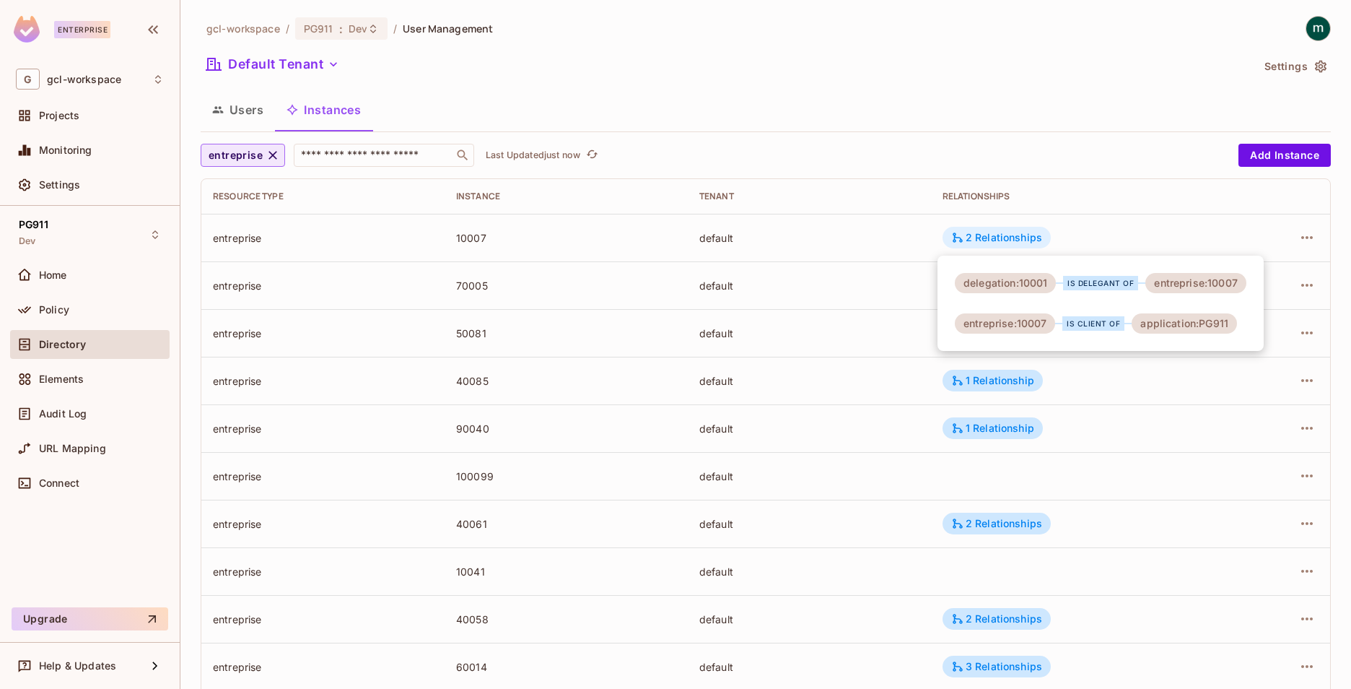
click at [991, 243] on div at bounding box center [675, 344] width 1351 height 689
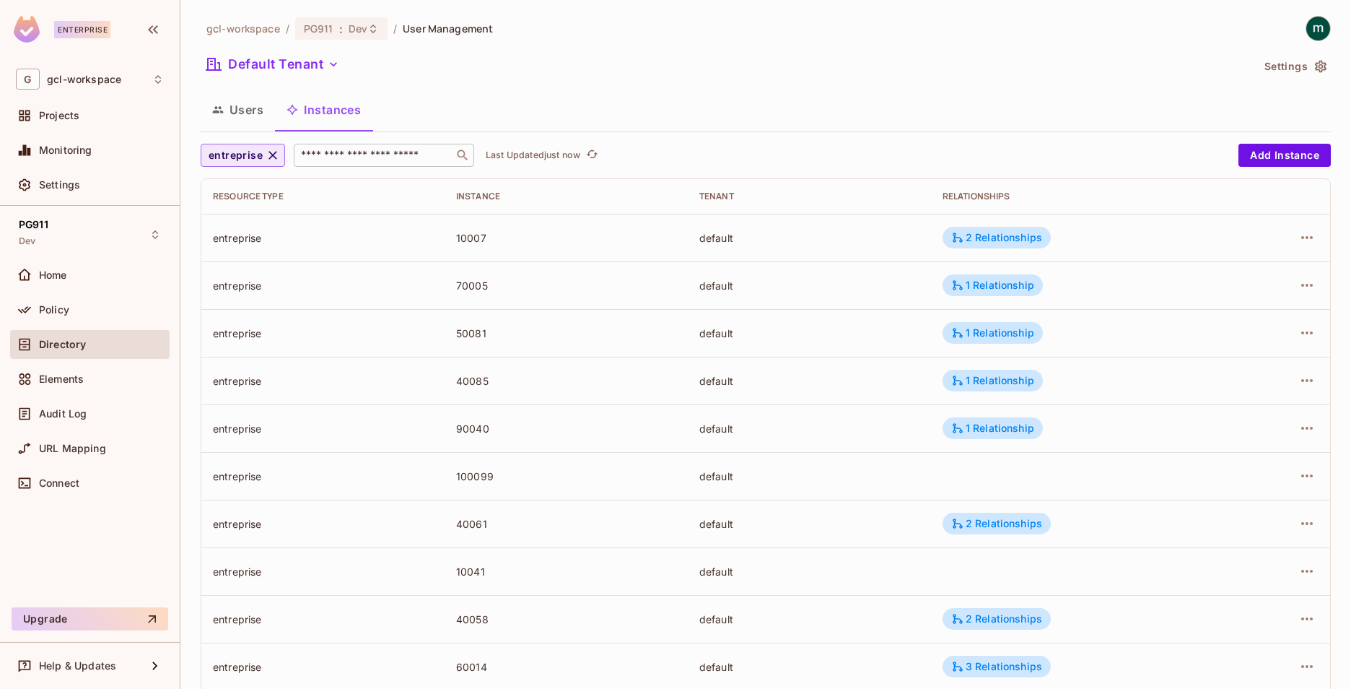
click at [401, 155] on input "text" at bounding box center [374, 155] width 152 height 14
